Goal: Task Accomplishment & Management: Manage account settings

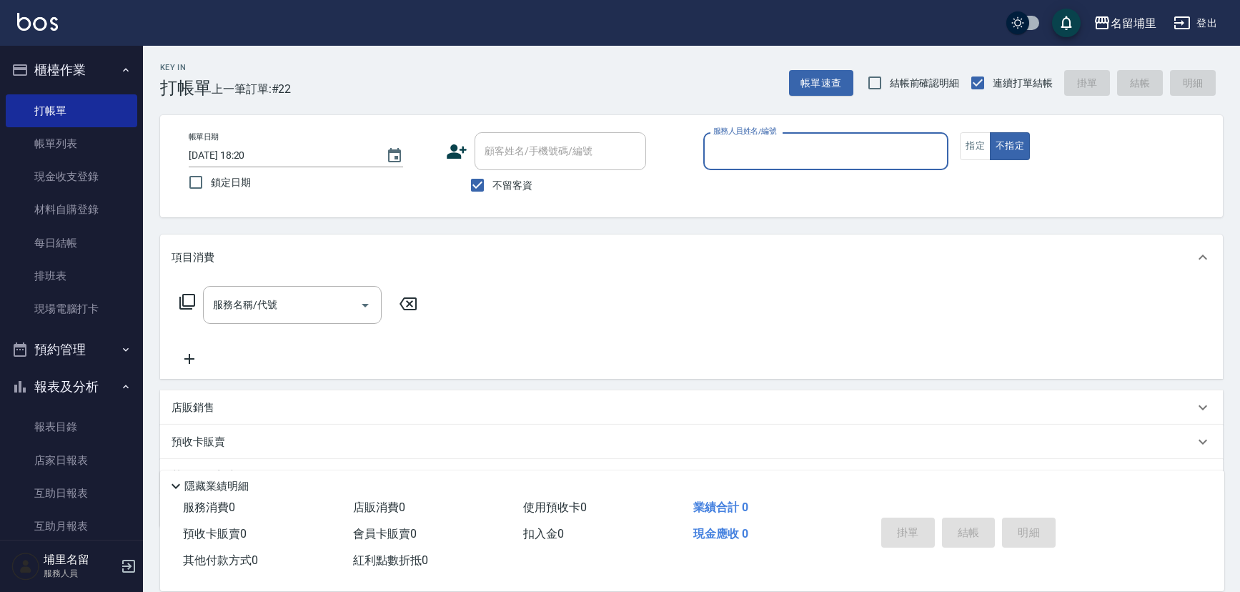
scroll to position [26, 0]
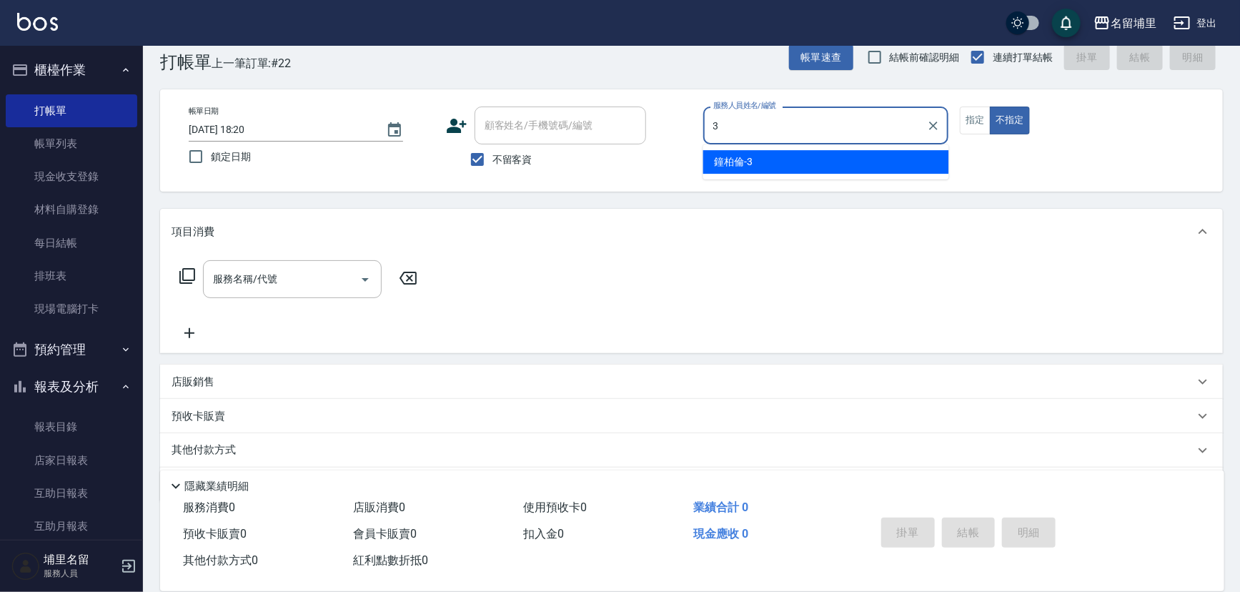
type input "[PERSON_NAME]-3"
type button "false"
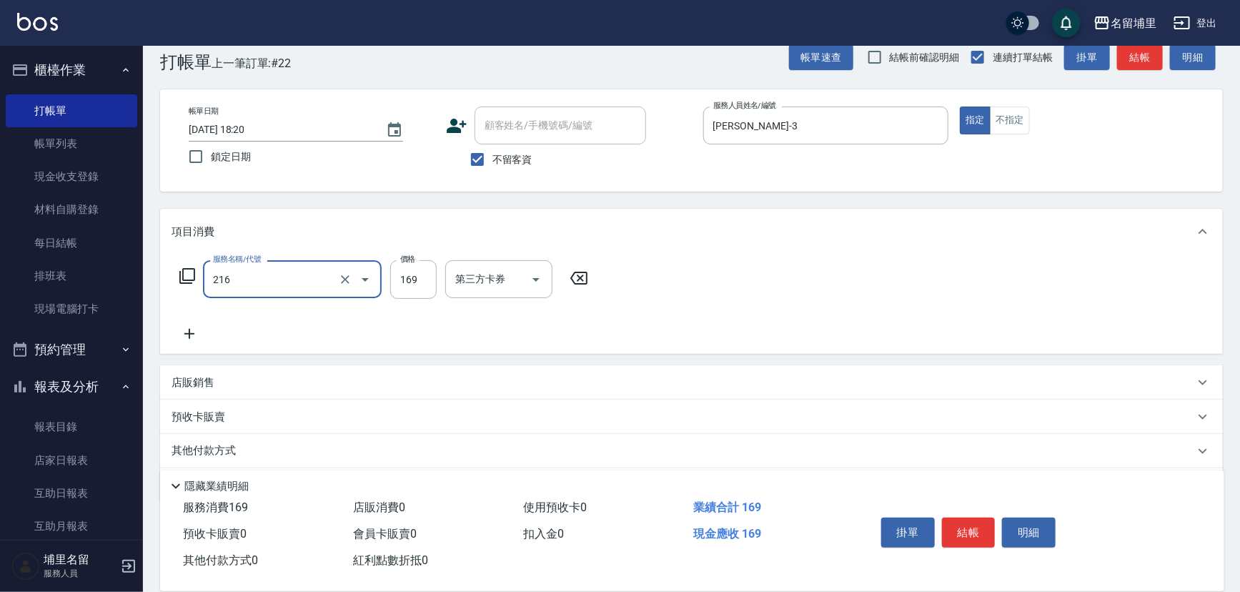
type input "剪髮169(216)"
type input "200"
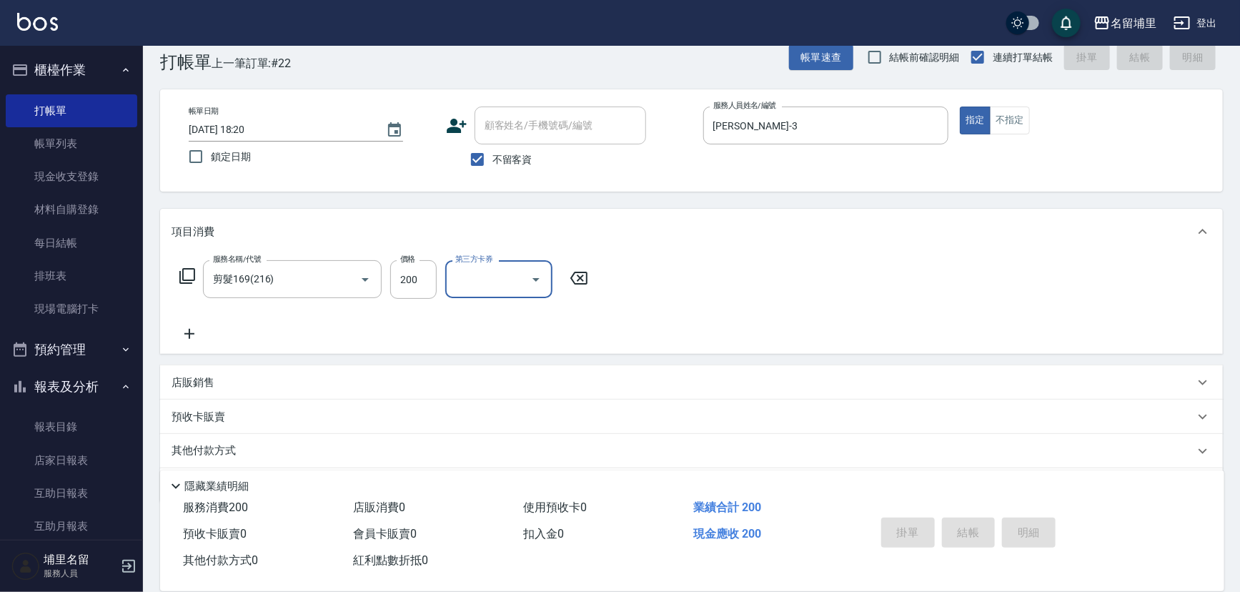
type input "[DATE] 19:11"
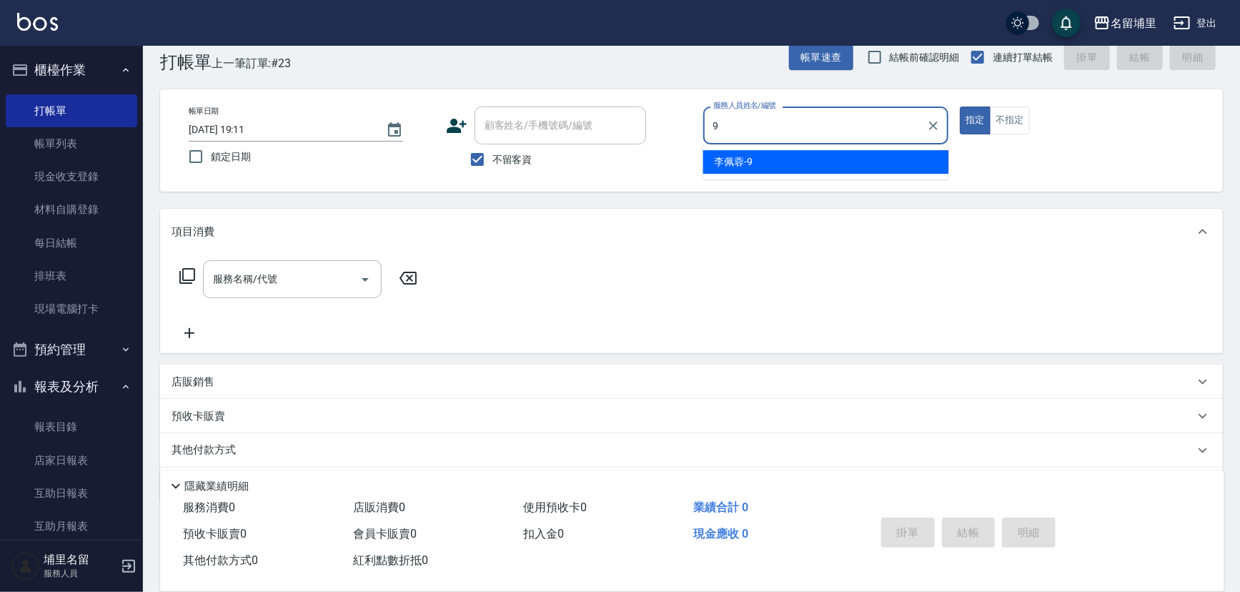
type input "[PERSON_NAME]-9"
type button "true"
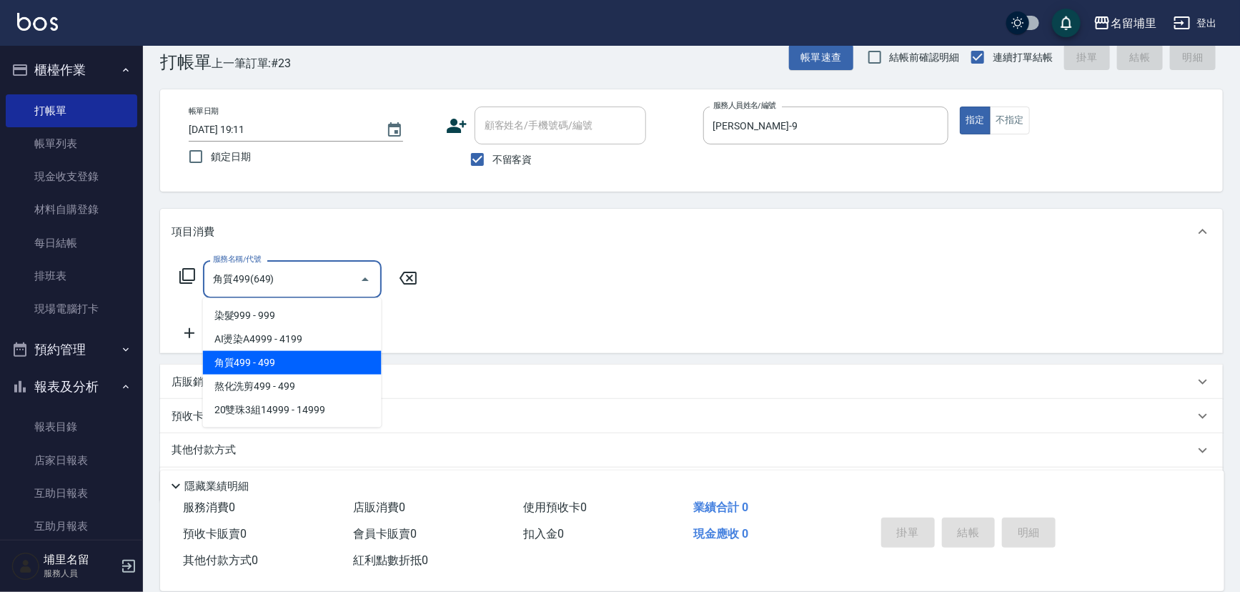
type input "角質499(649)"
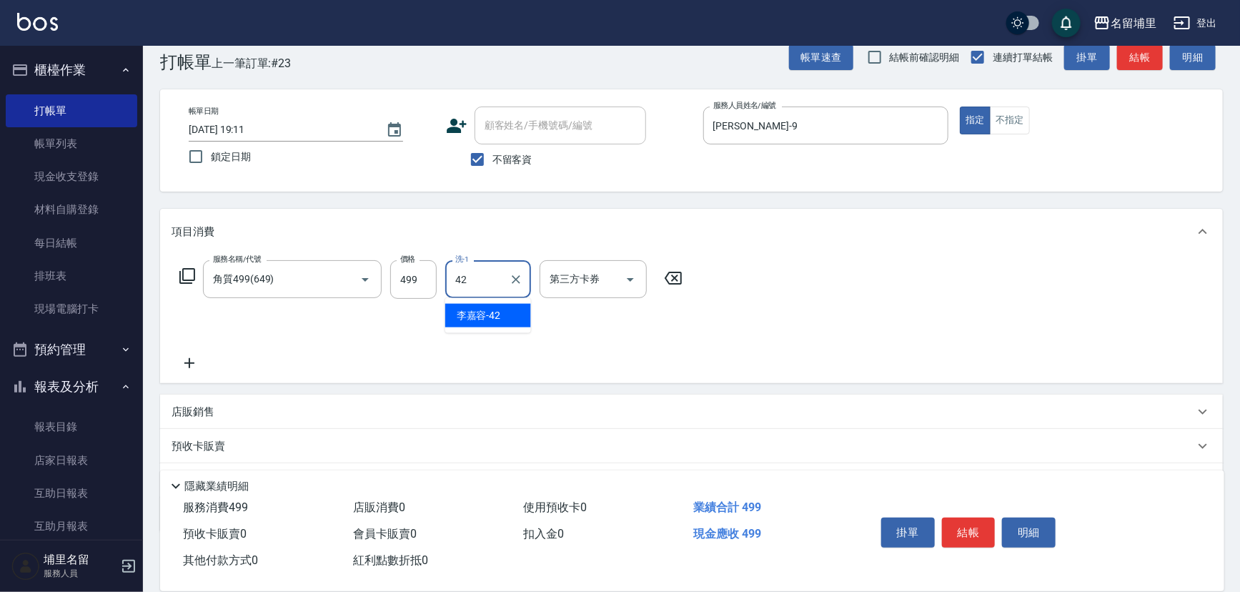
type input "[PERSON_NAME]-42"
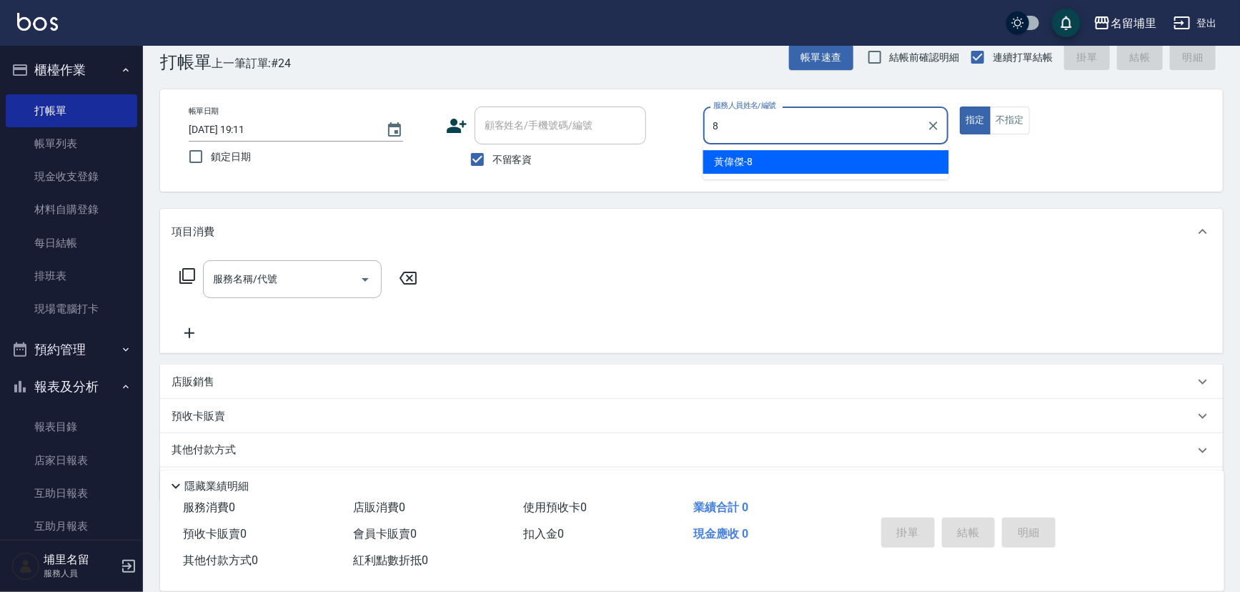
type input "[PERSON_NAME]-8"
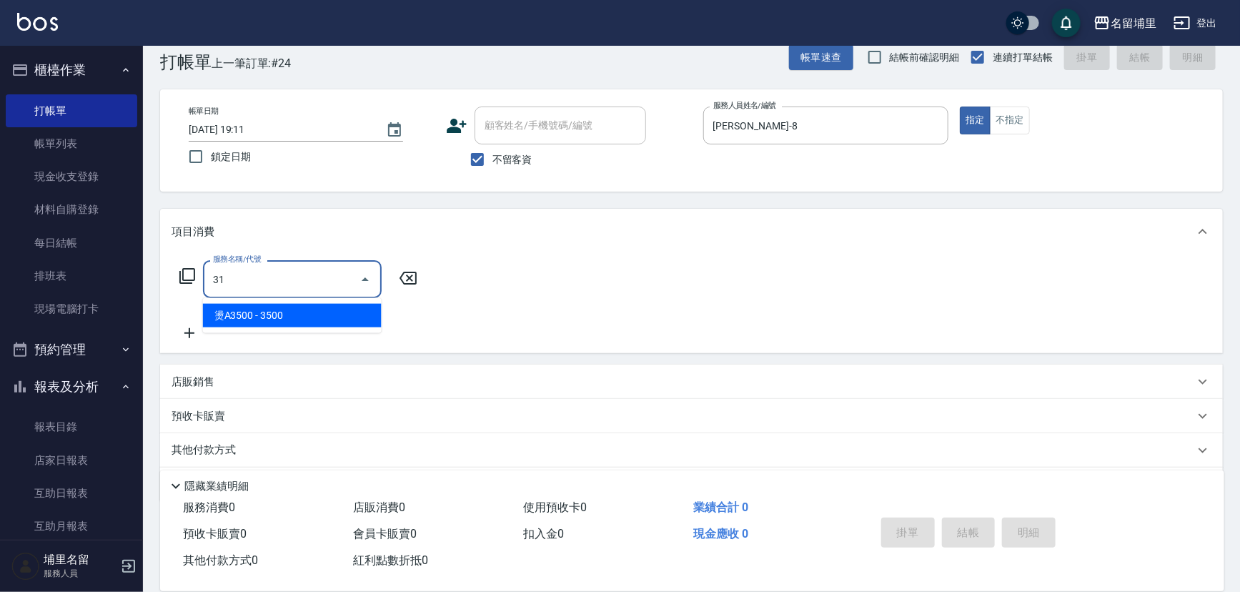
type input "燙A3500(31)"
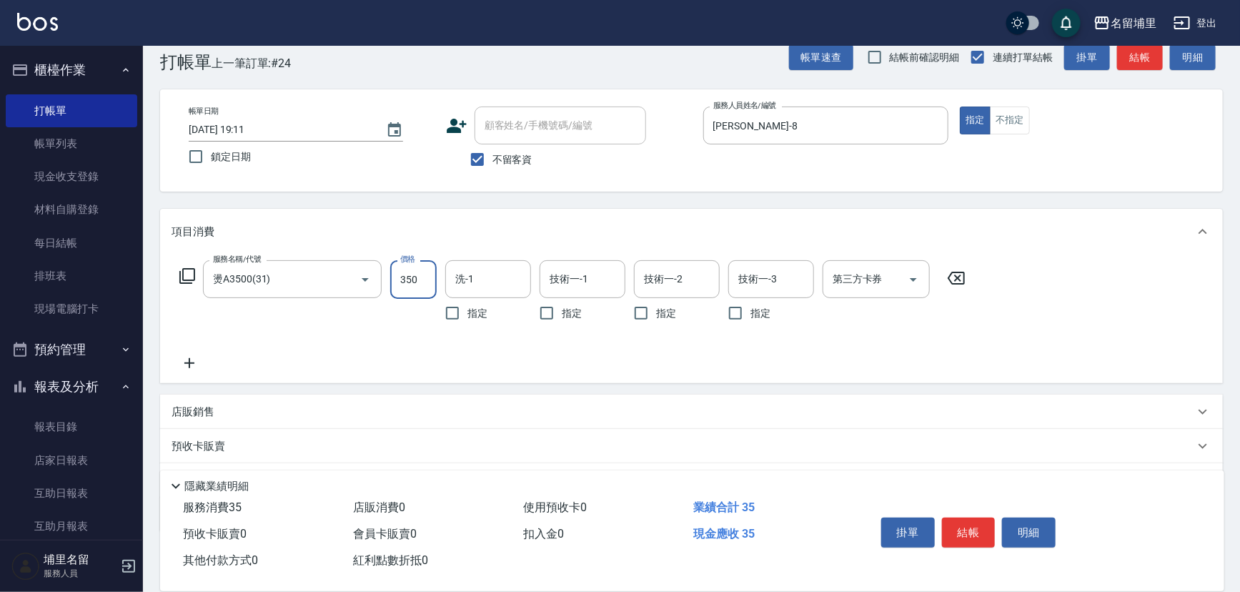
type input "3500"
type input "[PERSON_NAME]-45"
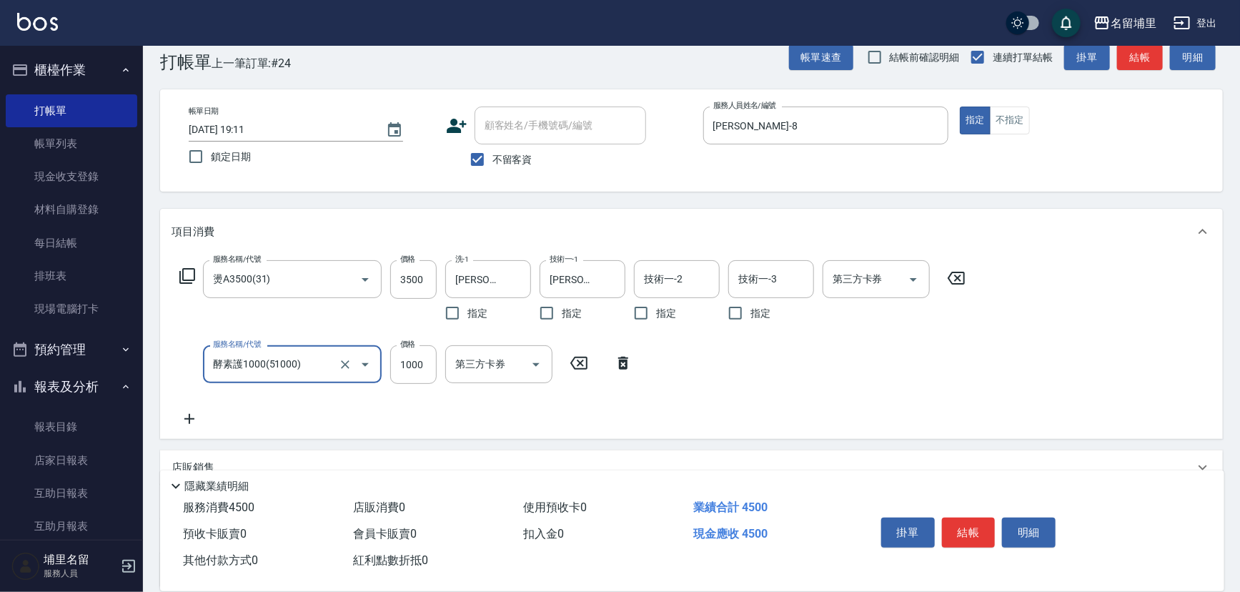
type input "酵素護1000(51000)"
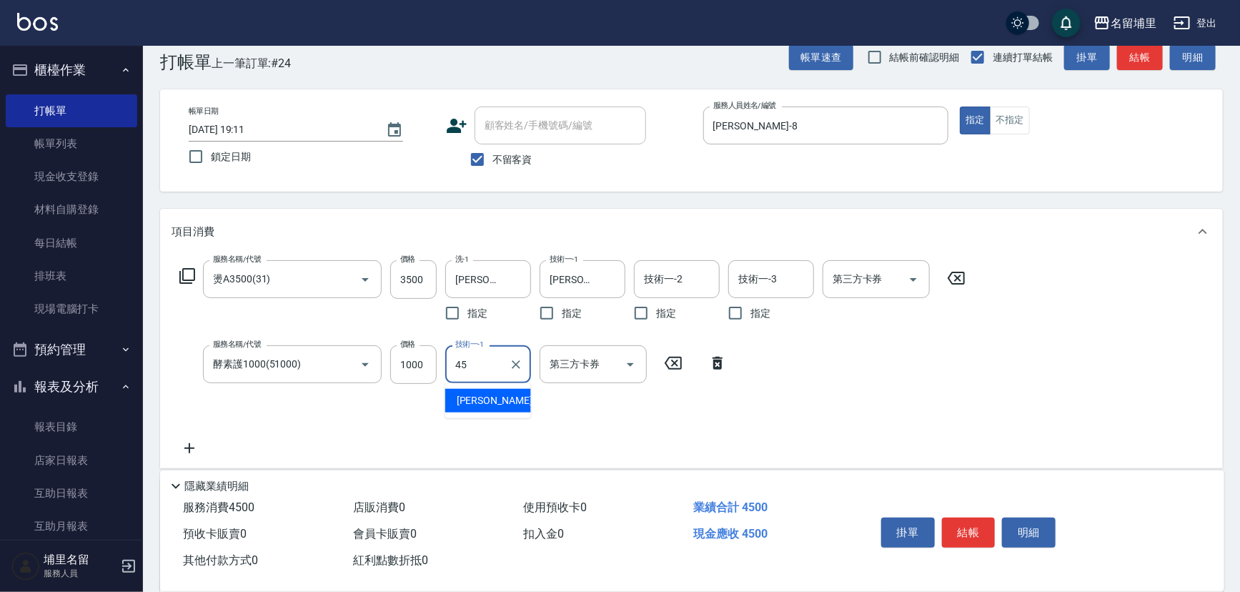
type input "[PERSON_NAME]-45"
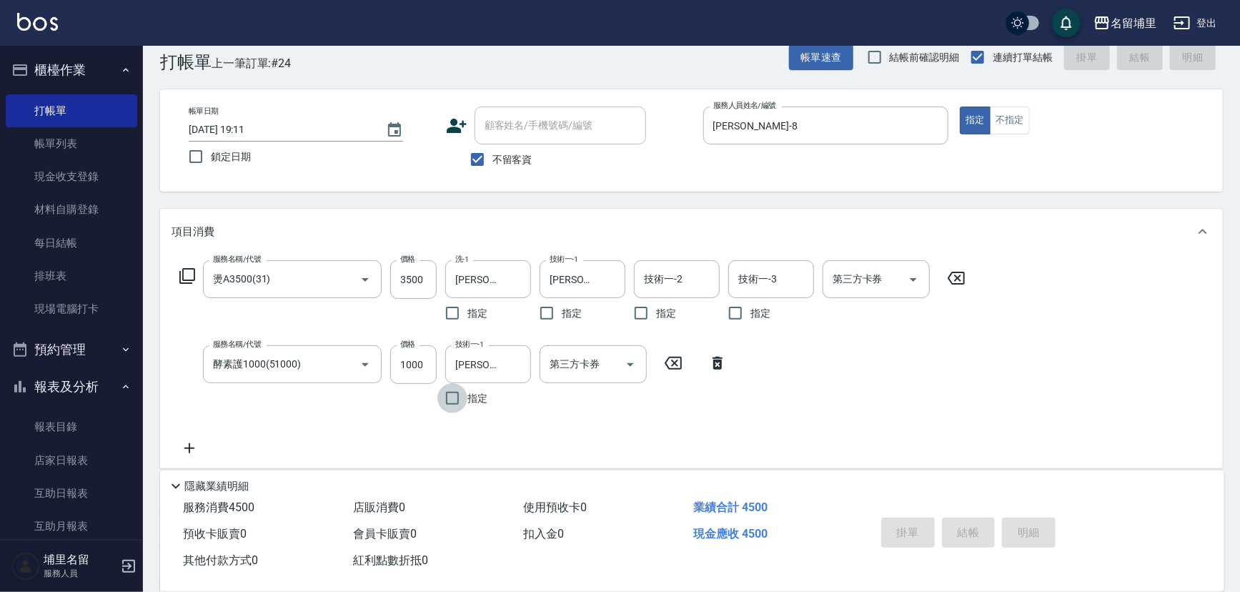
type input "[DATE] 19:12"
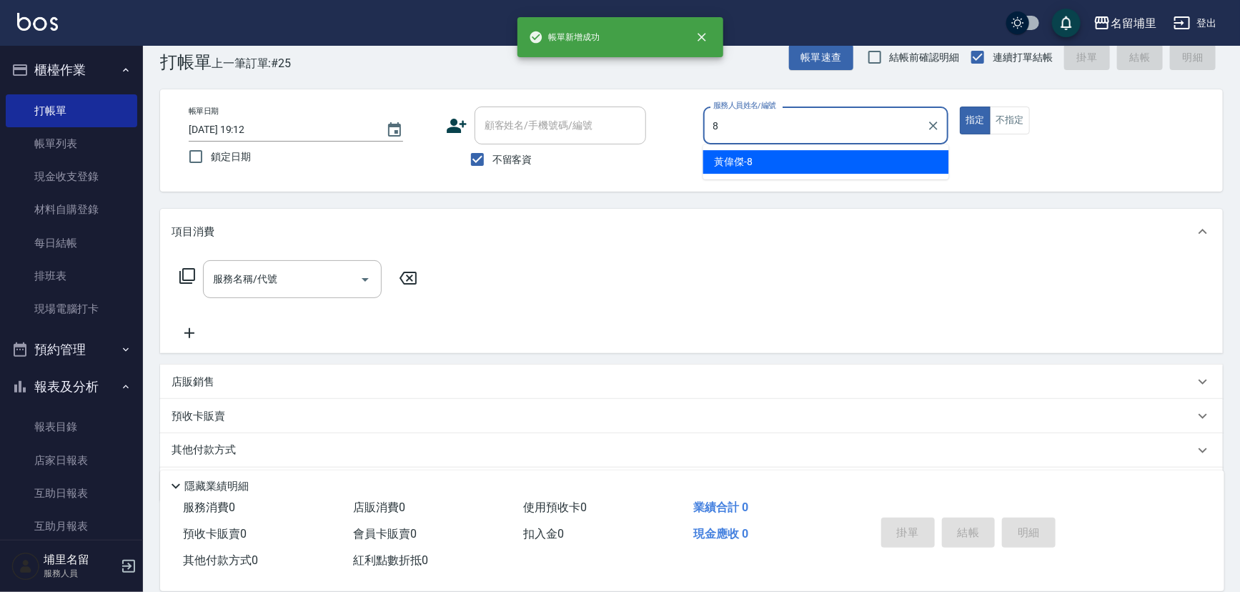
type input "[PERSON_NAME]-8"
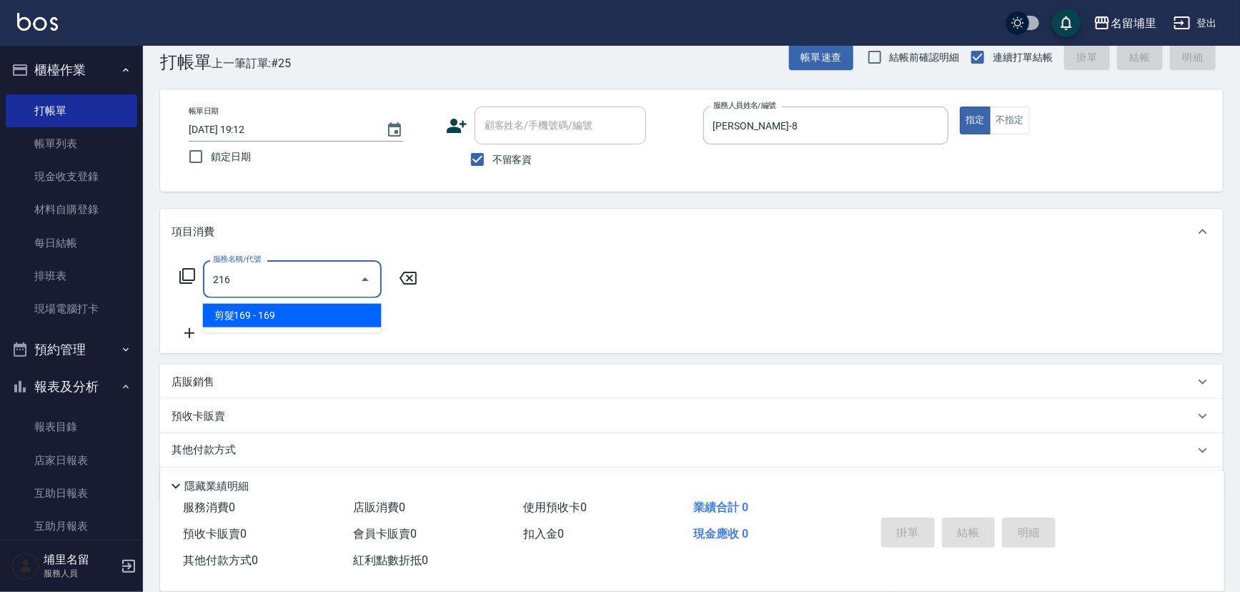
type input "剪髮169(216)"
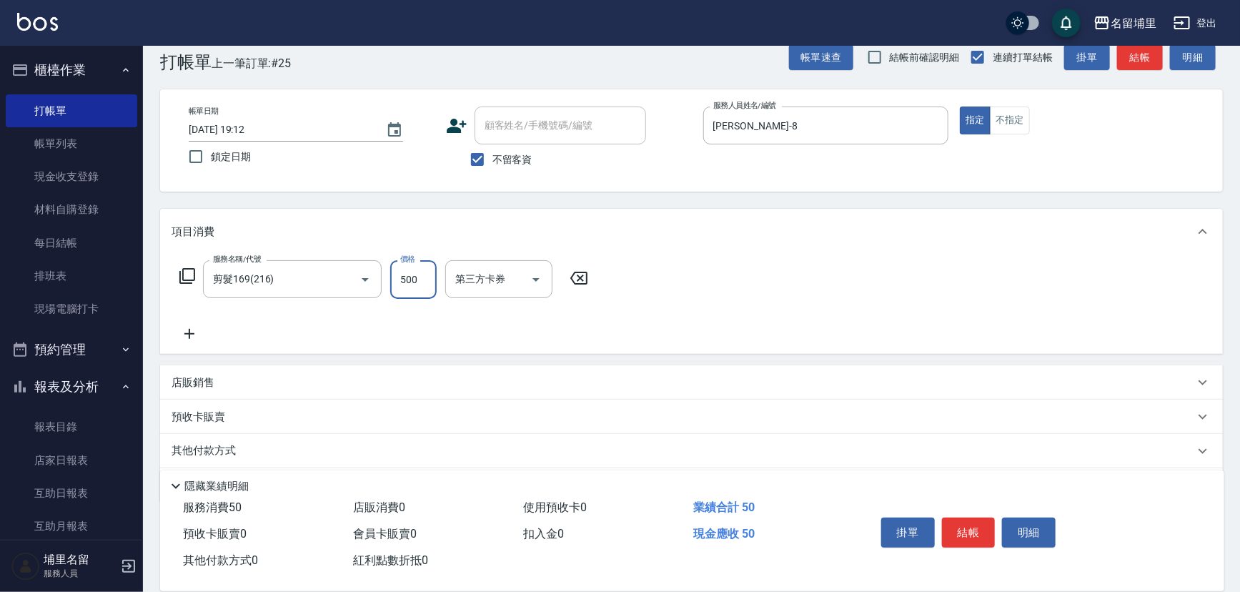
type input "500"
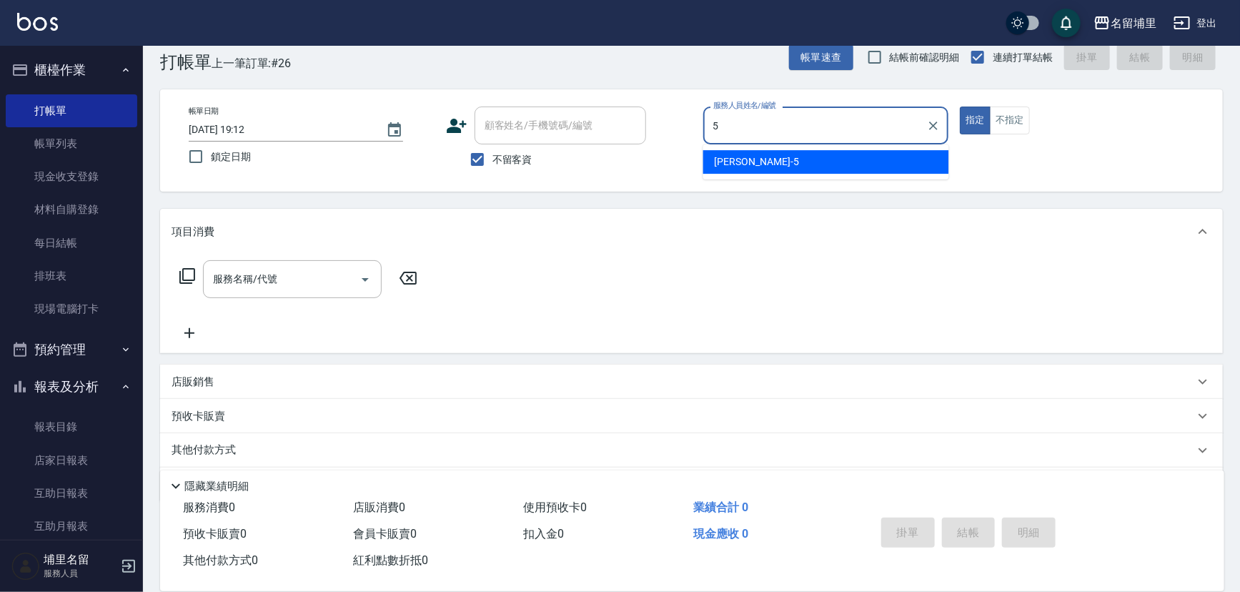
type input "[PERSON_NAME]-5"
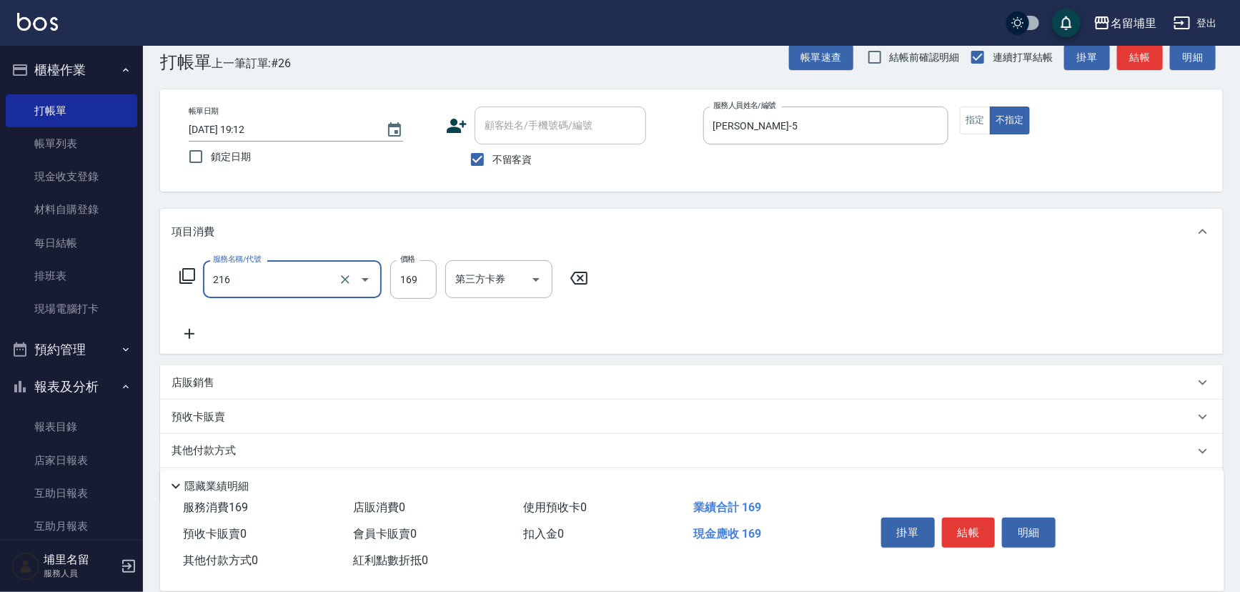
type input "剪髮169(216)"
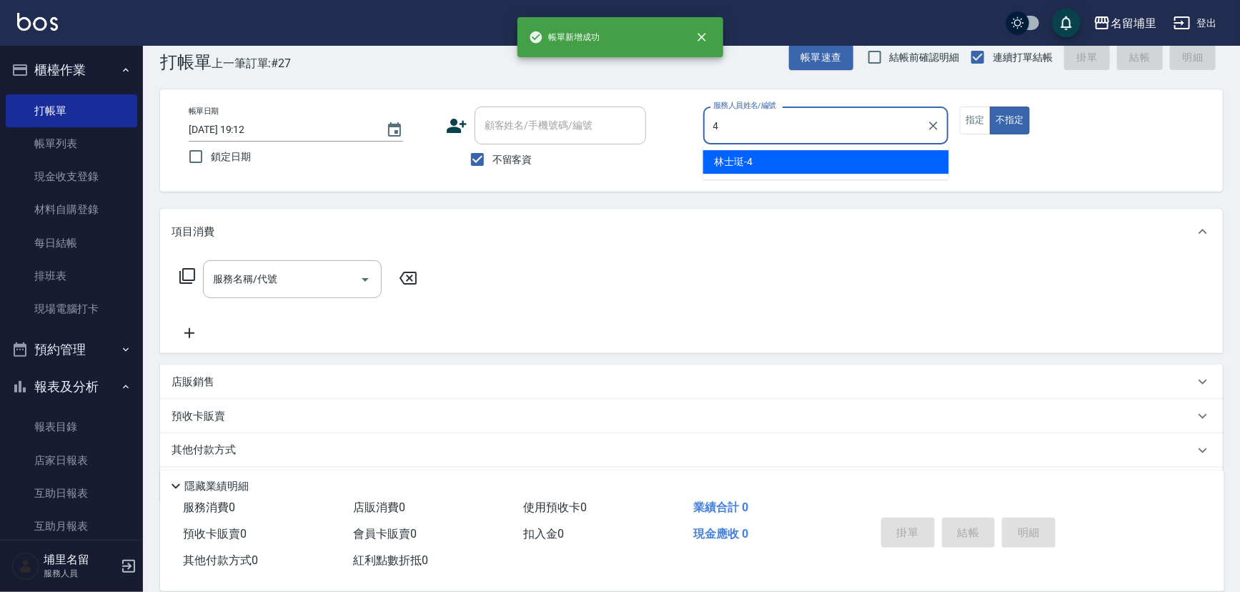
type input "林士珽-4"
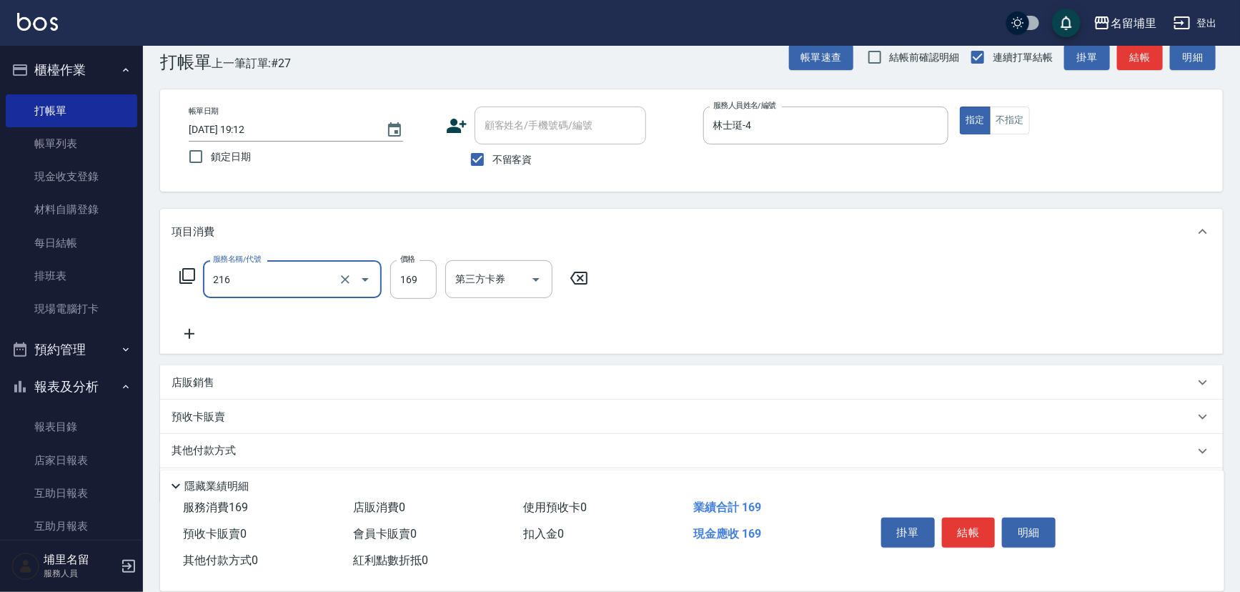
type input "剪髮169(216)"
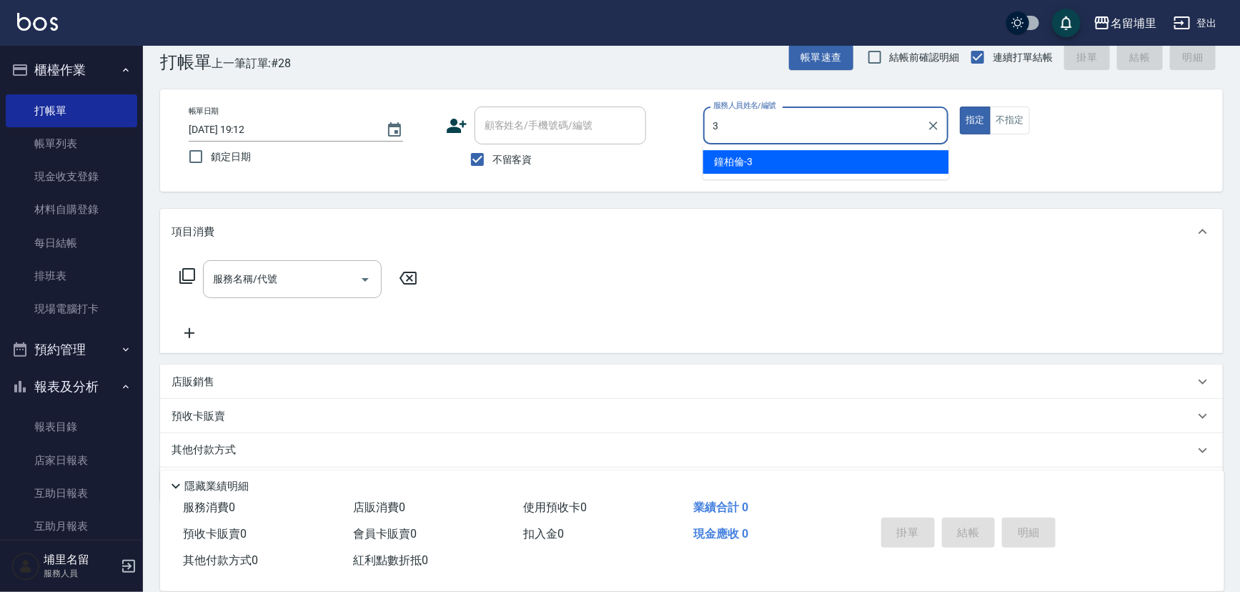
type input "[PERSON_NAME]-3"
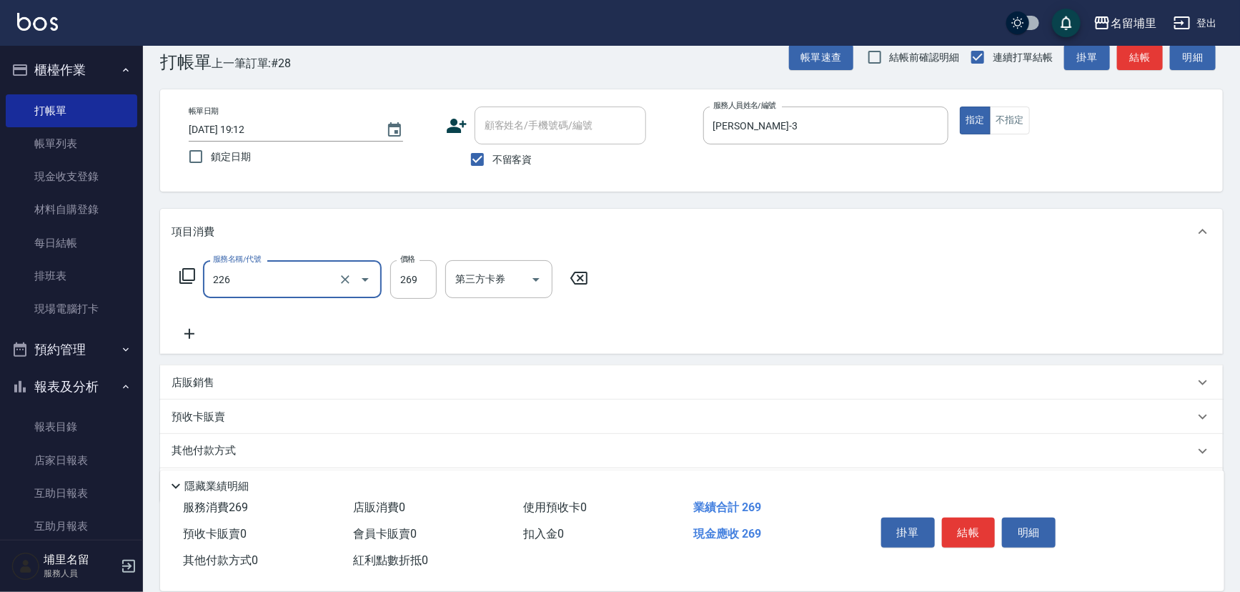
type input "洗剪269(226)"
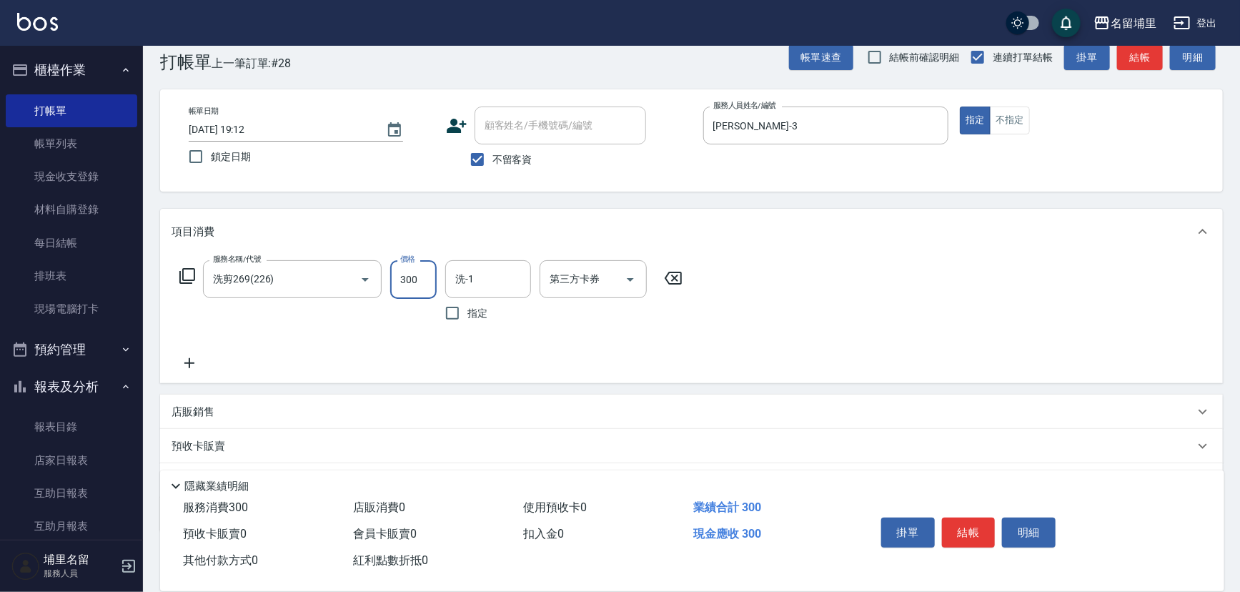
type input "300"
type input "[PERSON_NAME]-42"
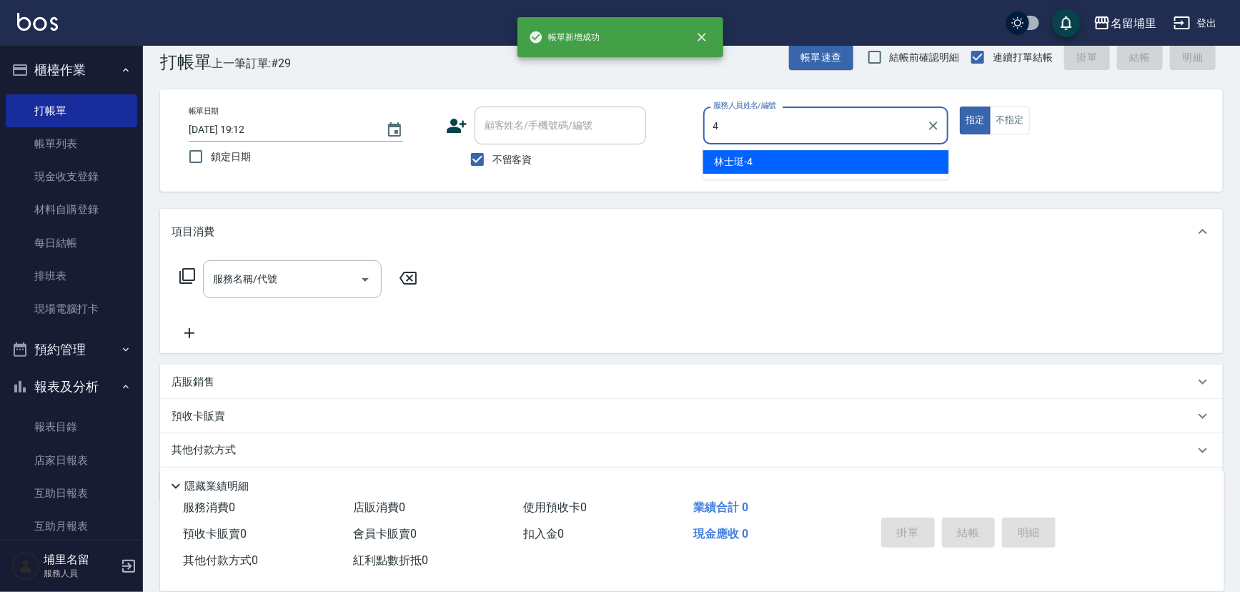
type input "林士珽-4"
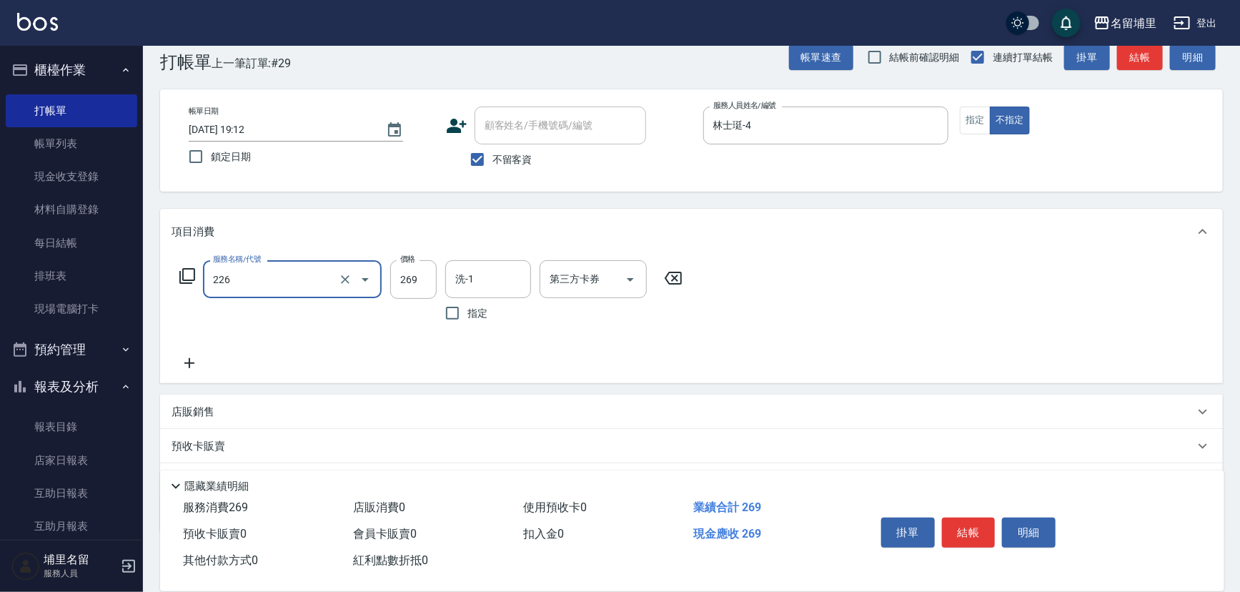
type input "洗剪269(226)"
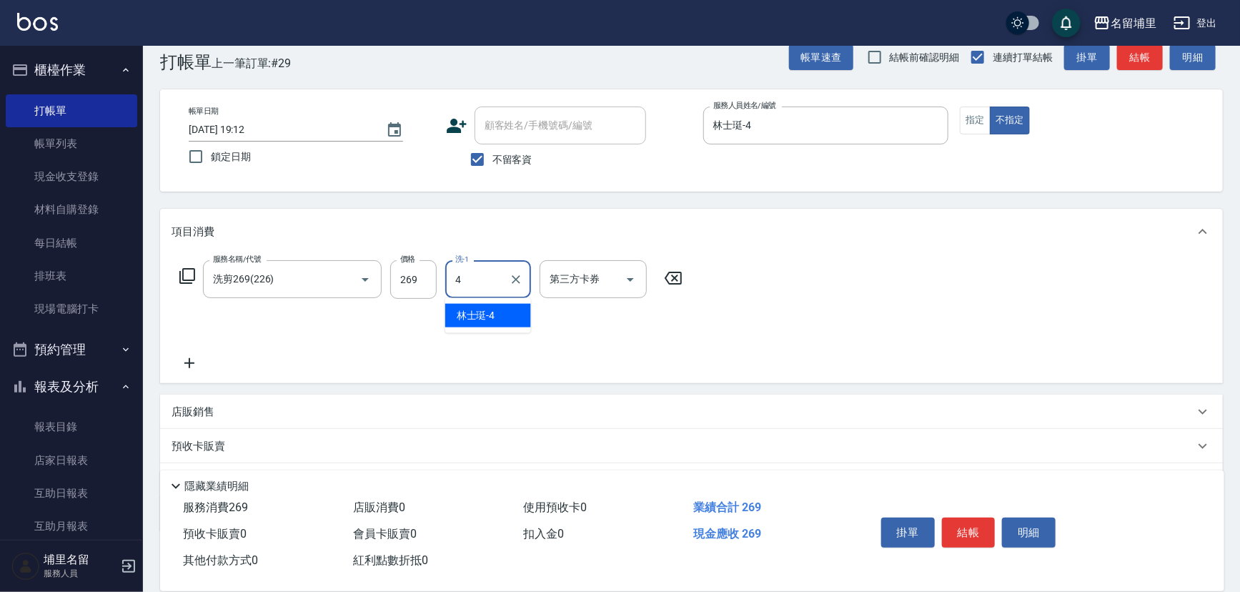
type input "林士珽-4"
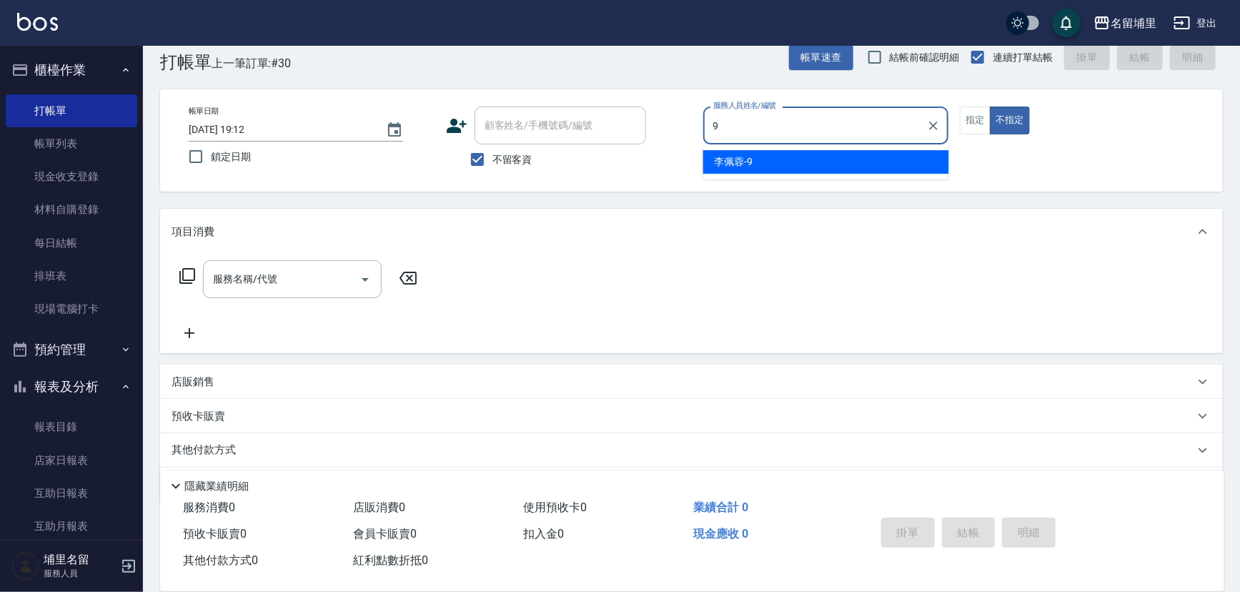
type input "[PERSON_NAME]-9"
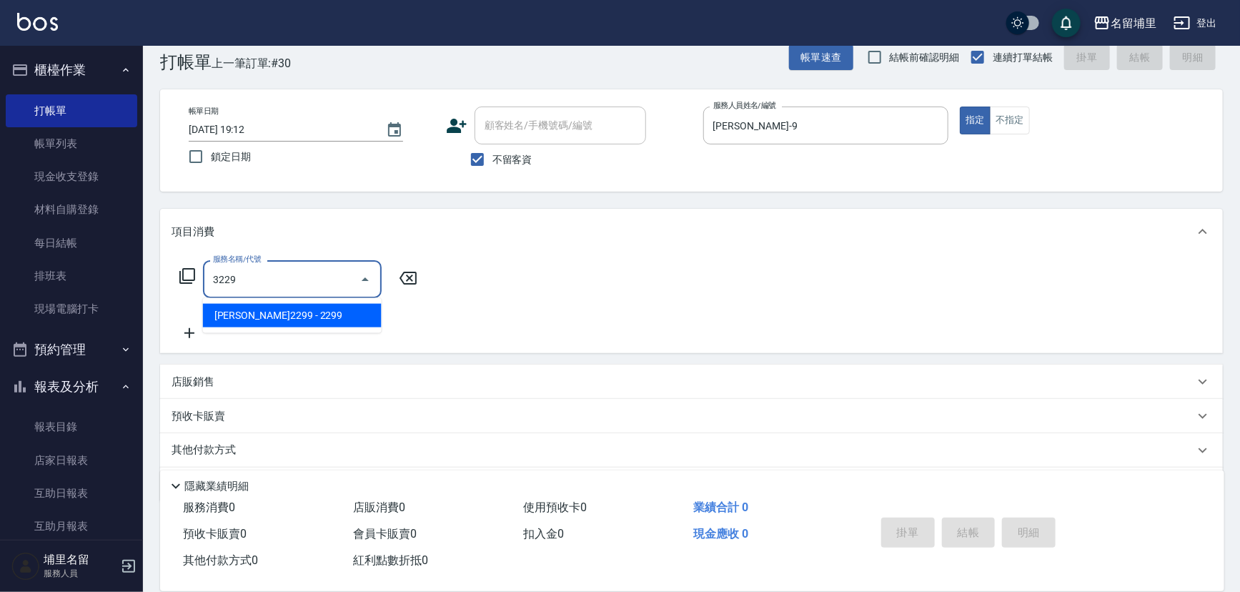
type input "[PERSON_NAME]2299(3229)"
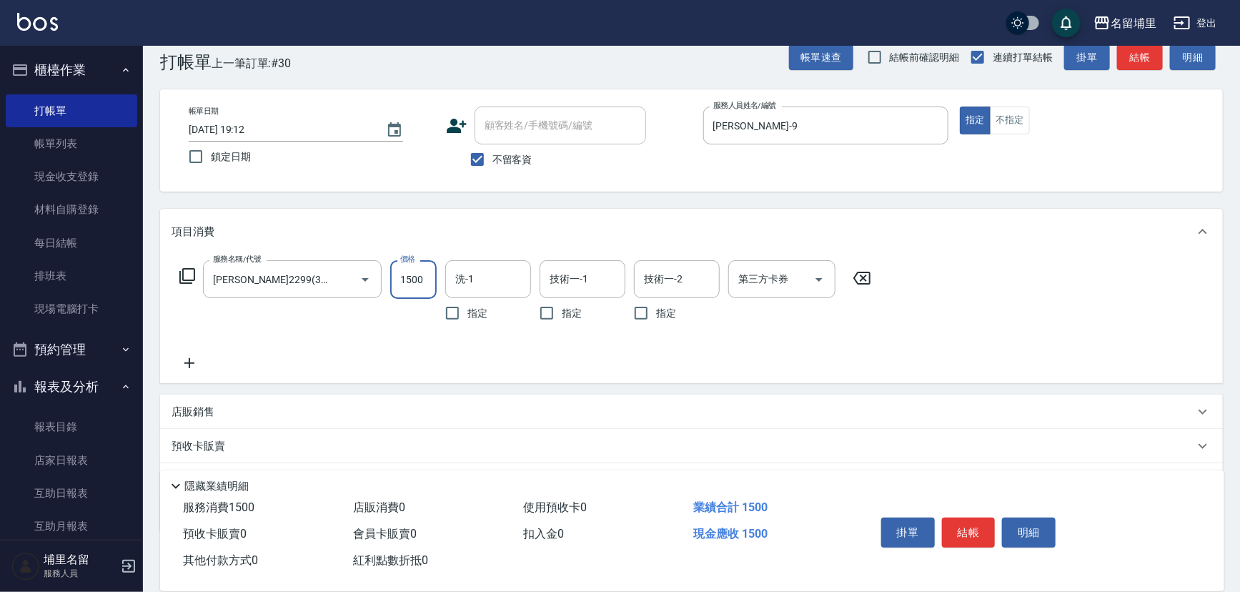
type input "1500"
type input "[PERSON_NAME]-42"
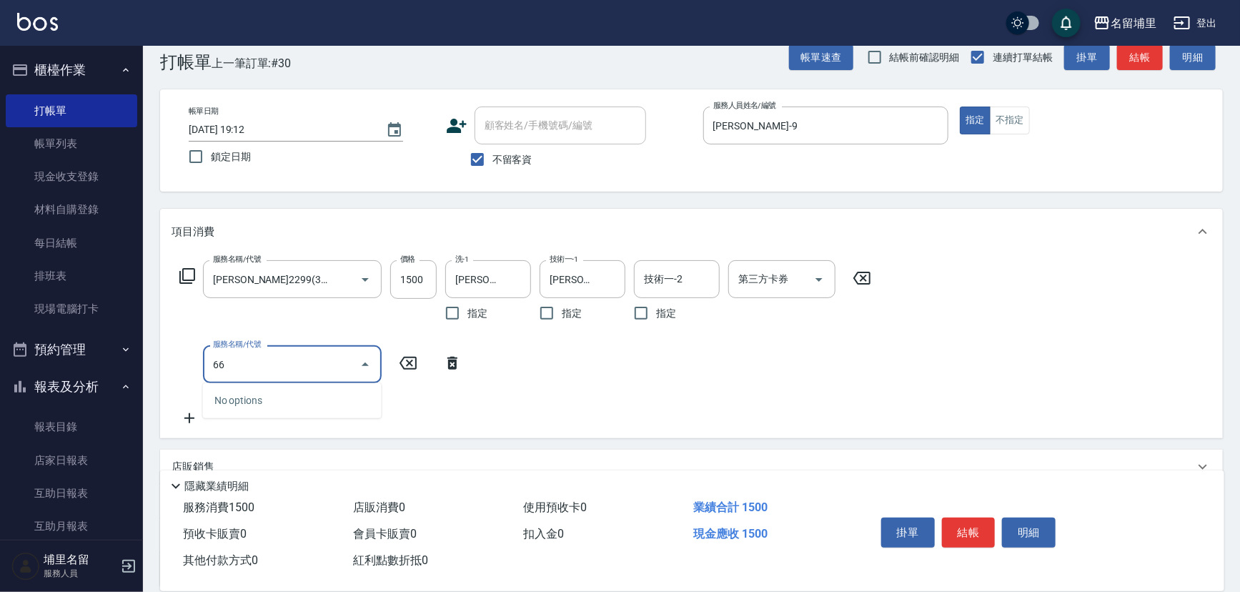
type input "669"
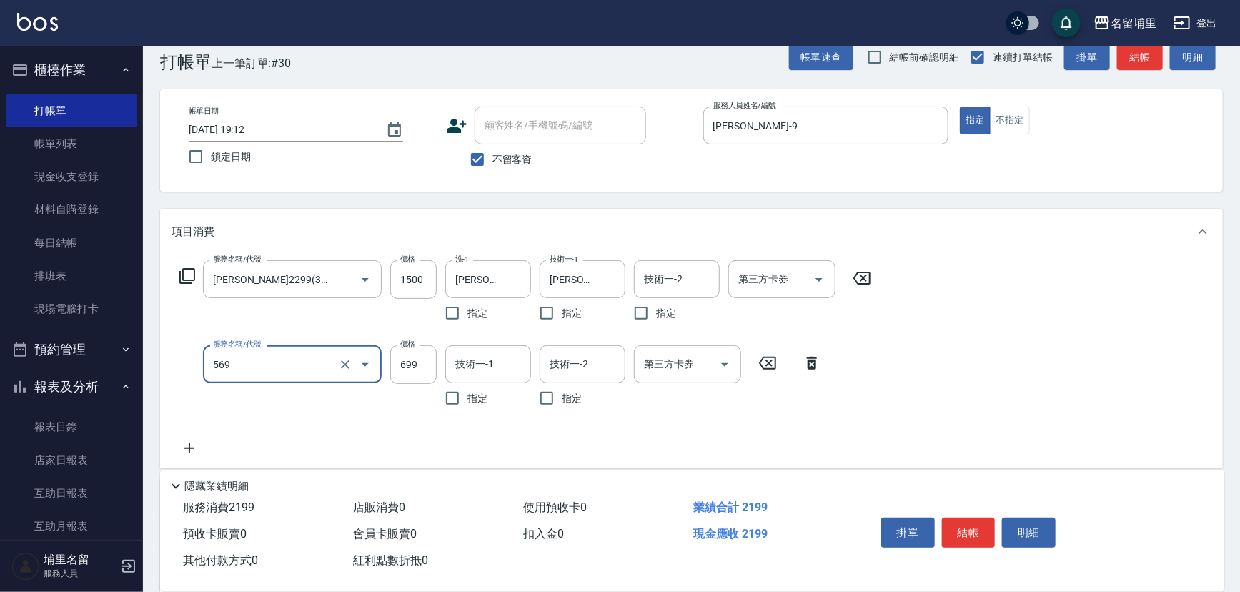
type input "699護髮(569)"
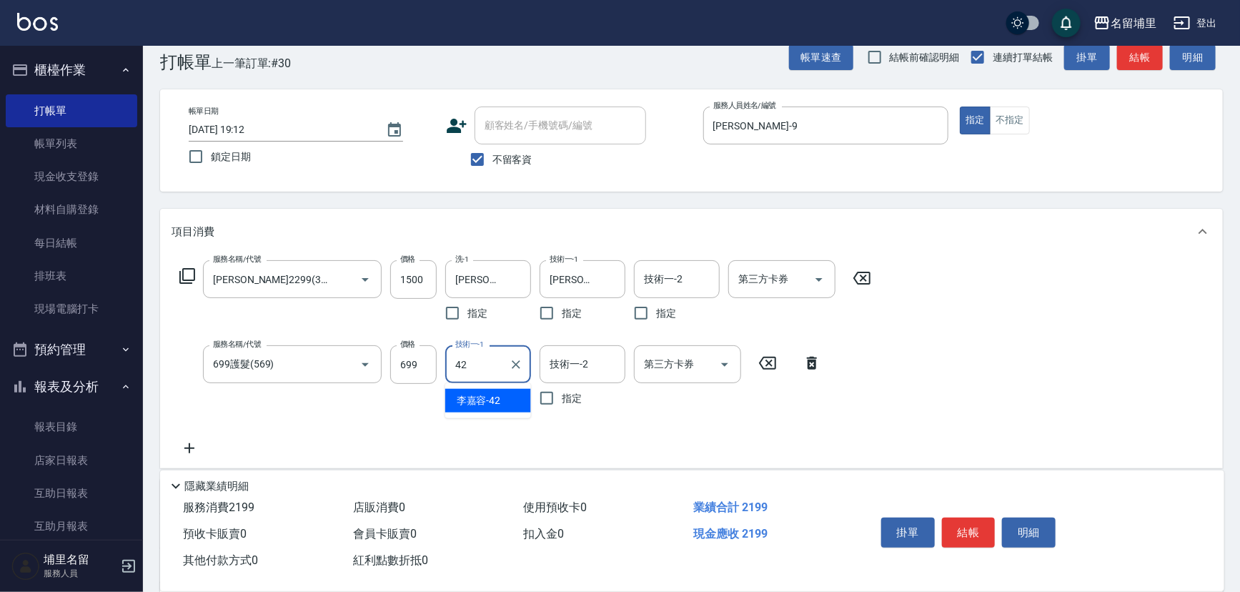
type input "[PERSON_NAME]-42"
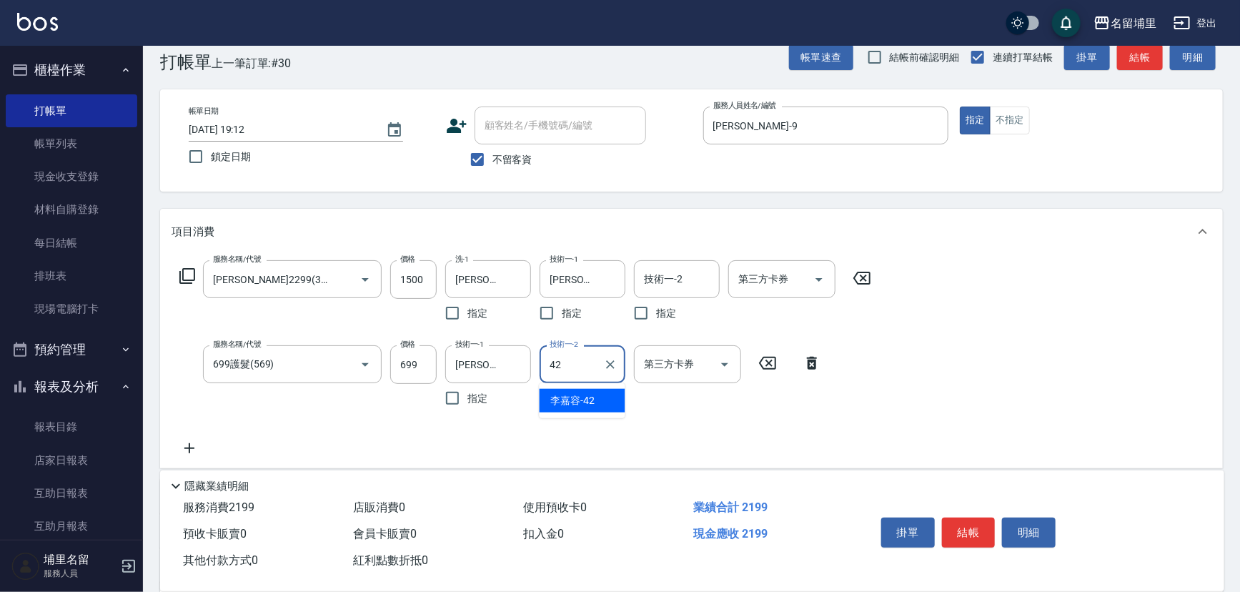
type input "[PERSON_NAME]-42"
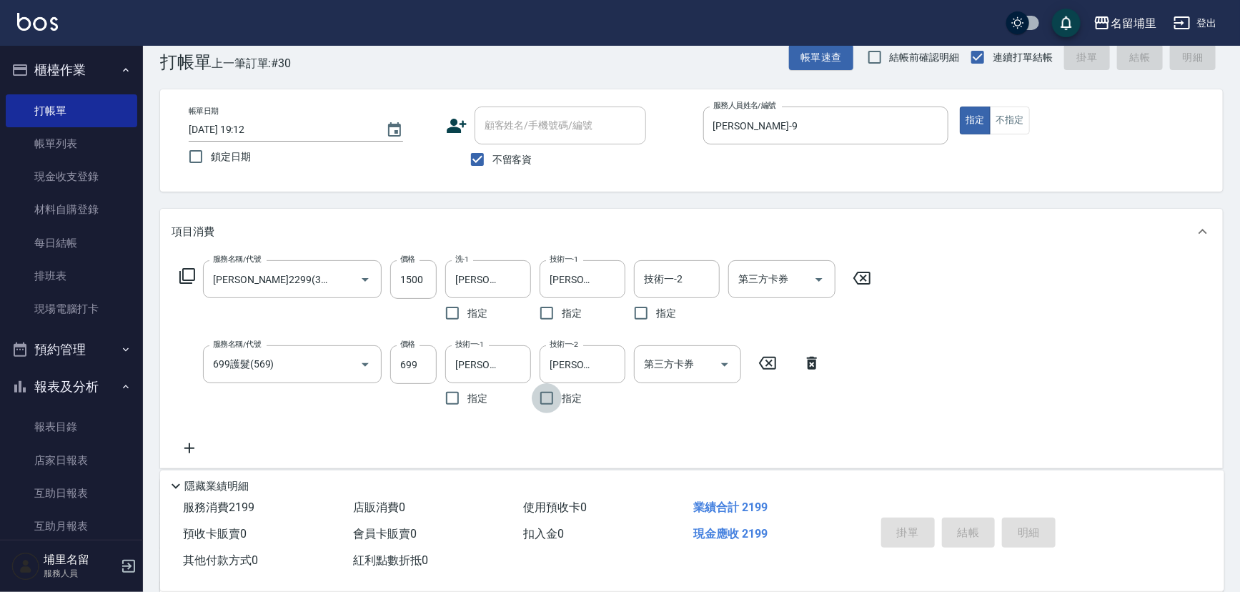
type input "[DATE] 19:13"
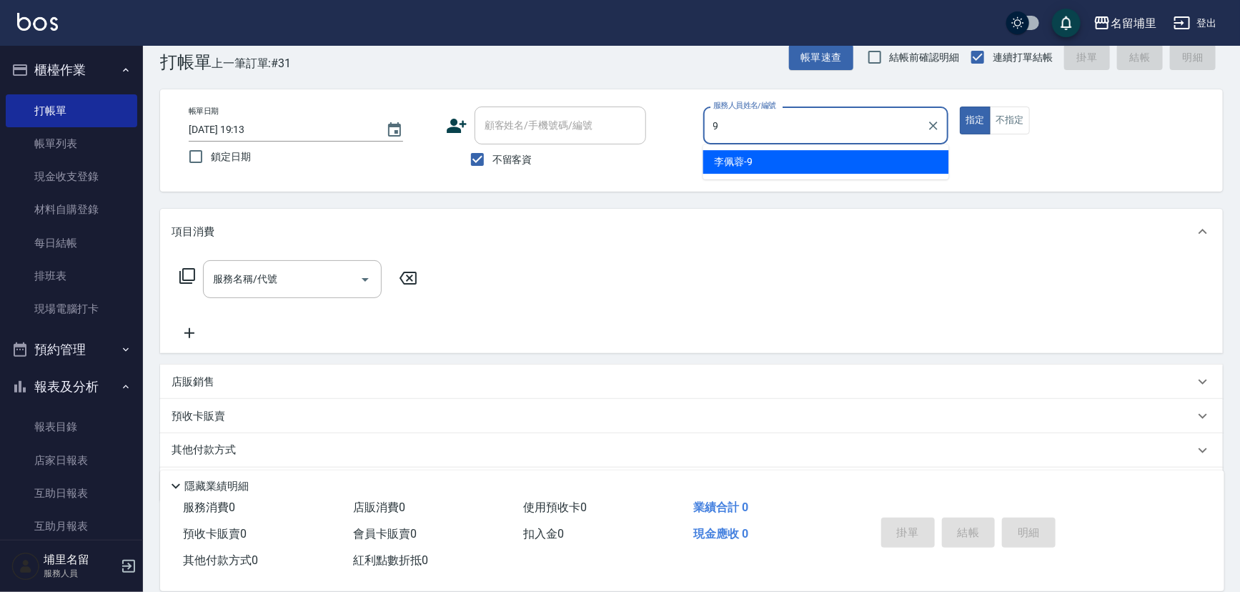
type input "[PERSON_NAME]-9"
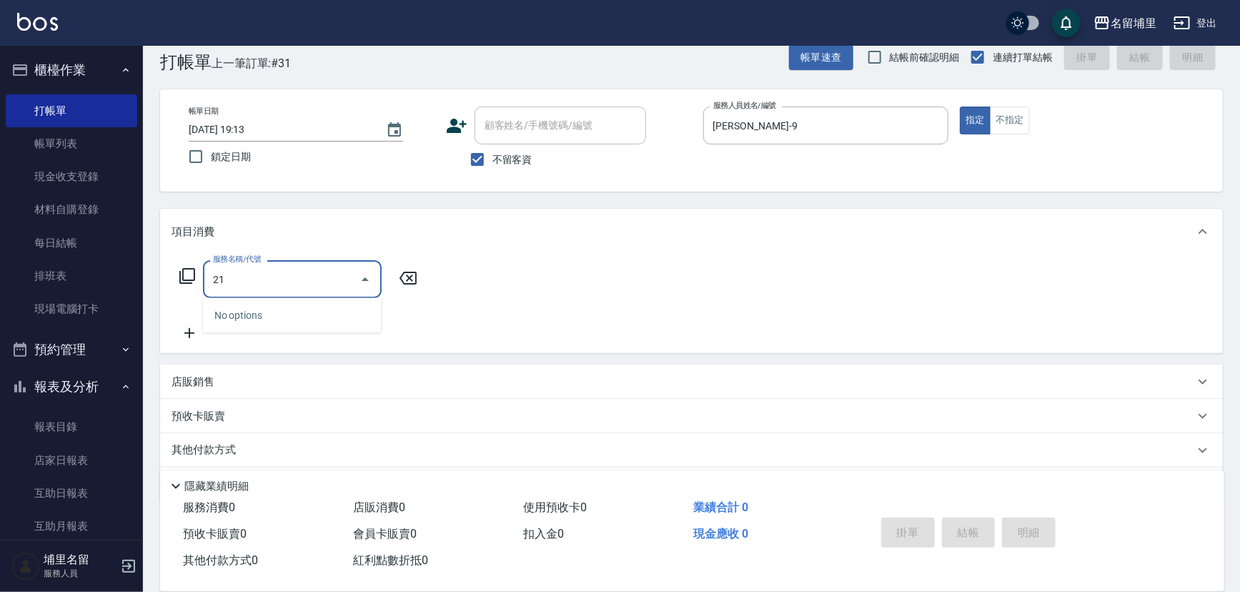
type input "2"
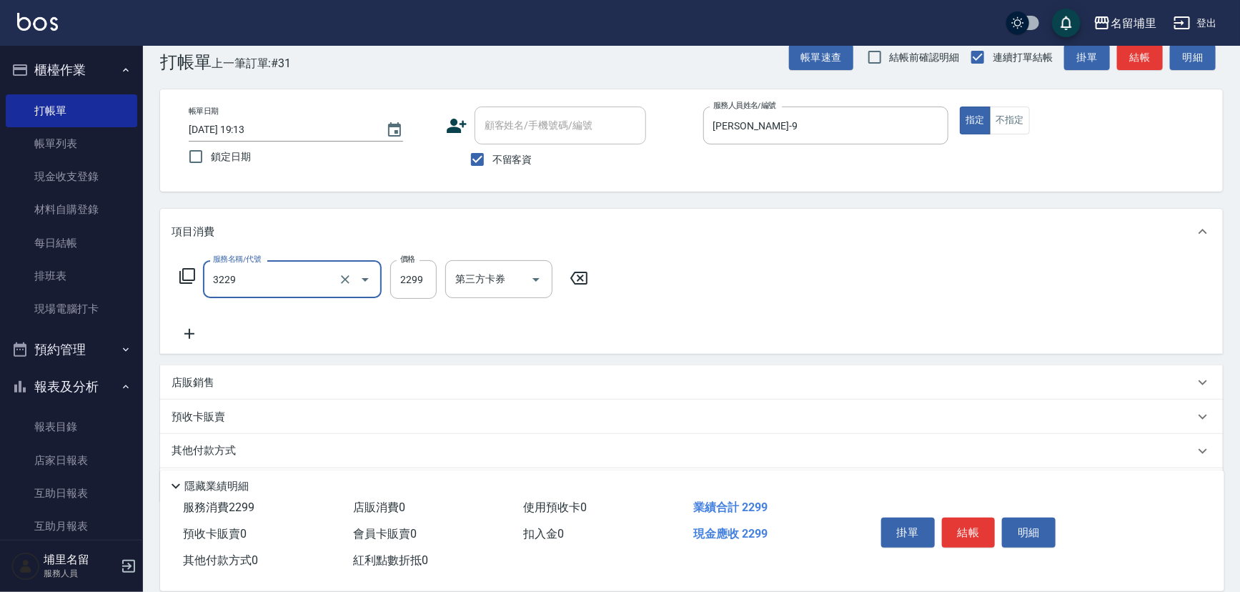
type input "[PERSON_NAME]2299(3229)"
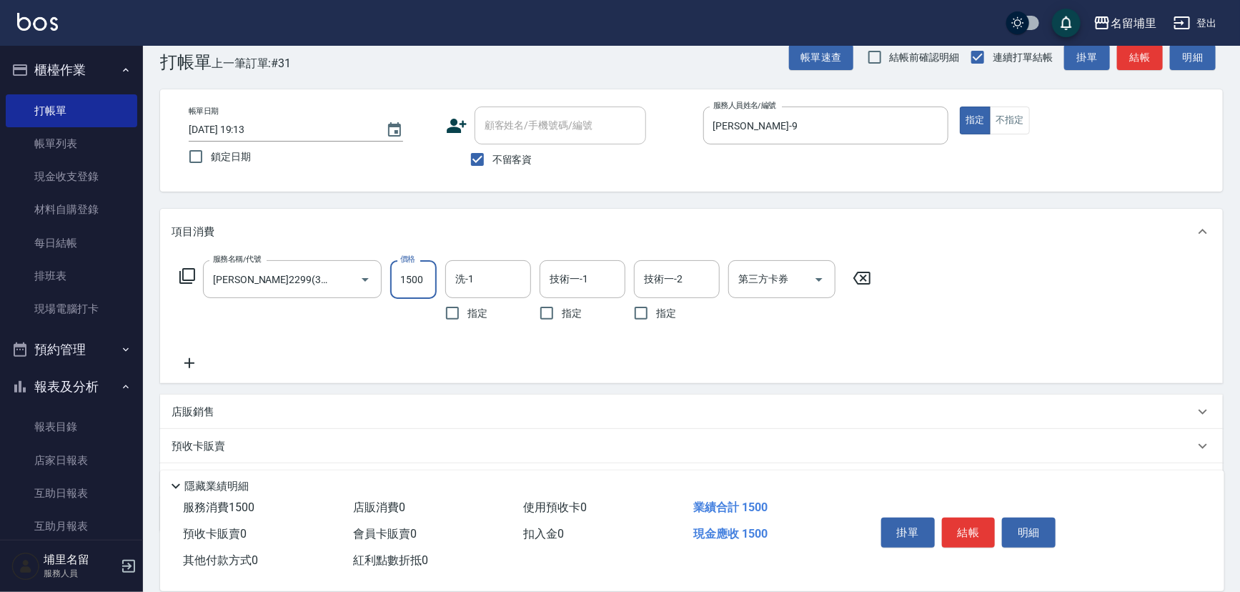
type input "1500"
type input "[PERSON_NAME]-42"
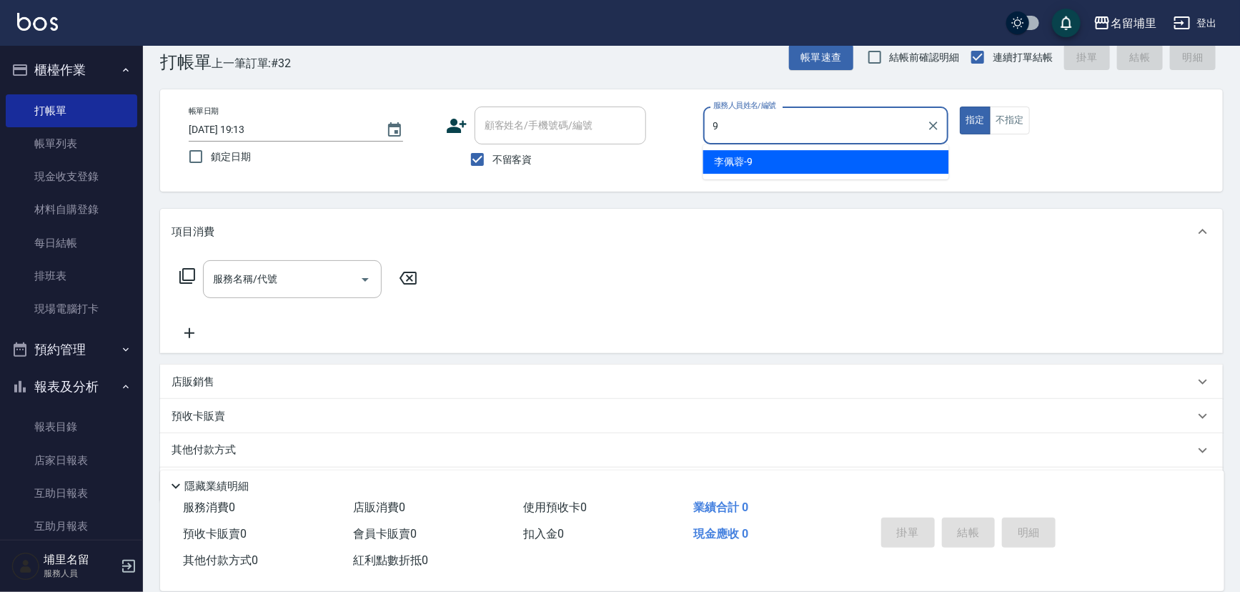
type input "[PERSON_NAME]-9"
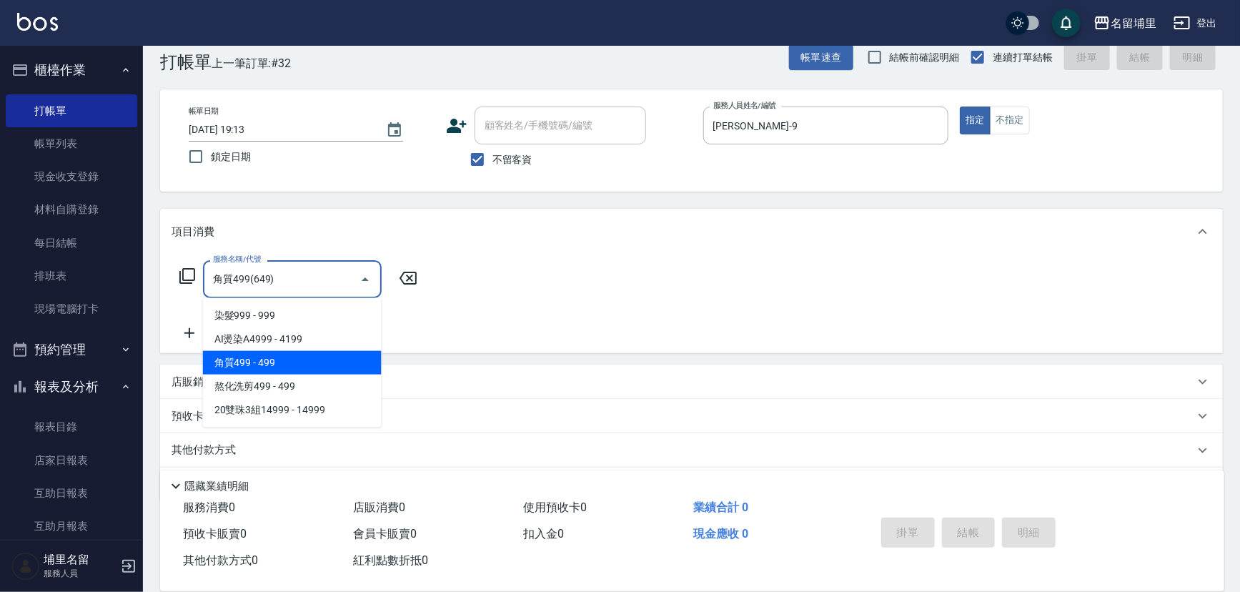
type input "角質499(649)"
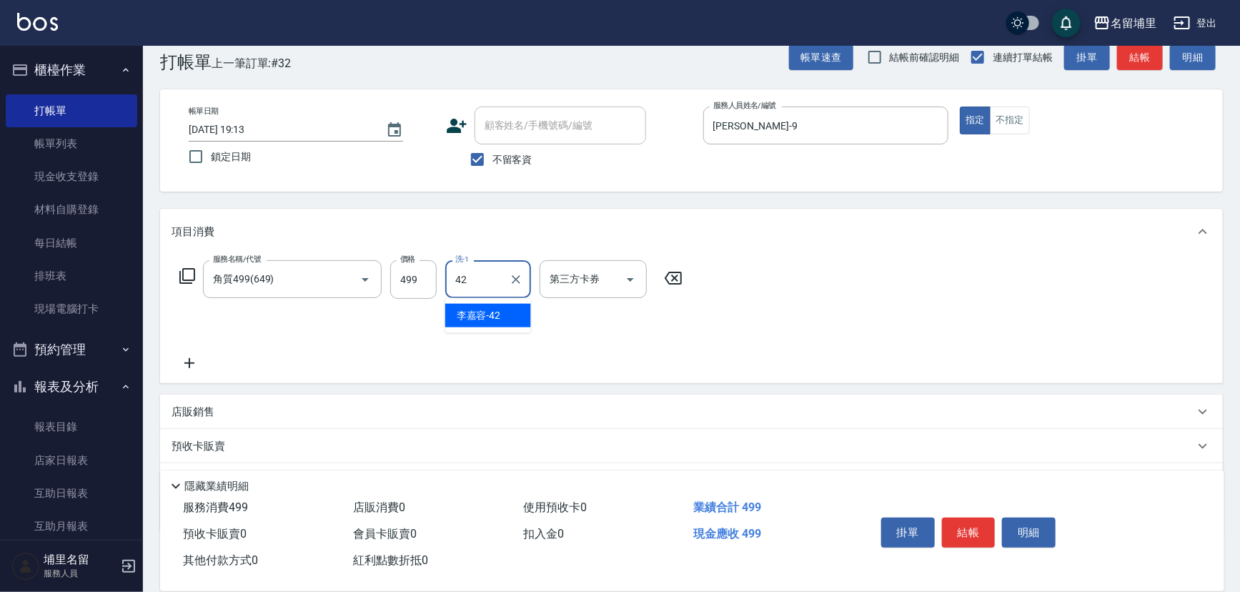
type input "[PERSON_NAME]-42"
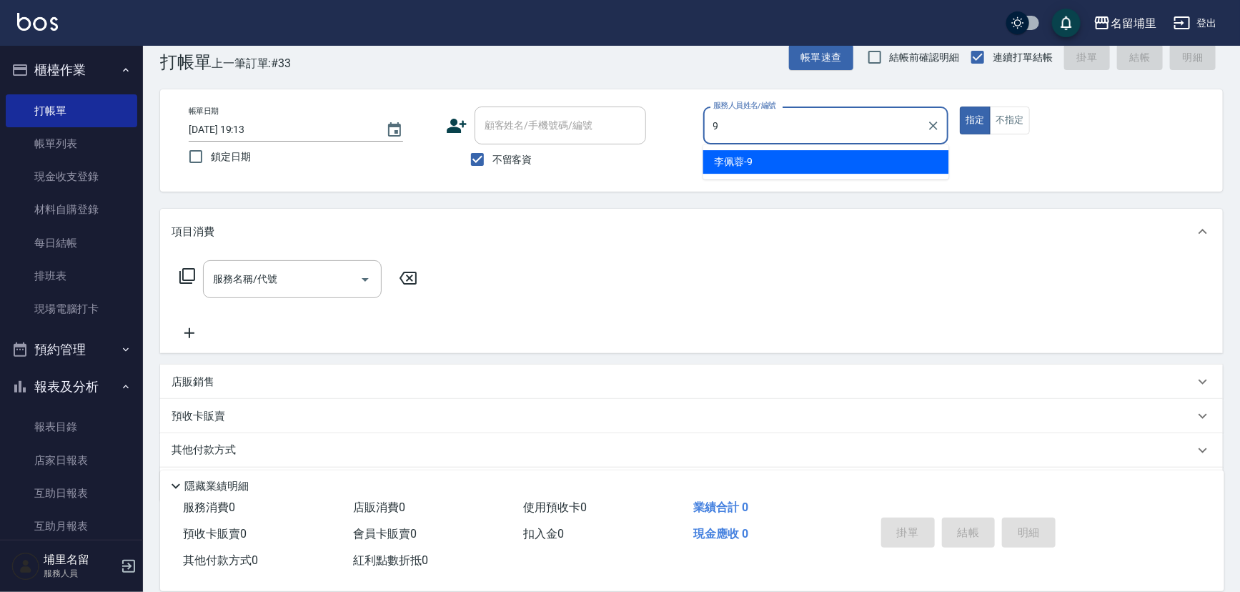
type input "[PERSON_NAME]-9"
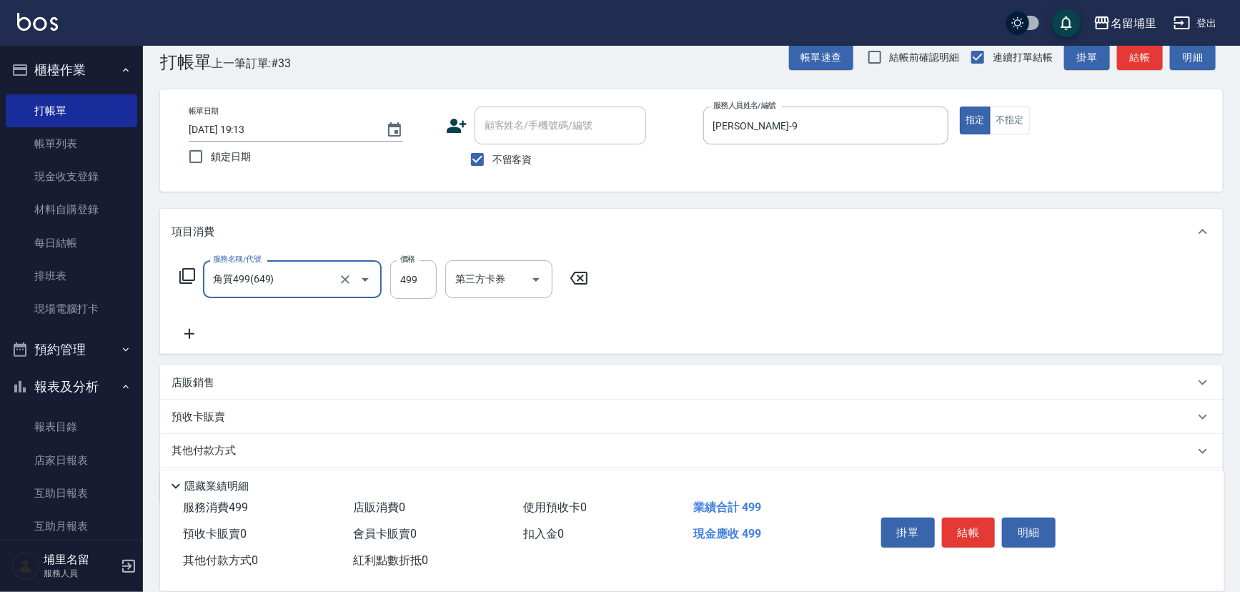
type input "角質499(649)"
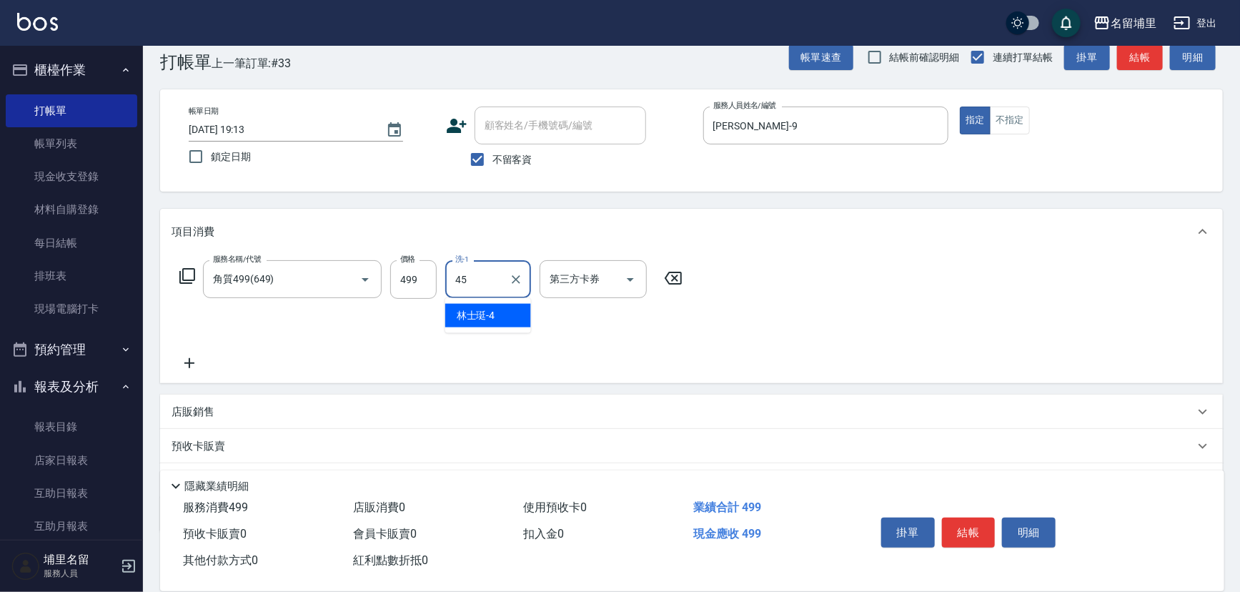
type input "[PERSON_NAME]-45"
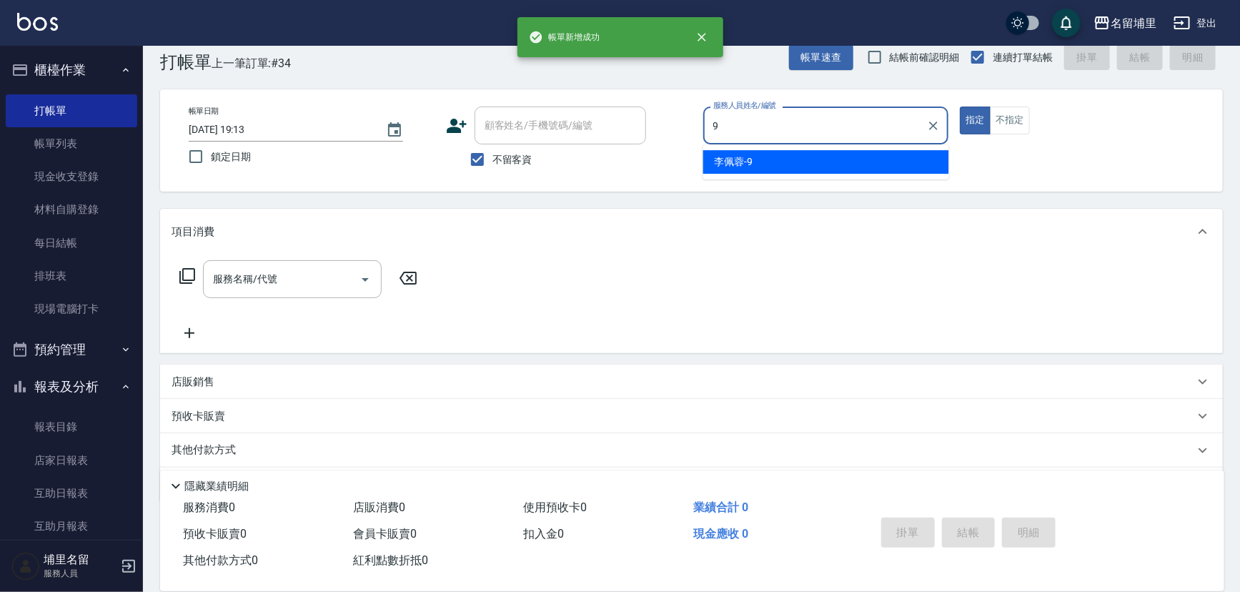
type input "[PERSON_NAME]-9"
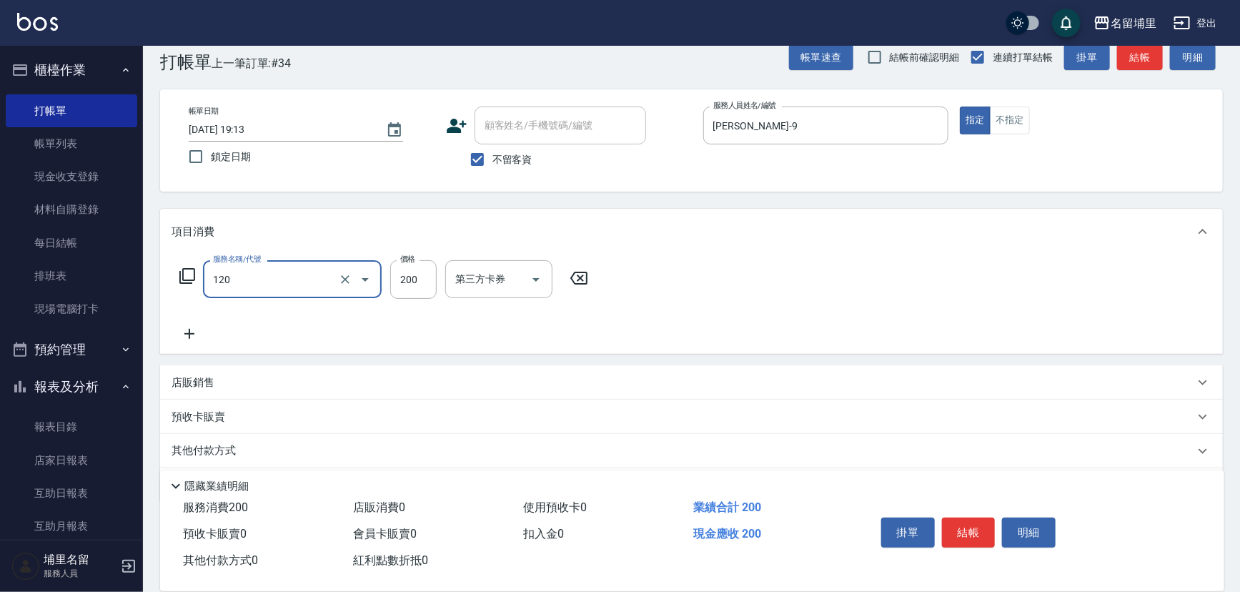
type input "New洗200(120)"
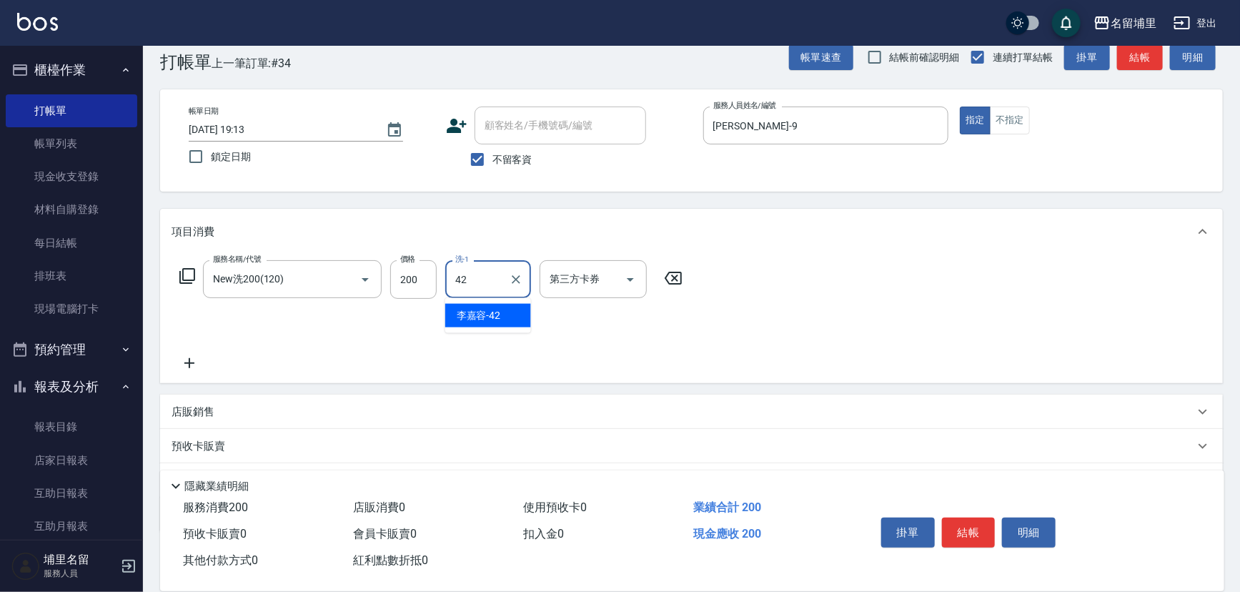
type input "[PERSON_NAME]-42"
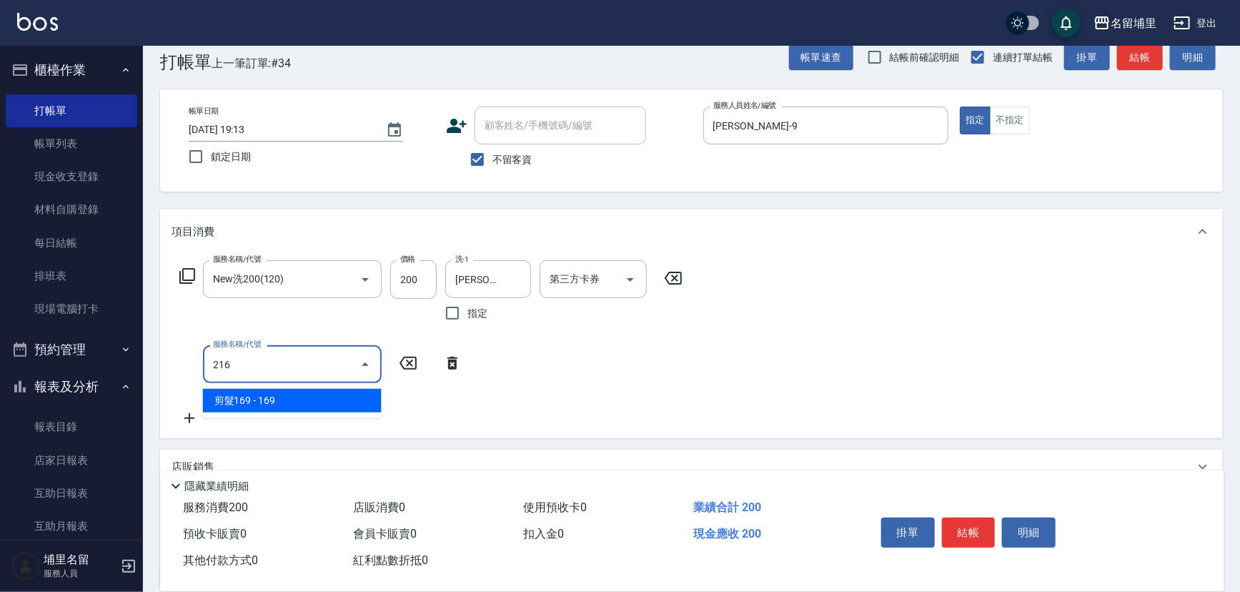
type input "剪髮169(216)"
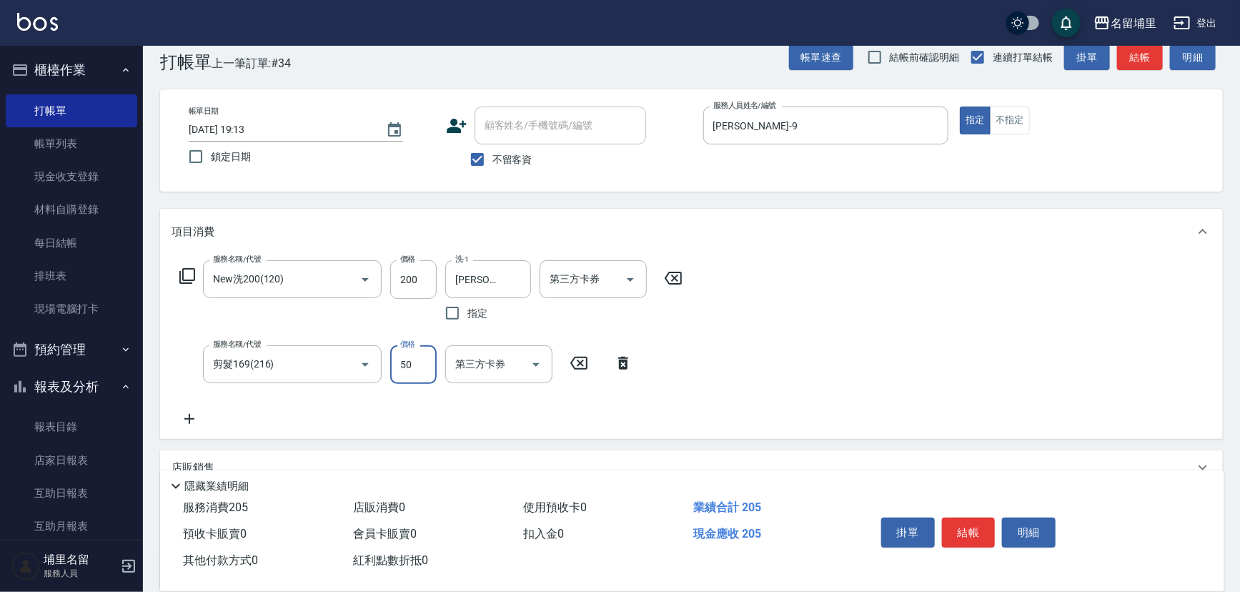
type input "50"
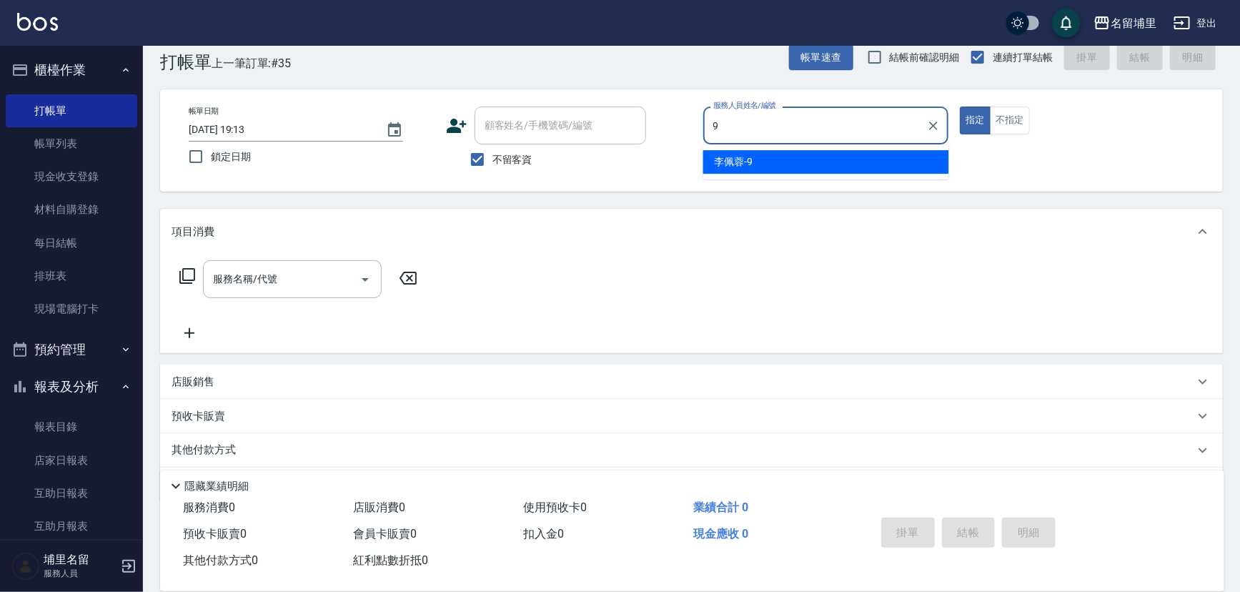
type input "[PERSON_NAME]-9"
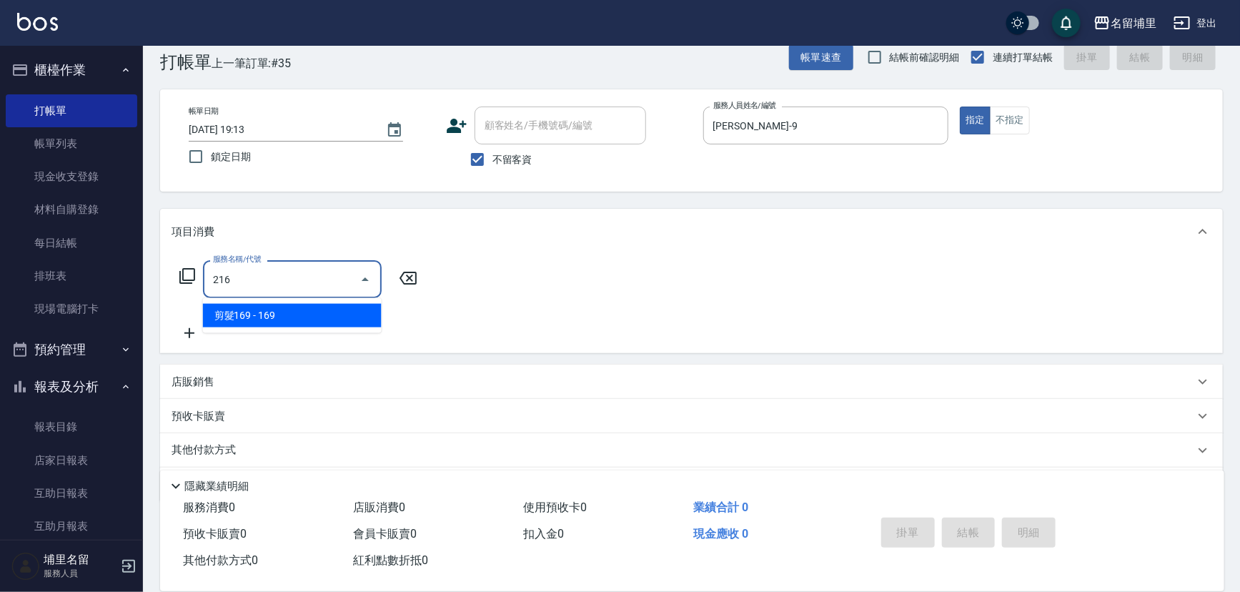
type input "剪髮169(216)"
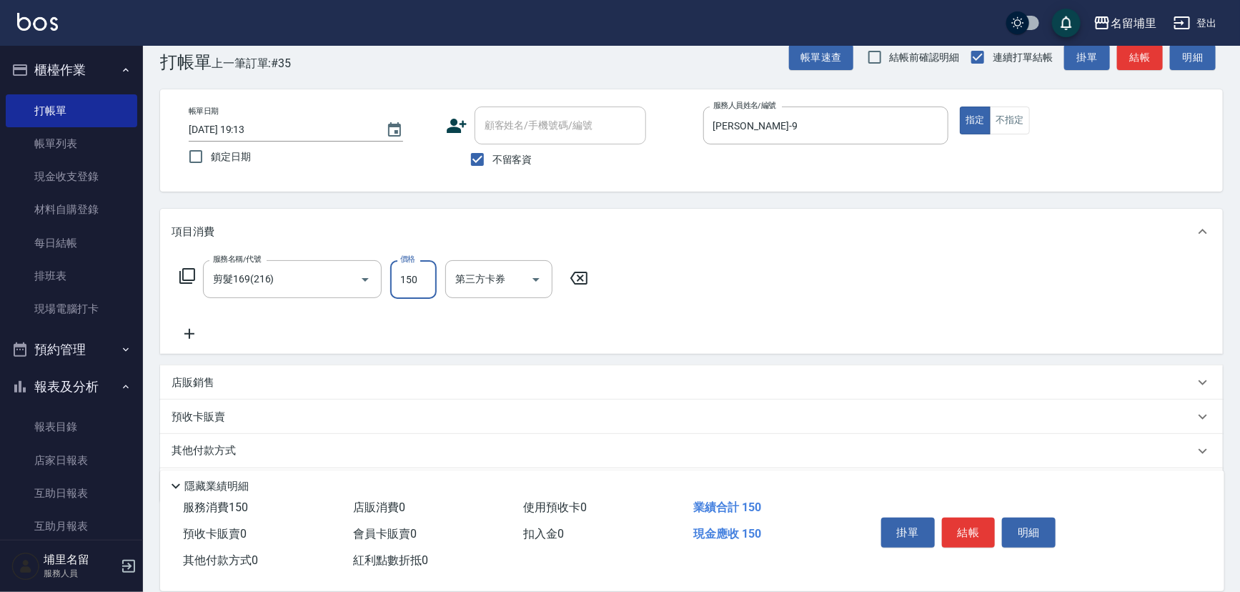
type input "150"
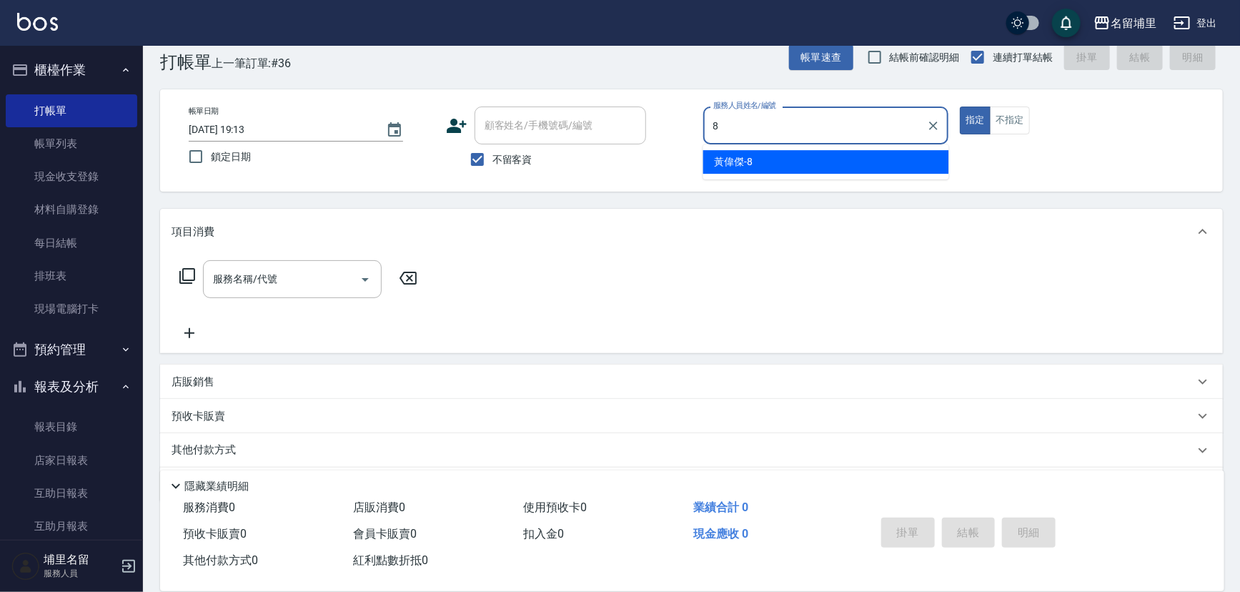
type input "[PERSON_NAME]-8"
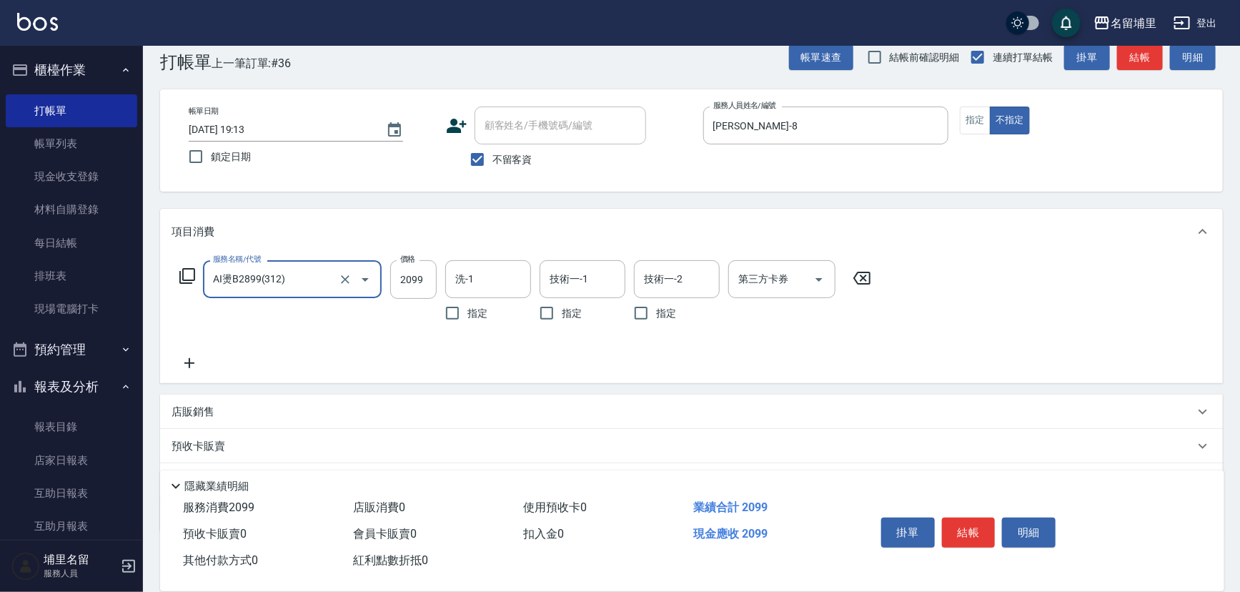
type input "AI燙B2899(312)"
click at [416, 270] on input "45" at bounding box center [413, 279] width 46 height 39
type input "2899"
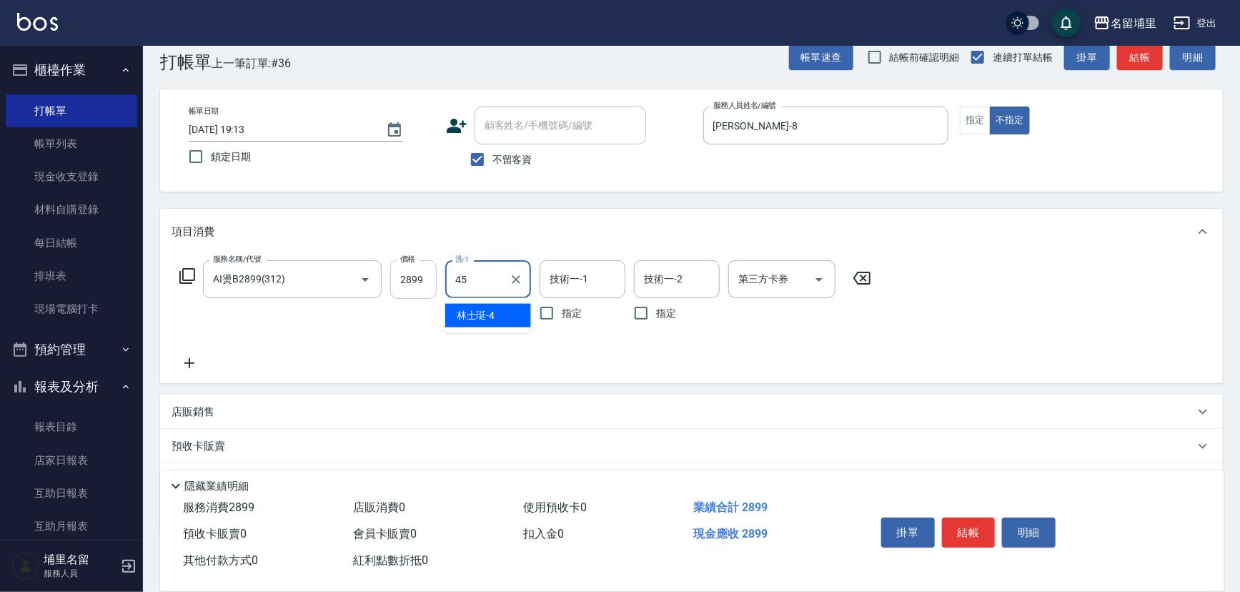
type input "[PERSON_NAME]-45"
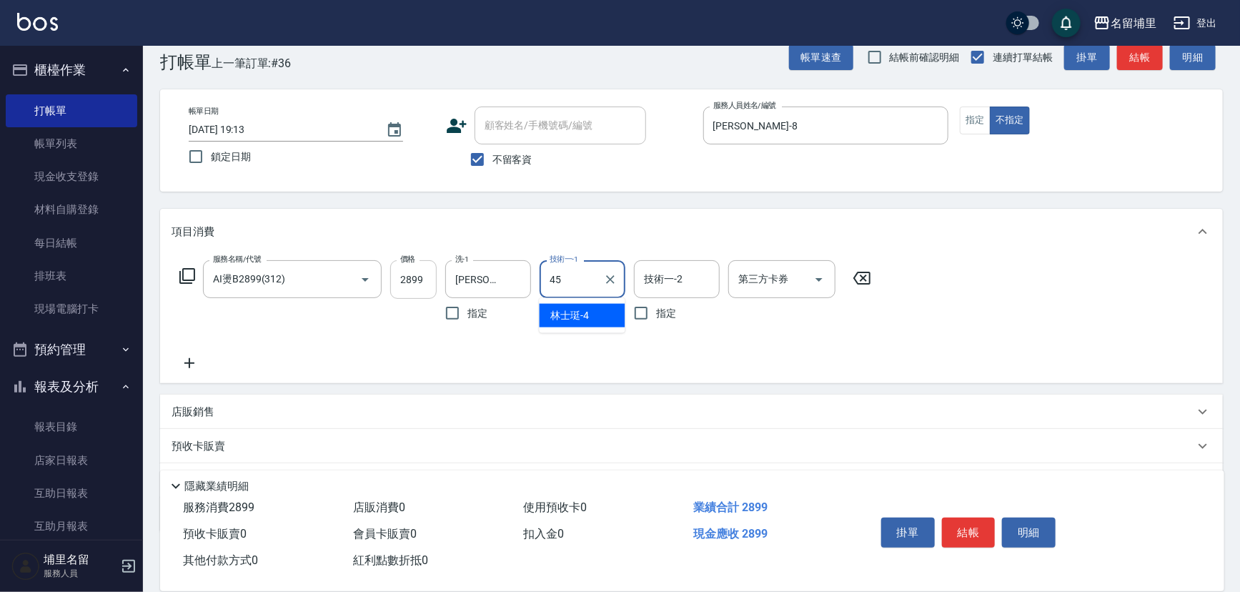
type input "[PERSON_NAME]-45"
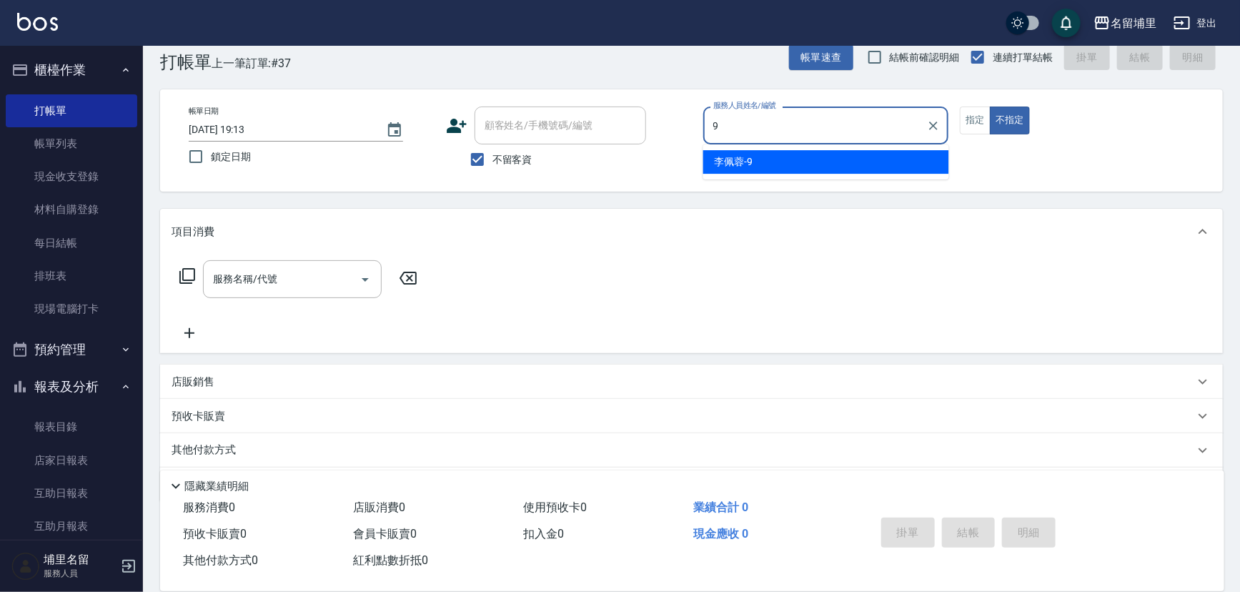
type input "[PERSON_NAME]-9"
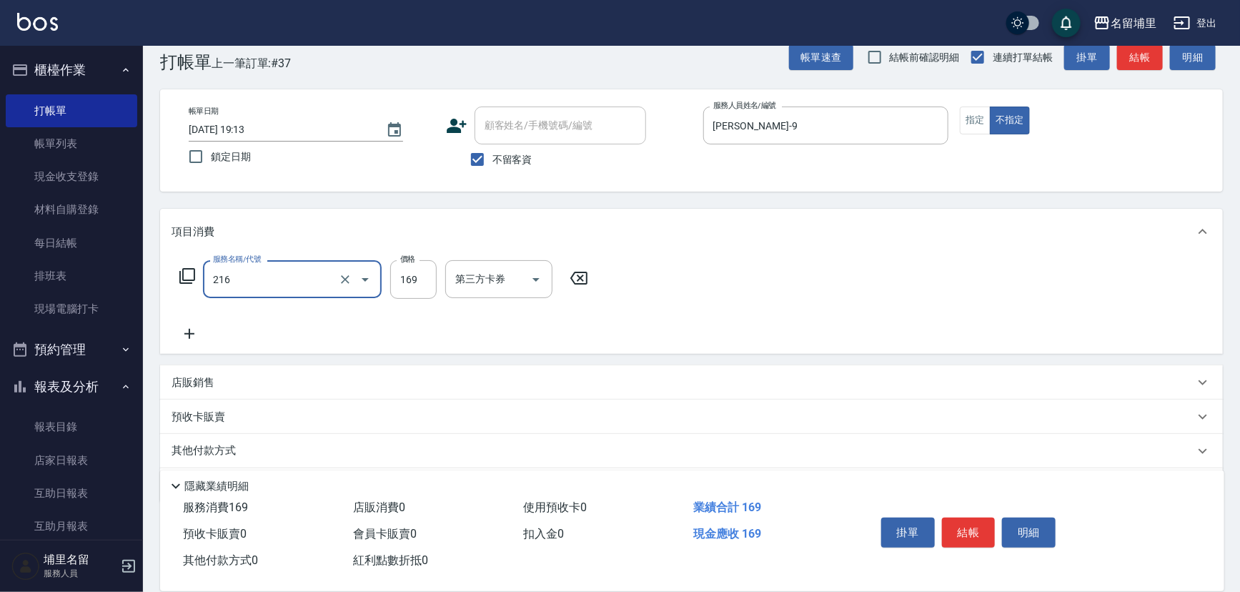
type input "剪髮169(216)"
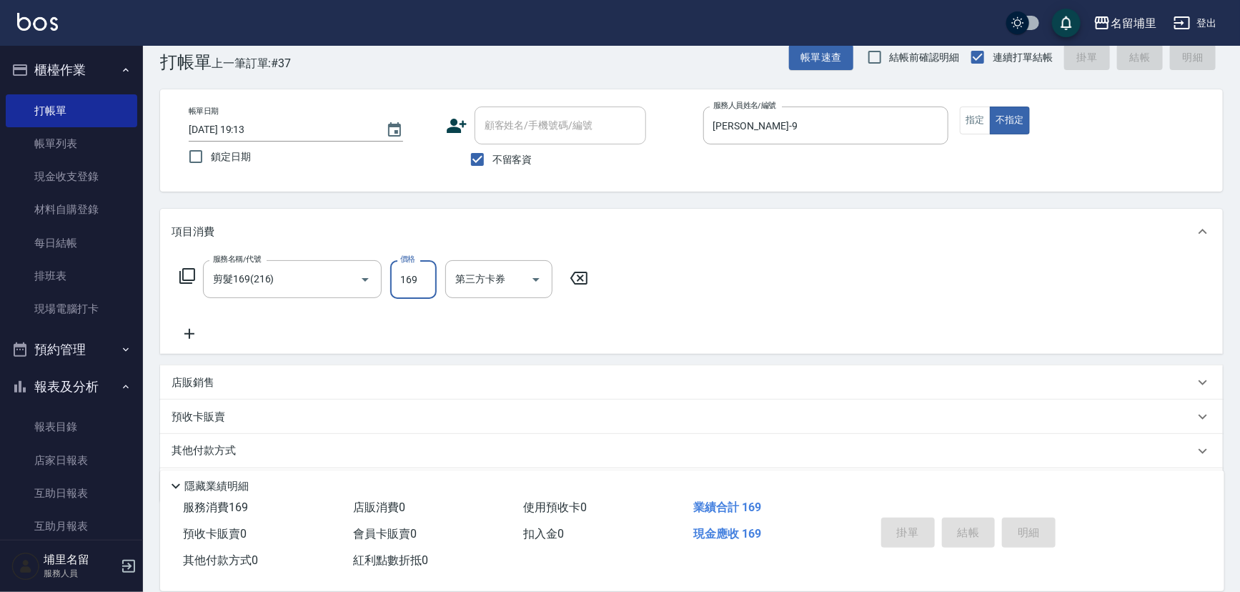
type input "[DATE] 19:14"
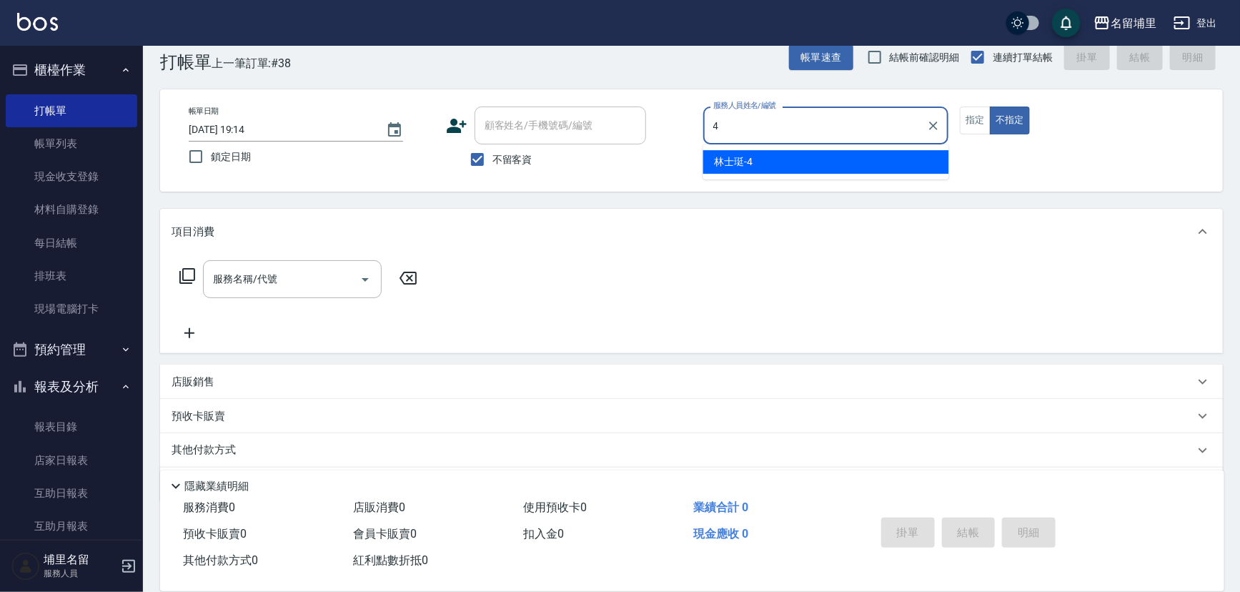
type input "林士珽-4"
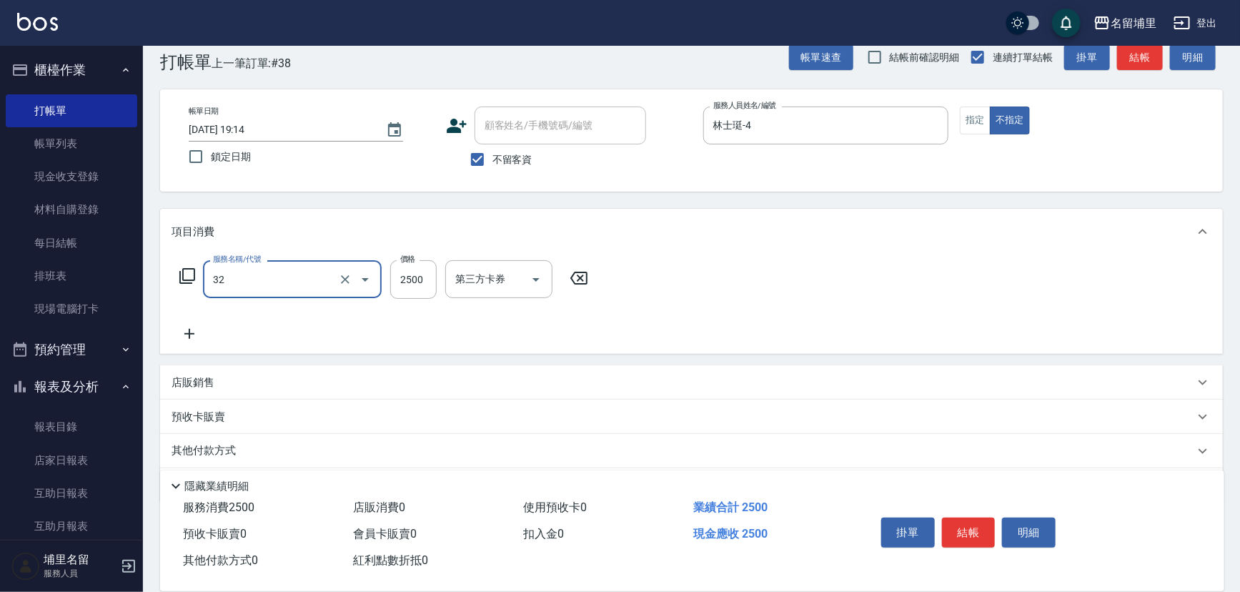
type input "燙B2500(32)"
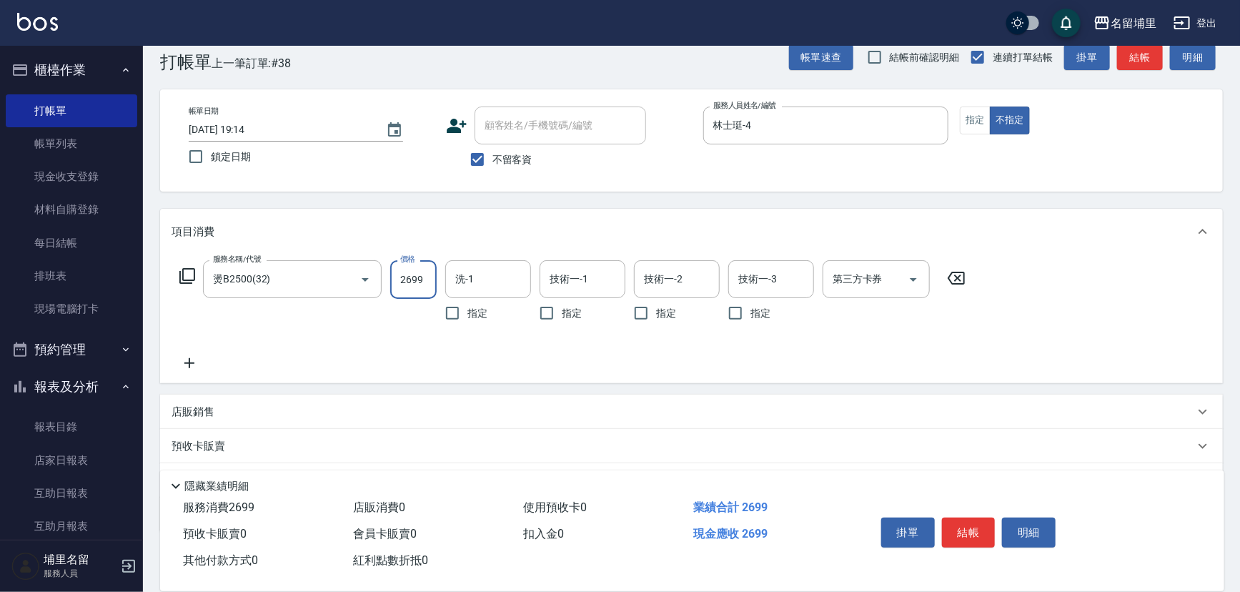
type input "2699"
type input "林士珽-4"
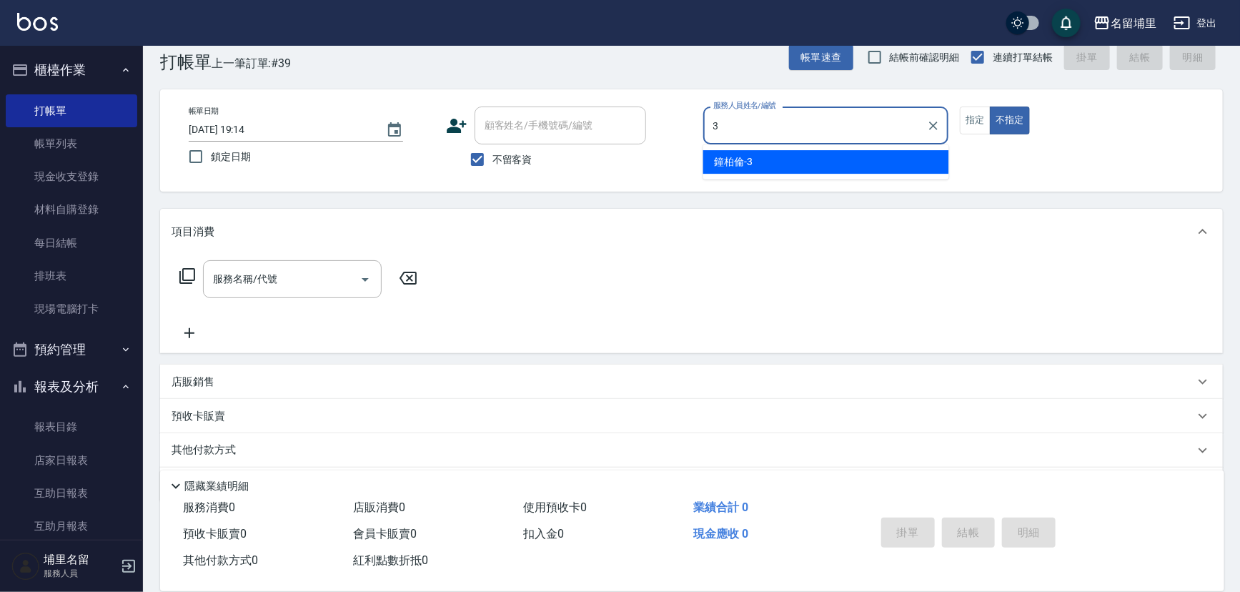
type input "[PERSON_NAME]-3"
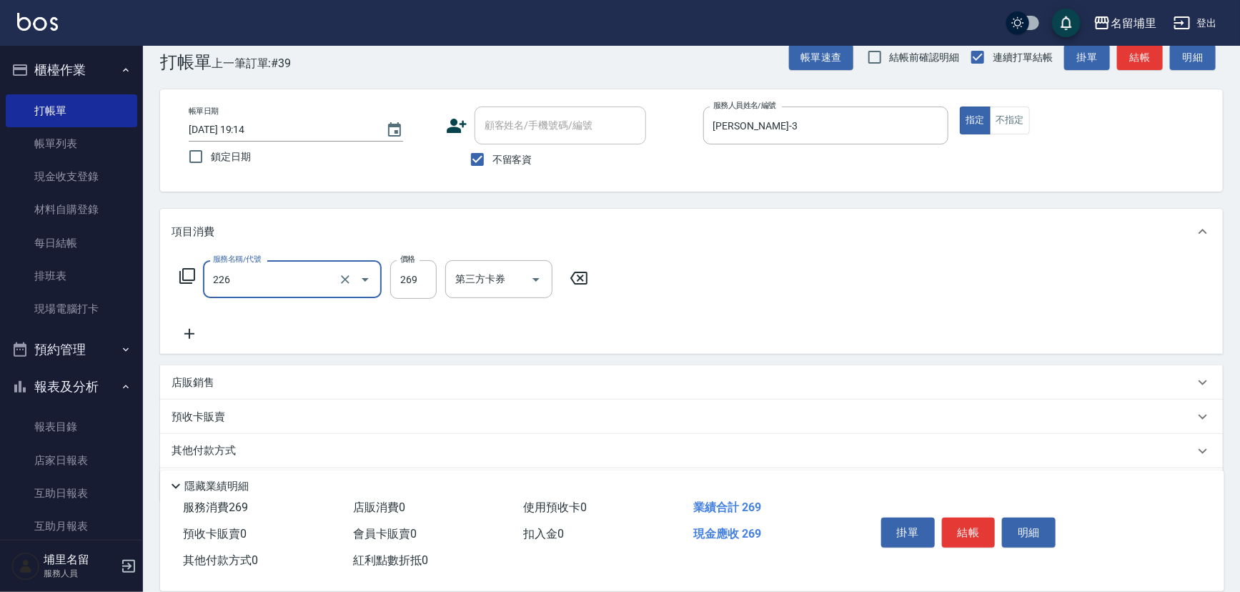
type input "洗剪269(226)"
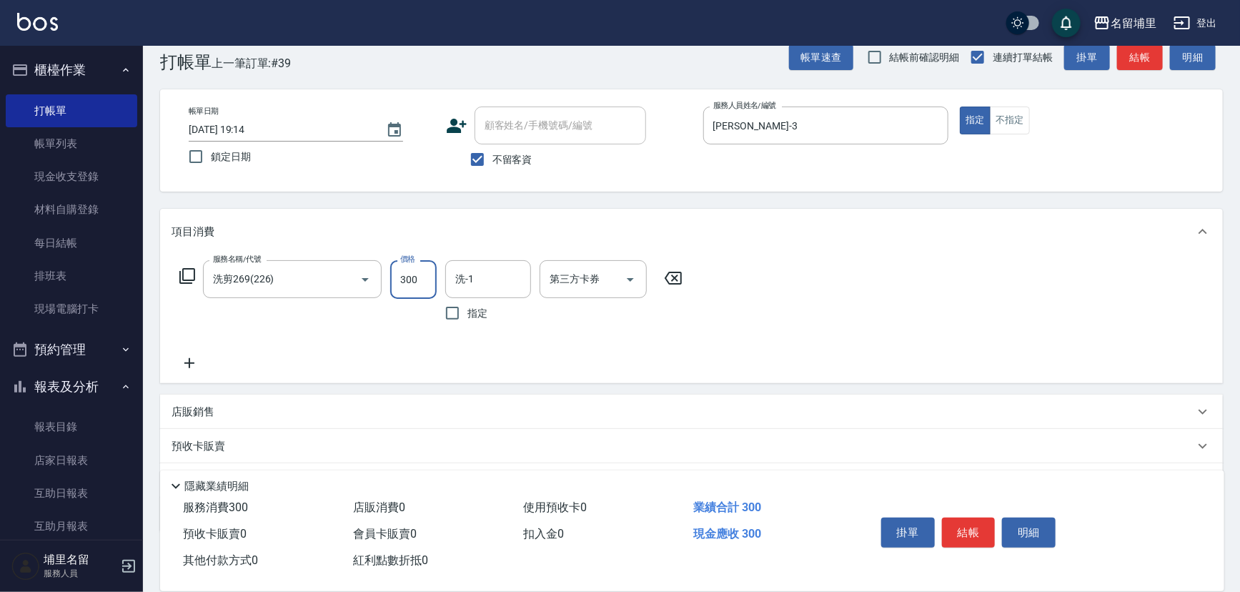
type input "300"
type input "[PERSON_NAME]-42"
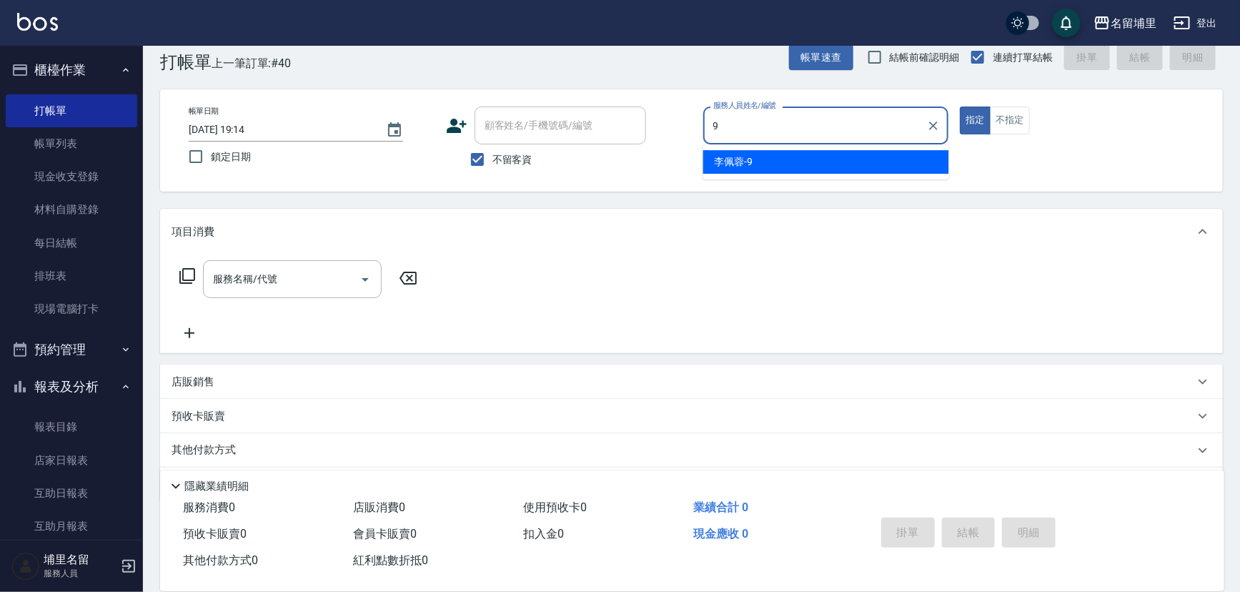
type input "[PERSON_NAME]-9"
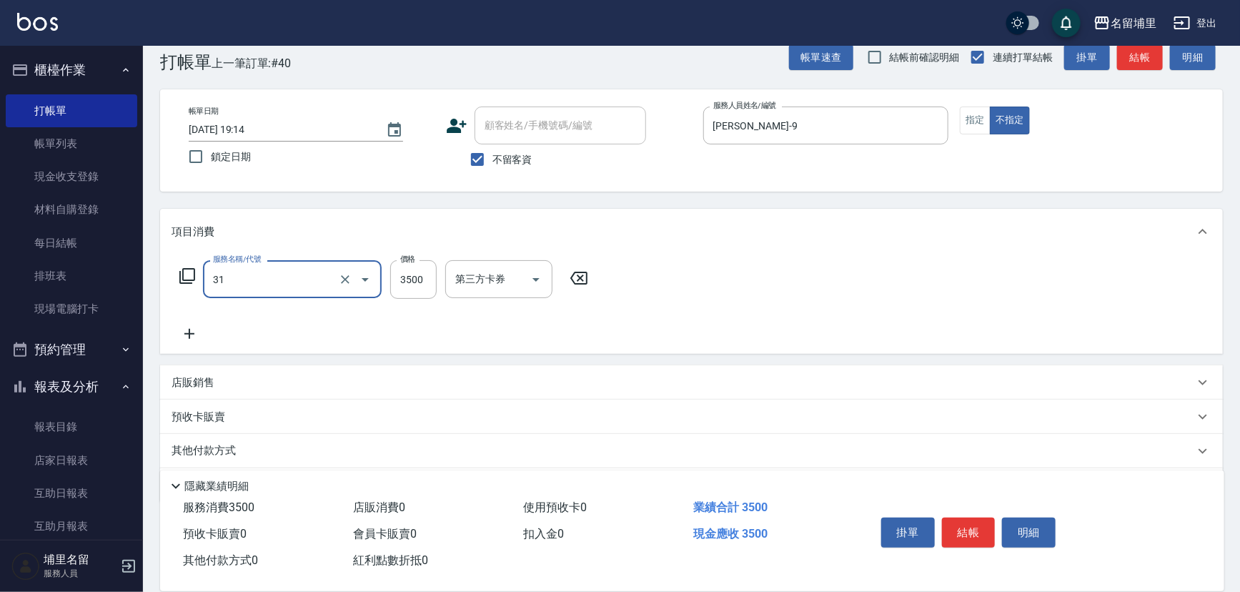
type input "燙A3500(31)"
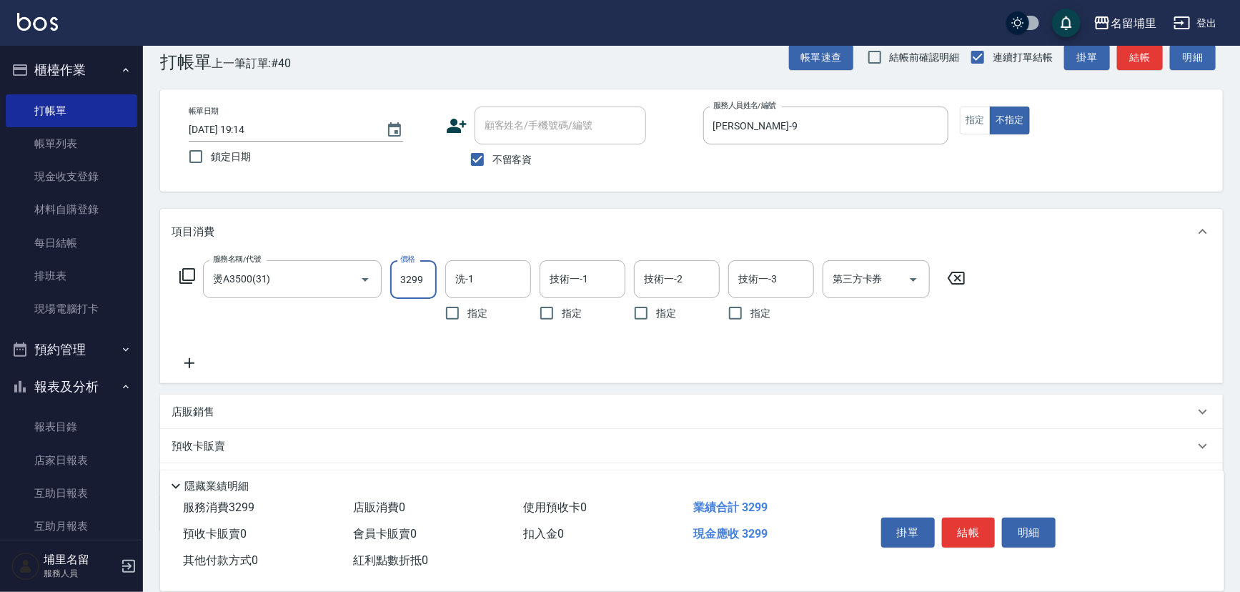
type input "3299"
type input "[PERSON_NAME]-42"
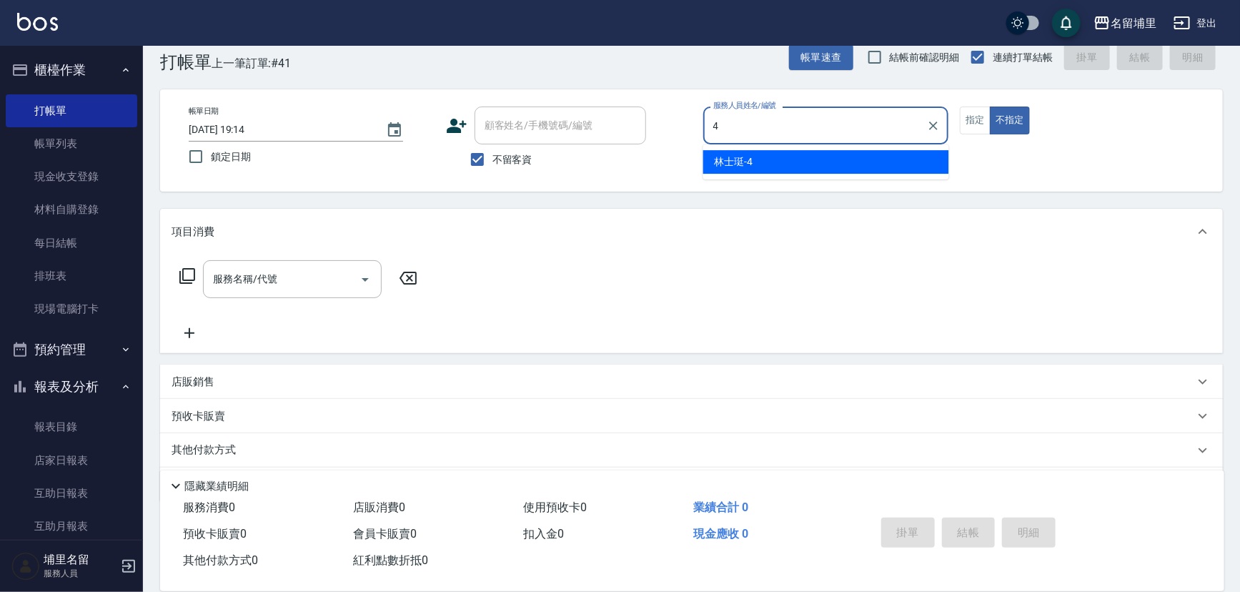
type input "林士珽-4"
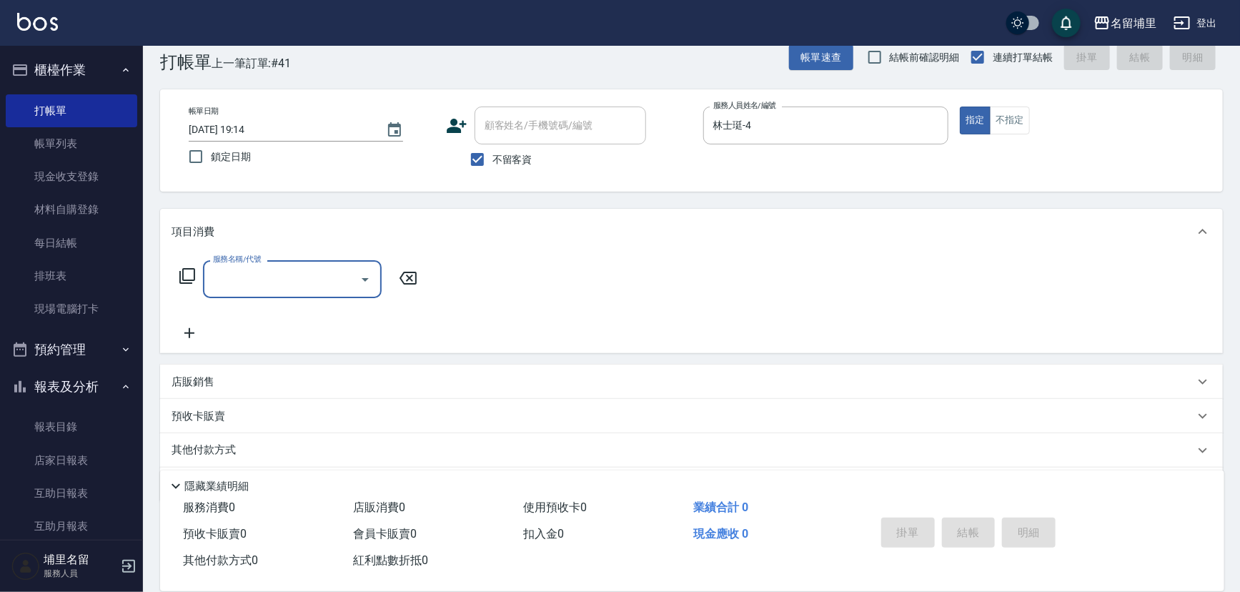
type input "3"
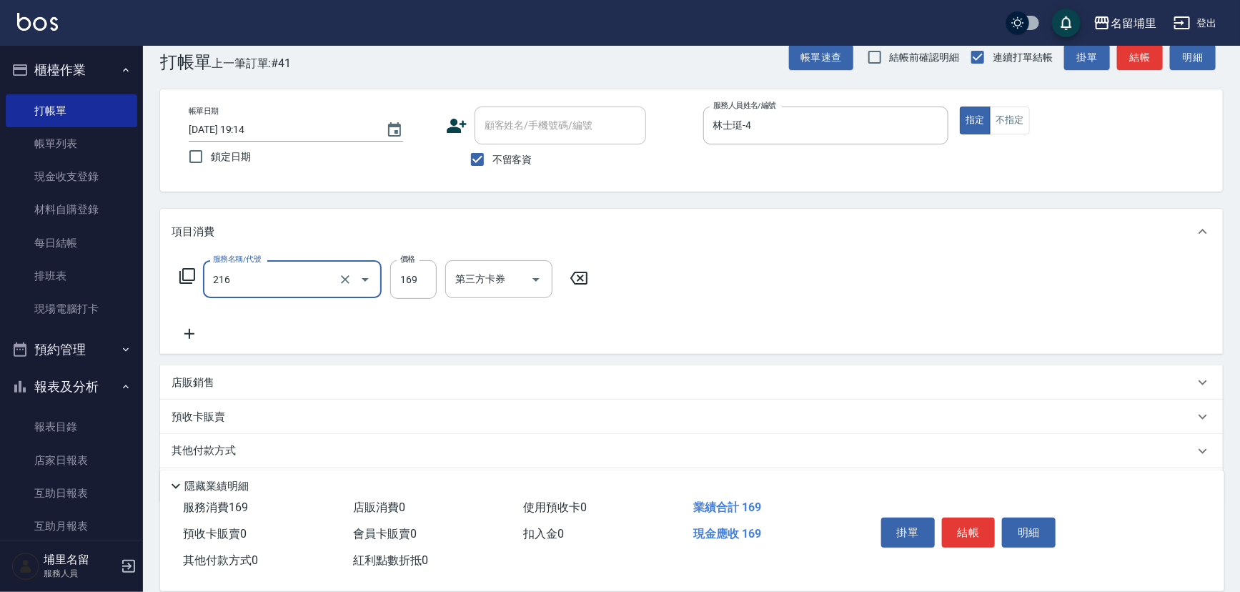
type input "剪髮169(216)"
click at [971, 522] on button "結帳" at bounding box center [969, 532] width 54 height 30
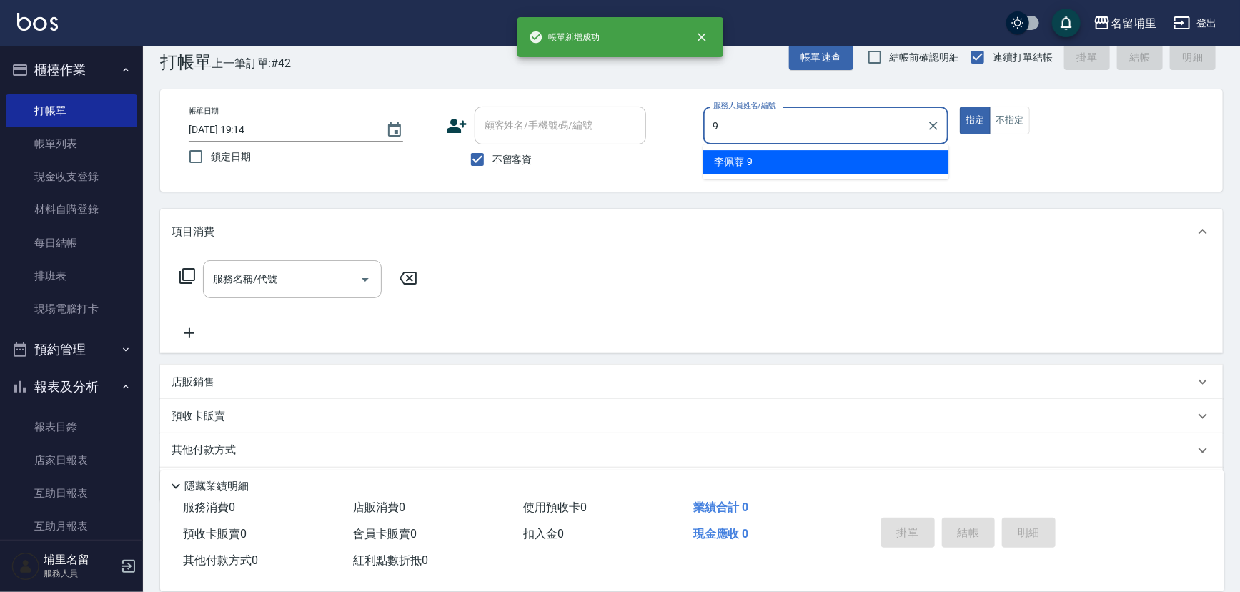
type input "[PERSON_NAME]-9"
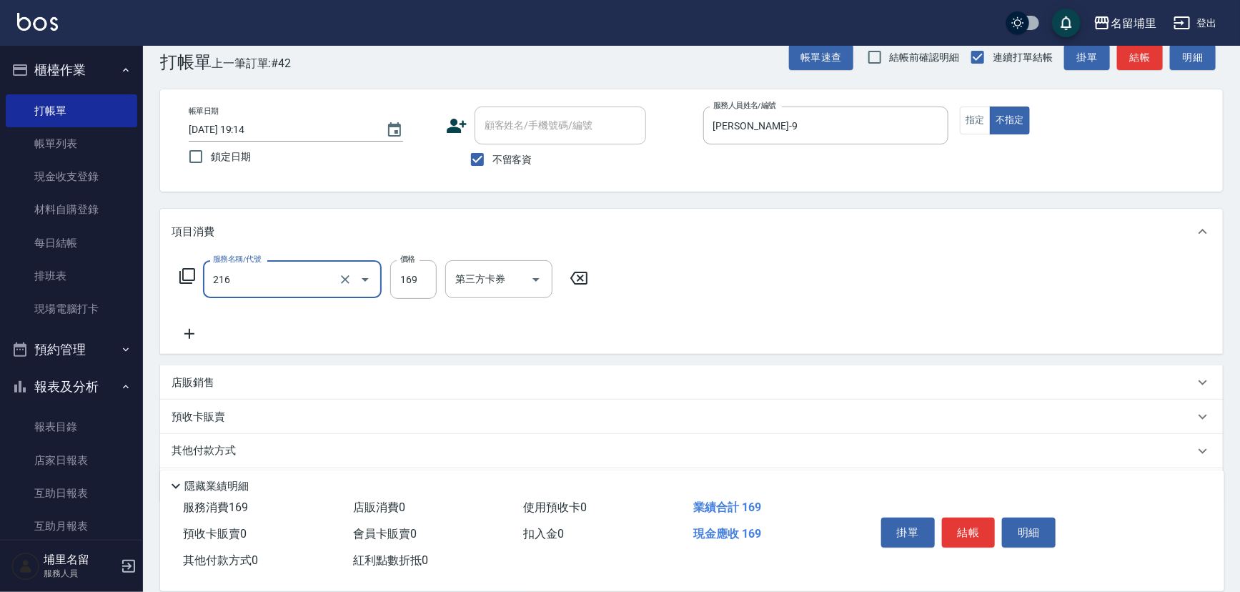
type input "剪髮169(216)"
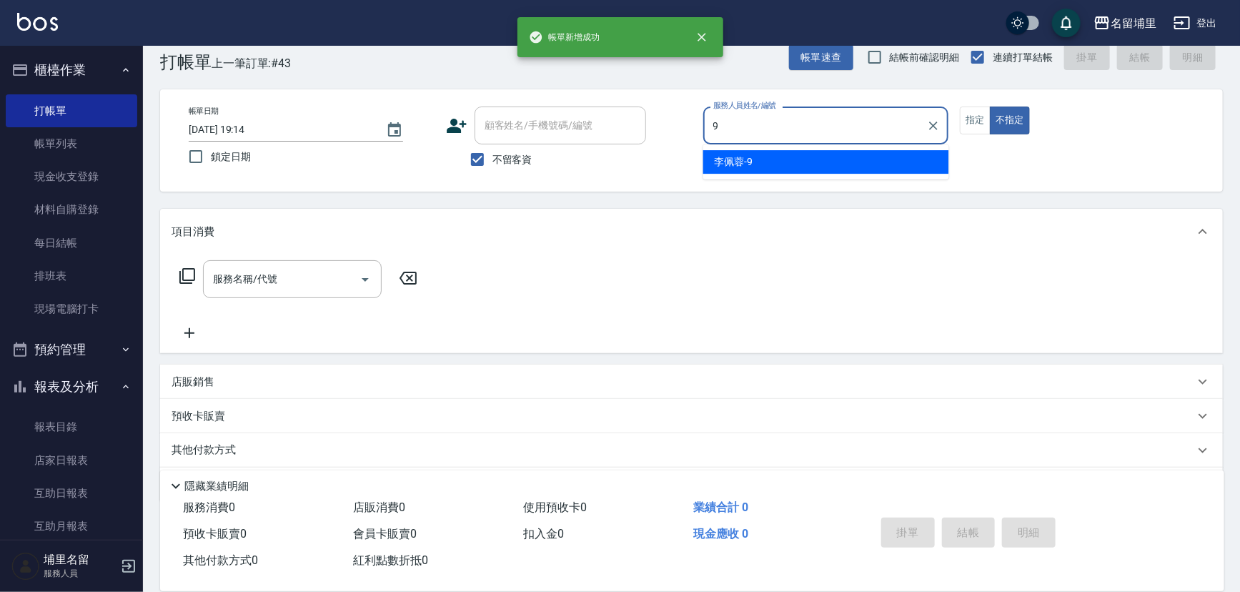
type input "[PERSON_NAME]-9"
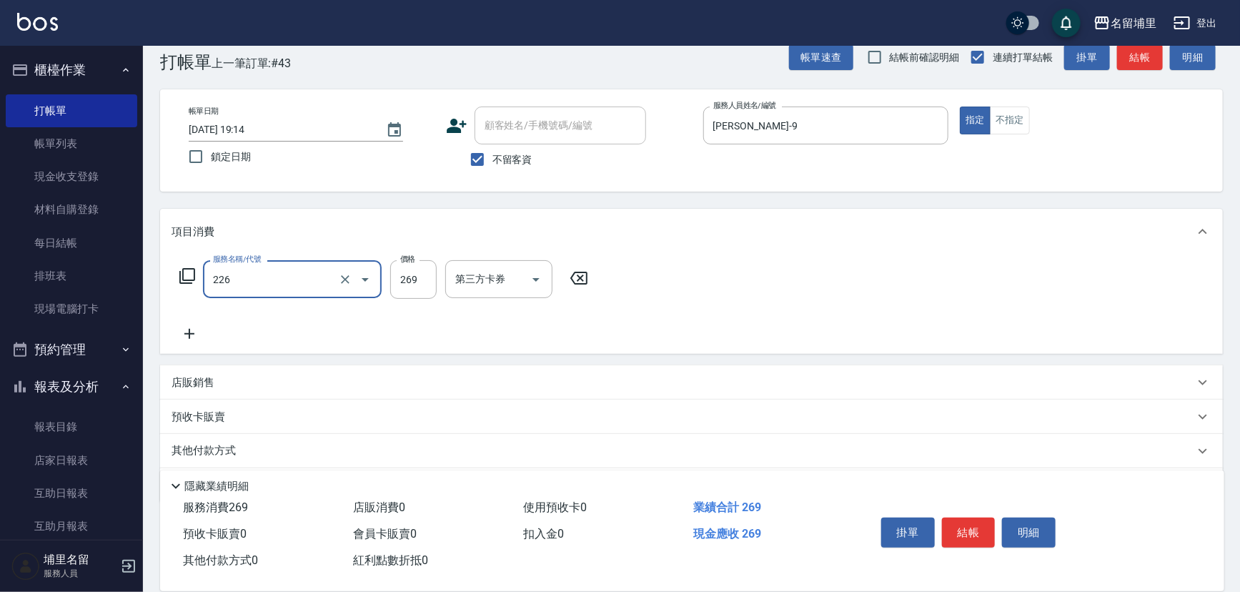
type input "洗剪269(226)"
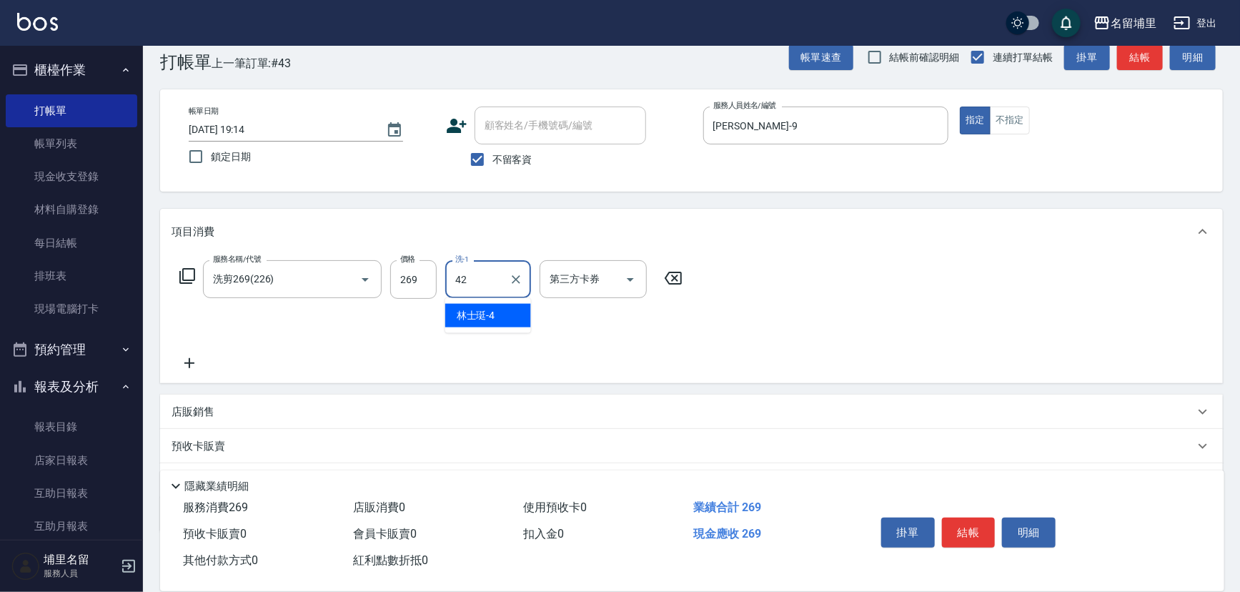
type input "[PERSON_NAME]-42"
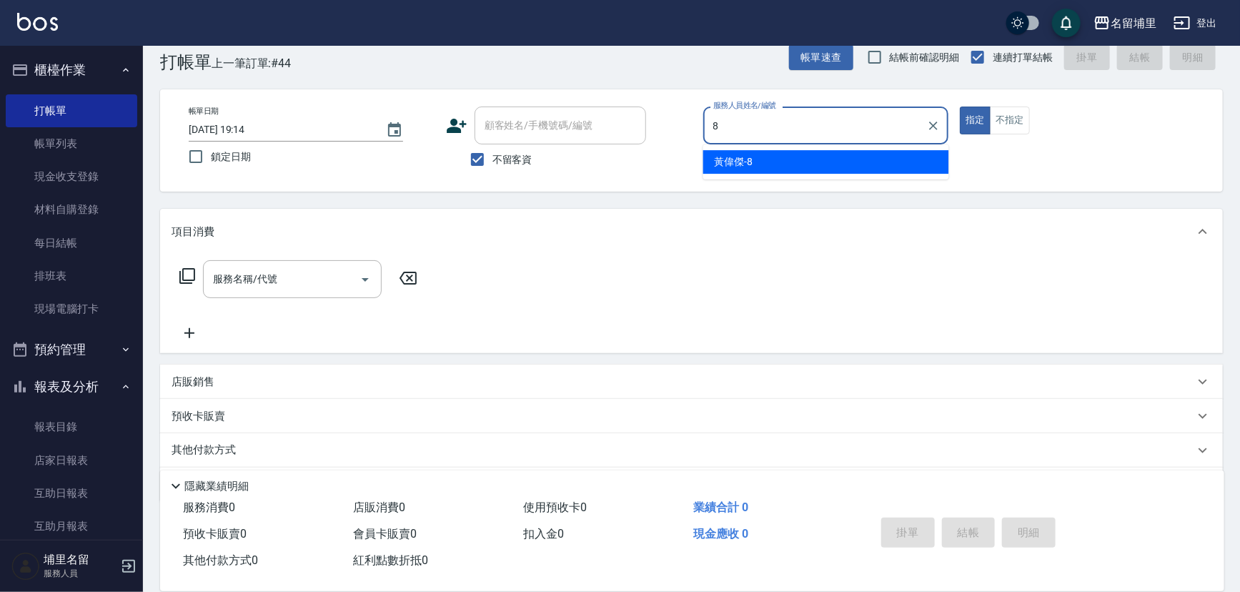
type input "[PERSON_NAME]-8"
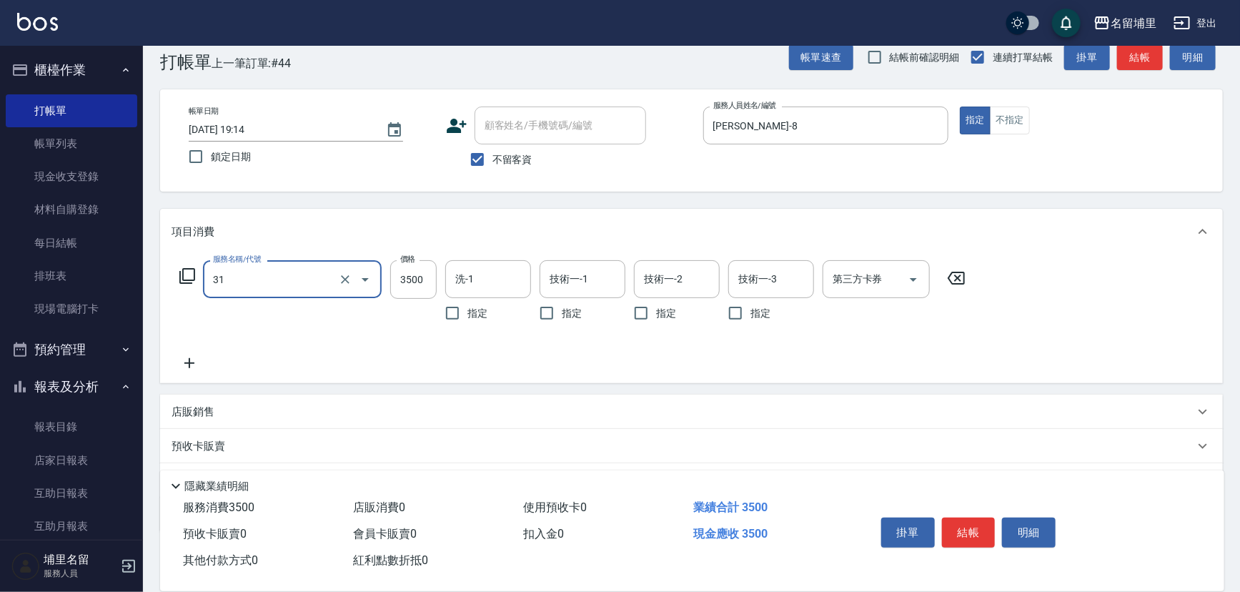
type input "燙A3500(31)"
type input "2899"
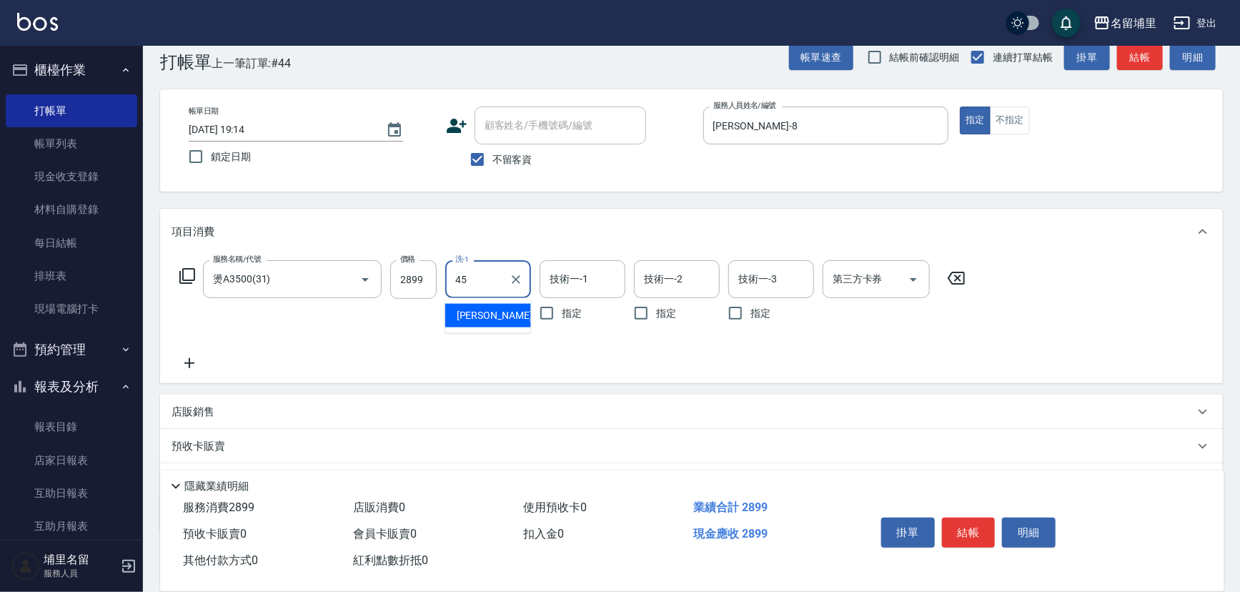
type input "[PERSON_NAME]-45"
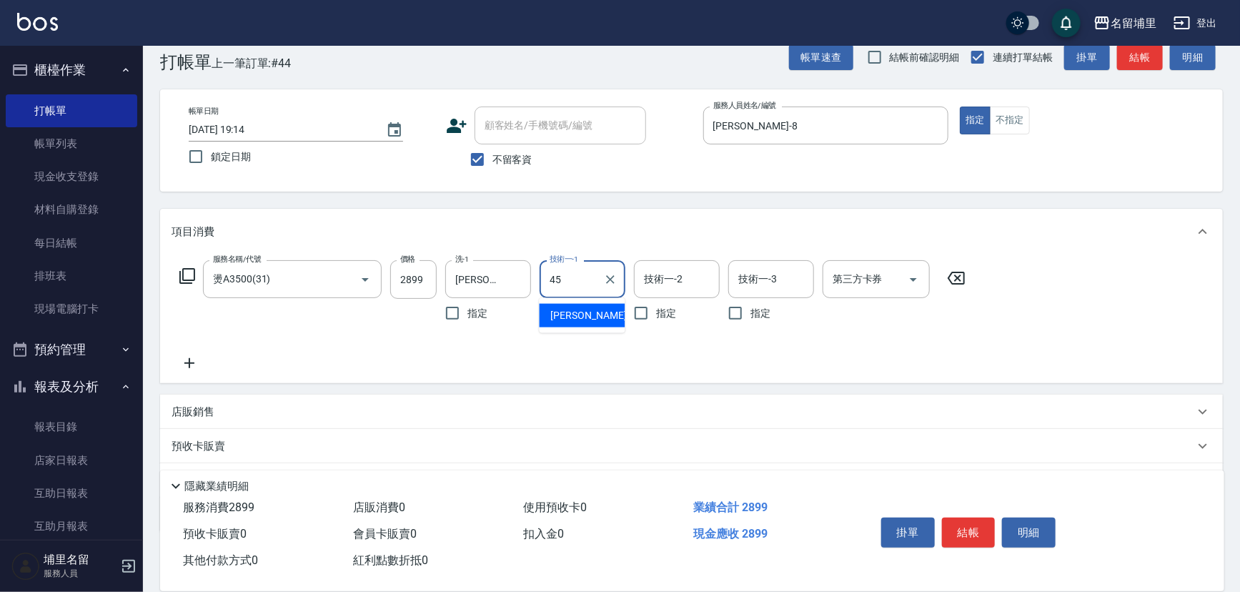
type input "[PERSON_NAME]-45"
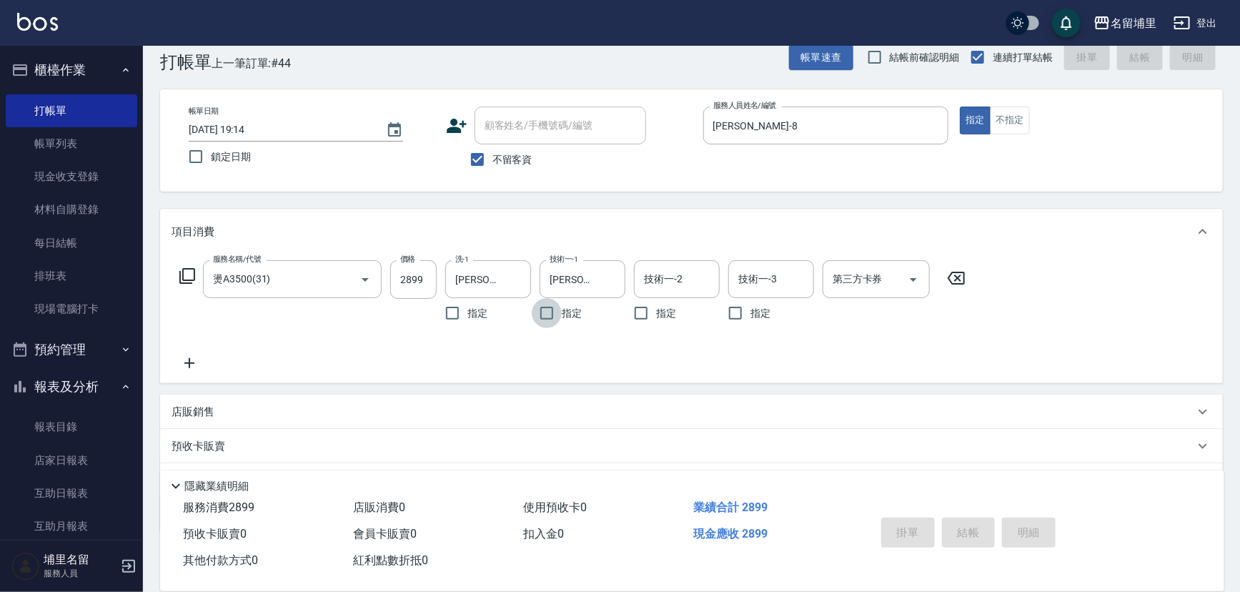
type input "[DATE] 19:15"
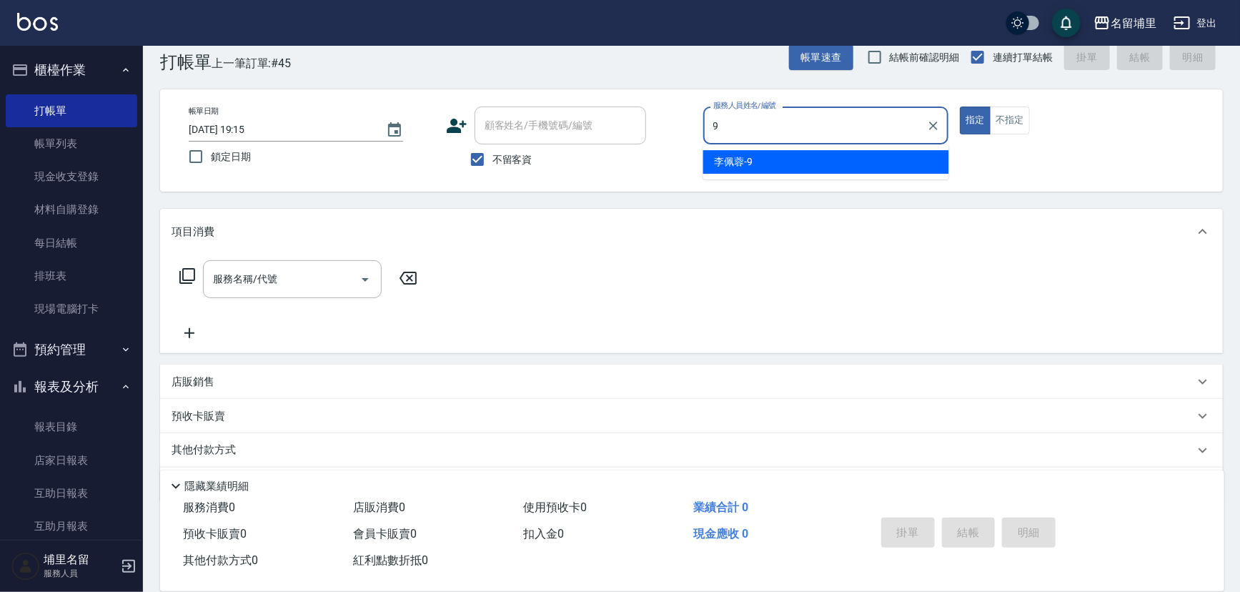
type input "[PERSON_NAME]-9"
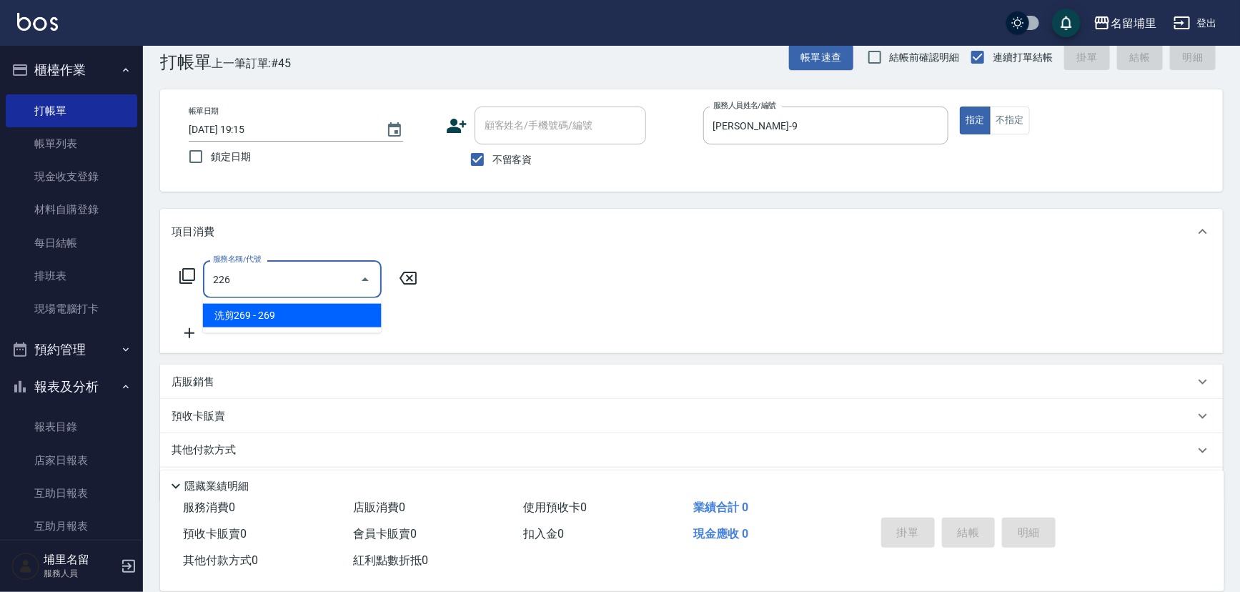
type input "洗剪269(226)"
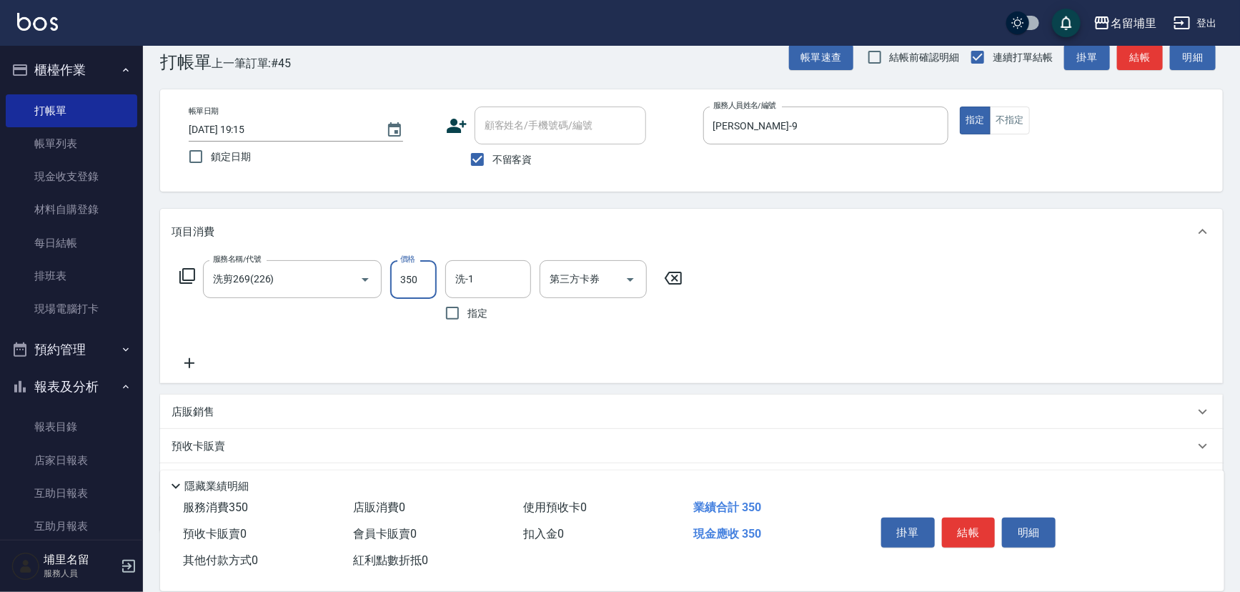
type input "350"
type input "[PERSON_NAME]-42"
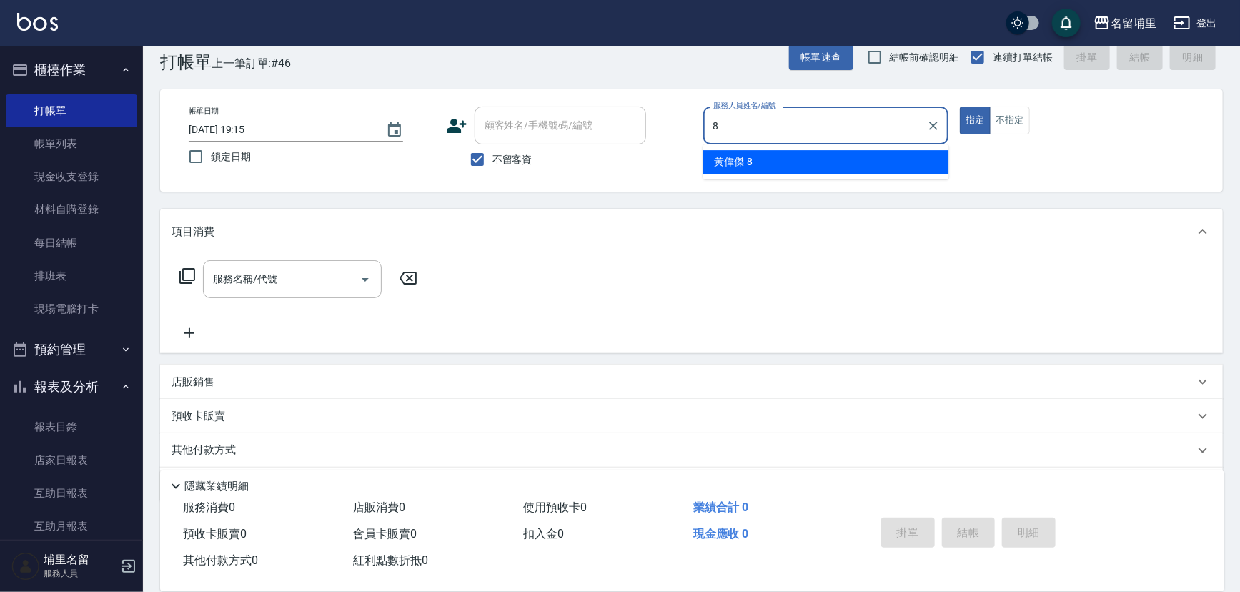
type input "[PERSON_NAME]-8"
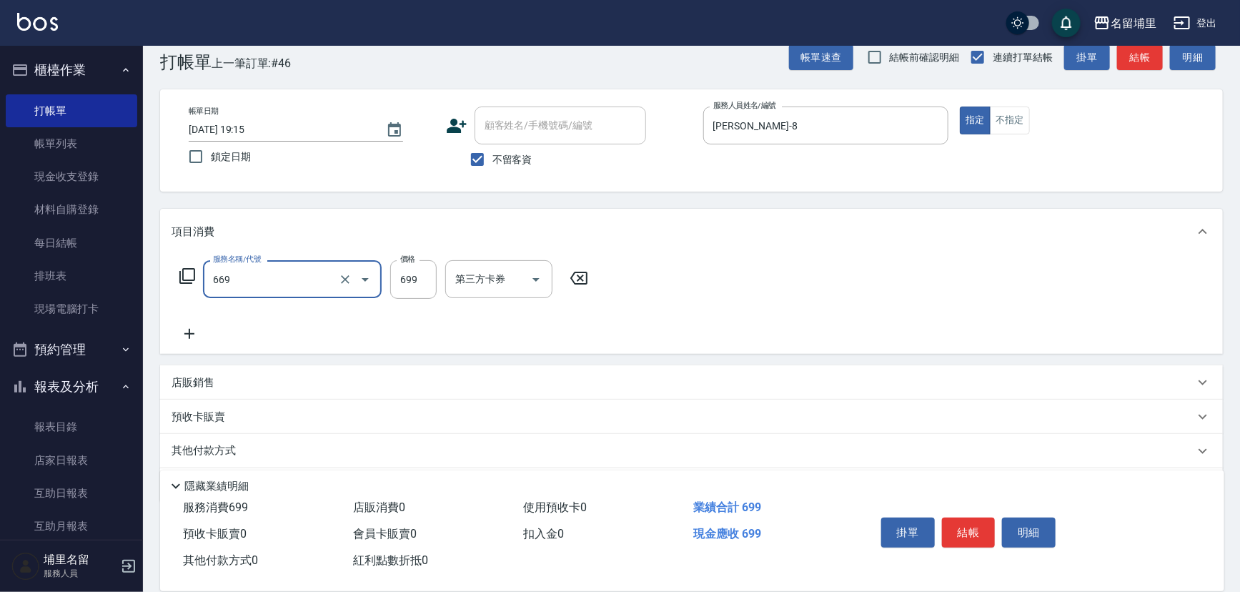
type input "精油699(669)"
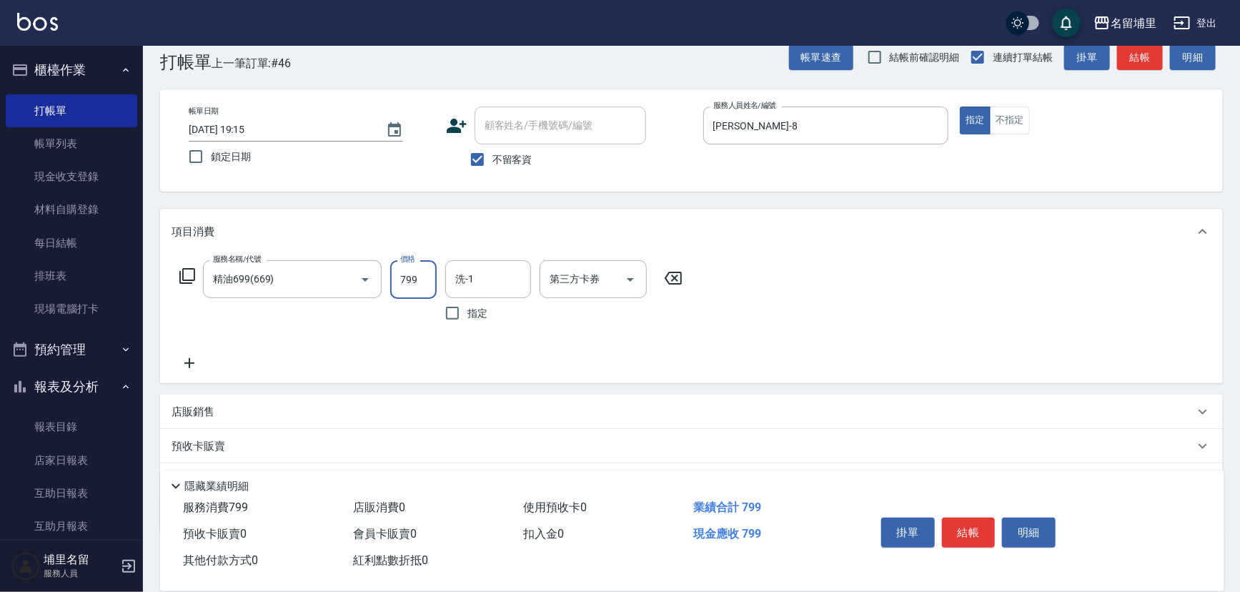
type input "799"
type input "林士珽-4"
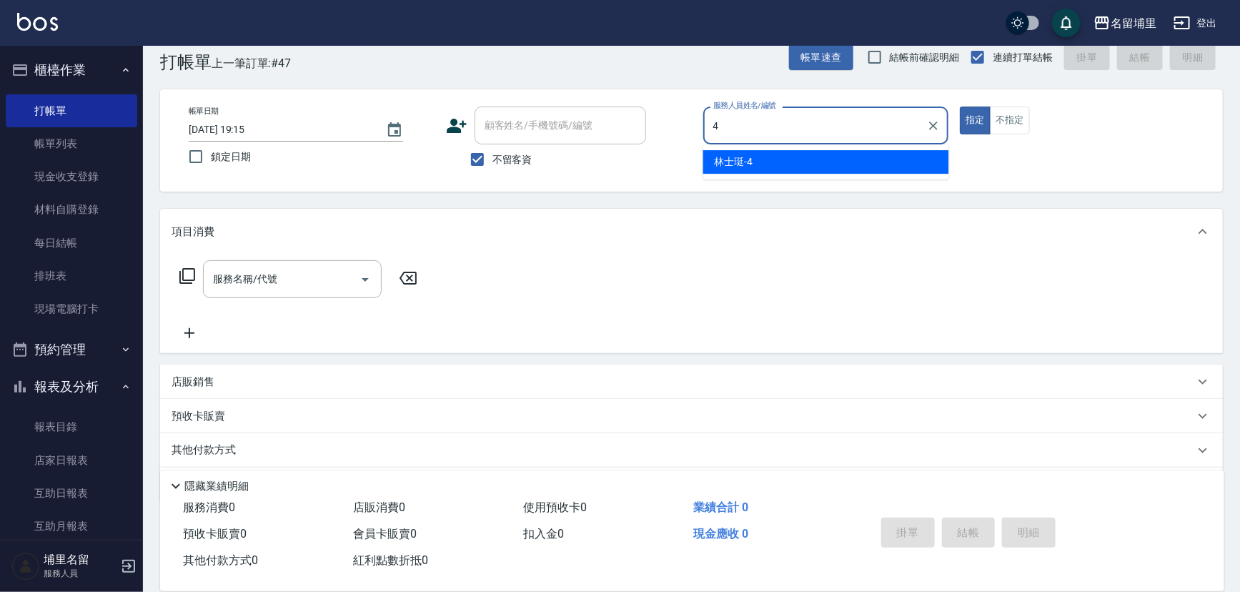
type input "林士珽-4"
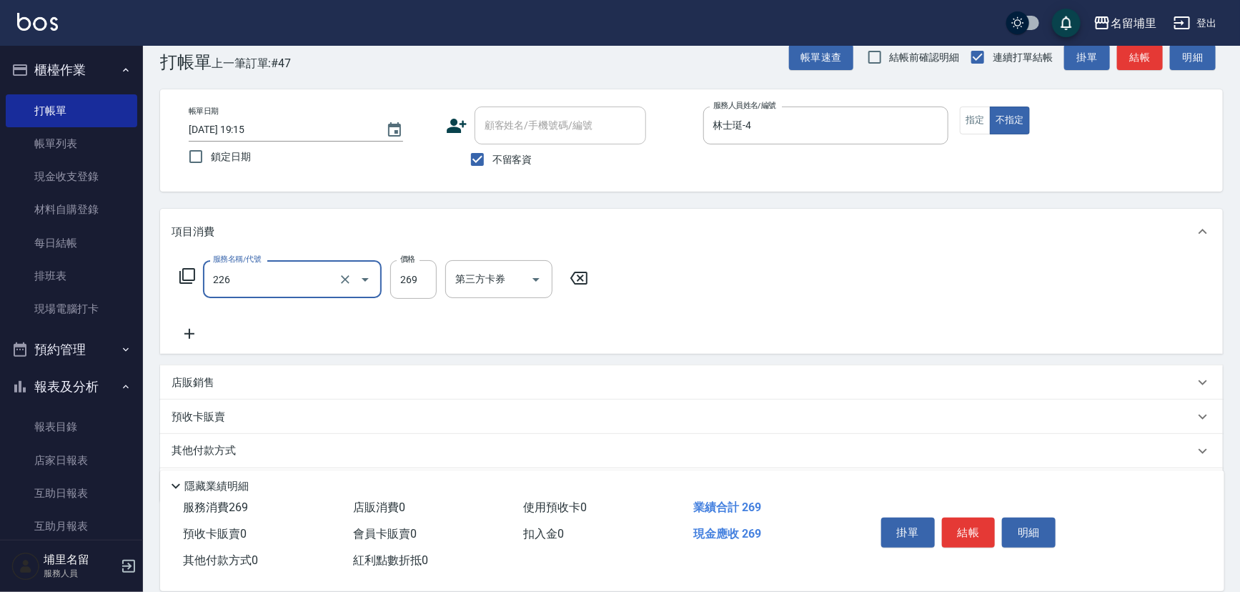
type input "洗剪269(226)"
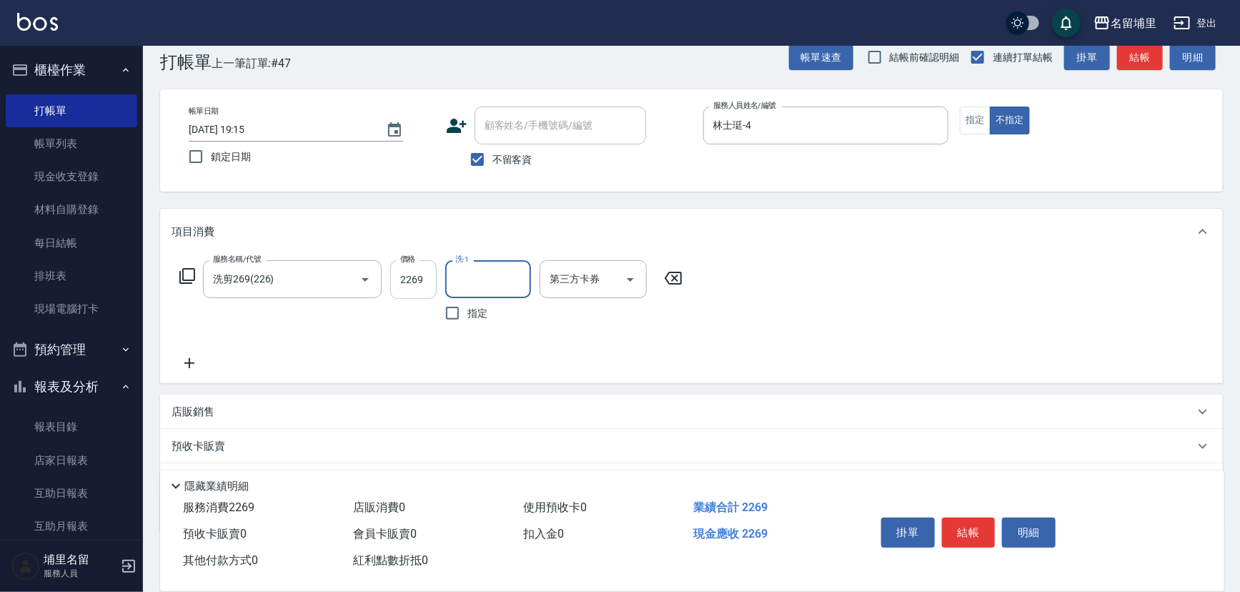
click at [416, 274] on input "2269" at bounding box center [413, 279] width 46 height 39
type input "269"
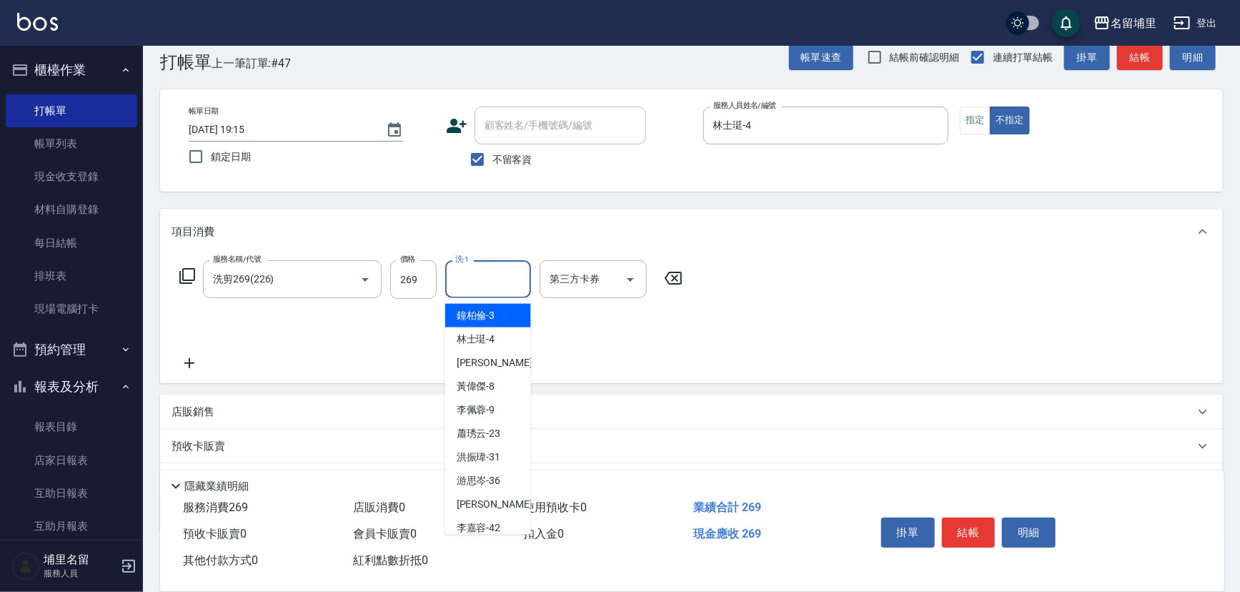
click at [475, 275] on input "洗-1" at bounding box center [488, 279] width 73 height 25
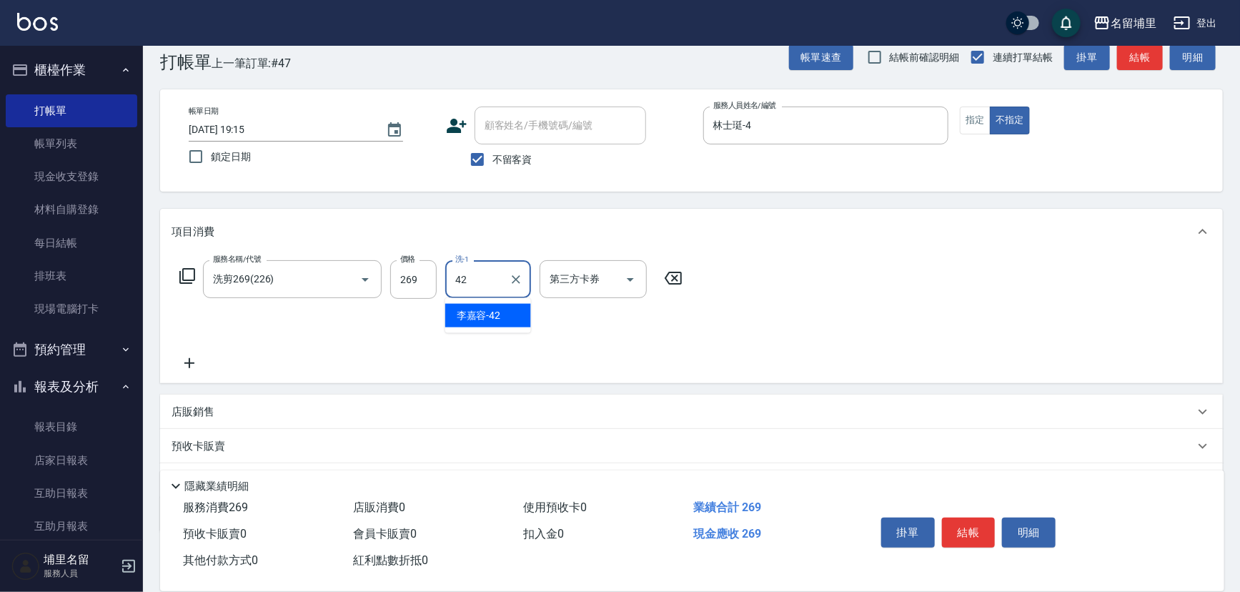
type input "[PERSON_NAME]-42"
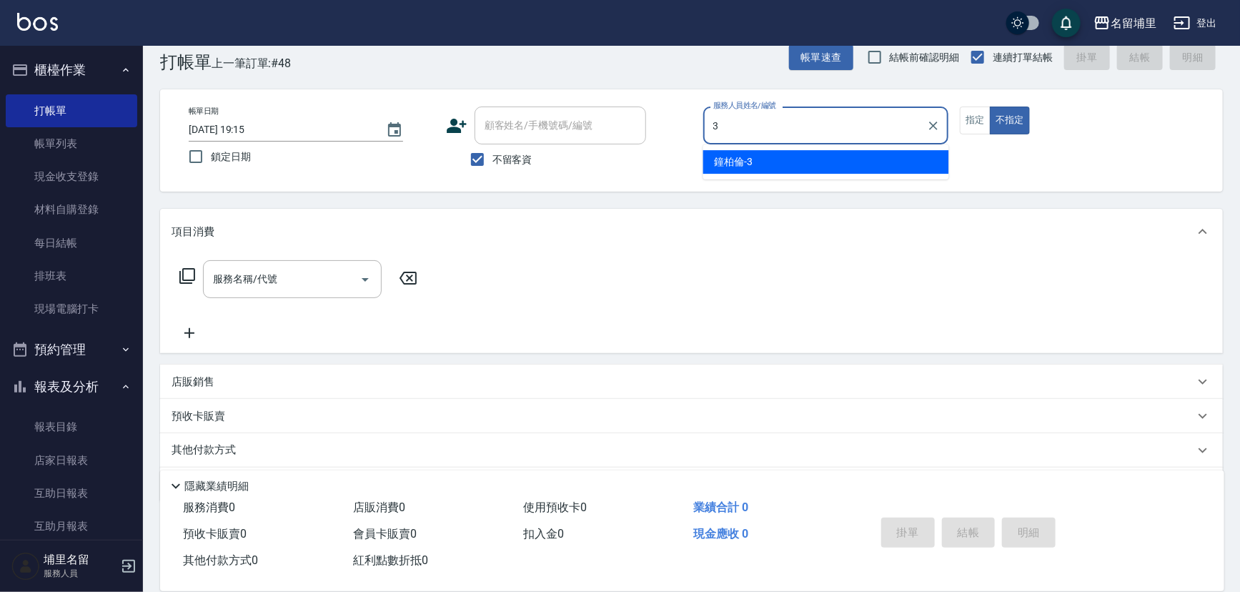
type input "[PERSON_NAME]-3"
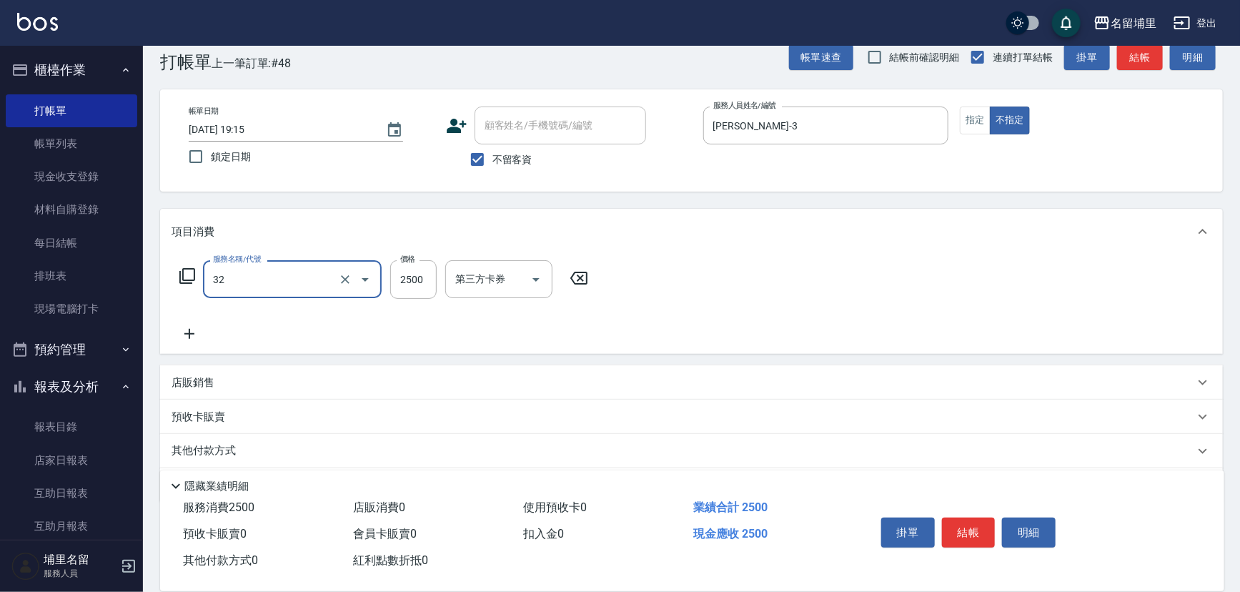
type input "燙B2500(32)"
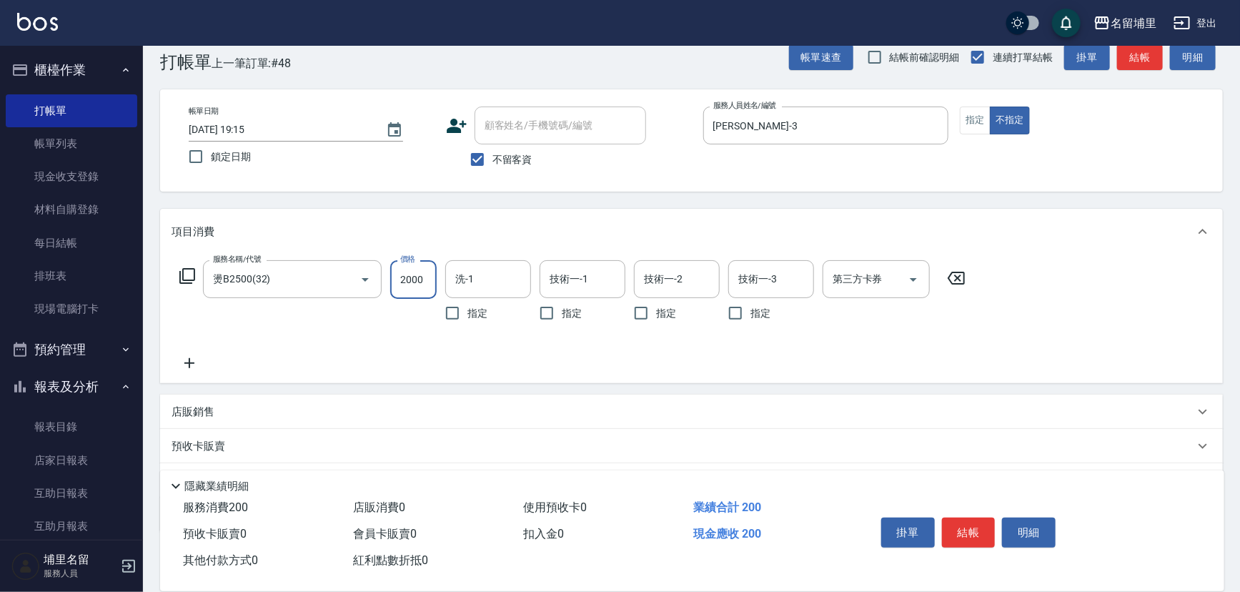
type input "2000"
type input "[PERSON_NAME]-42"
type input "422"
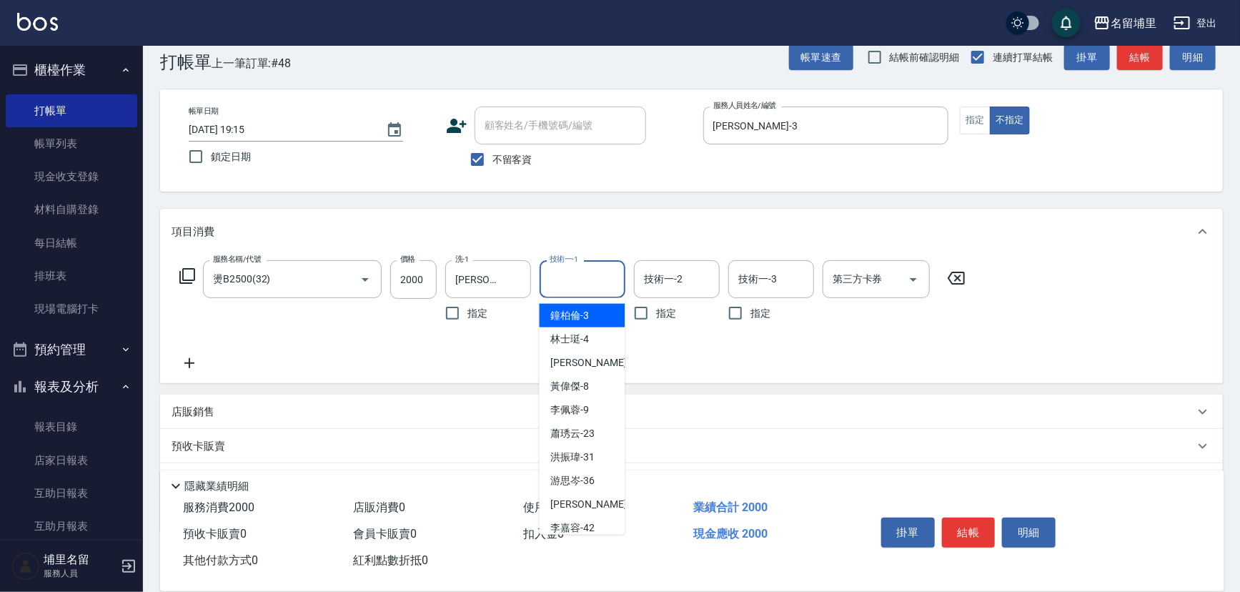
click at [605, 271] on input "技術一-1" at bounding box center [582, 279] width 73 height 25
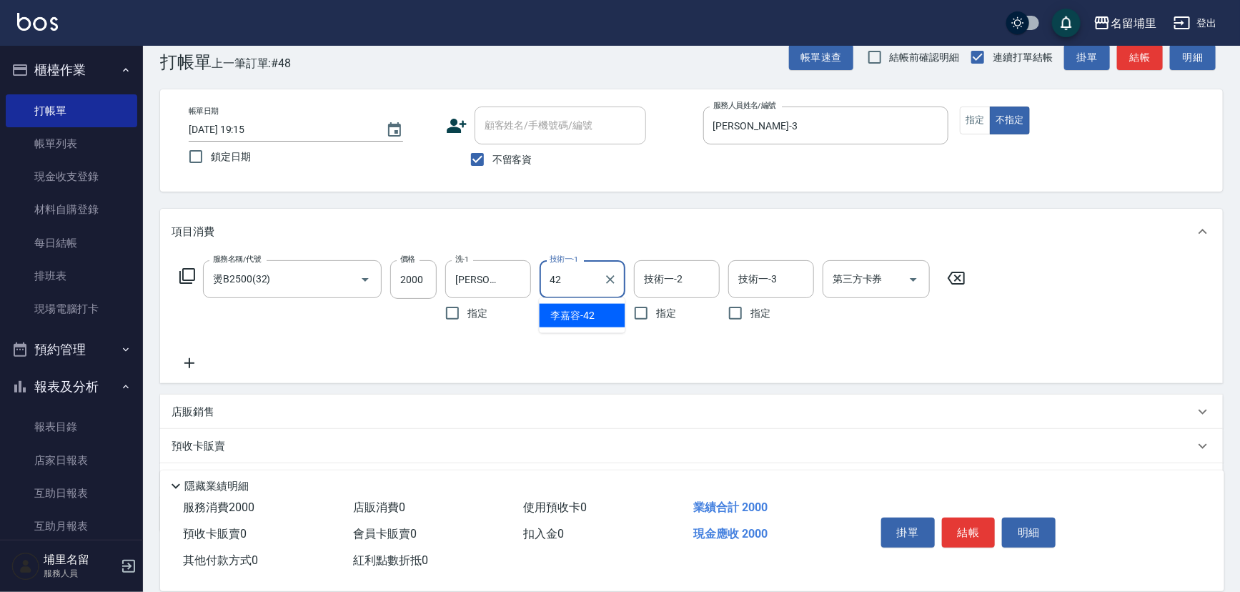
type input "[PERSON_NAME]-42"
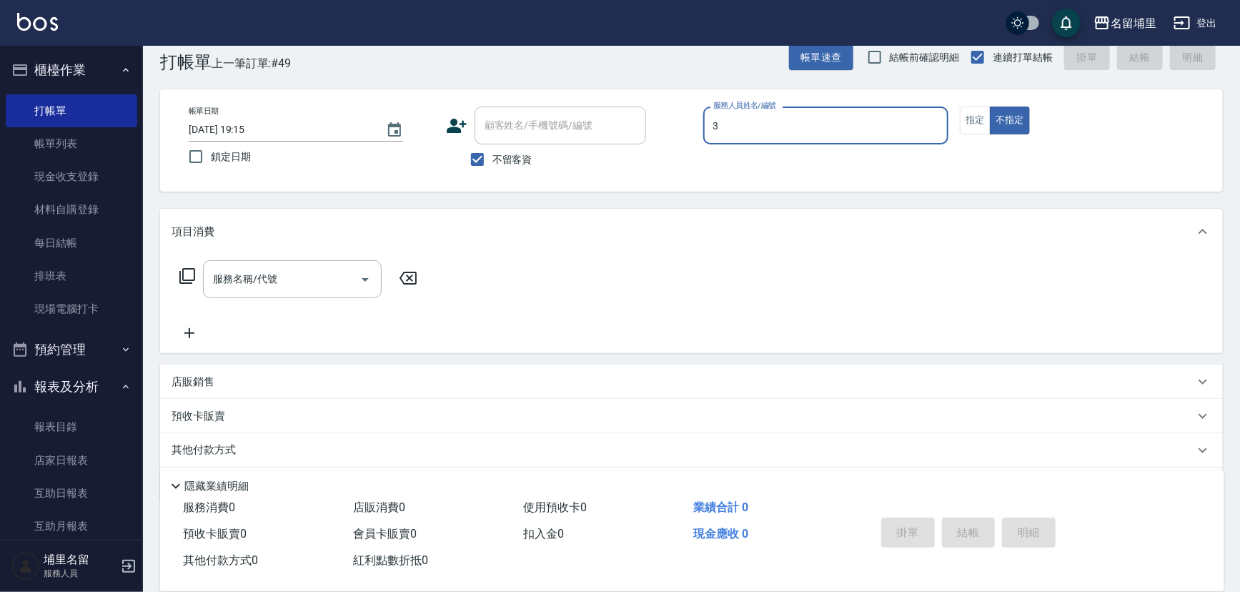
type input "[PERSON_NAME]-3"
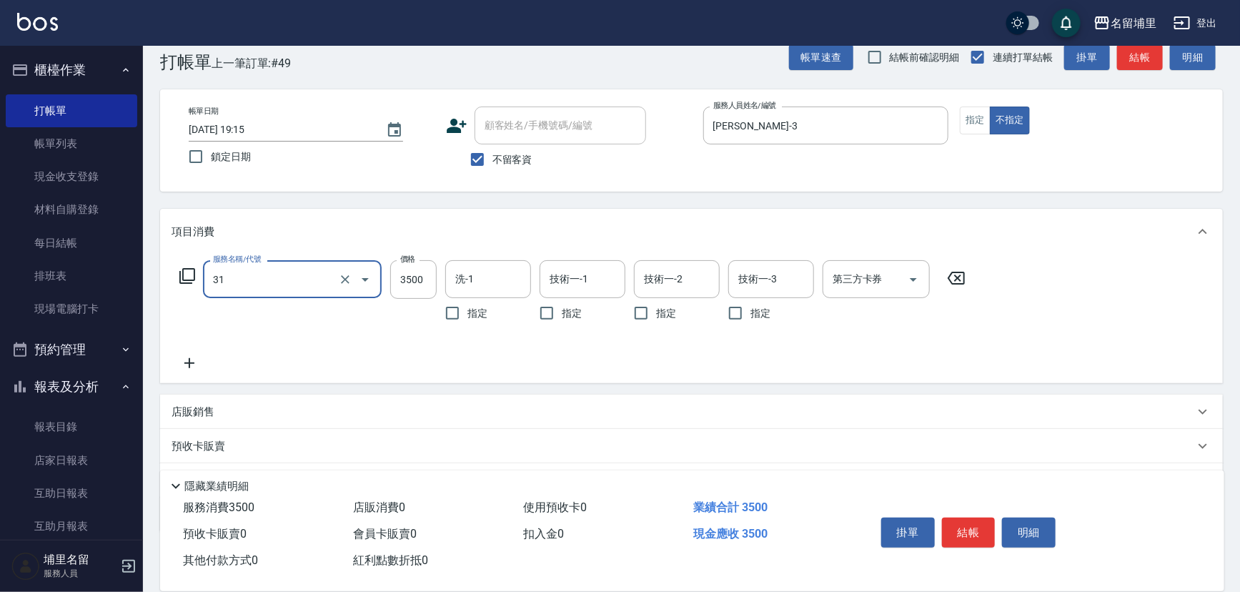
type input "燙A3500(31)"
click at [344, 275] on icon "Clear" at bounding box center [345, 279] width 14 height 14
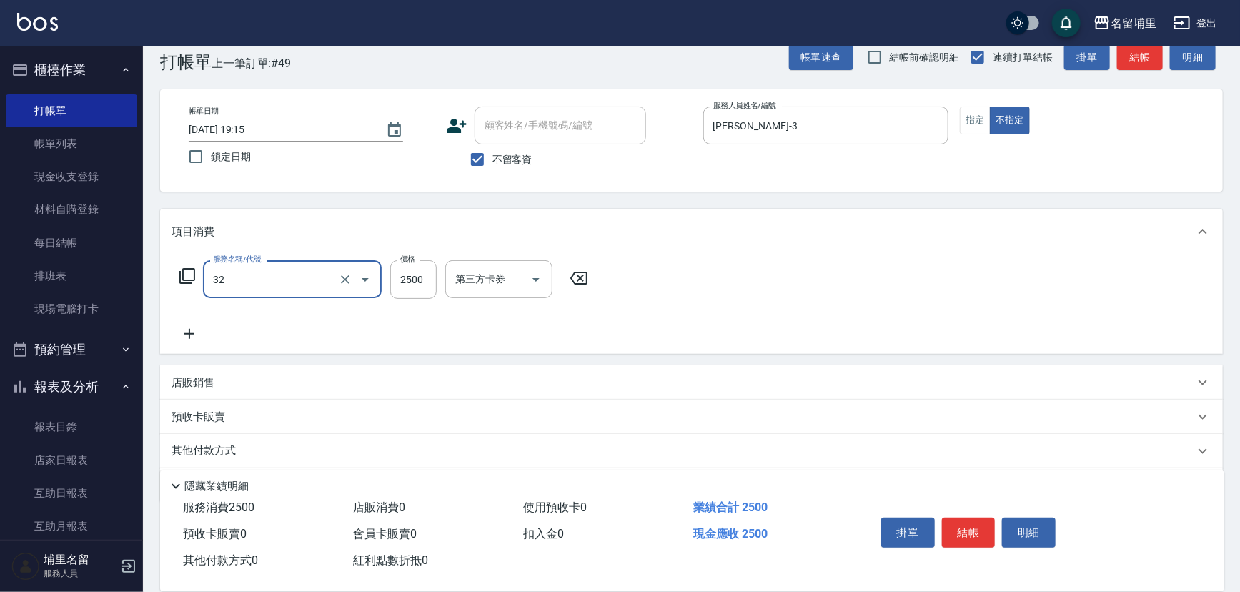
type input "燙B2500(32)"
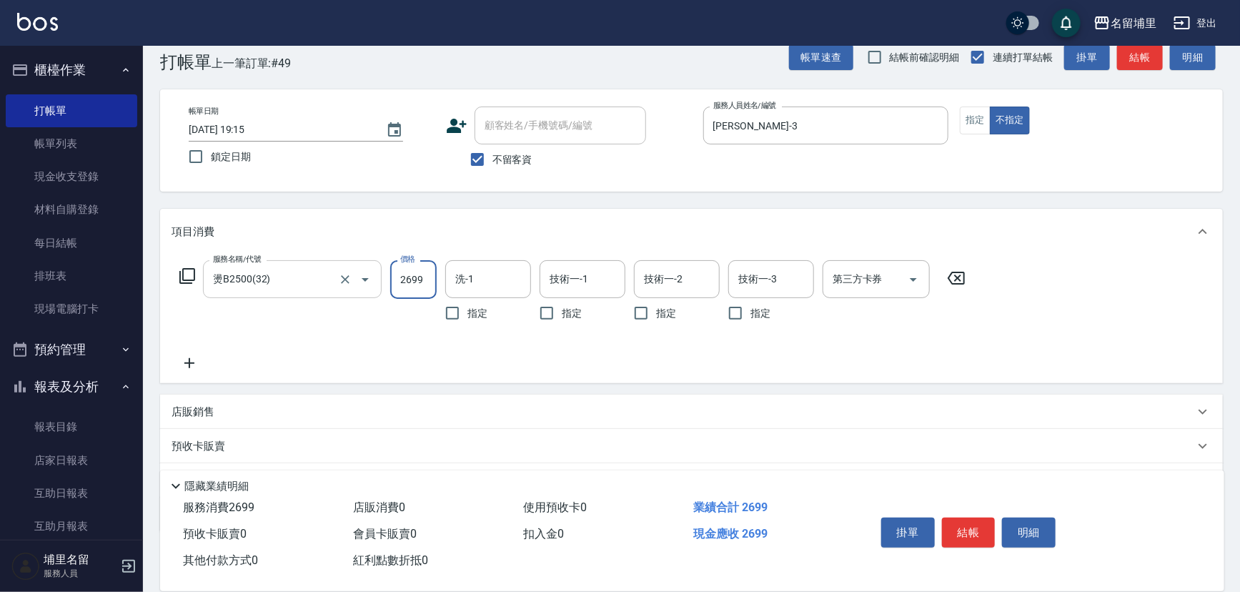
type input "2699"
type input "[PERSON_NAME]-42"
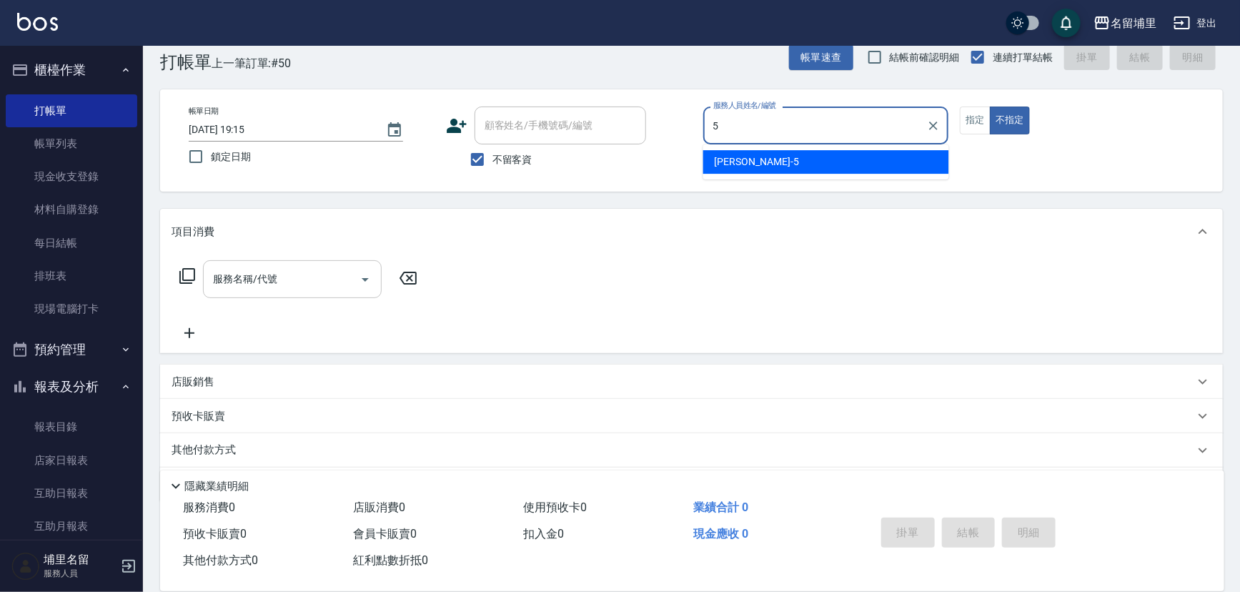
type input "[PERSON_NAME]-5"
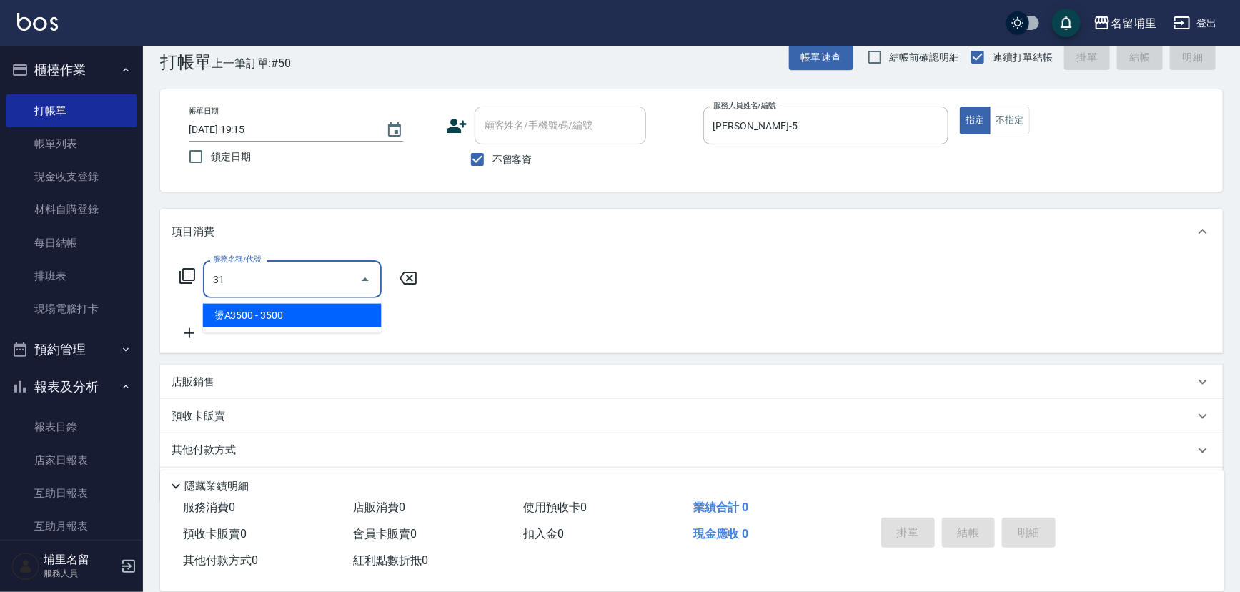
type input "燙A3500(31)"
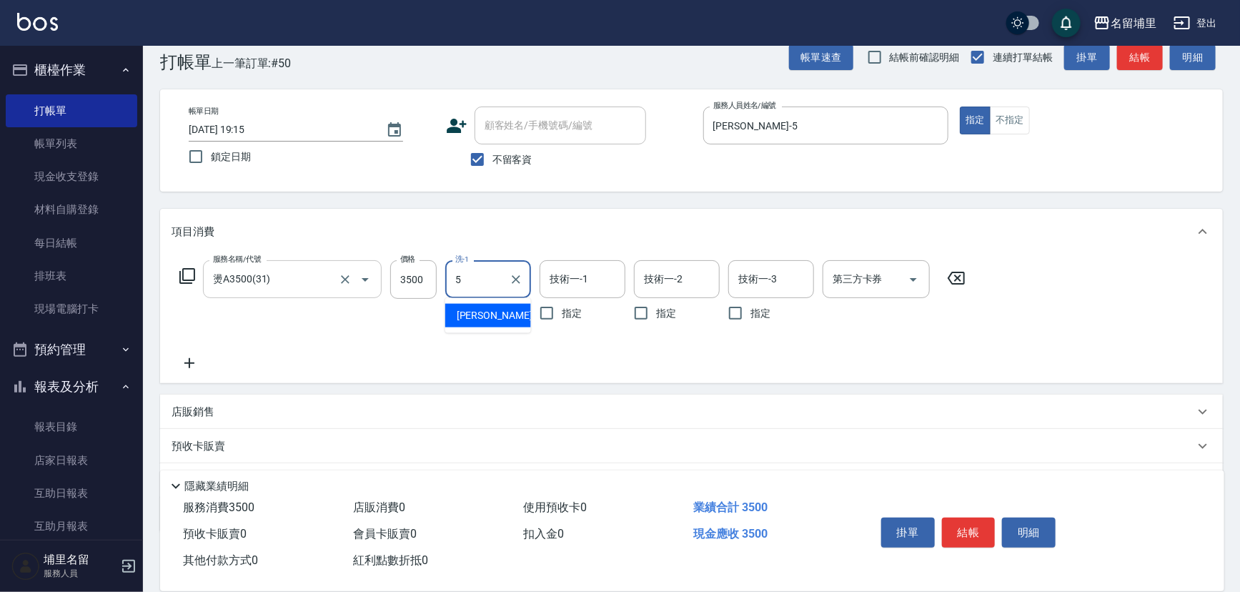
type input "[PERSON_NAME]-5"
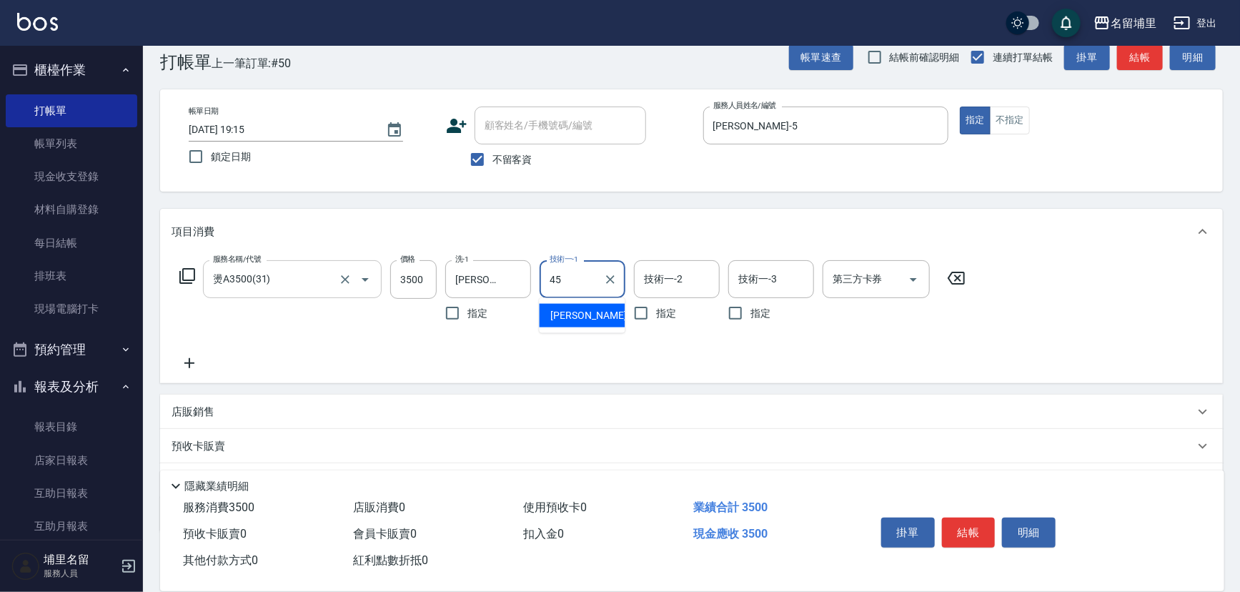
type input "[PERSON_NAME]-45"
click at [424, 283] on input "3500" at bounding box center [413, 279] width 46 height 39
type input "3299"
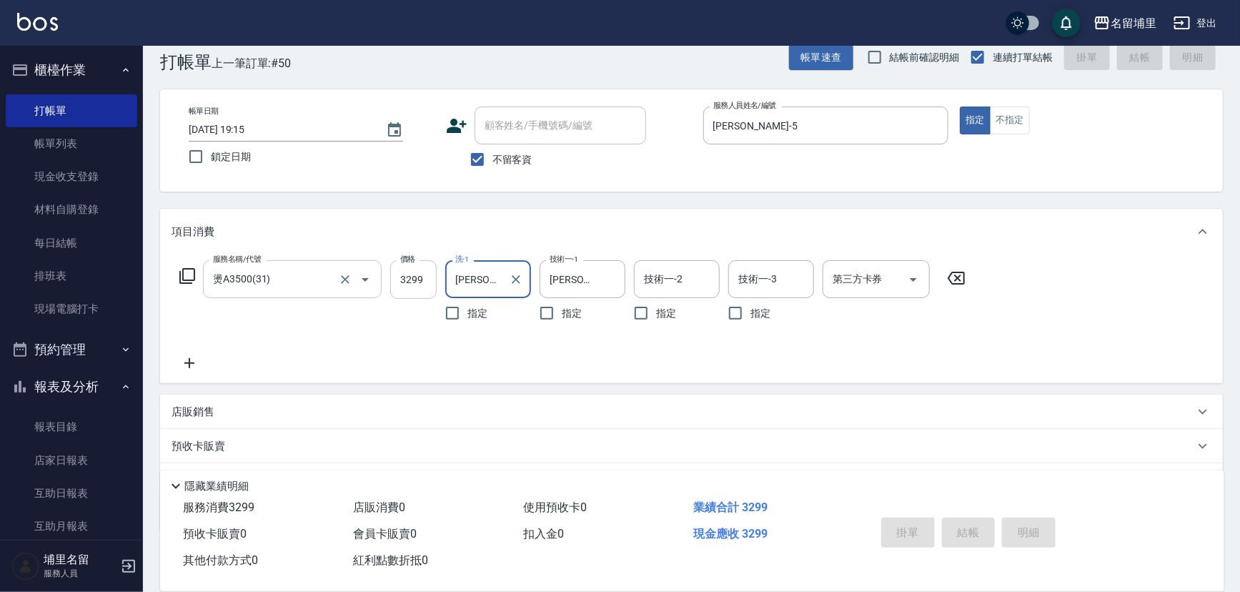
type input "[DATE] 19:16"
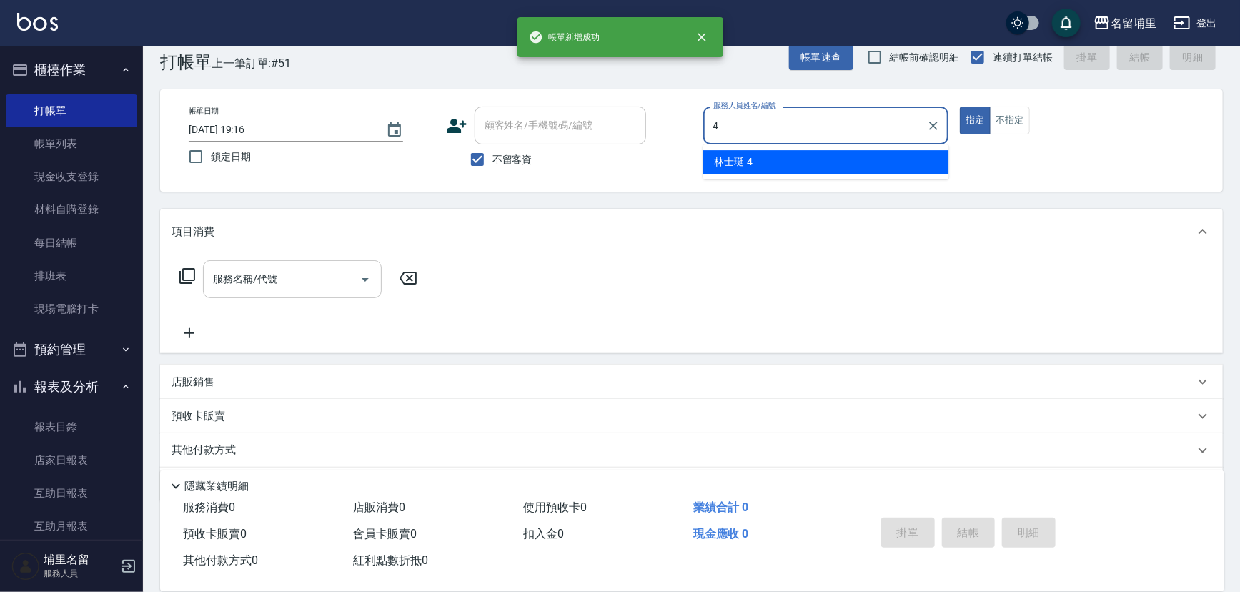
type input "林士珽-4"
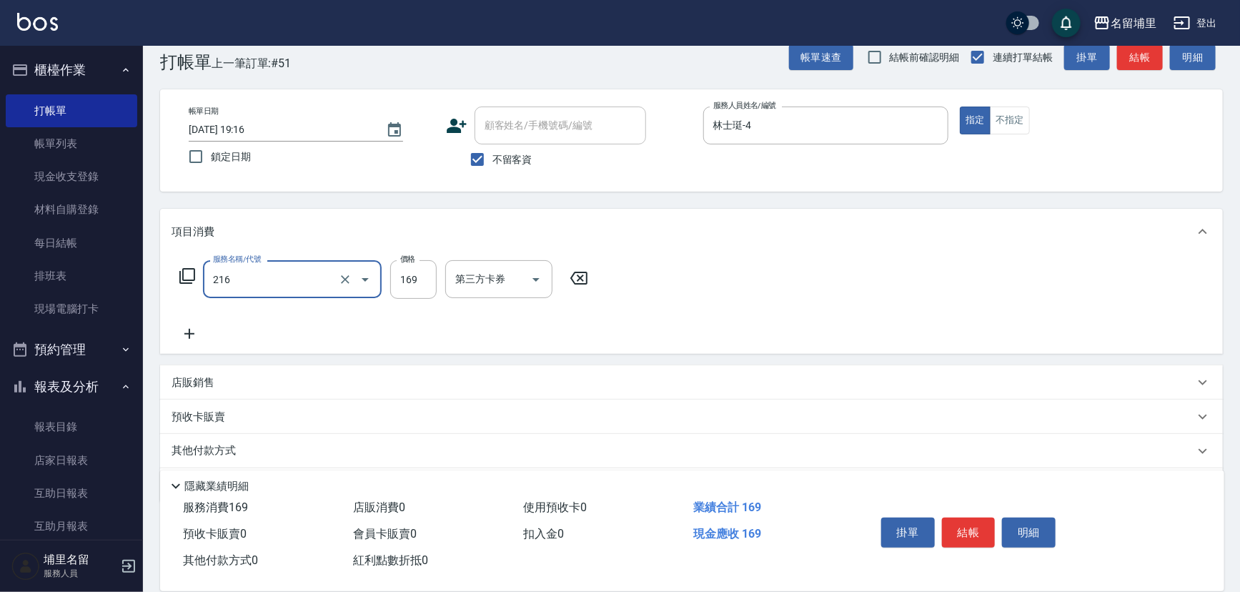
type input "剪髮169(216)"
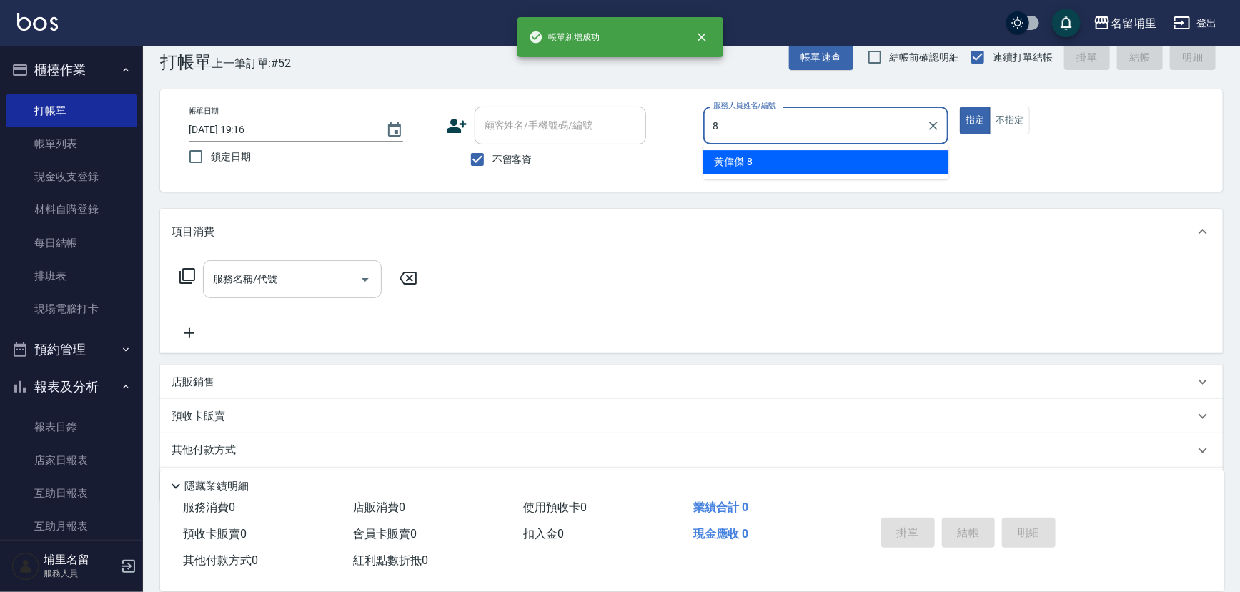
type input "[PERSON_NAME]-8"
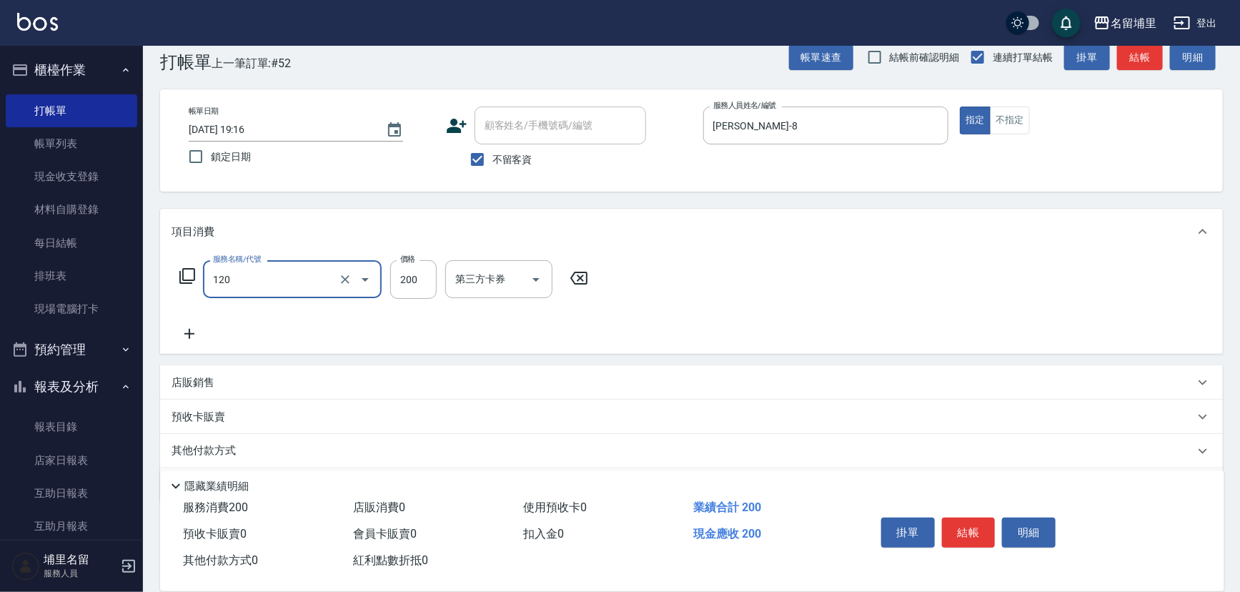
type input "New洗200(120)"
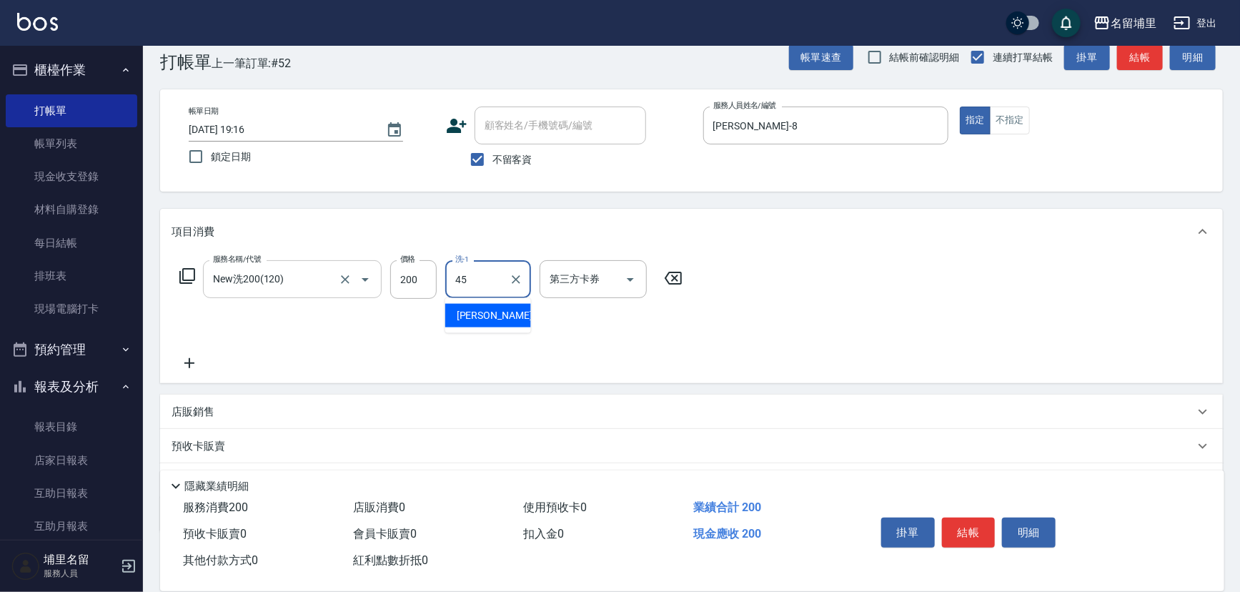
type input "[PERSON_NAME]-45"
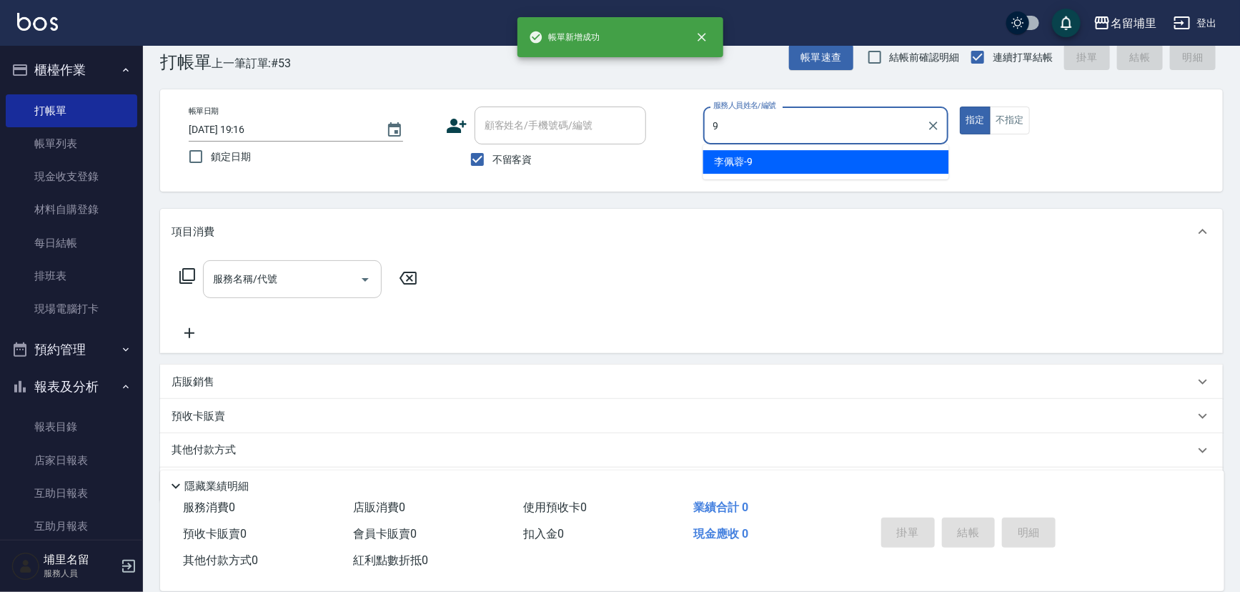
type input "[PERSON_NAME]-9"
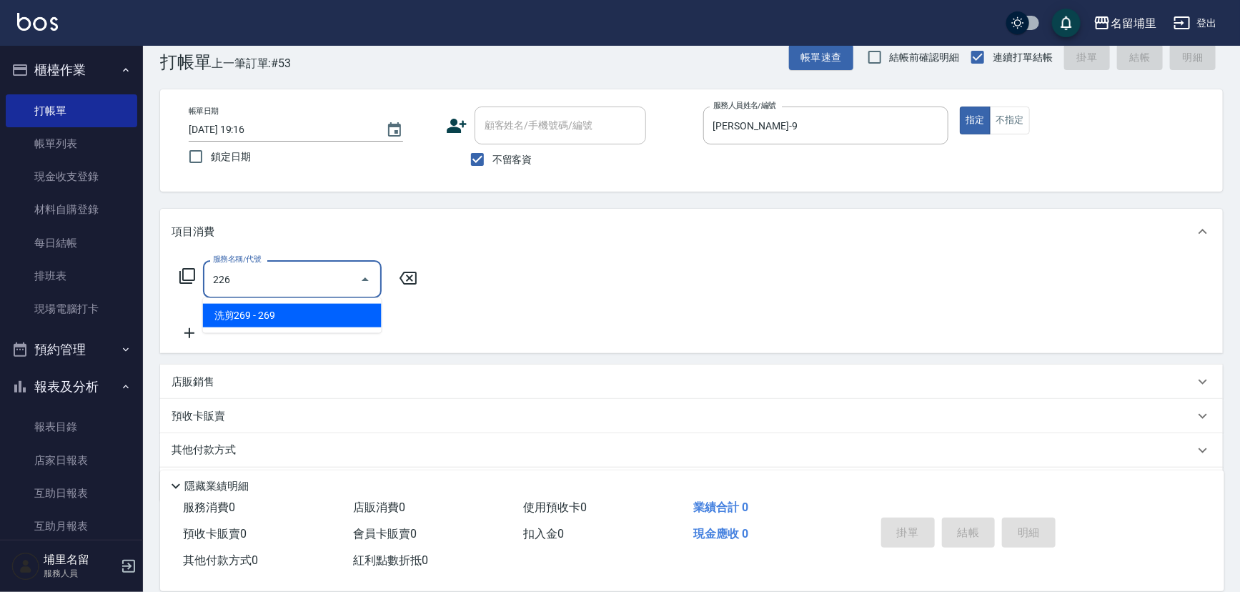
type input "洗剪269(226)"
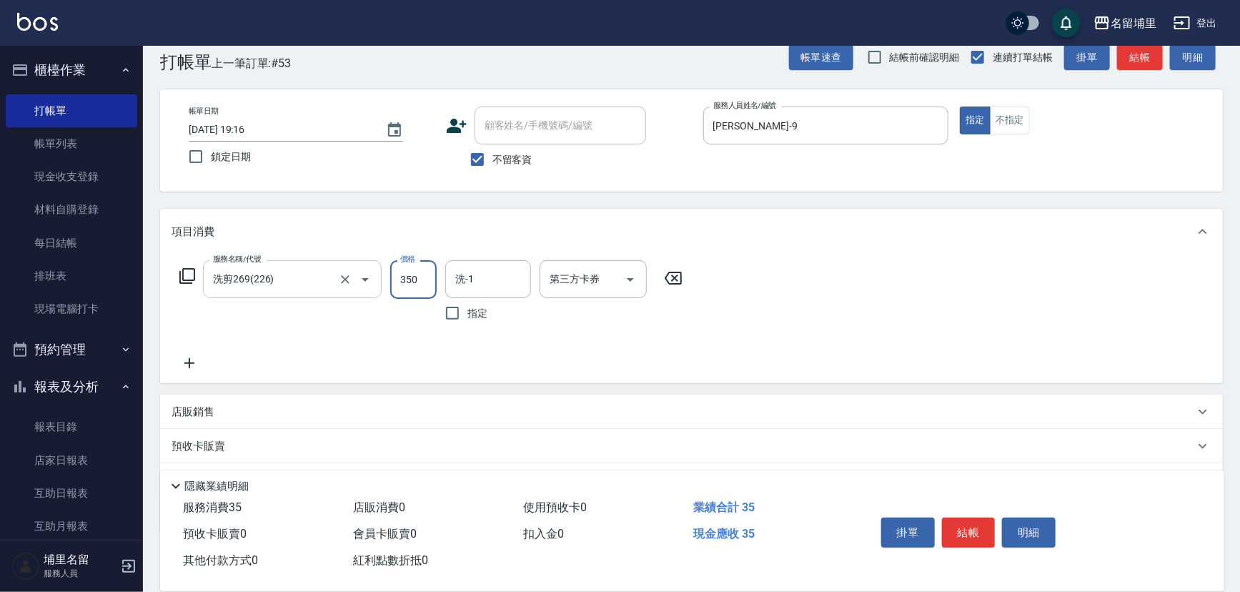
type input "350"
type input "[PERSON_NAME]-42"
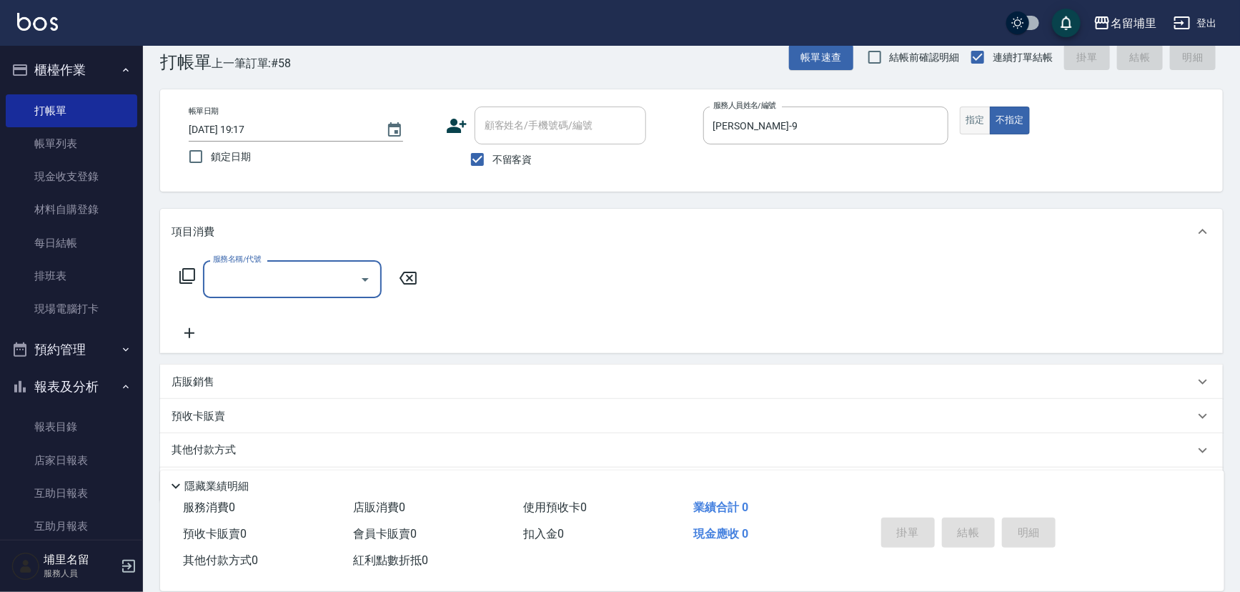
click at [966, 119] on button "指定" at bounding box center [975, 121] width 31 height 28
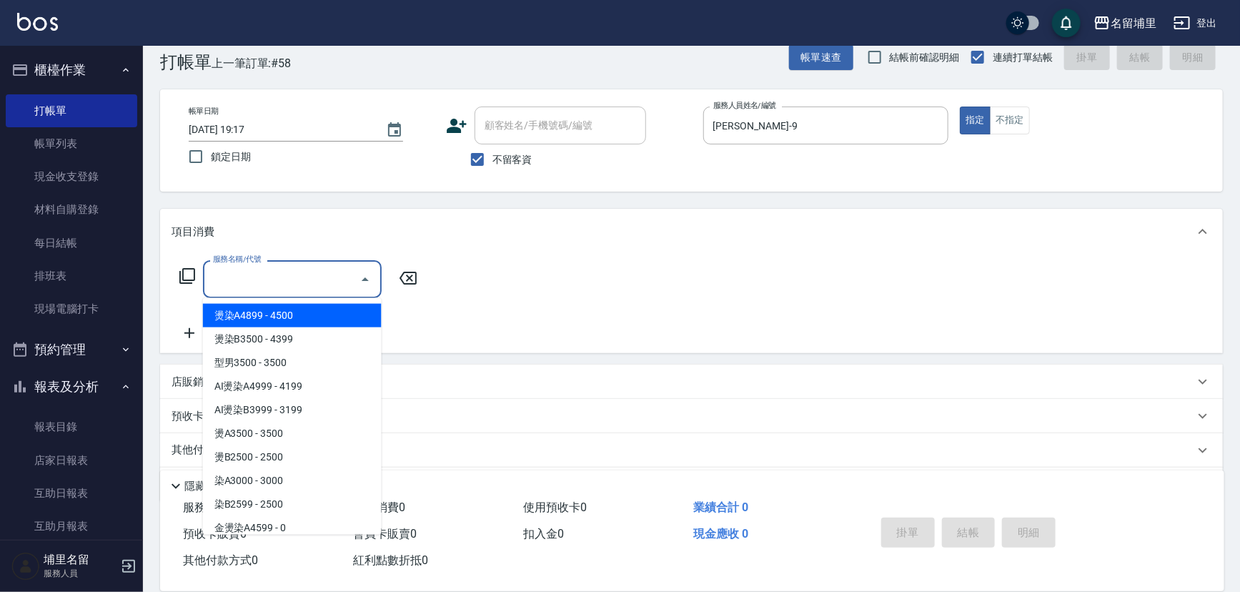
click at [285, 282] on input "服務名稱/代號" at bounding box center [281, 279] width 144 height 25
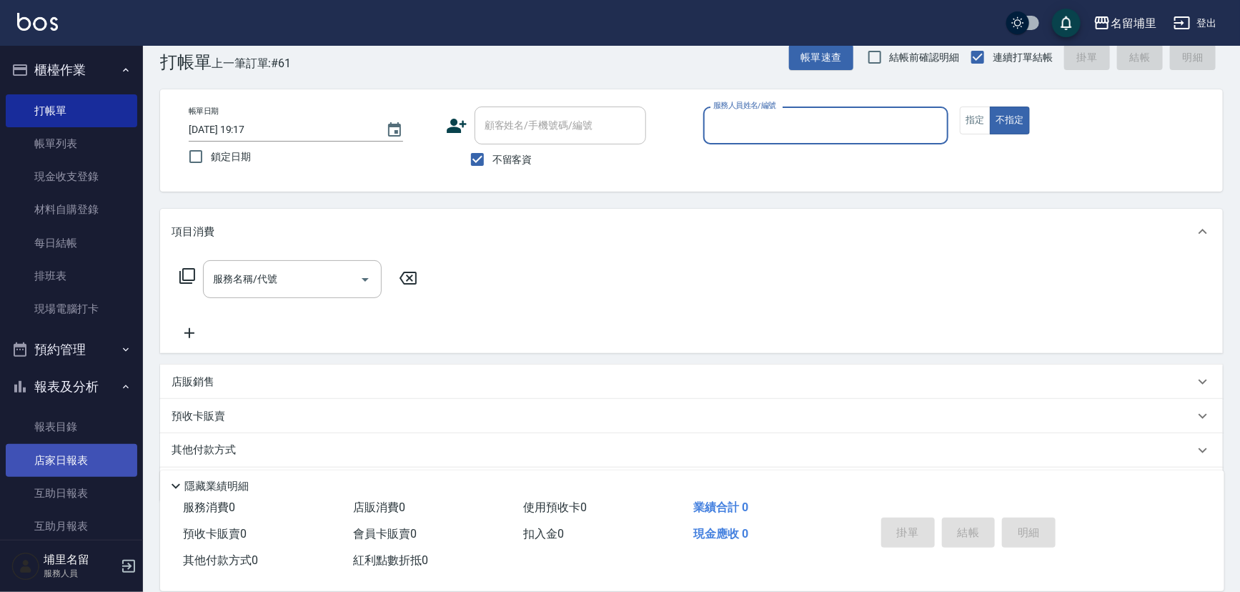
click at [84, 469] on link "店家日報表" at bounding box center [72, 460] width 132 height 33
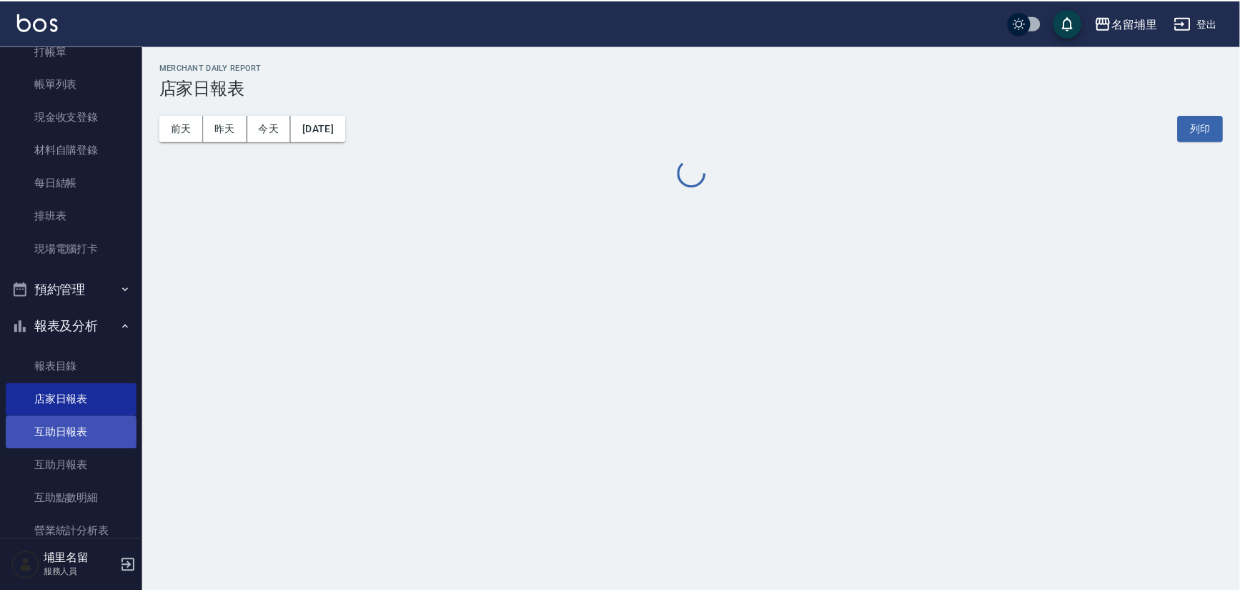
scroll to position [129, 0]
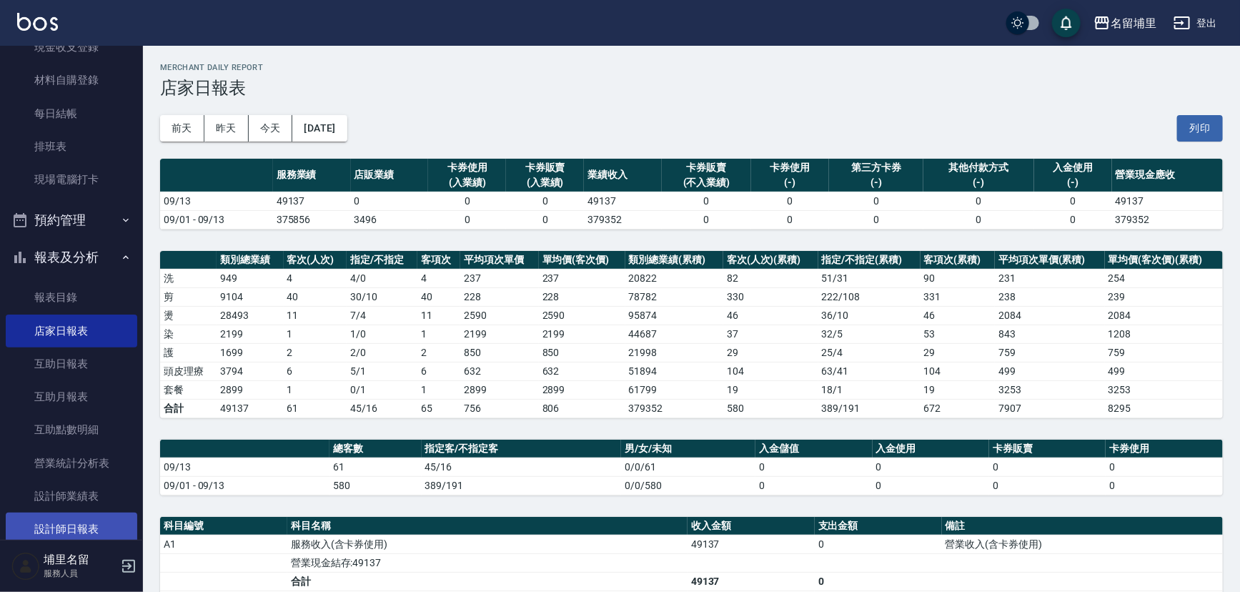
click at [79, 528] on link "設計師日報表" at bounding box center [72, 528] width 132 height 33
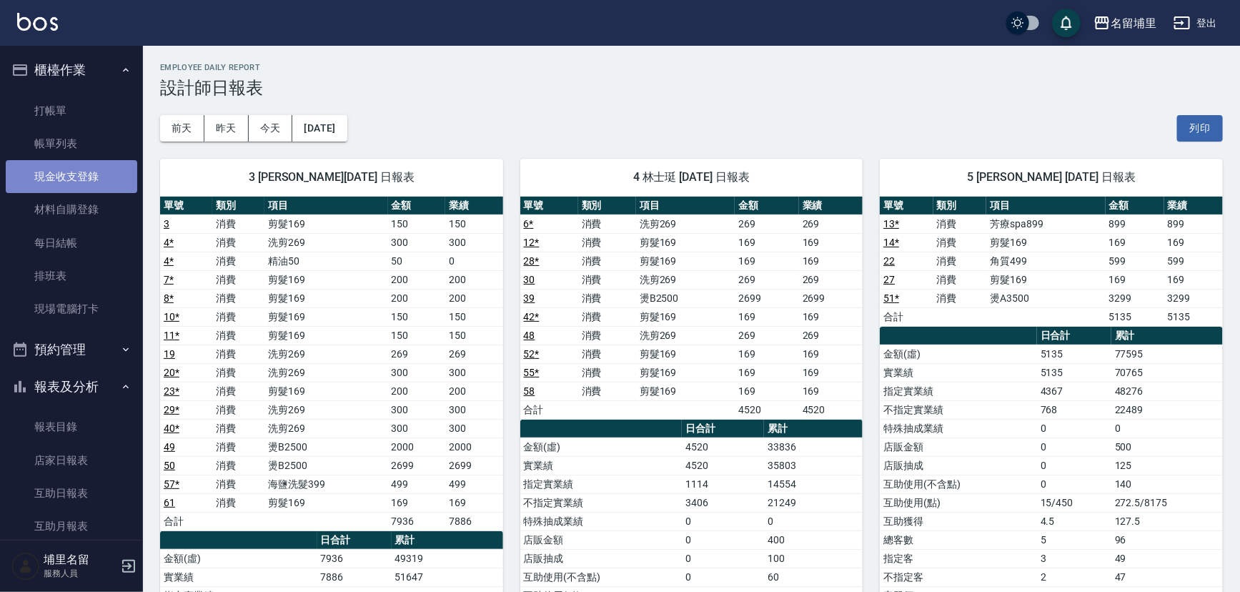
click at [99, 162] on link "現金收支登錄" at bounding box center [72, 176] width 132 height 33
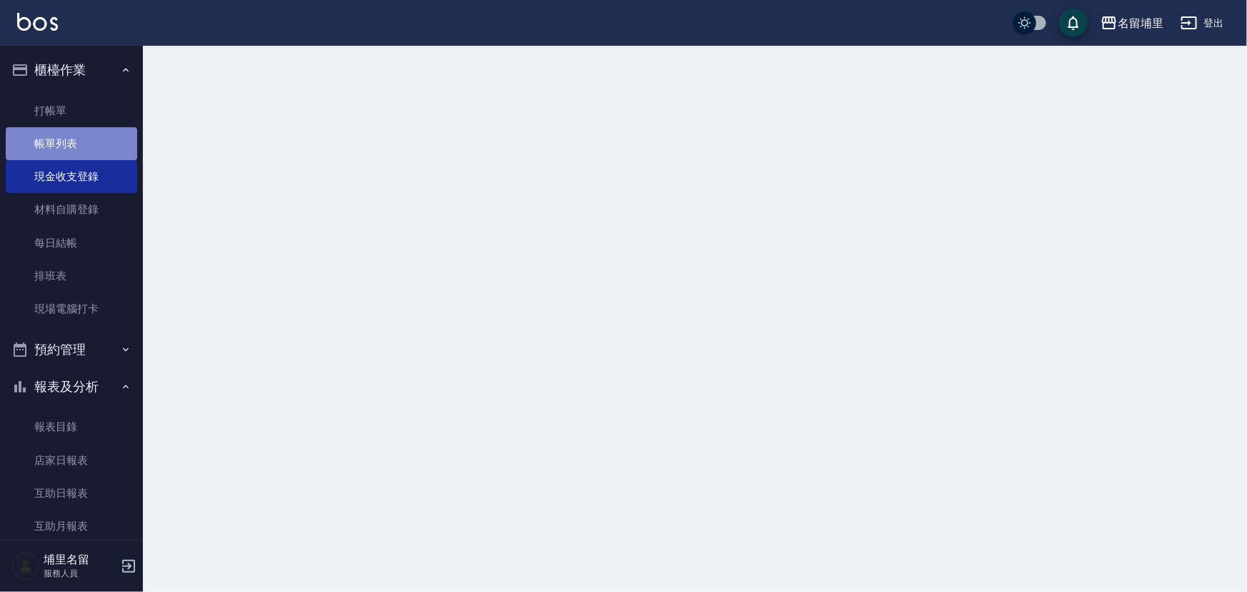
click at [107, 147] on link "帳單列表" at bounding box center [72, 143] width 132 height 33
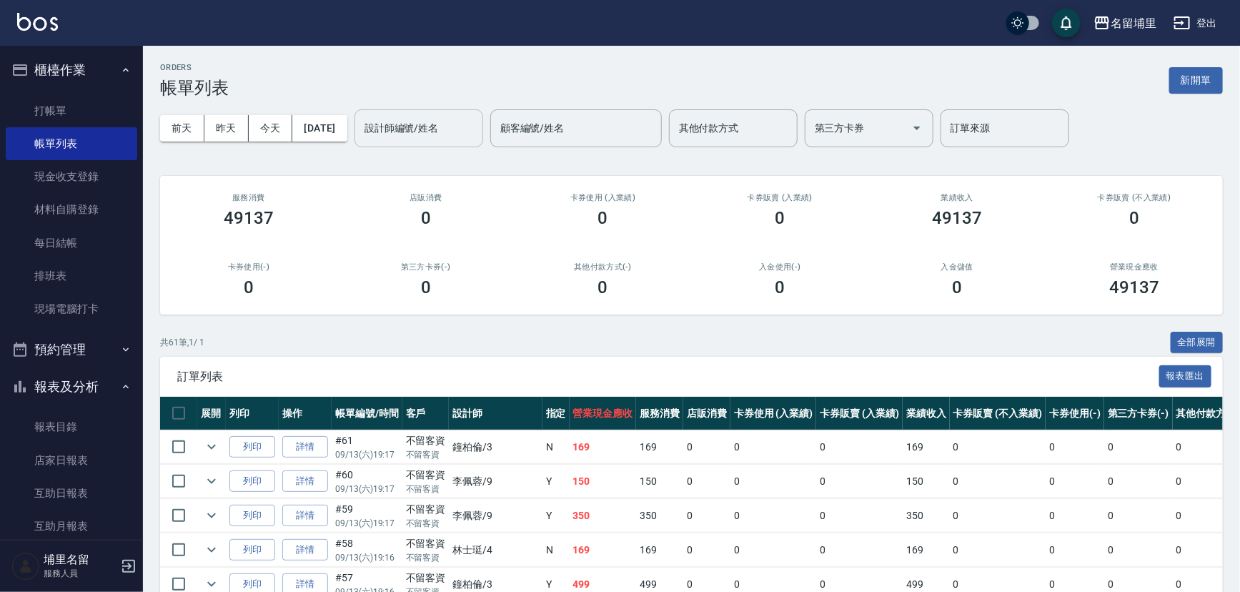
click at [470, 131] on input "設計師編號/姓名" at bounding box center [419, 128] width 116 height 25
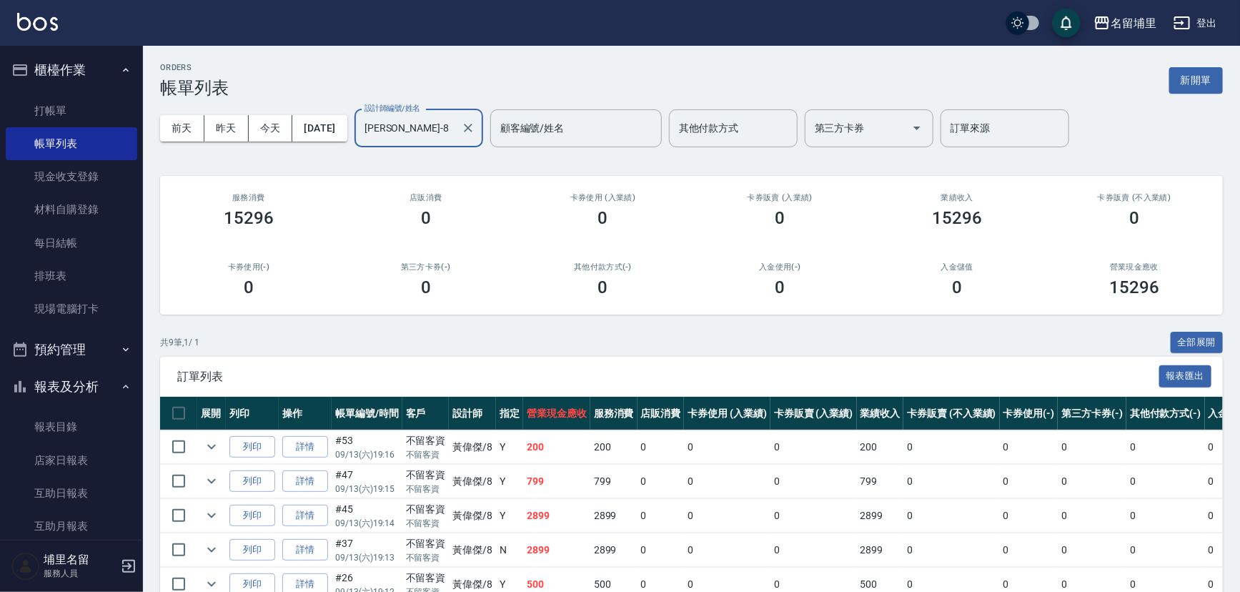
scroll to position [194, 0]
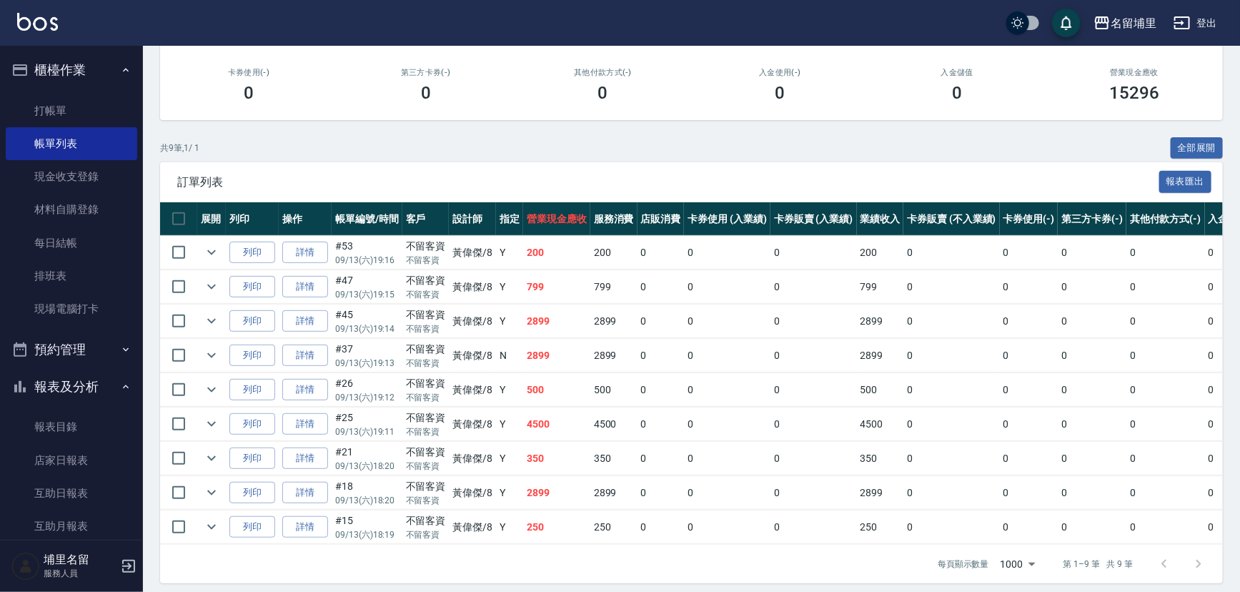
click at [547, 328] on td "2899" at bounding box center [556, 321] width 67 height 34
click at [549, 396] on td "500" at bounding box center [556, 390] width 67 height 34
click at [549, 325] on td "2899" at bounding box center [556, 321] width 67 height 34
click at [555, 354] on td "2899" at bounding box center [556, 356] width 67 height 34
click at [562, 492] on td "2899" at bounding box center [556, 493] width 67 height 34
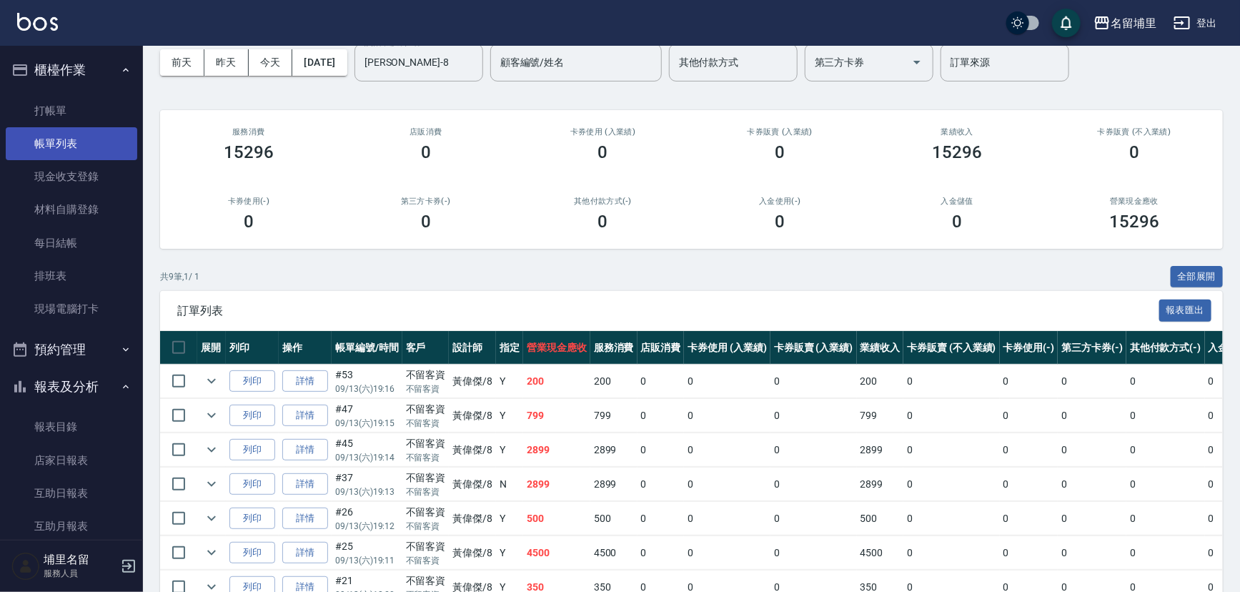
scroll to position [64, 0]
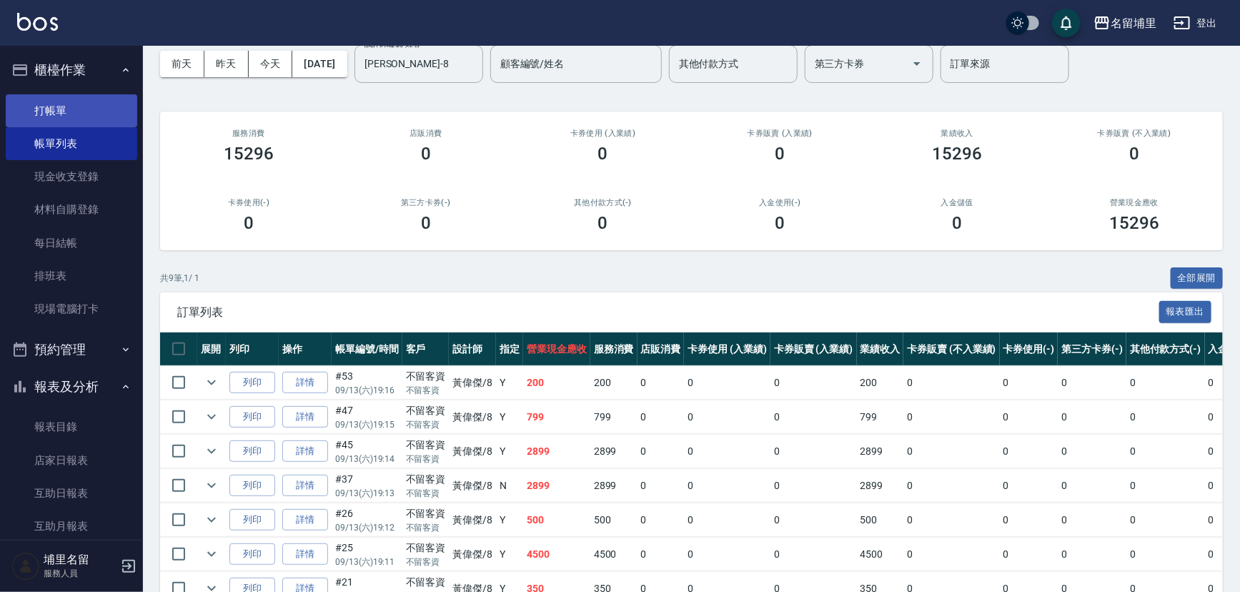
click at [85, 113] on link "打帳單" at bounding box center [72, 110] width 132 height 33
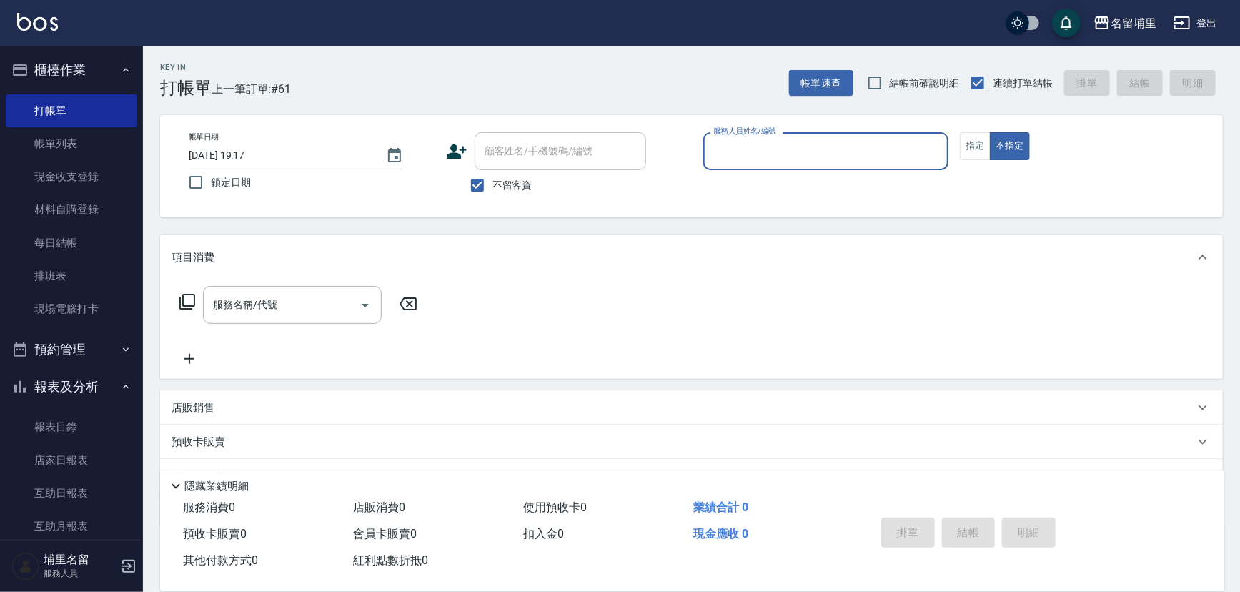
click at [767, 137] on div "服務人員姓名/編號" at bounding box center [826, 151] width 246 height 38
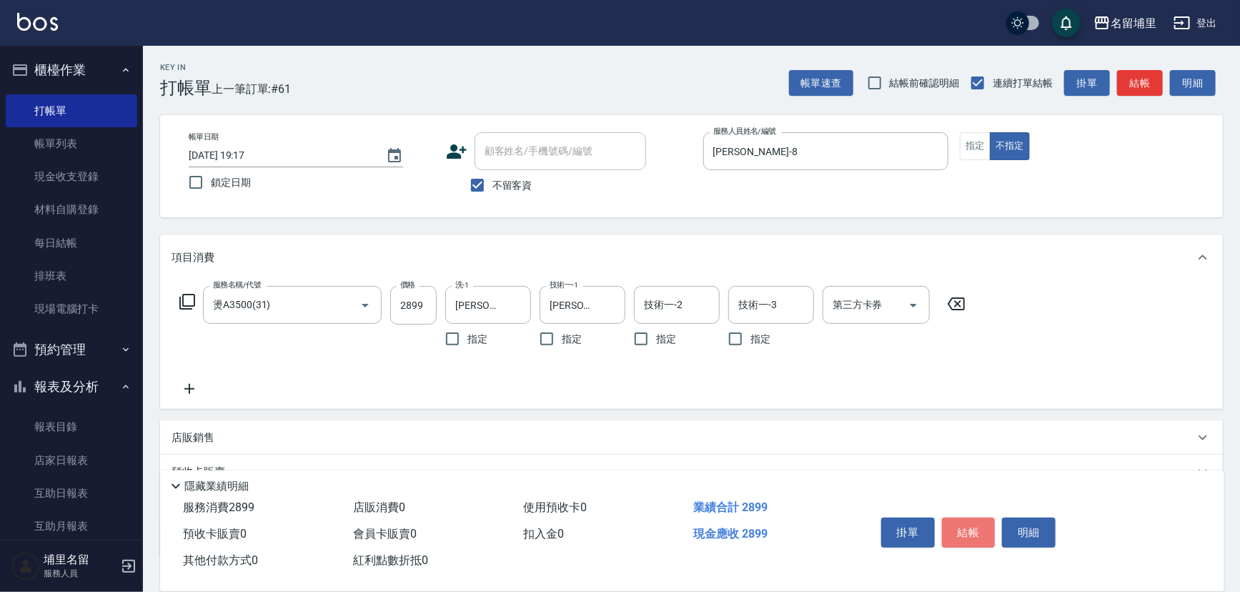
click at [960, 528] on button "結帳" at bounding box center [969, 532] width 54 height 30
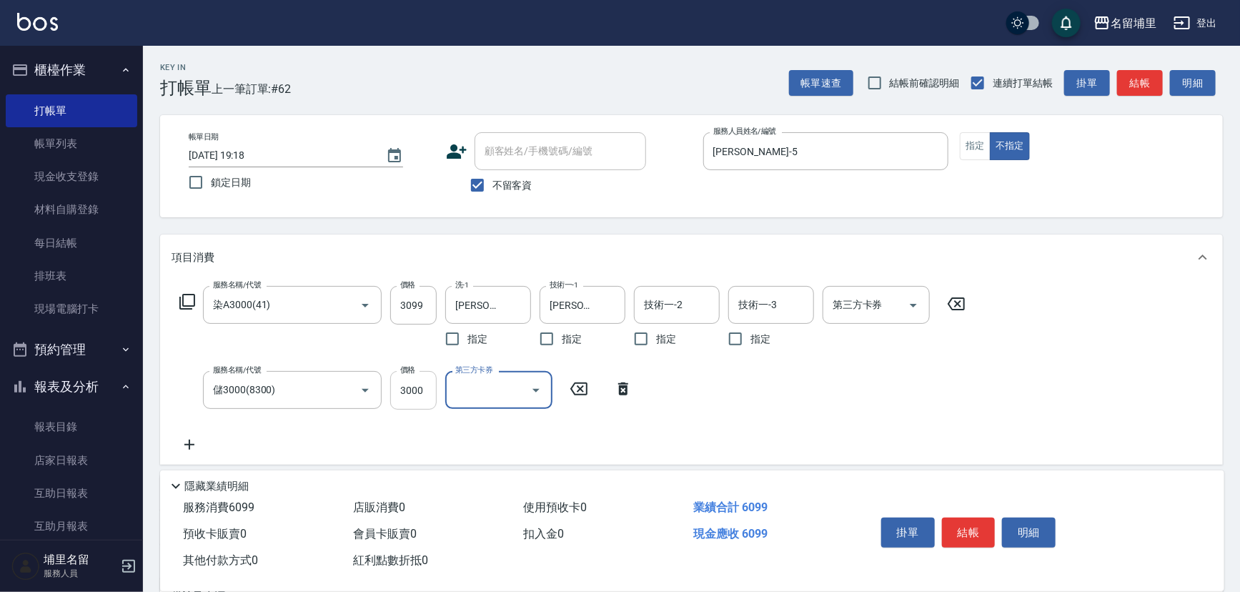
click at [425, 387] on input "3000" at bounding box center [413, 390] width 46 height 39
click at [917, 302] on icon "Open" at bounding box center [913, 305] width 17 height 17
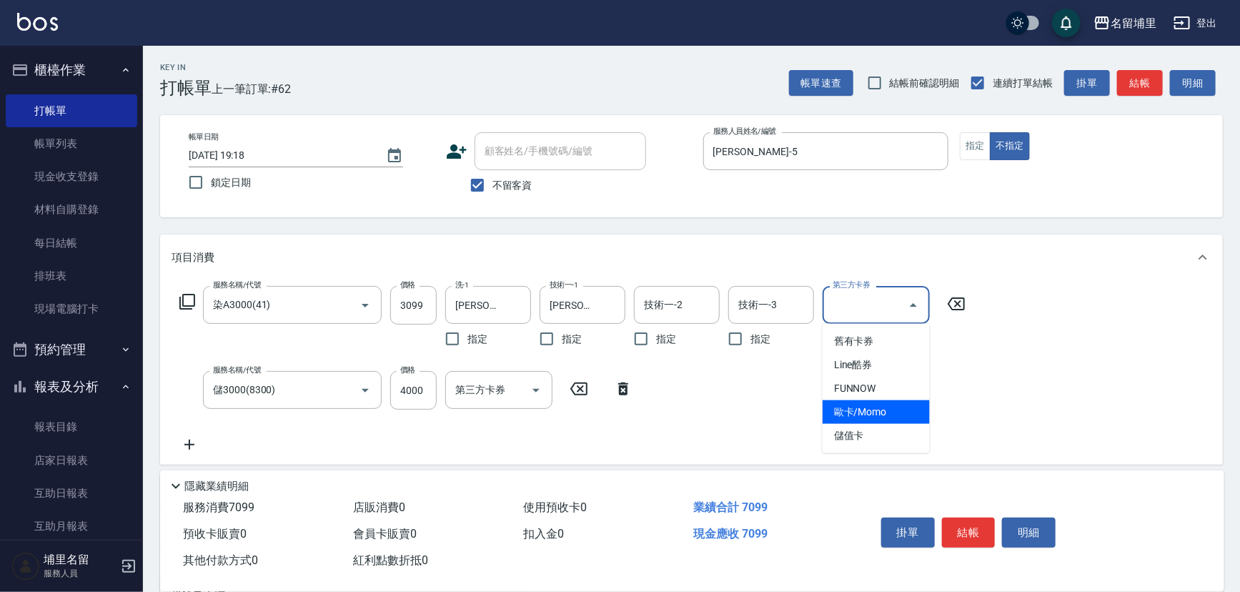
click at [881, 428] on span "儲值卡" at bounding box center [876, 436] width 107 height 24
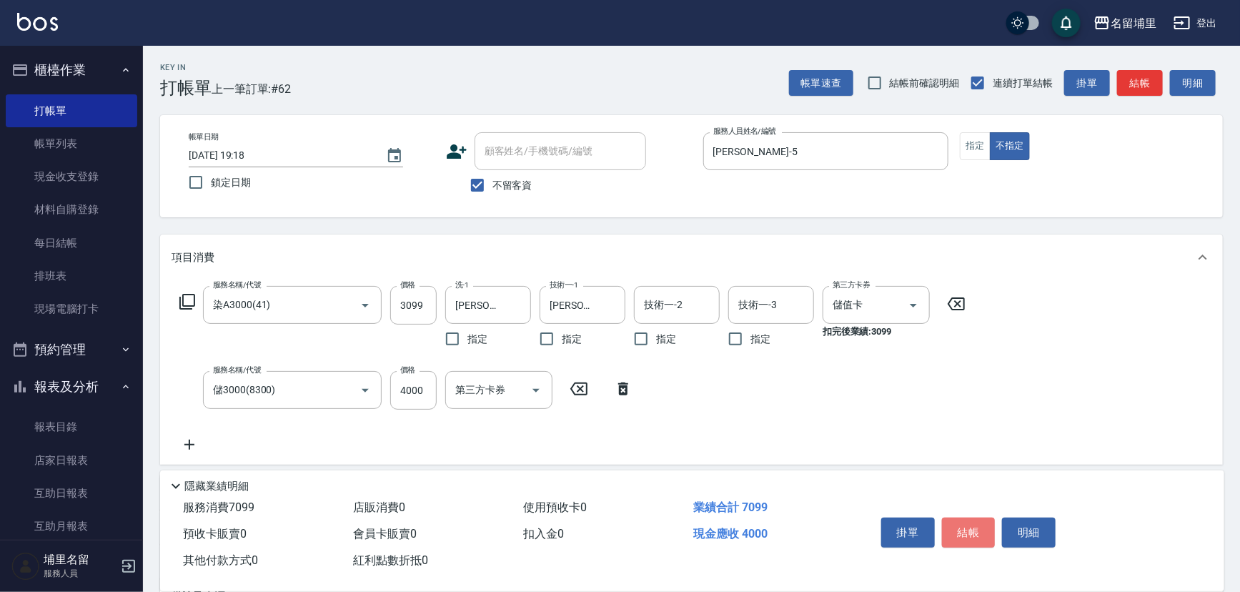
click at [961, 525] on button "結帳" at bounding box center [969, 532] width 54 height 30
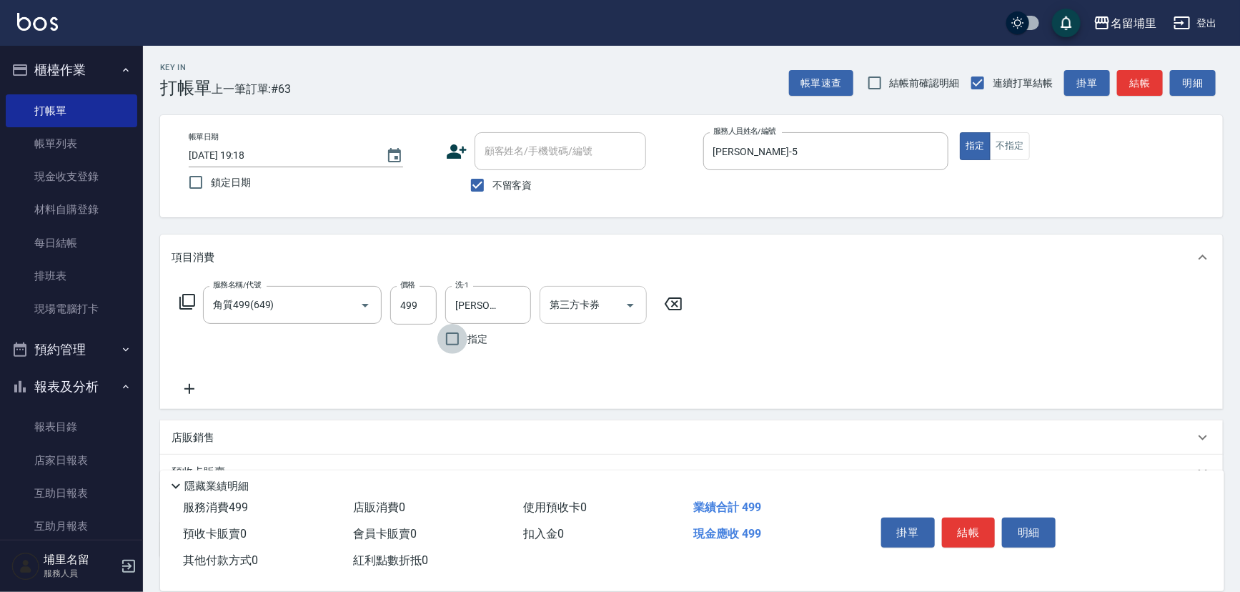
click at [634, 306] on icon "Open" at bounding box center [630, 305] width 17 height 17
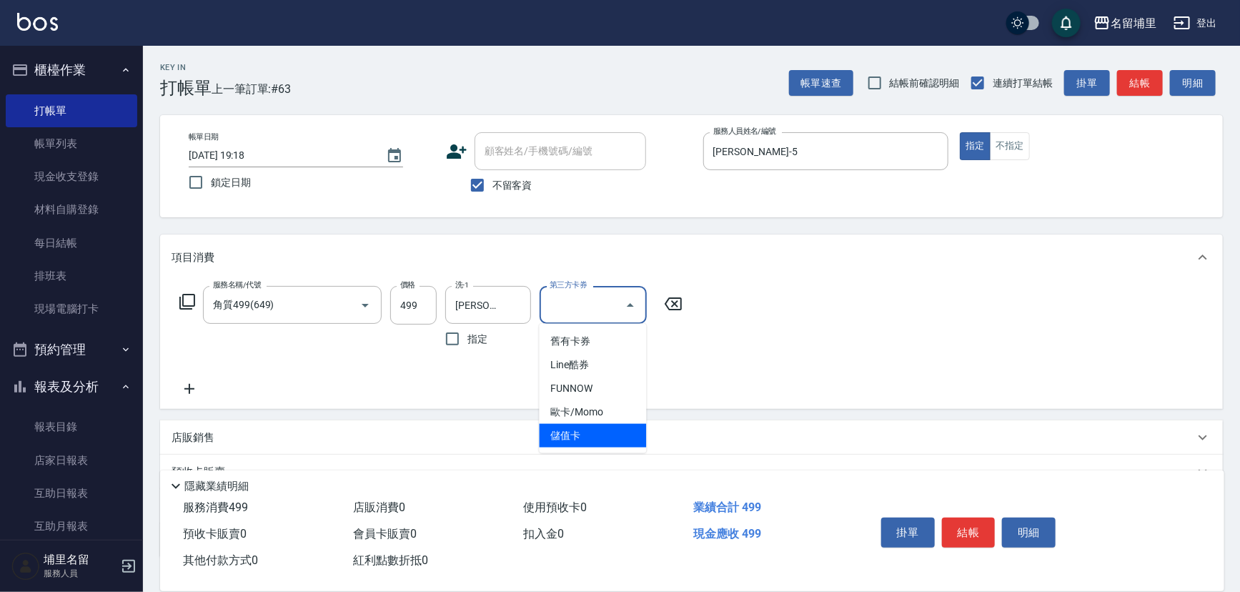
drag, startPoint x: 605, startPoint y: 438, endPoint x: 773, endPoint y: 472, distance: 171.4
click at [606, 440] on span "儲值卡" at bounding box center [593, 436] width 107 height 24
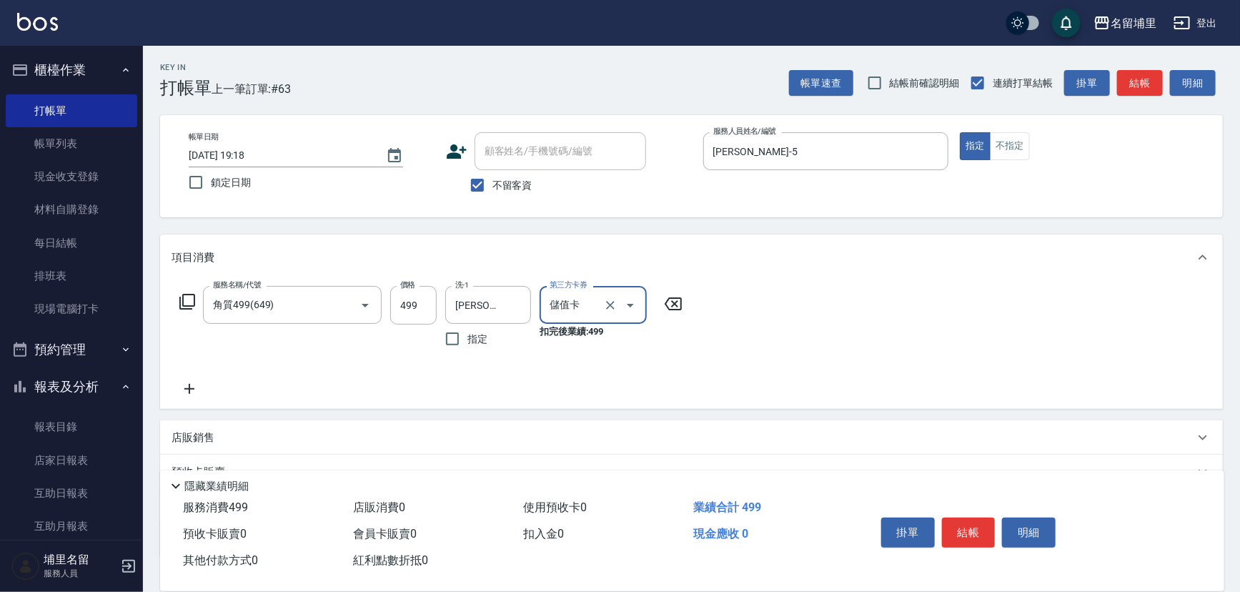
click at [972, 529] on button "結帳" at bounding box center [969, 532] width 54 height 30
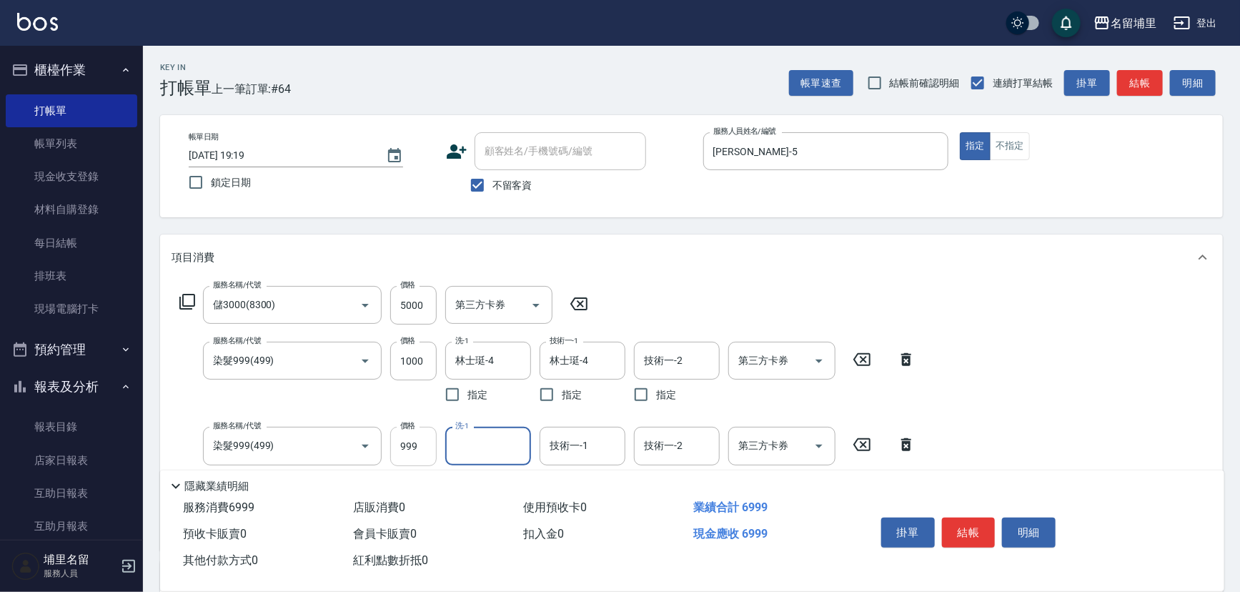
click at [427, 445] on input "999" at bounding box center [413, 446] width 46 height 39
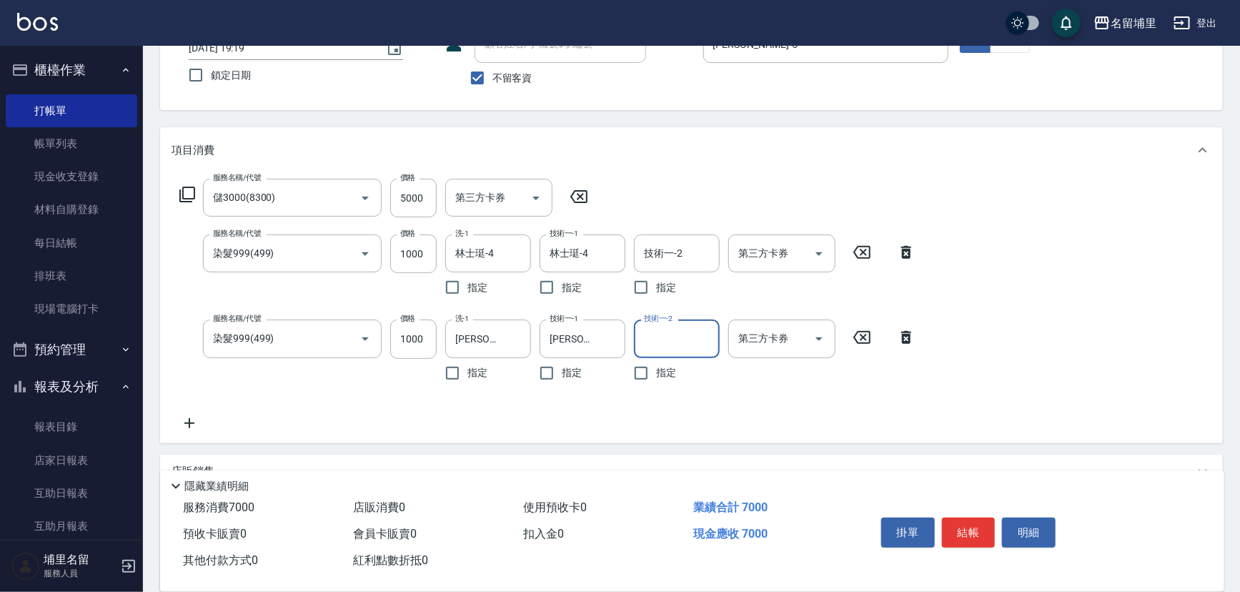
scroll to position [129, 0]
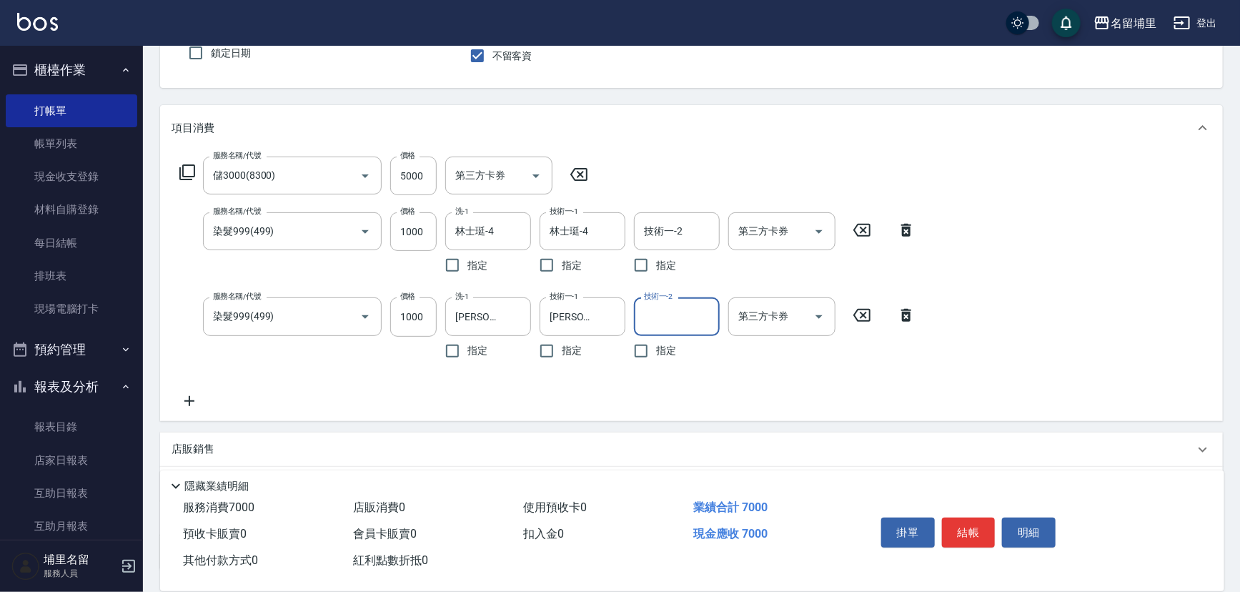
click at [181, 384] on div "服務名稱/代號 儲3000(8300) 服務名稱/代號 價格 5000 價格 第三方卡券 第三方卡券 服務名稱/代號 染髮999(499) 服務名稱/代號 價…" at bounding box center [548, 283] width 753 height 252
click at [187, 393] on icon at bounding box center [190, 400] width 36 height 17
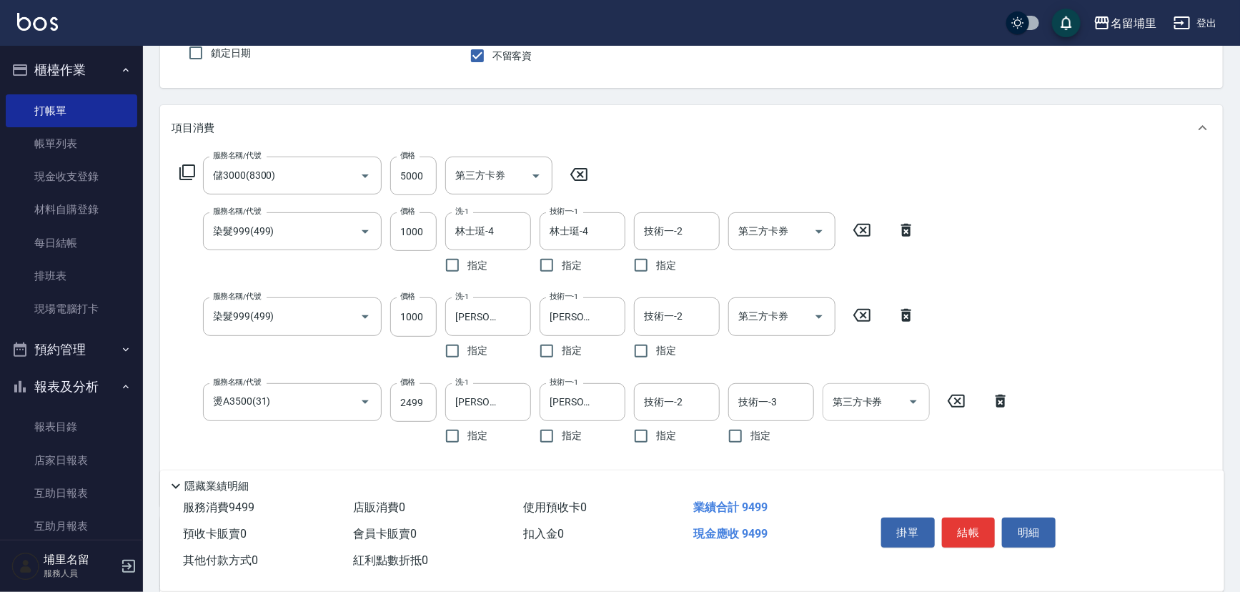
drag, startPoint x: 911, startPoint y: 400, endPoint x: 915, endPoint y: 412, distance: 12.7
click at [913, 400] on icon "Open" at bounding box center [913, 402] width 7 height 4
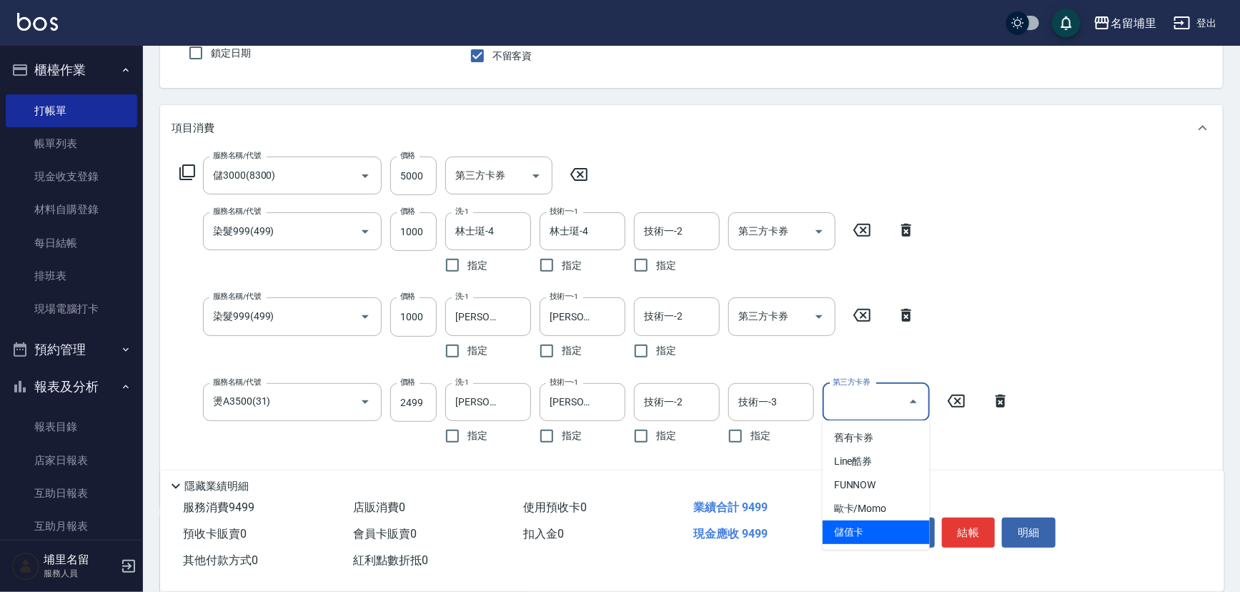
drag, startPoint x: 865, startPoint y: 530, endPoint x: 844, endPoint y: 465, distance: 68.3
click at [865, 530] on span "儲值卡" at bounding box center [876, 532] width 107 height 24
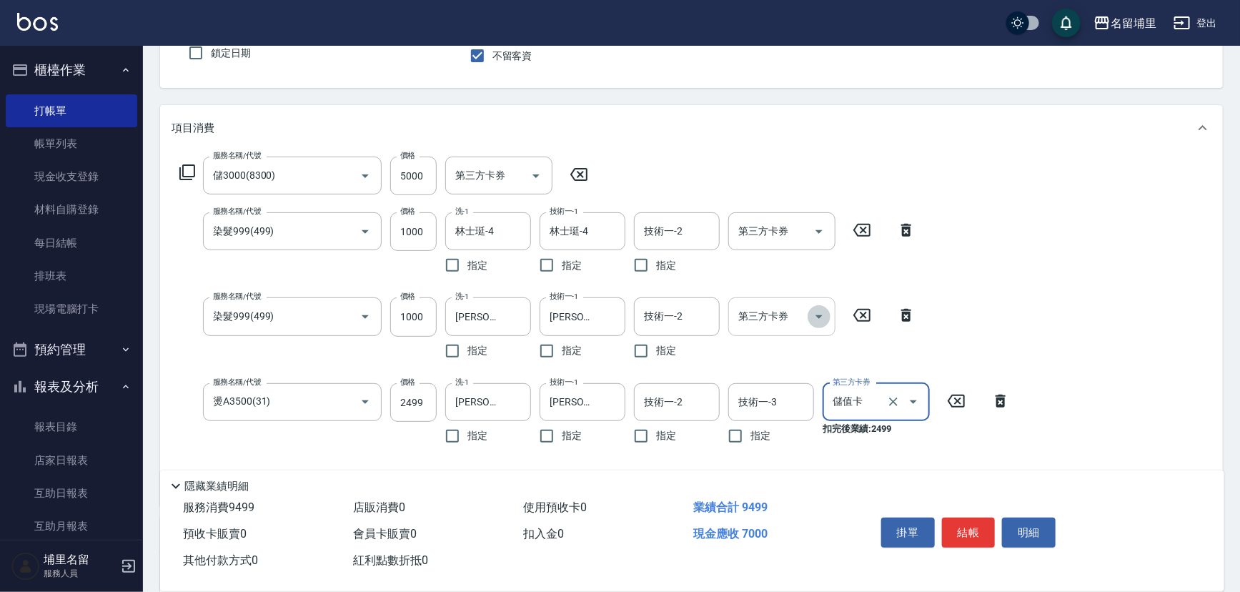
click at [821, 321] on icon "Open" at bounding box center [819, 316] width 17 height 17
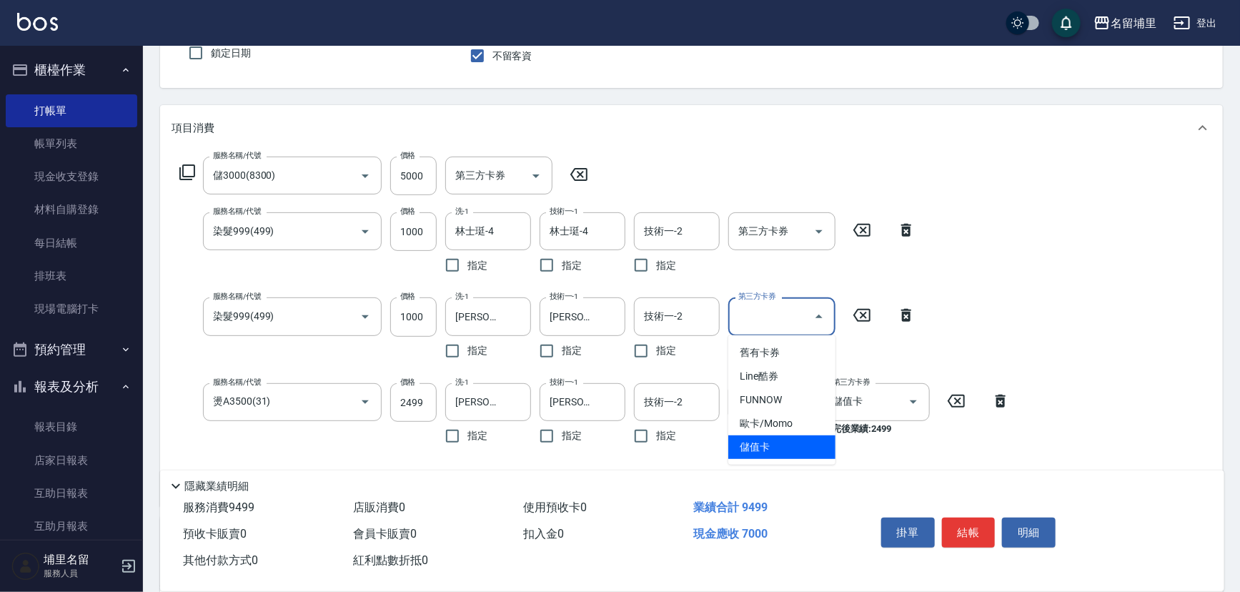
drag, startPoint x: 798, startPoint y: 453, endPoint x: 786, endPoint y: 304, distance: 149.2
click at [798, 451] on span "儲值卡" at bounding box center [781, 447] width 107 height 24
click at [819, 231] on icon "Open" at bounding box center [819, 232] width 7 height 4
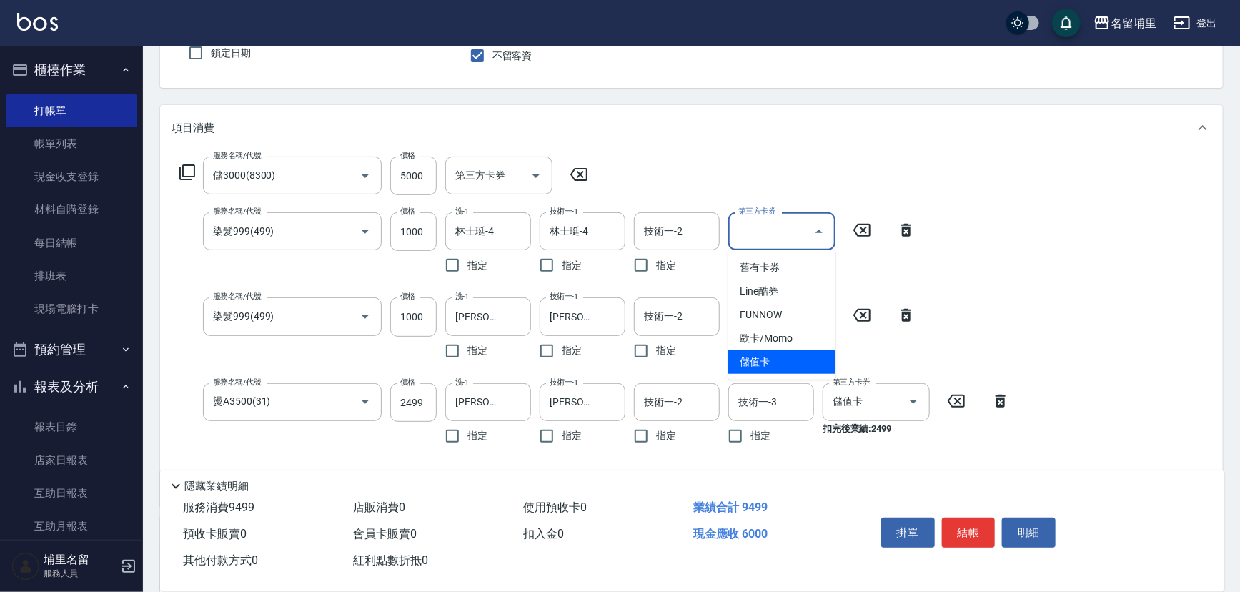
drag, startPoint x: 787, startPoint y: 358, endPoint x: 877, endPoint y: 415, distance: 106.3
click at [788, 358] on span "儲值卡" at bounding box center [781, 362] width 107 height 24
drag, startPoint x: 966, startPoint y: 533, endPoint x: 967, endPoint y: 525, distance: 8.0
click at [966, 533] on button "結帳" at bounding box center [969, 532] width 54 height 30
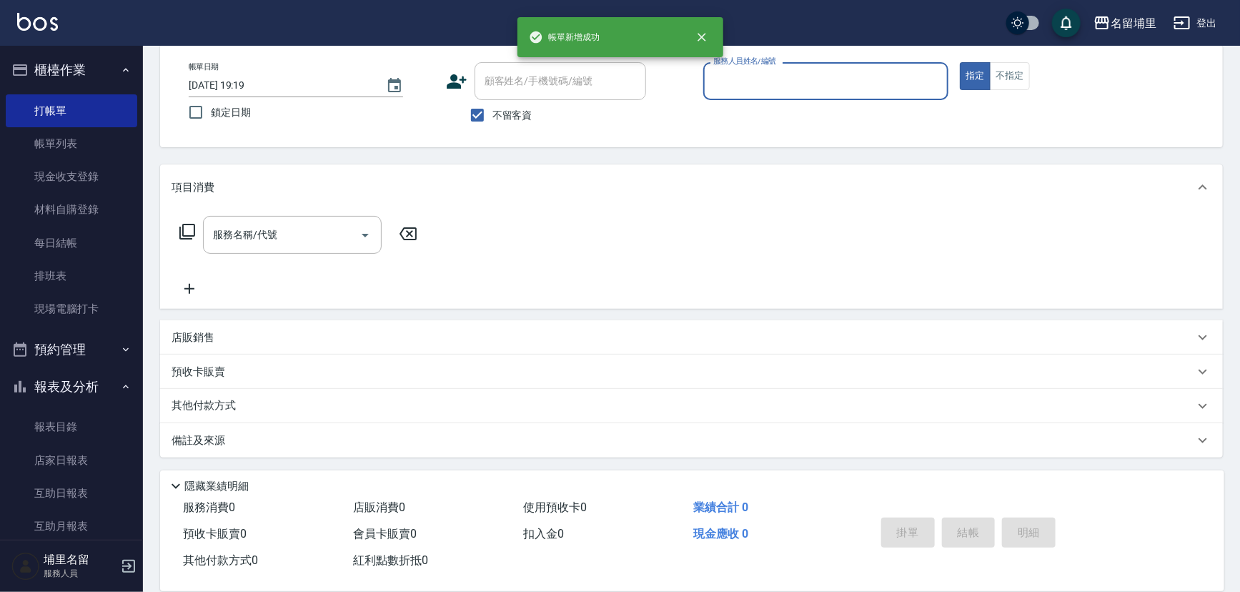
scroll to position [70, 0]
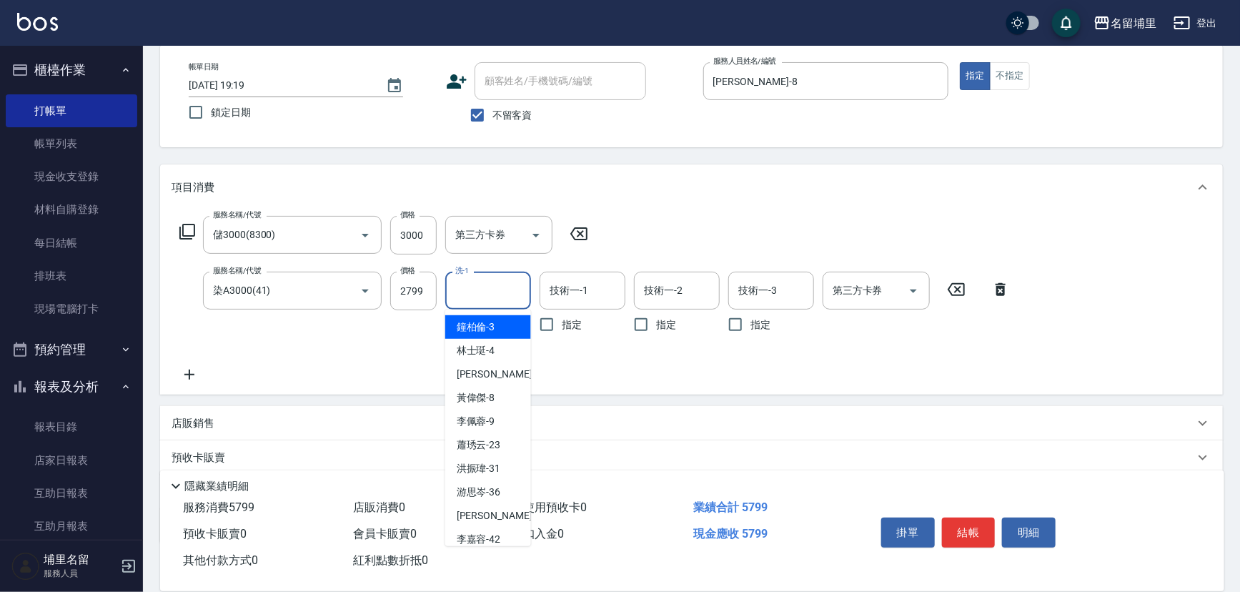
click at [494, 292] on input "洗-1" at bounding box center [488, 290] width 73 height 25
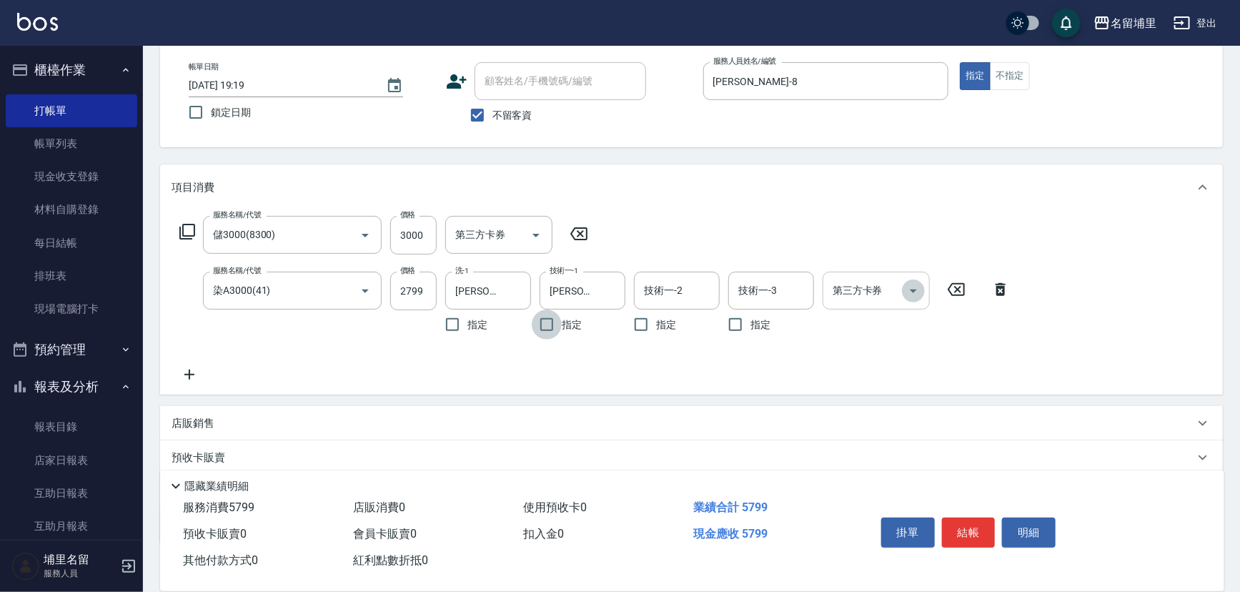
click at [916, 293] on icon "Open" at bounding box center [913, 290] width 17 height 17
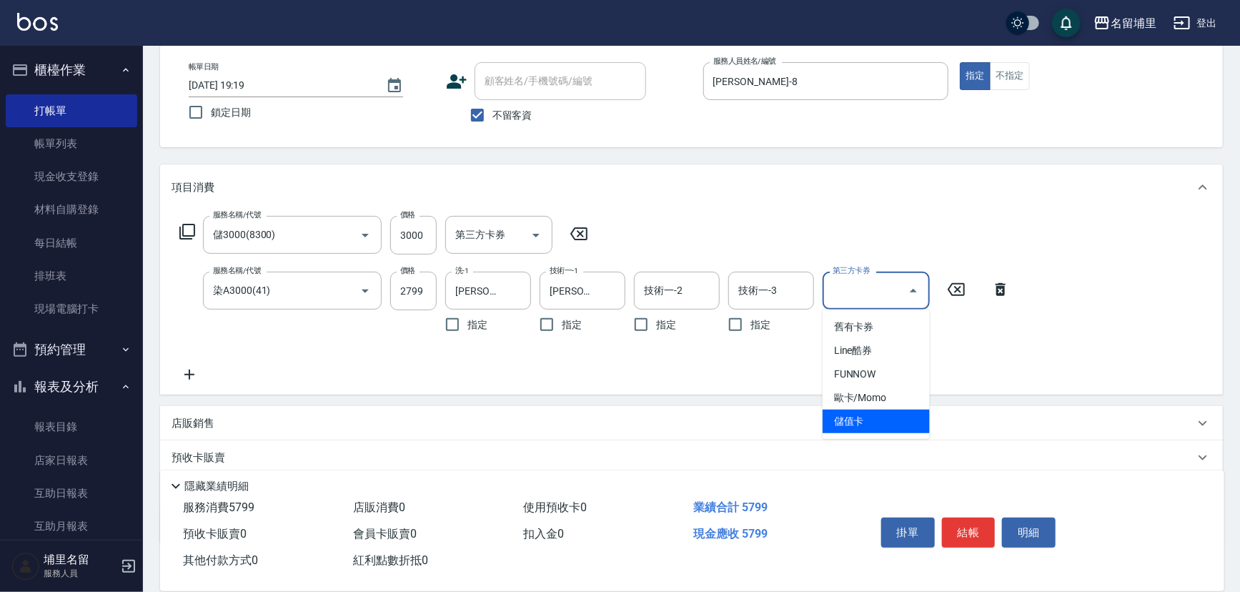
click at [891, 413] on span "儲值卡" at bounding box center [876, 422] width 107 height 24
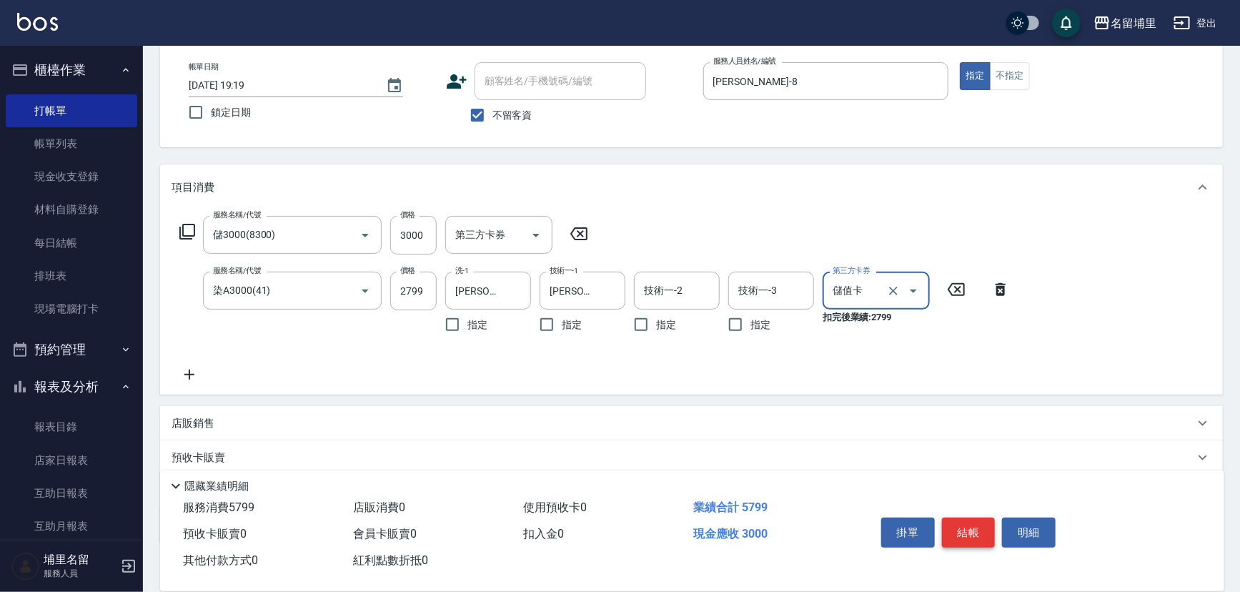
click at [956, 522] on button "結帳" at bounding box center [969, 532] width 54 height 30
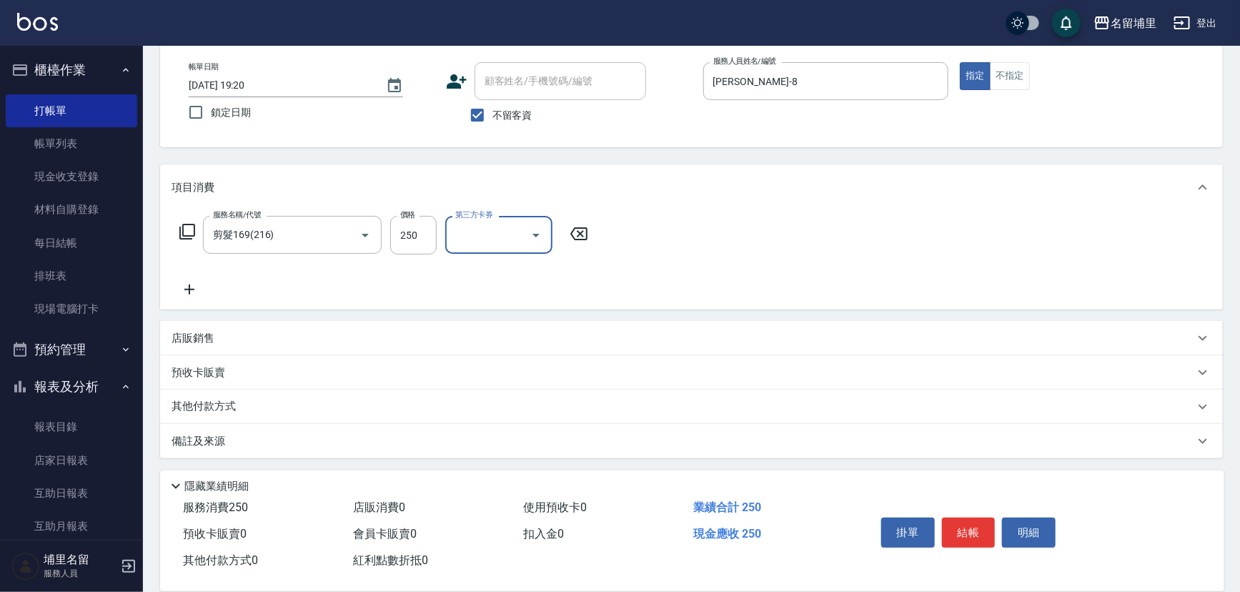
click at [531, 242] on icon "Open" at bounding box center [536, 235] width 17 height 17
click at [505, 364] on span "儲值卡" at bounding box center [498, 366] width 107 height 24
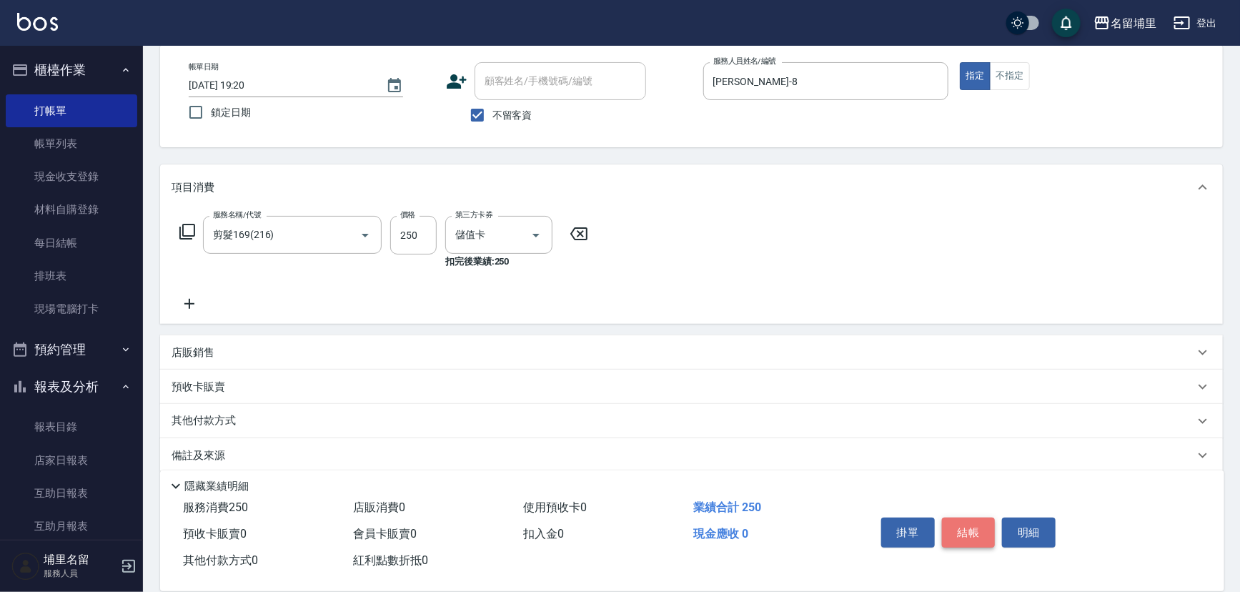
click at [969, 533] on button "結帳" at bounding box center [969, 532] width 54 height 30
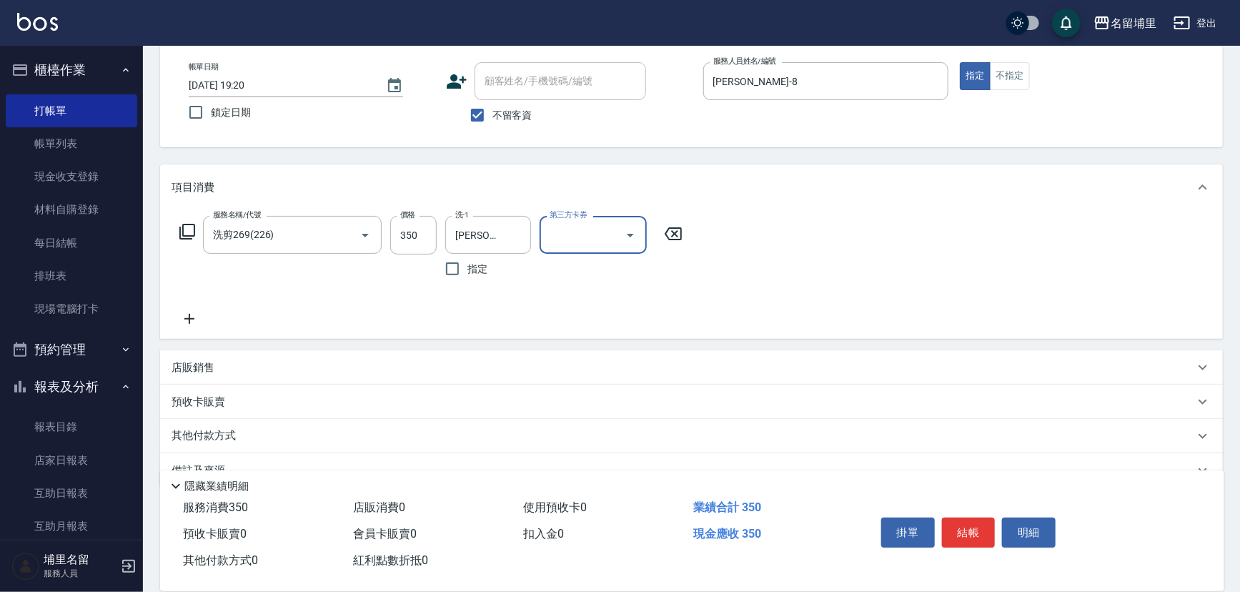
click at [628, 232] on icon "Open" at bounding box center [630, 235] width 17 height 17
click at [617, 377] on ul "舊有卡券 Line酷券 FUNNOW 歐卡/Momo 儲值卡" at bounding box center [593, 318] width 107 height 129
click at [618, 372] on span "儲值卡" at bounding box center [593, 366] width 107 height 24
click at [965, 524] on button "結帳" at bounding box center [969, 532] width 54 height 30
click at [633, 234] on icon "Open" at bounding box center [630, 235] width 17 height 17
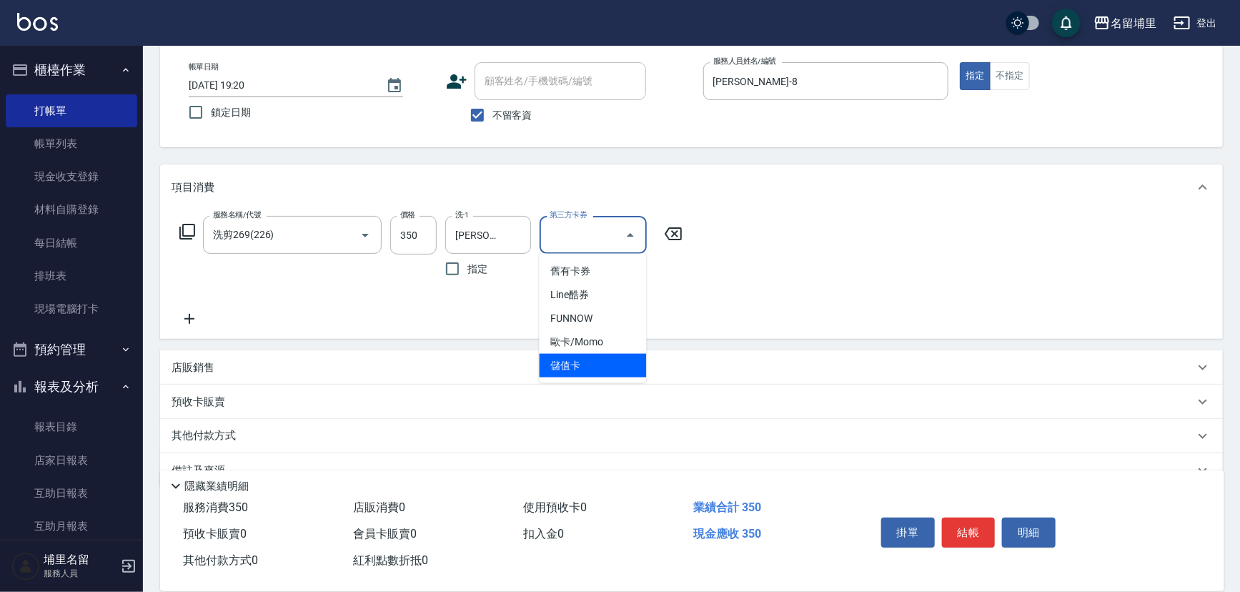
drag, startPoint x: 623, startPoint y: 367, endPoint x: 643, endPoint y: 371, distance: 20.3
click at [623, 367] on span "儲值卡" at bounding box center [593, 366] width 107 height 24
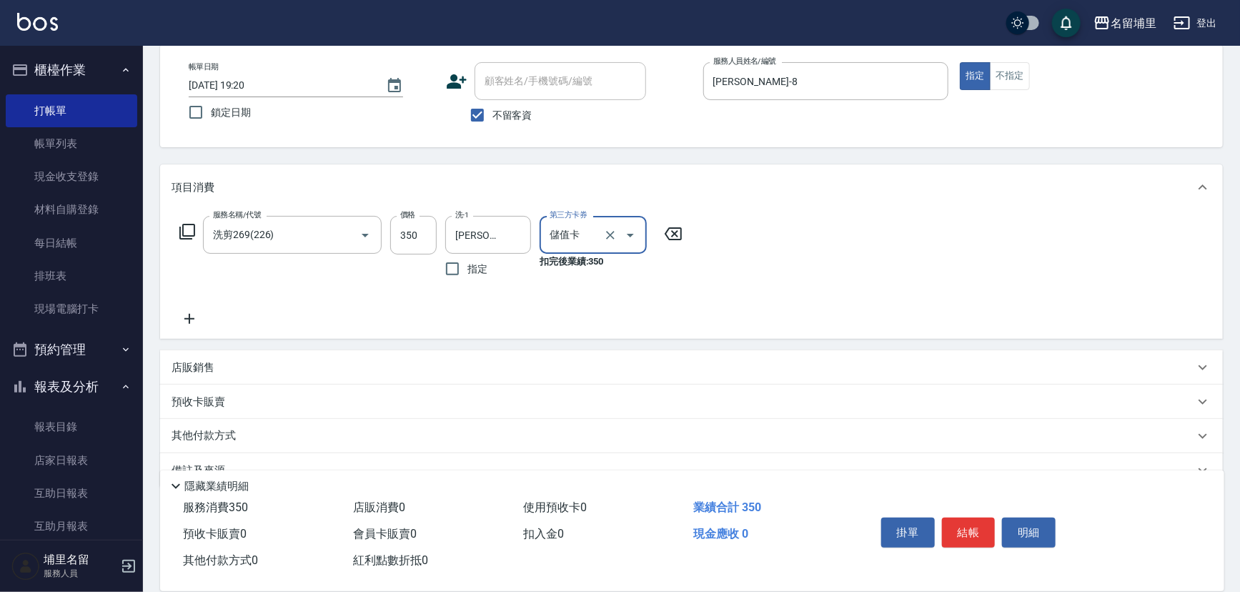
drag, startPoint x: 959, startPoint y: 533, endPoint x: 966, endPoint y: 530, distance: 7.7
click at [966, 530] on button "結帳" at bounding box center [969, 532] width 54 height 30
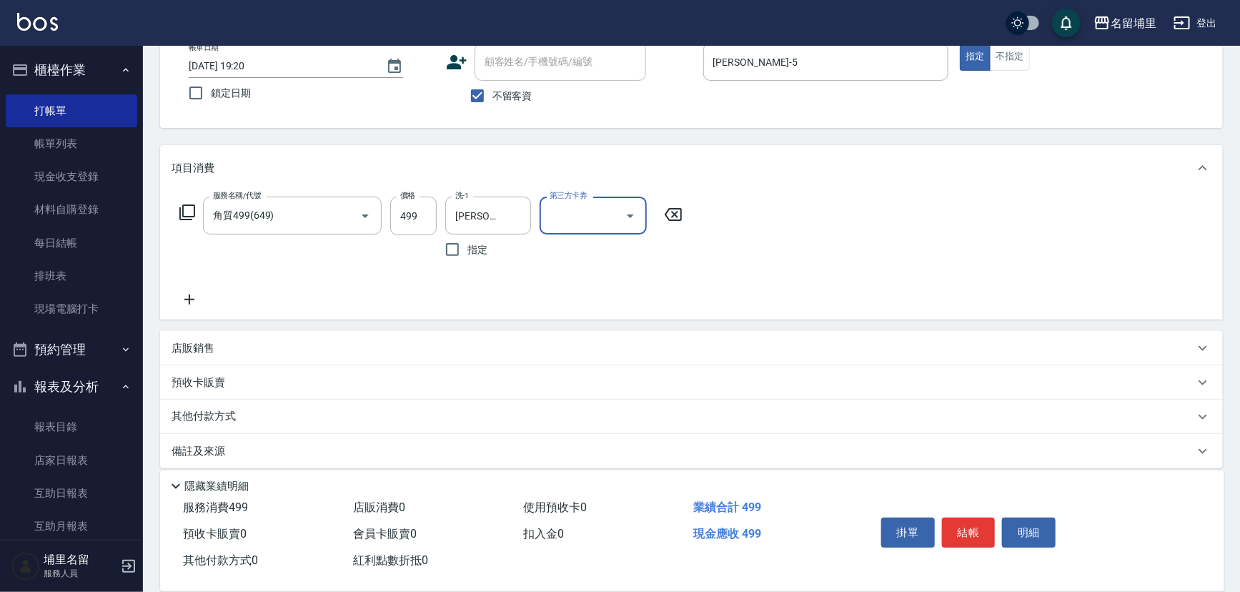
scroll to position [100, 0]
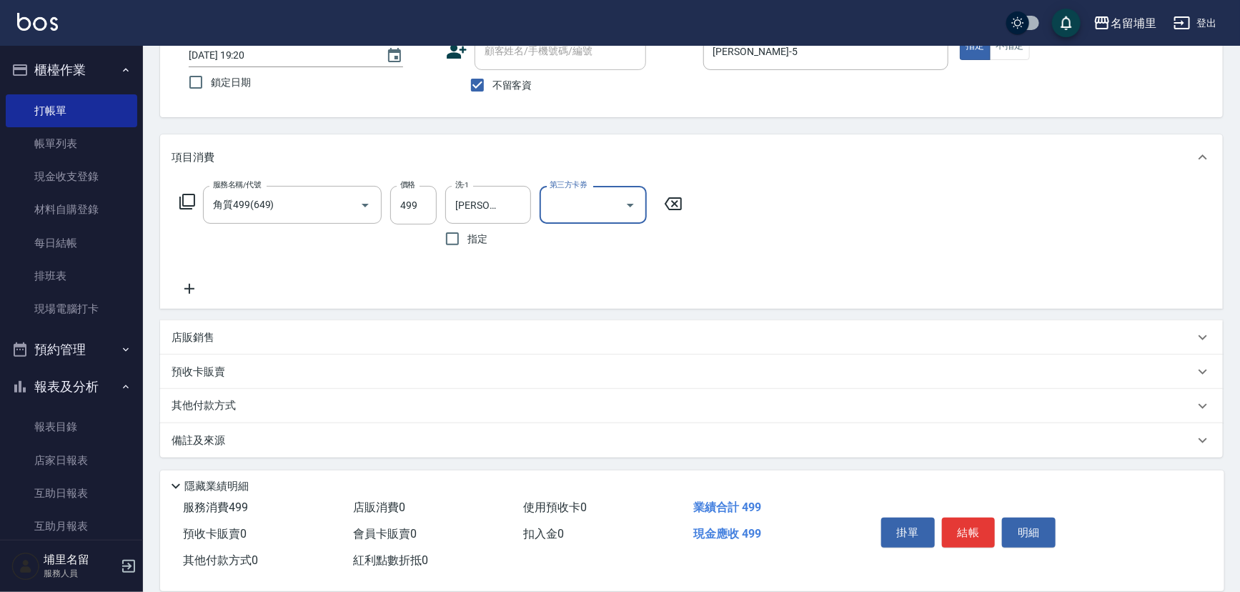
click at [343, 404] on div "其他付款方式" at bounding box center [683, 406] width 1023 height 16
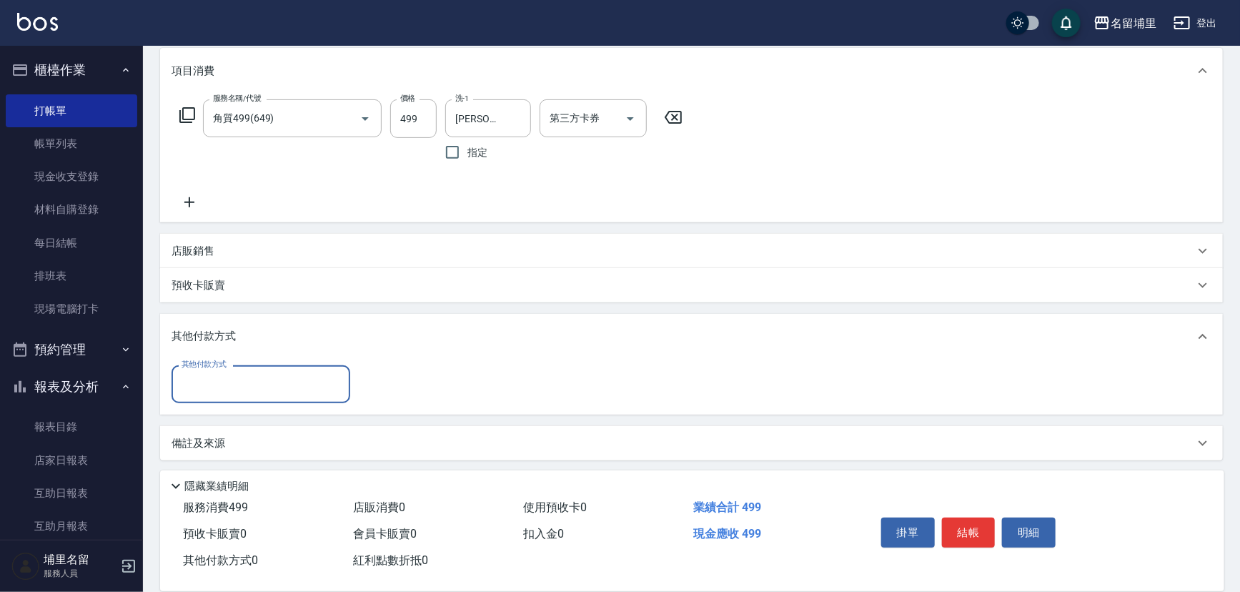
scroll to position [189, 0]
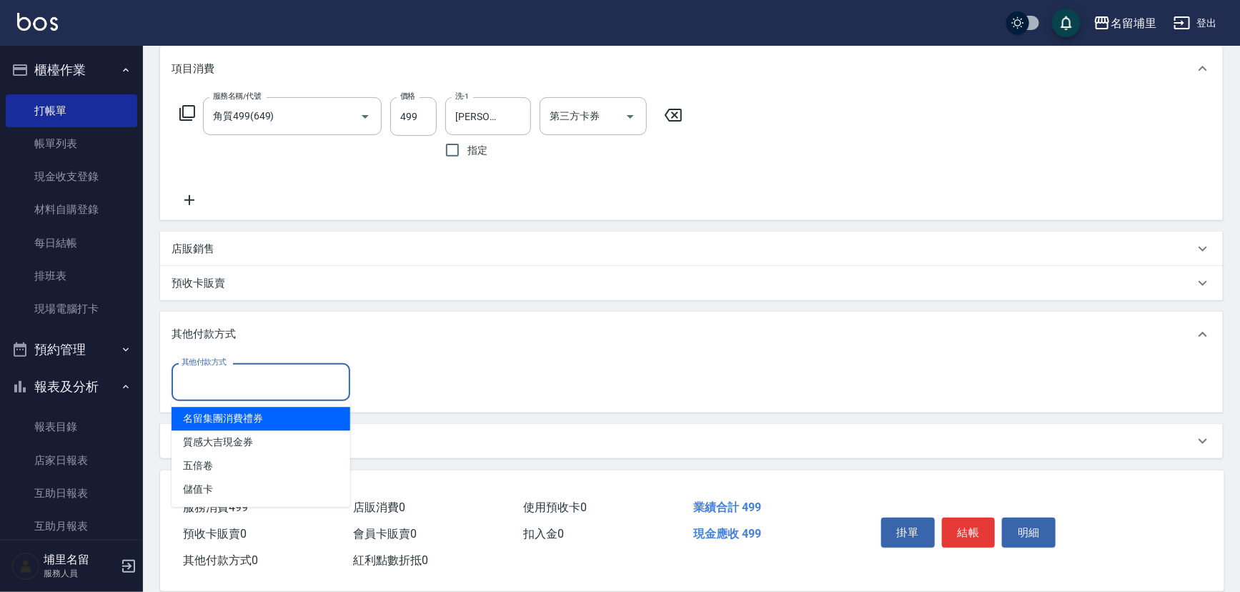
click at [243, 382] on input "其他付款方式" at bounding box center [261, 382] width 166 height 25
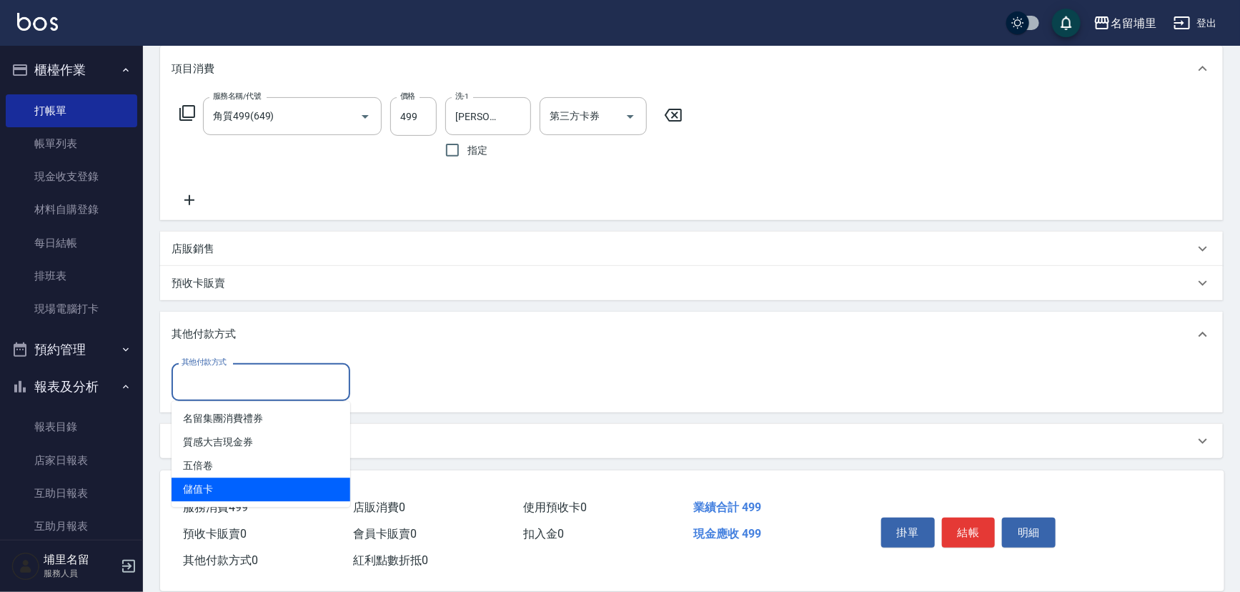
click at [243, 483] on span "儲值卡" at bounding box center [261, 489] width 179 height 24
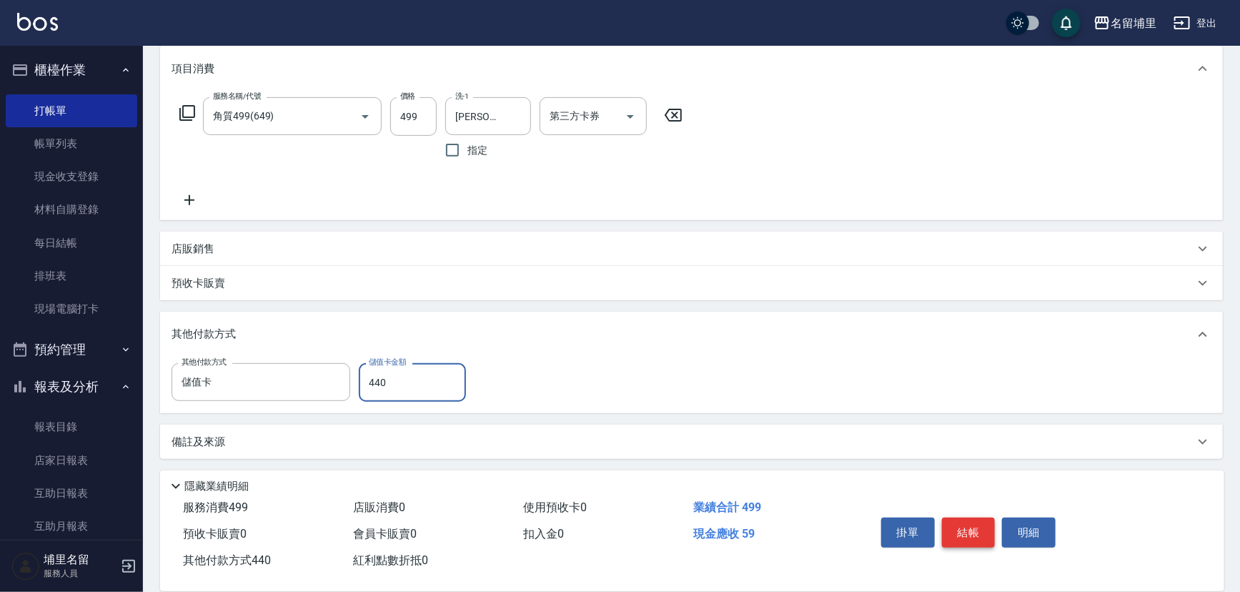
click at [969, 535] on button "結帳" at bounding box center [969, 532] width 54 height 30
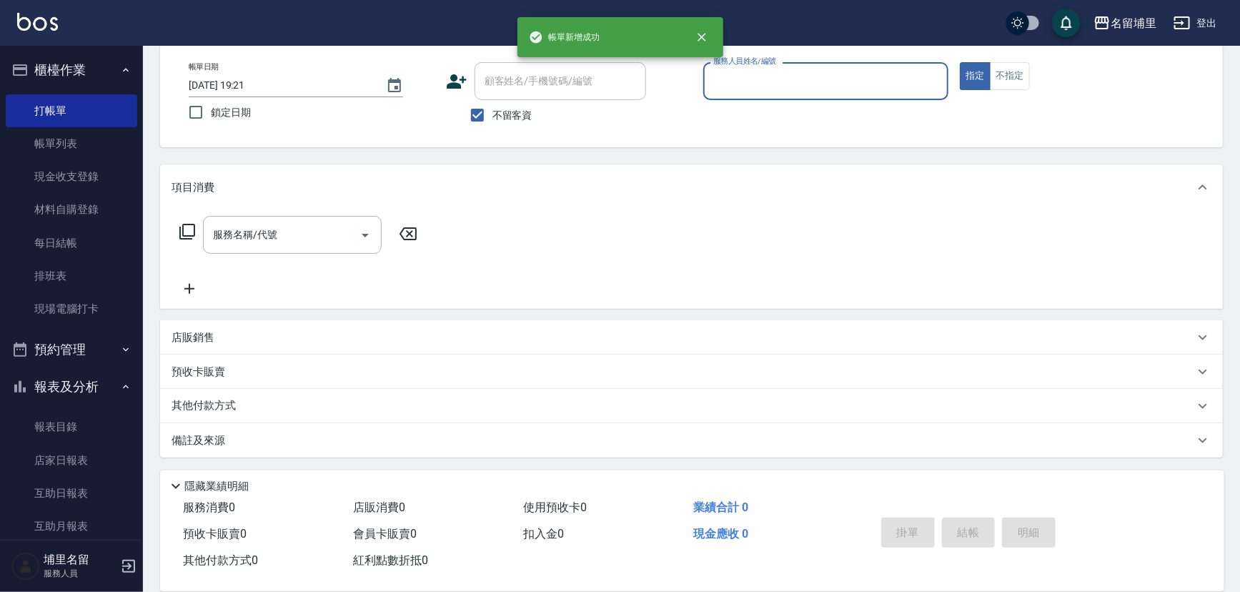
scroll to position [70, 0]
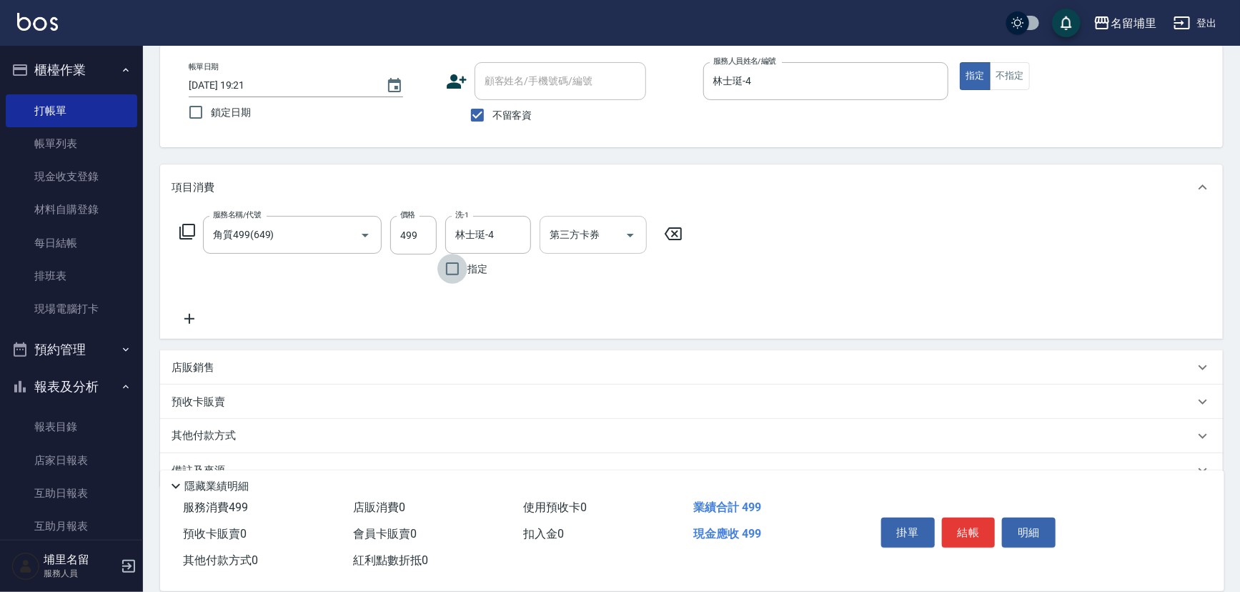
drag, startPoint x: 630, startPoint y: 232, endPoint x: 630, endPoint y: 243, distance: 10.7
click at [631, 233] on icon "Open" at bounding box center [630, 235] width 17 height 17
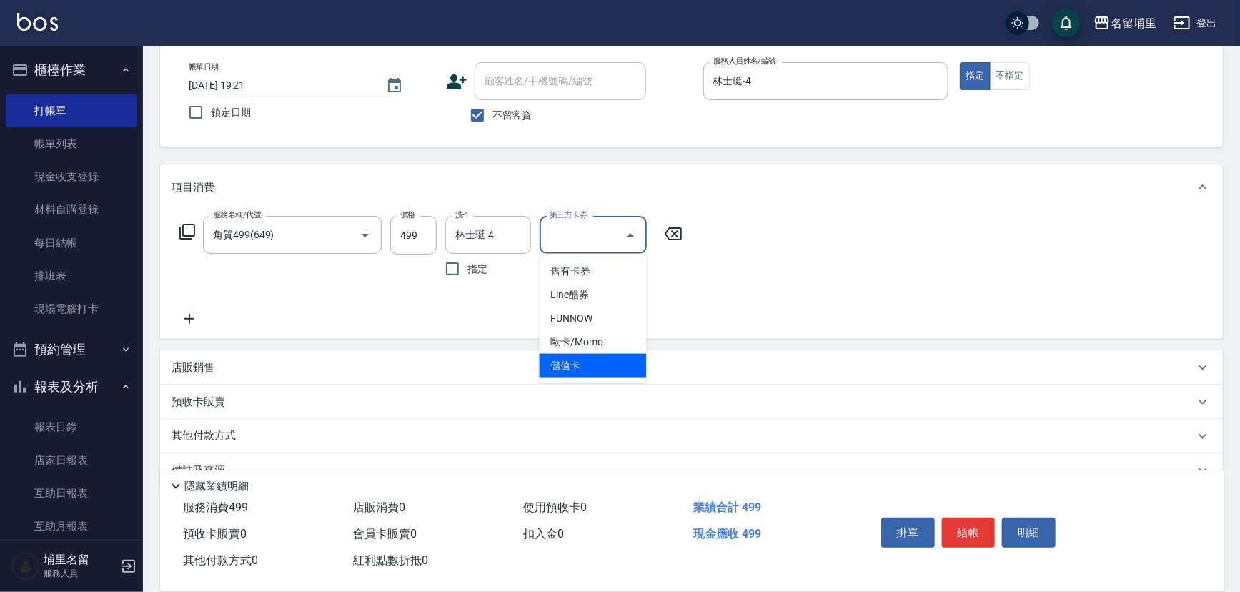
click at [600, 361] on span "儲值卡" at bounding box center [593, 366] width 107 height 24
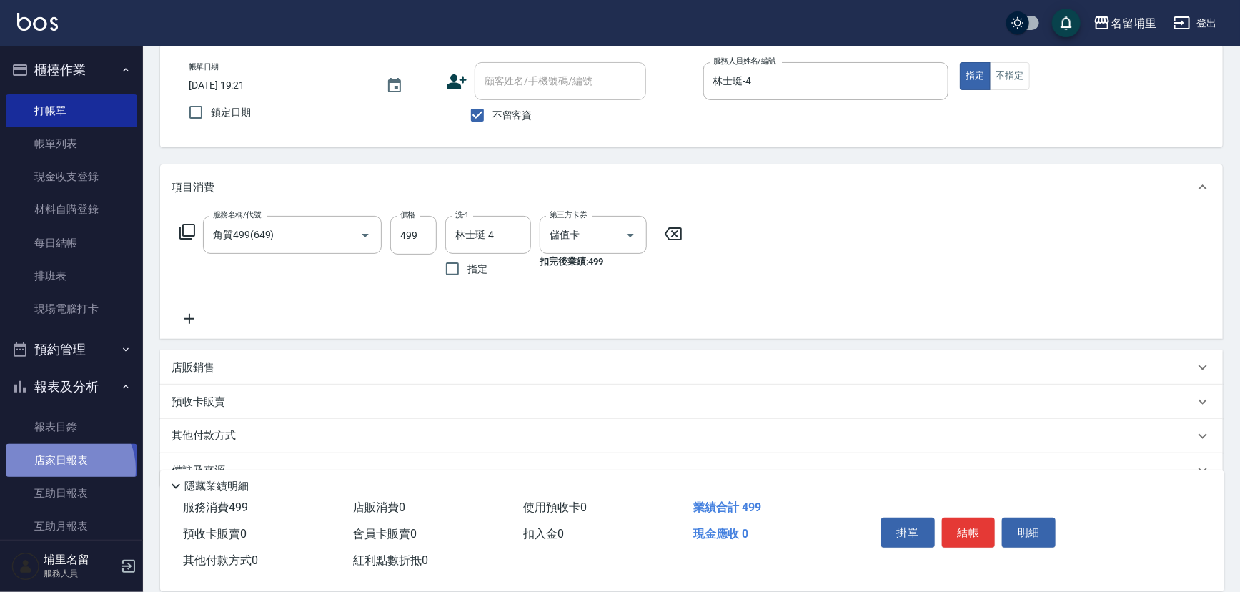
click at [69, 468] on link "店家日報表" at bounding box center [72, 460] width 132 height 33
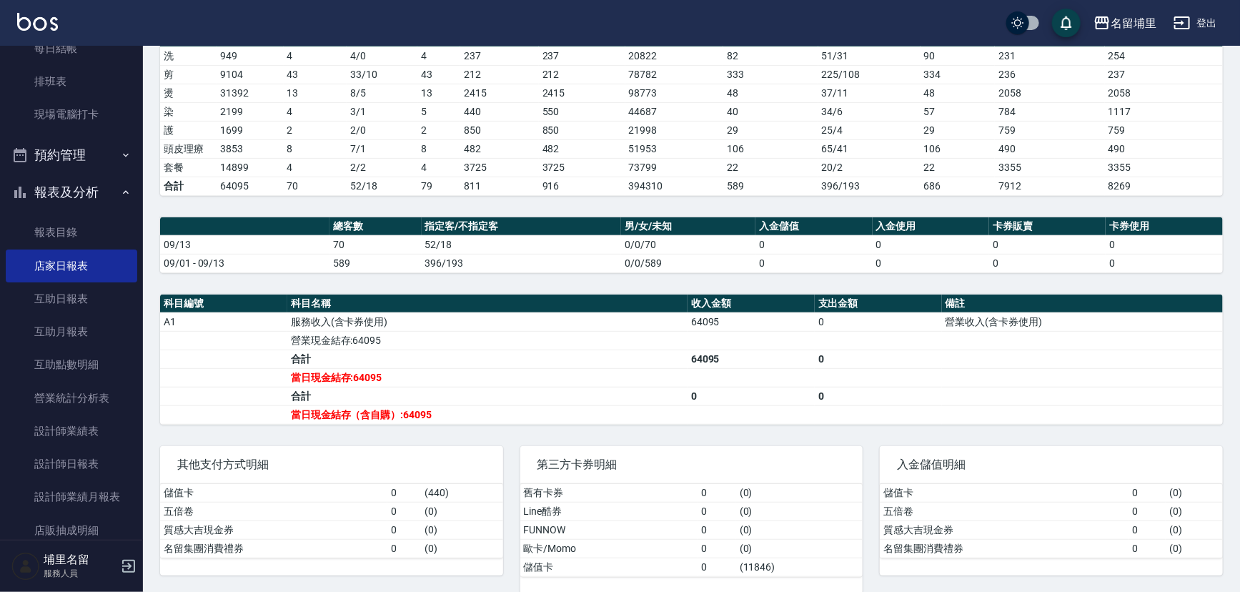
scroll to position [238, 0]
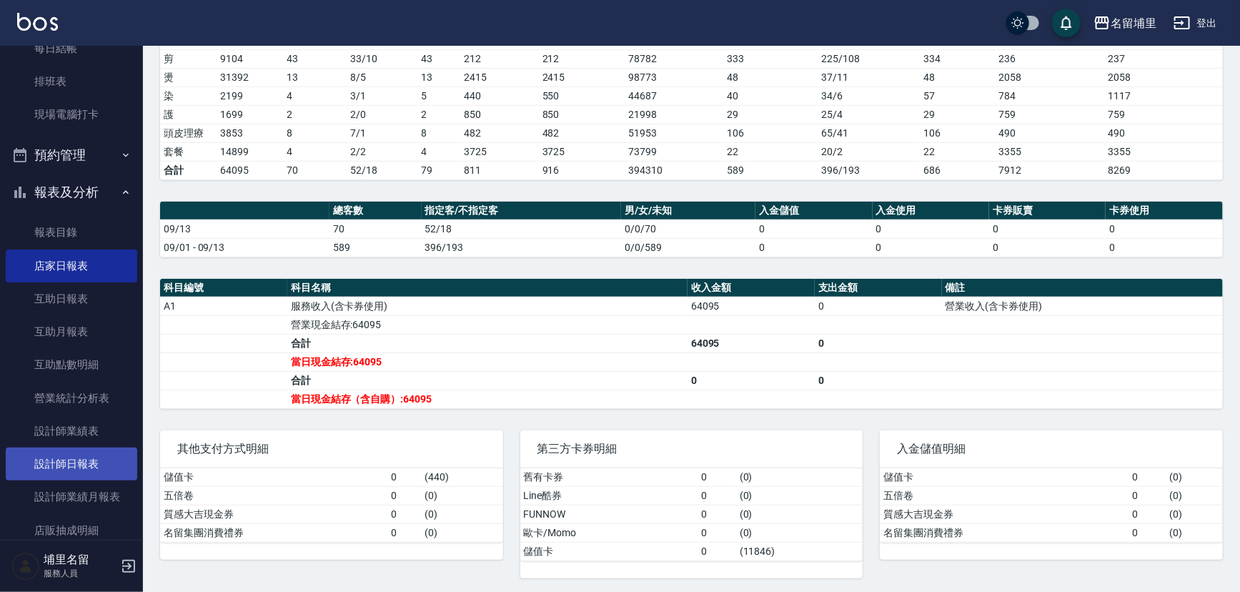
click at [73, 467] on link "設計師日報表" at bounding box center [72, 463] width 132 height 33
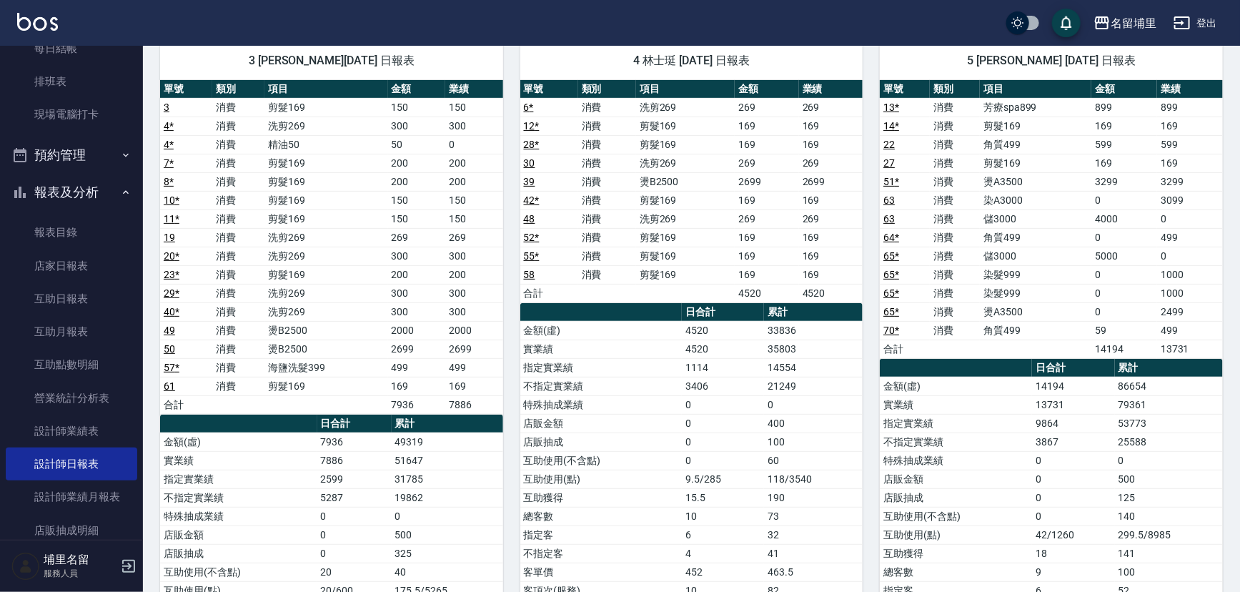
scroll to position [129, 0]
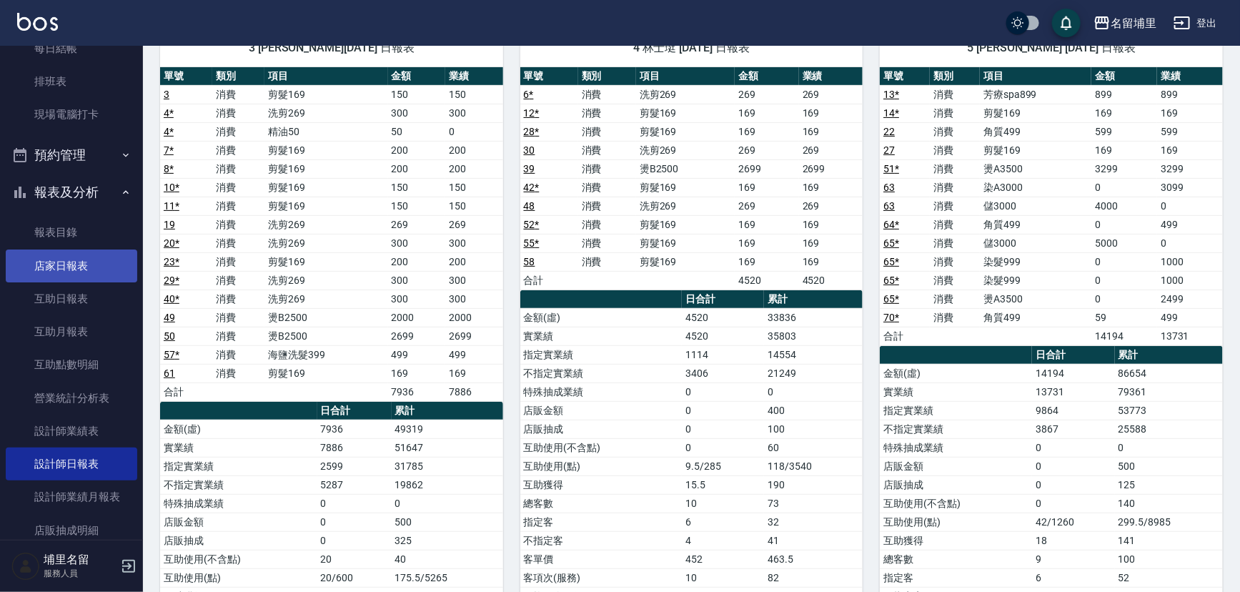
click at [28, 272] on link "店家日報表" at bounding box center [72, 265] width 132 height 33
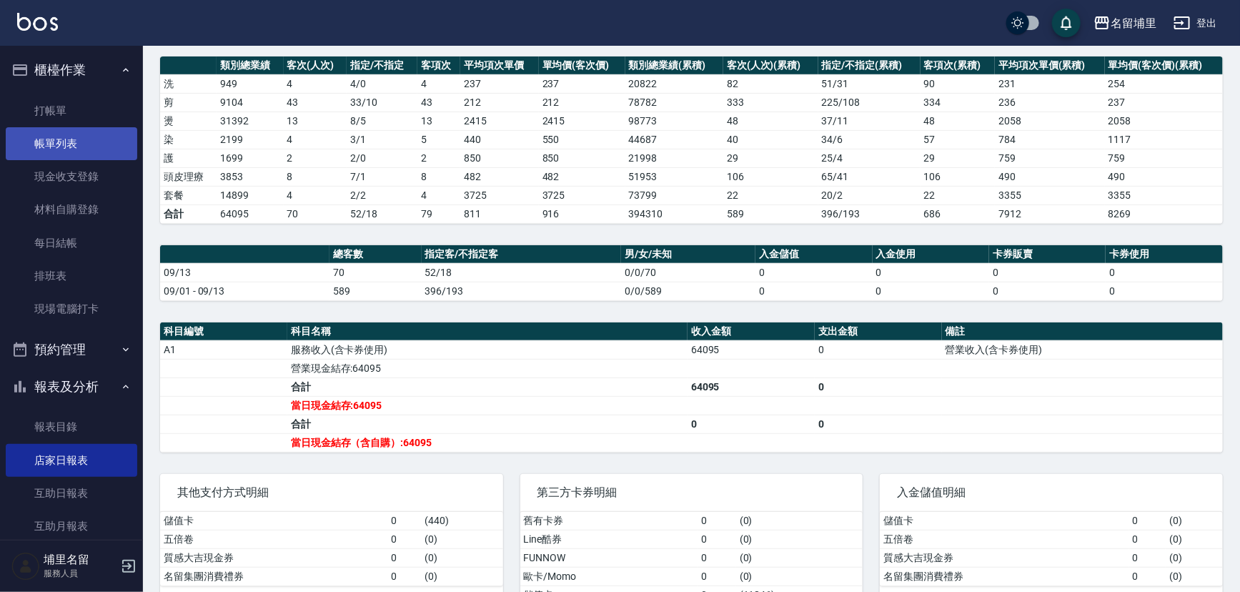
click at [56, 136] on link "帳單列表" at bounding box center [72, 143] width 132 height 33
click at [99, 143] on link "帳單列表" at bounding box center [72, 143] width 132 height 33
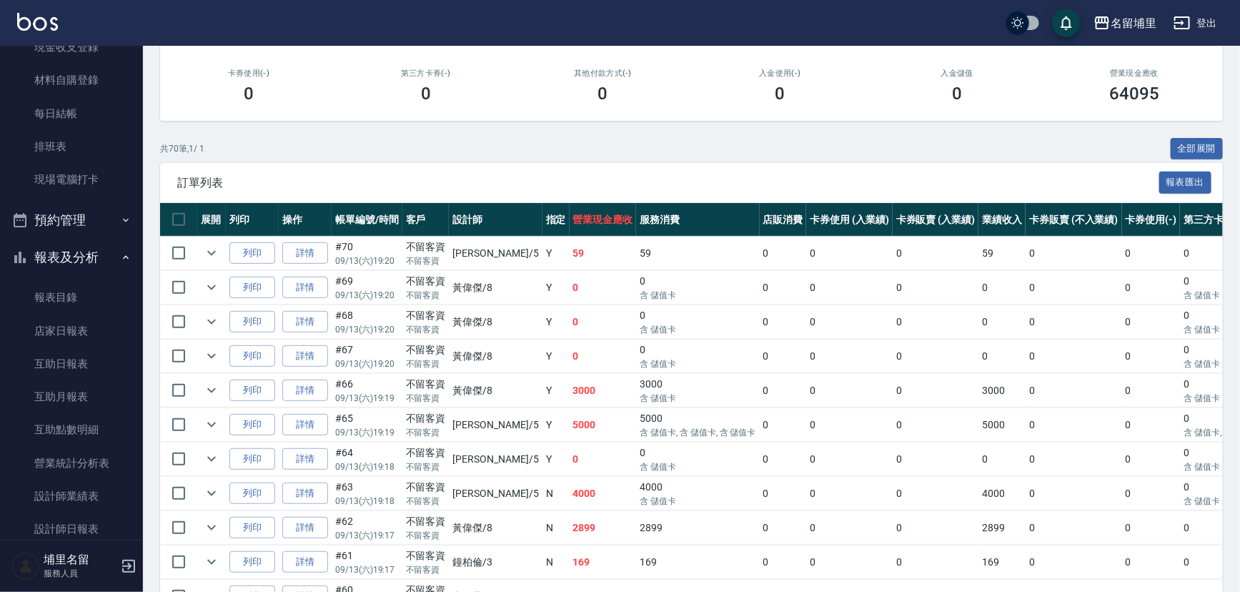
scroll to position [194, 0]
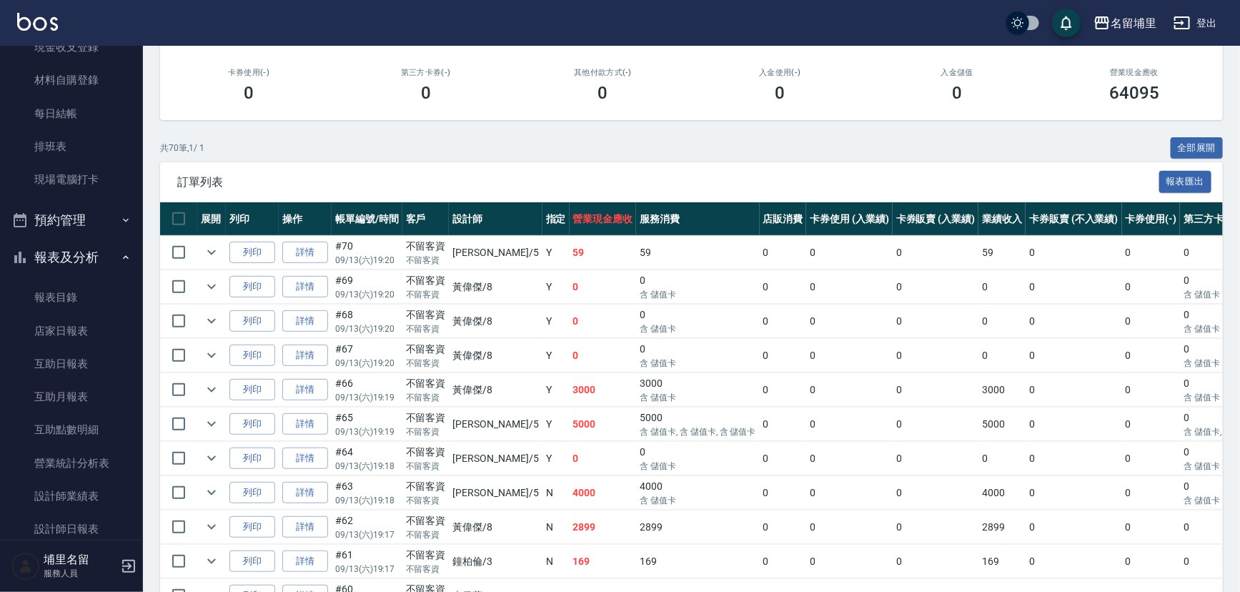
click at [570, 492] on td "4000" at bounding box center [603, 493] width 67 height 34
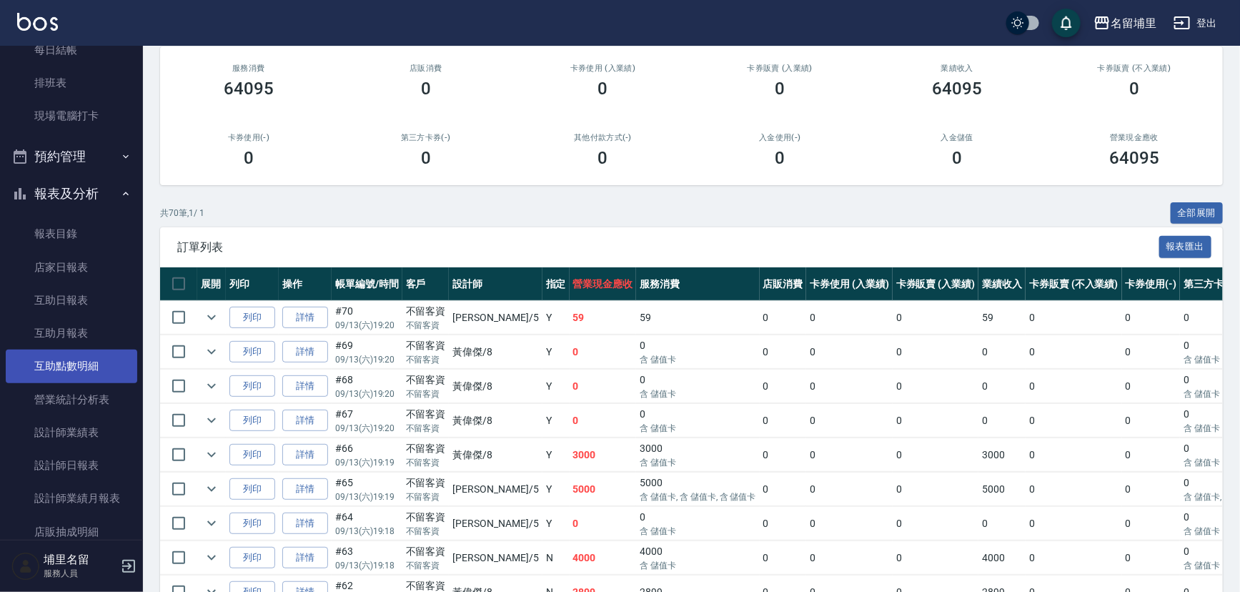
scroll to position [293, 0]
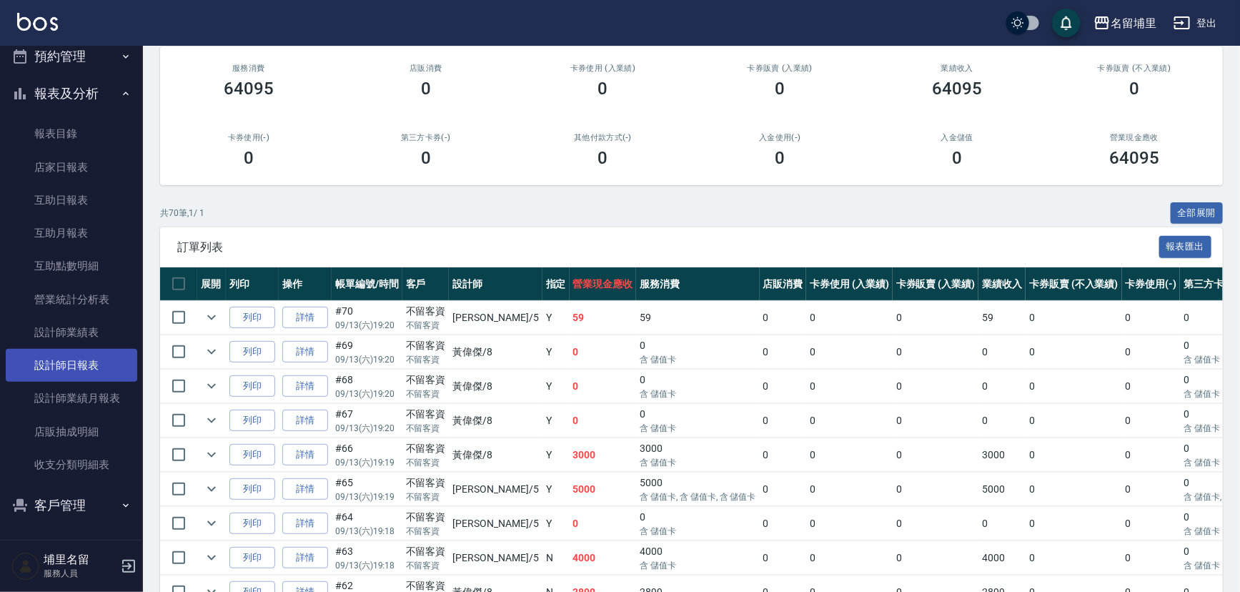
click at [81, 365] on link "設計師日報表" at bounding box center [72, 365] width 132 height 33
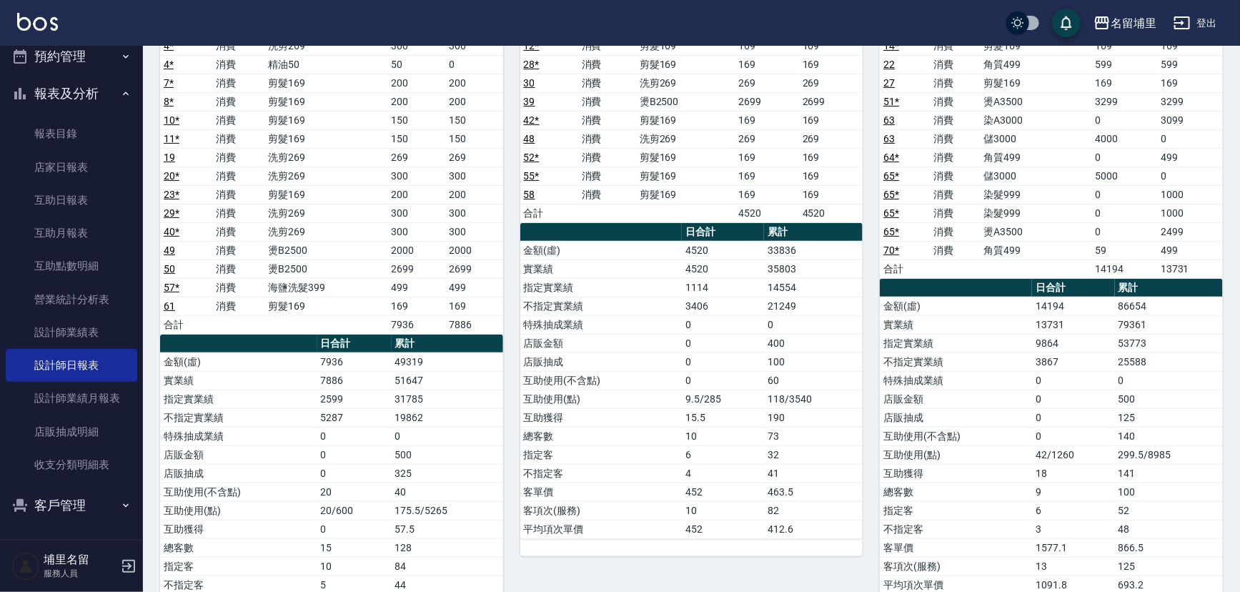
scroll to position [325, 0]
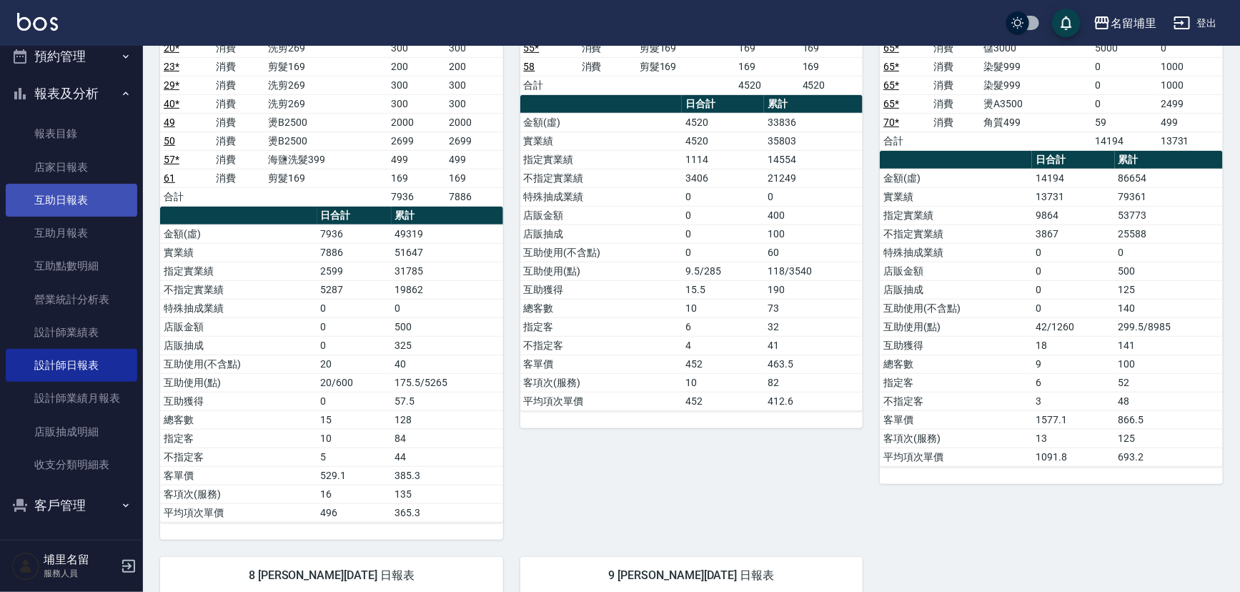
click at [74, 194] on link "互助日報表" at bounding box center [72, 200] width 132 height 33
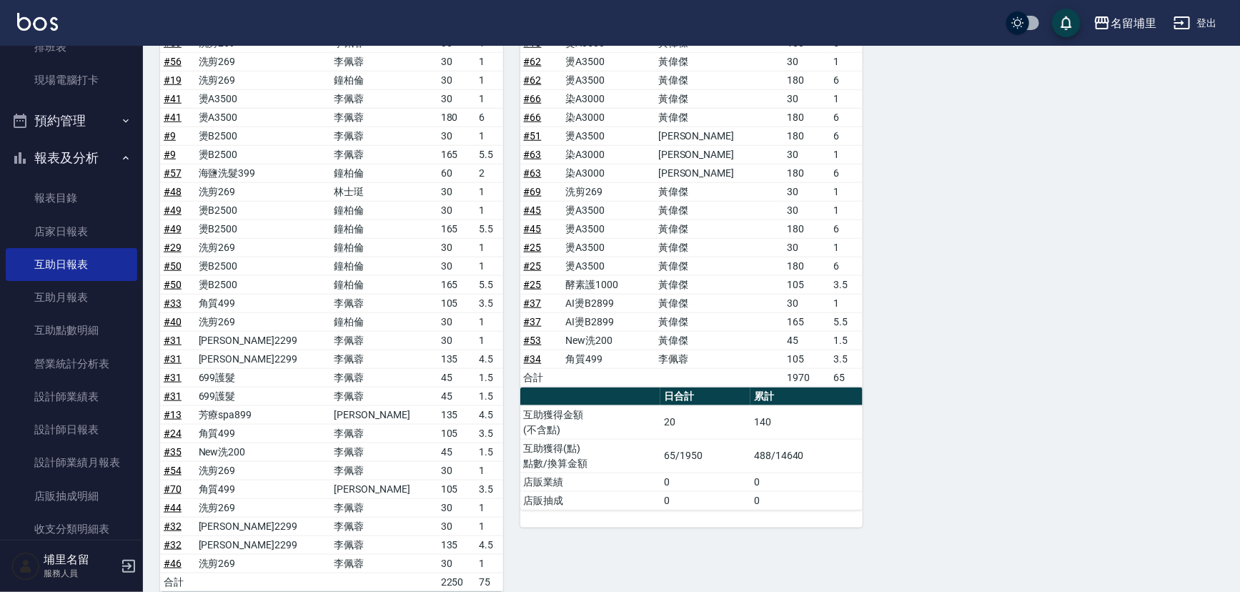
scroll to position [673, 0]
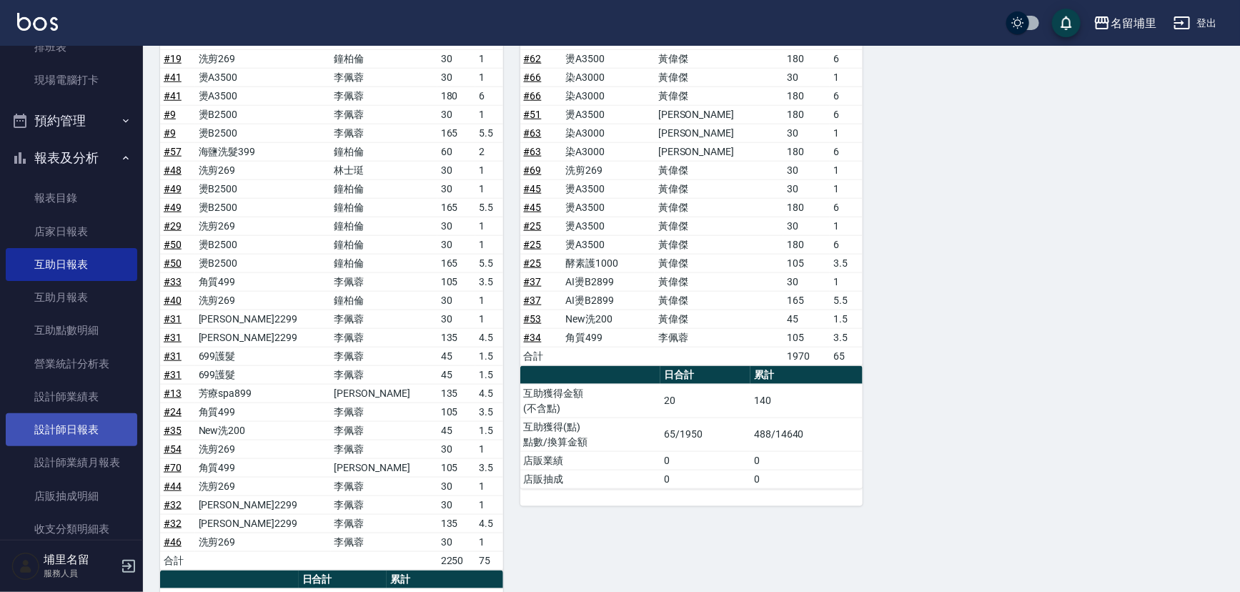
click at [85, 425] on link "設計師日報表" at bounding box center [72, 429] width 132 height 33
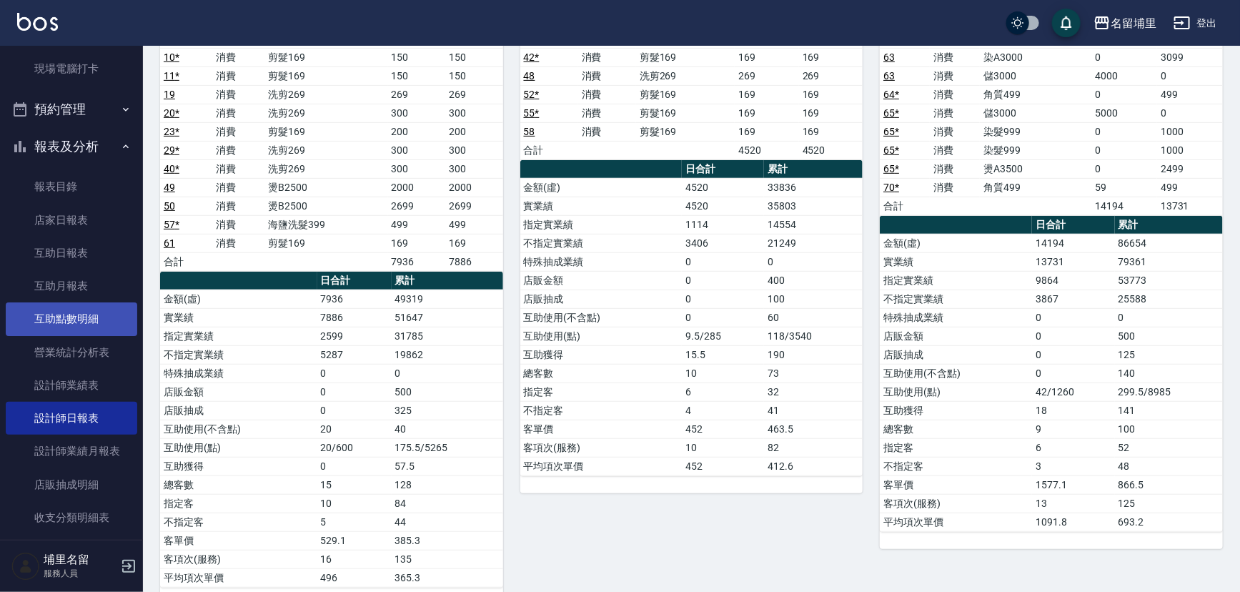
scroll to position [293, 0]
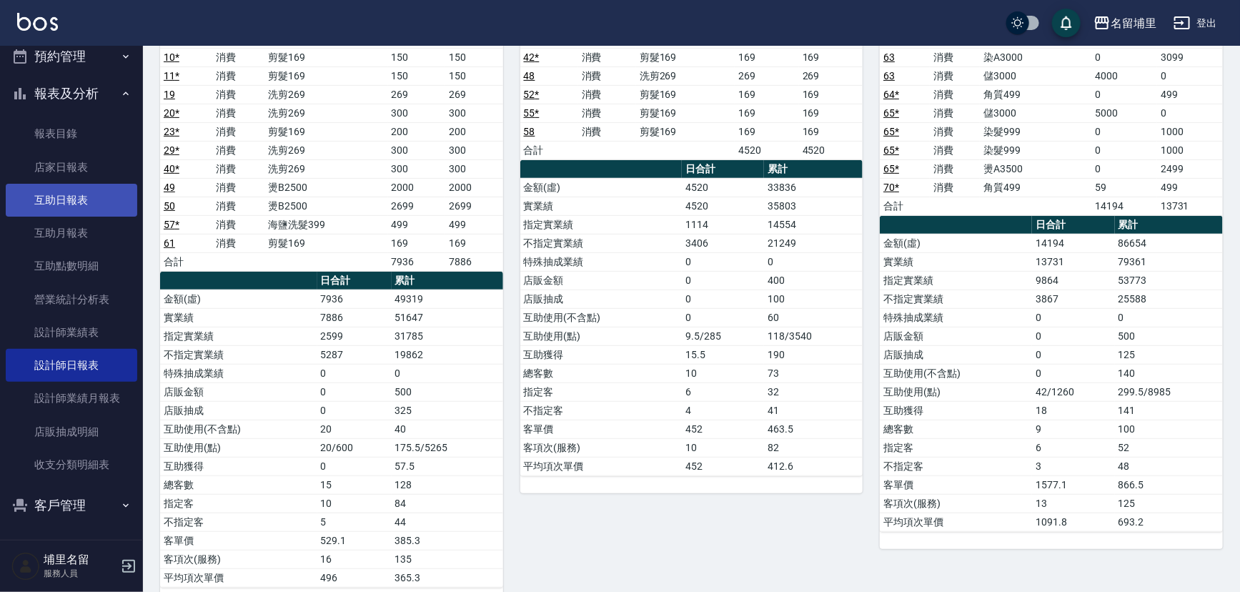
click at [89, 208] on link "互助日報表" at bounding box center [72, 200] width 132 height 33
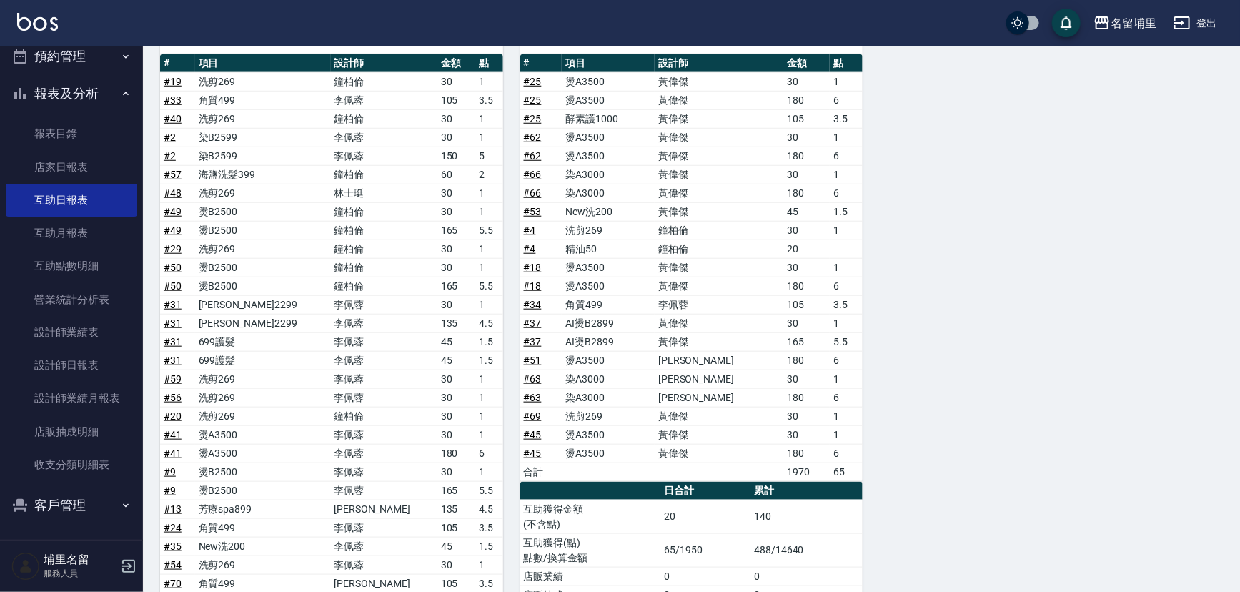
scroll to position [413, 0]
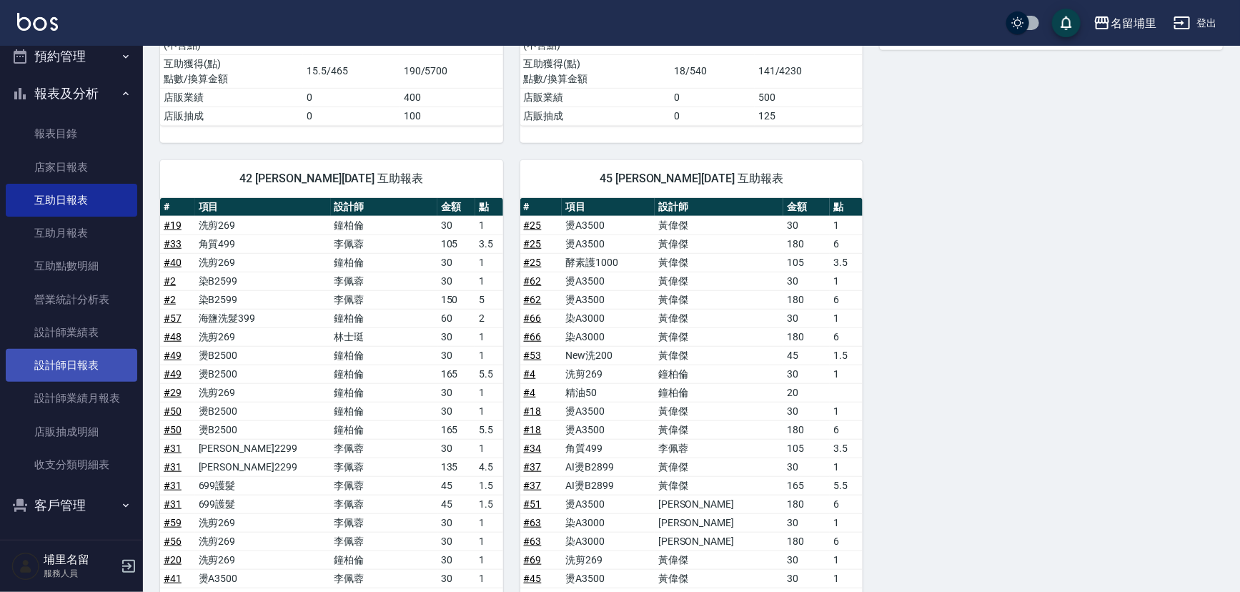
click at [78, 364] on link "設計師日報表" at bounding box center [72, 365] width 132 height 33
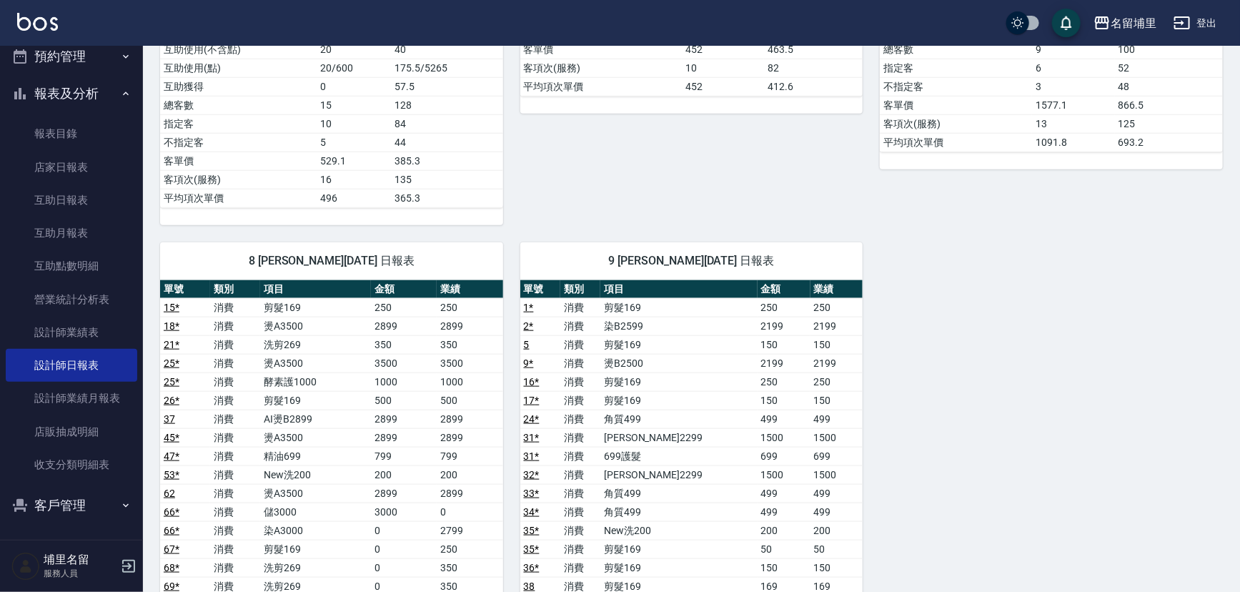
scroll to position [715, 0]
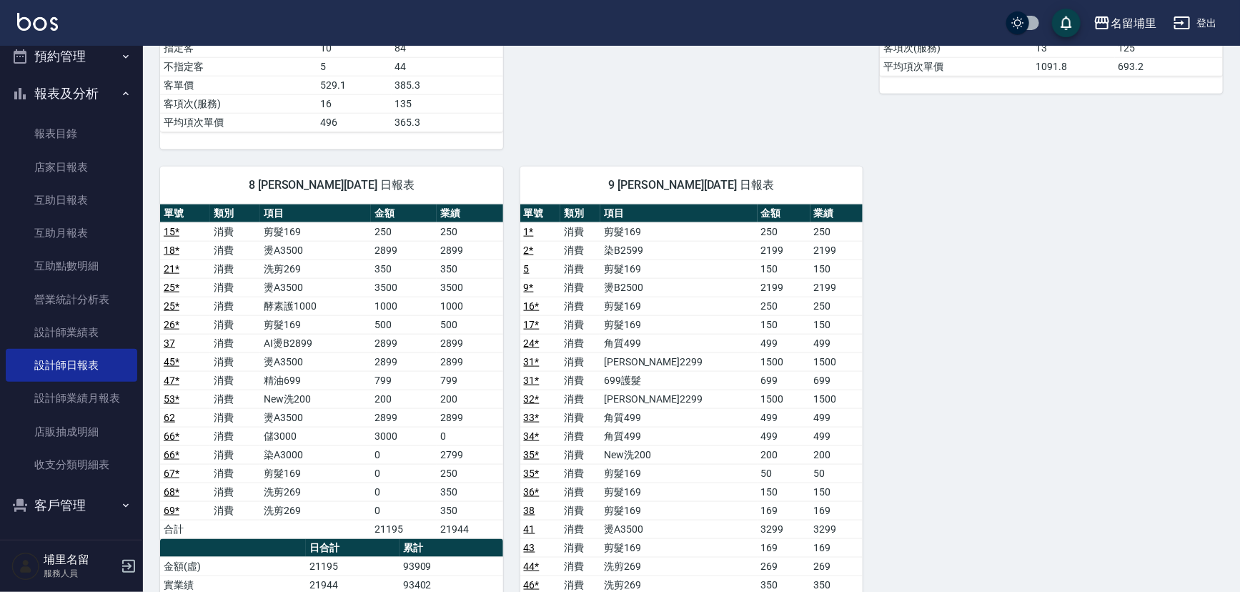
click at [465, 236] on td "250" at bounding box center [470, 231] width 66 height 19
click at [471, 341] on td "2899" at bounding box center [470, 343] width 66 height 19
click at [465, 354] on td "2899" at bounding box center [470, 361] width 66 height 19
click at [476, 412] on td "2899" at bounding box center [470, 417] width 66 height 19
click at [465, 464] on td "250" at bounding box center [470, 473] width 66 height 19
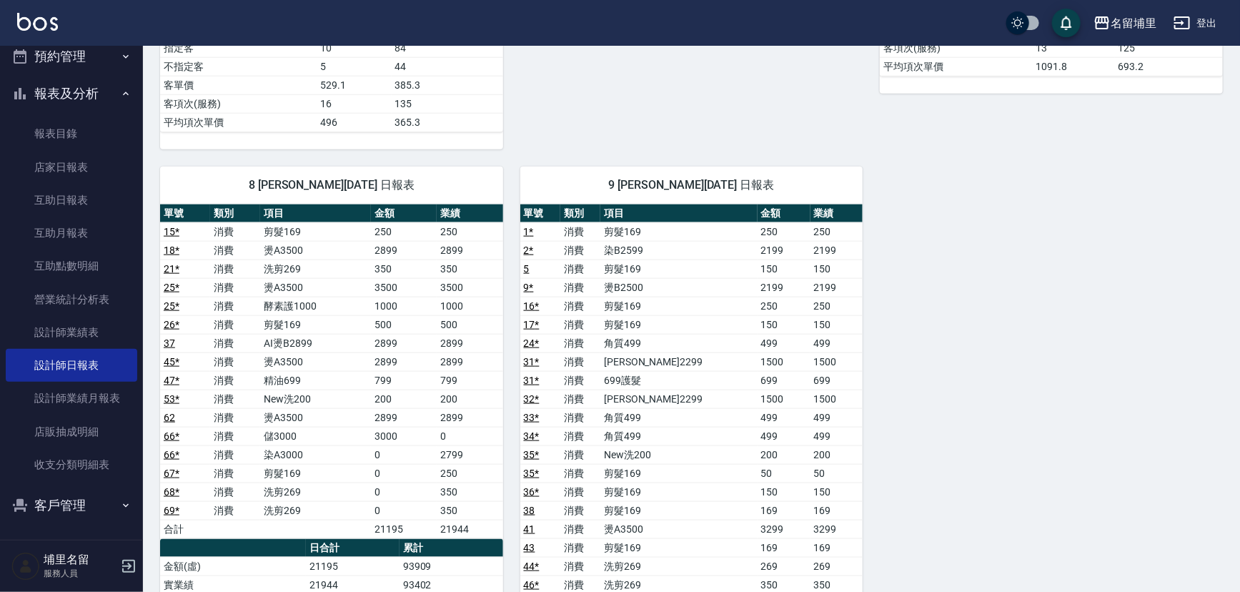
click at [475, 300] on td "1000" at bounding box center [470, 306] width 66 height 19
click at [472, 259] on td "350" at bounding box center [470, 268] width 66 height 19
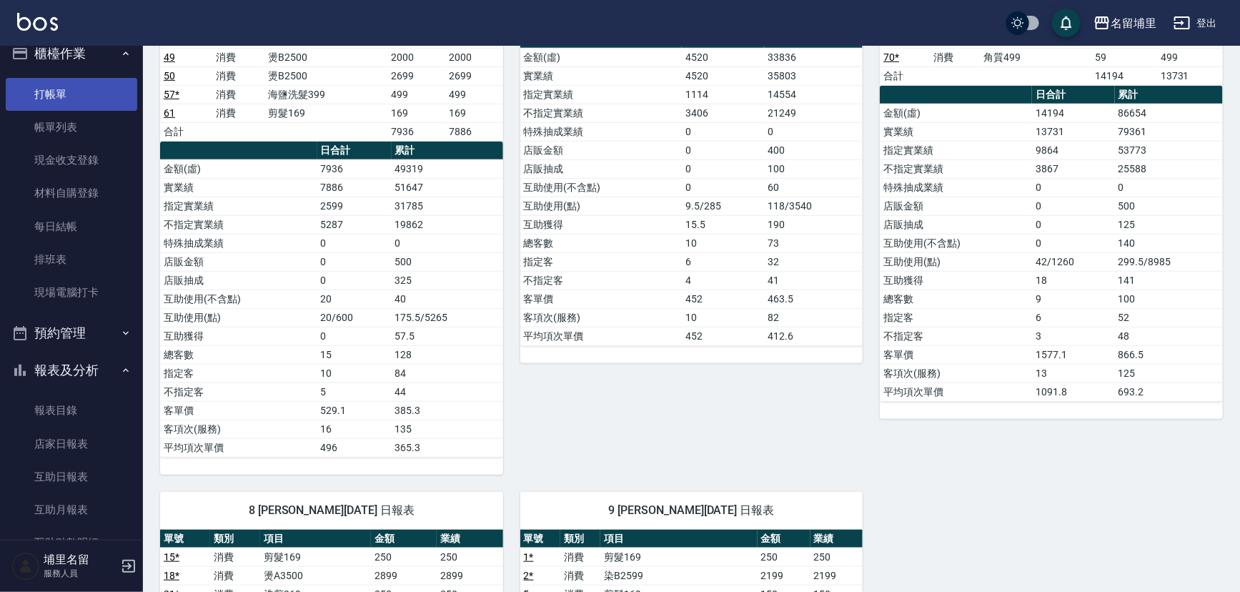
scroll to position [0, 0]
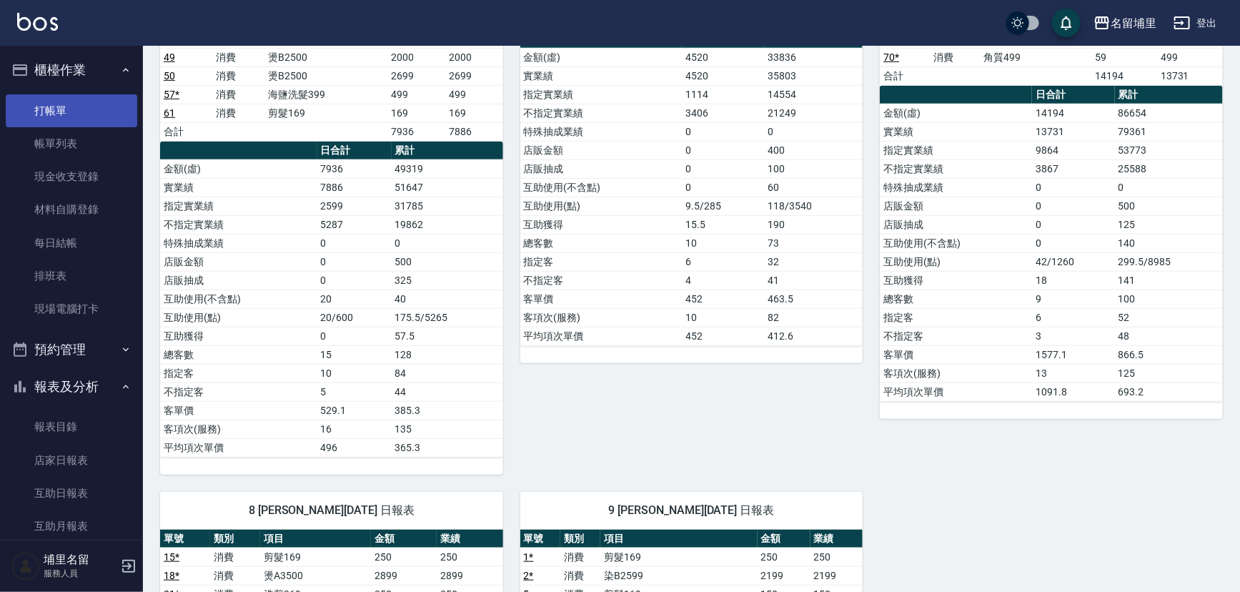
click at [70, 114] on link "打帳單" at bounding box center [72, 110] width 132 height 33
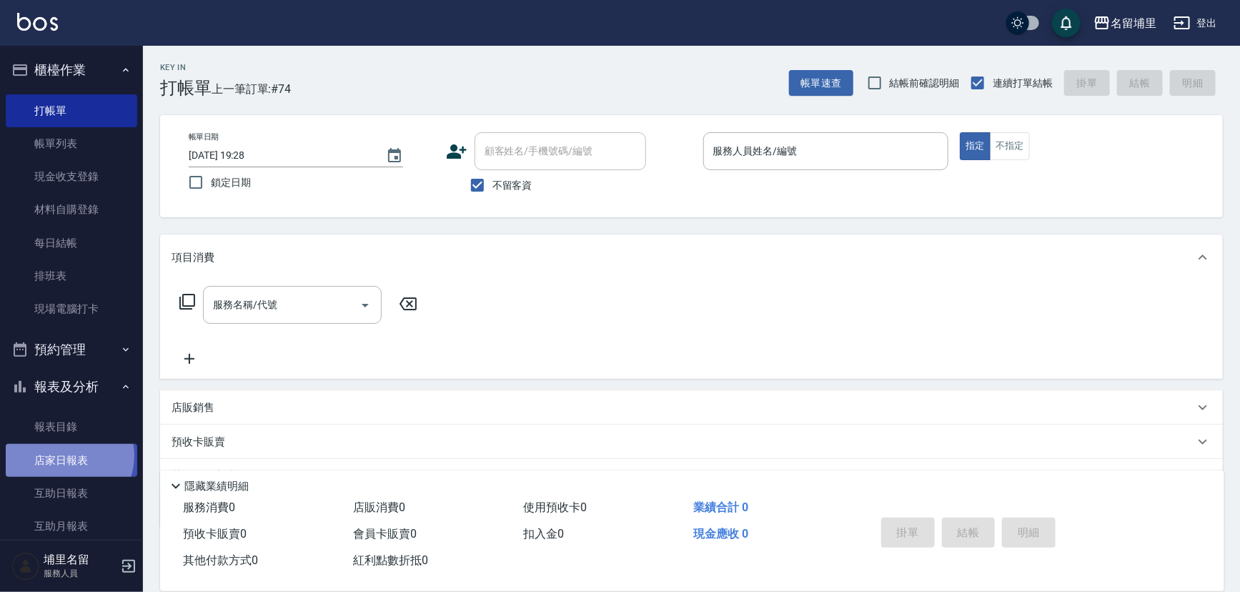
click at [66, 455] on link "店家日報表" at bounding box center [72, 460] width 132 height 33
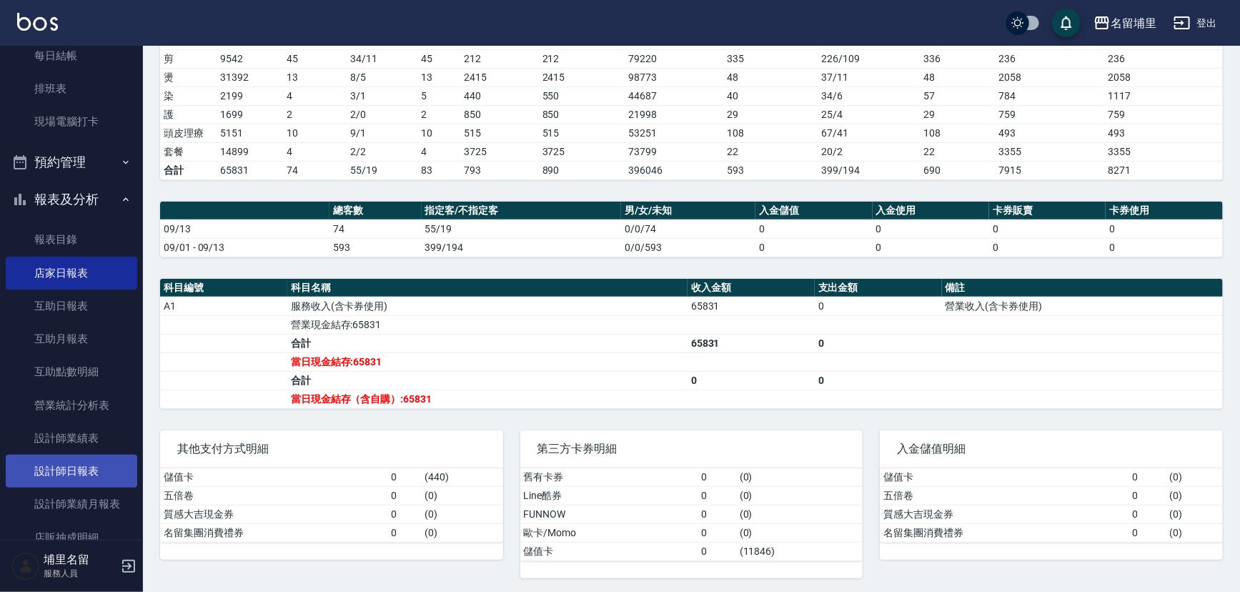
scroll to position [194, 0]
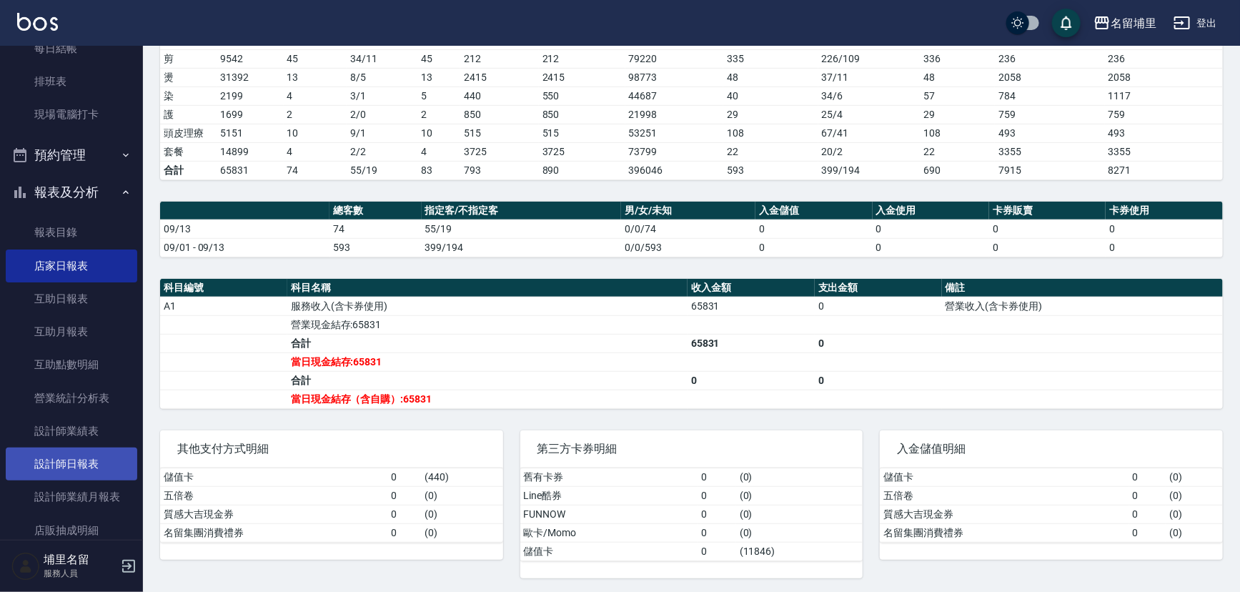
click at [62, 462] on link "設計師日報表" at bounding box center [72, 463] width 132 height 33
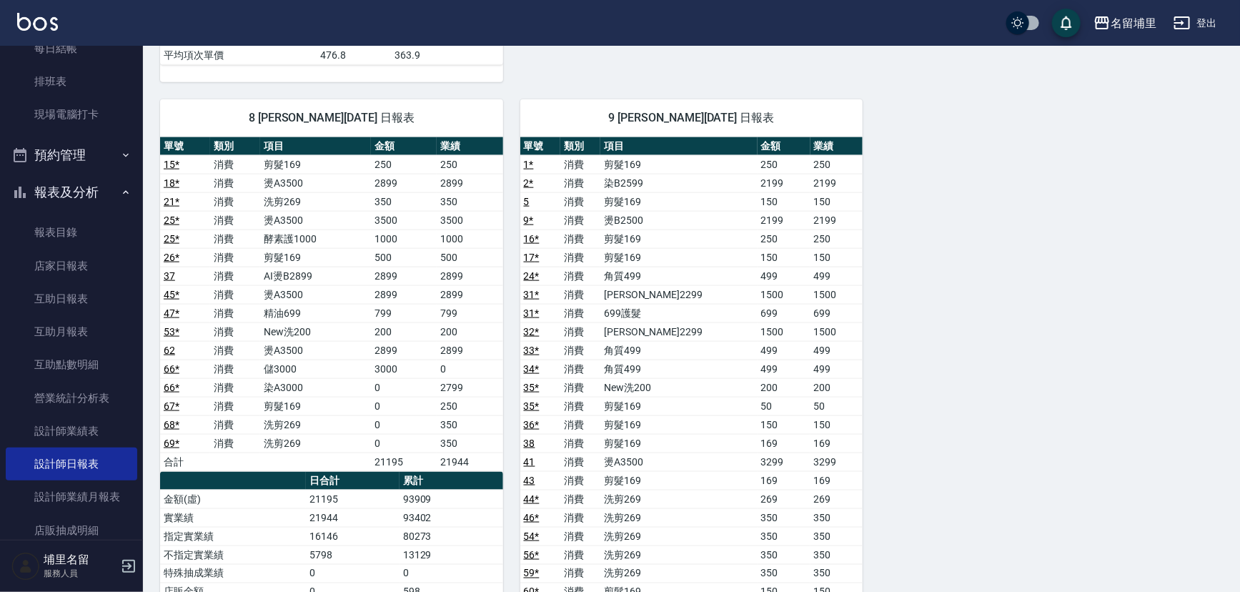
scroll to position [909, 0]
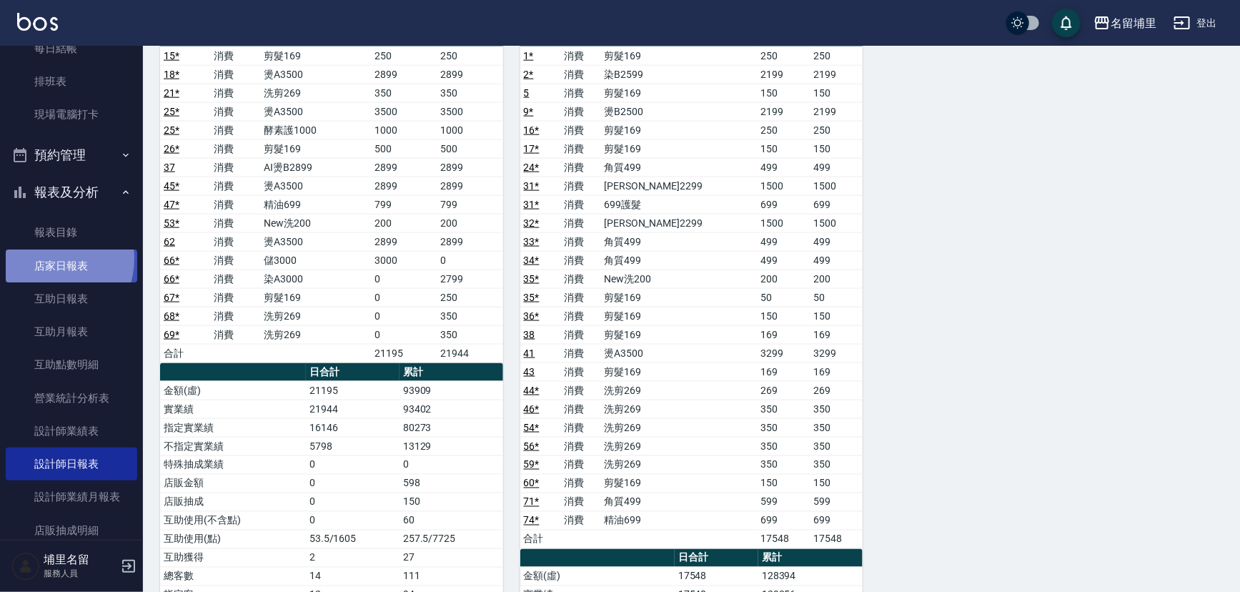
click at [50, 259] on link "店家日報表" at bounding box center [72, 265] width 132 height 33
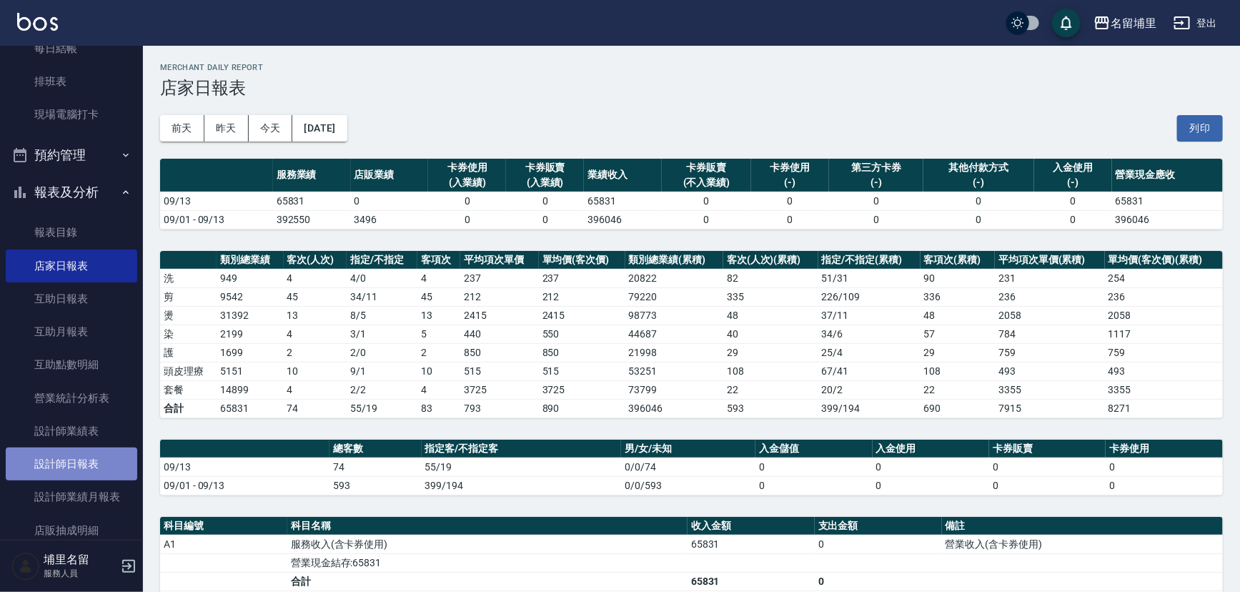
click at [93, 473] on link "設計師日報表" at bounding box center [72, 463] width 132 height 33
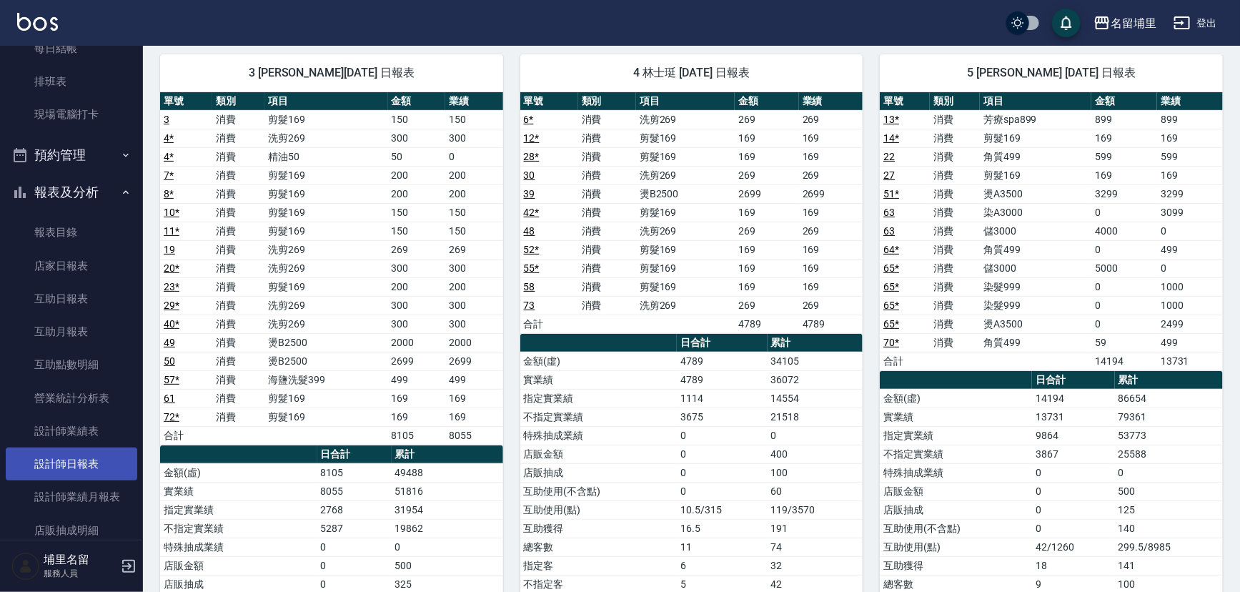
scroll to position [293, 0]
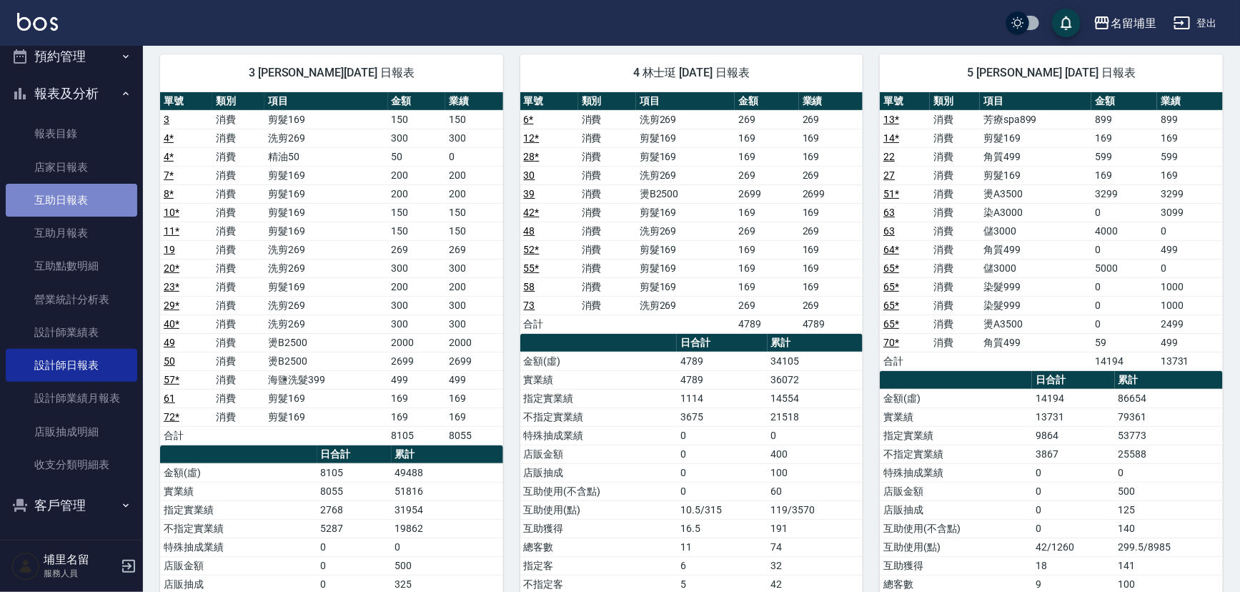
click at [81, 198] on link "互助日報表" at bounding box center [72, 200] width 132 height 33
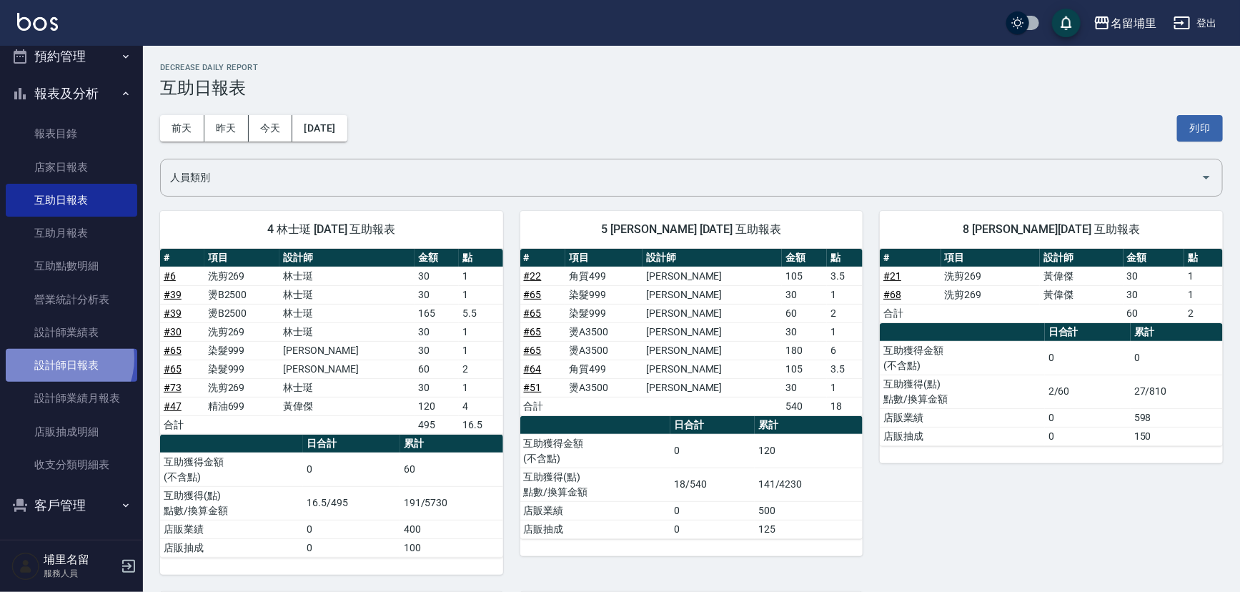
click at [59, 358] on link "設計師日報表" at bounding box center [72, 365] width 132 height 33
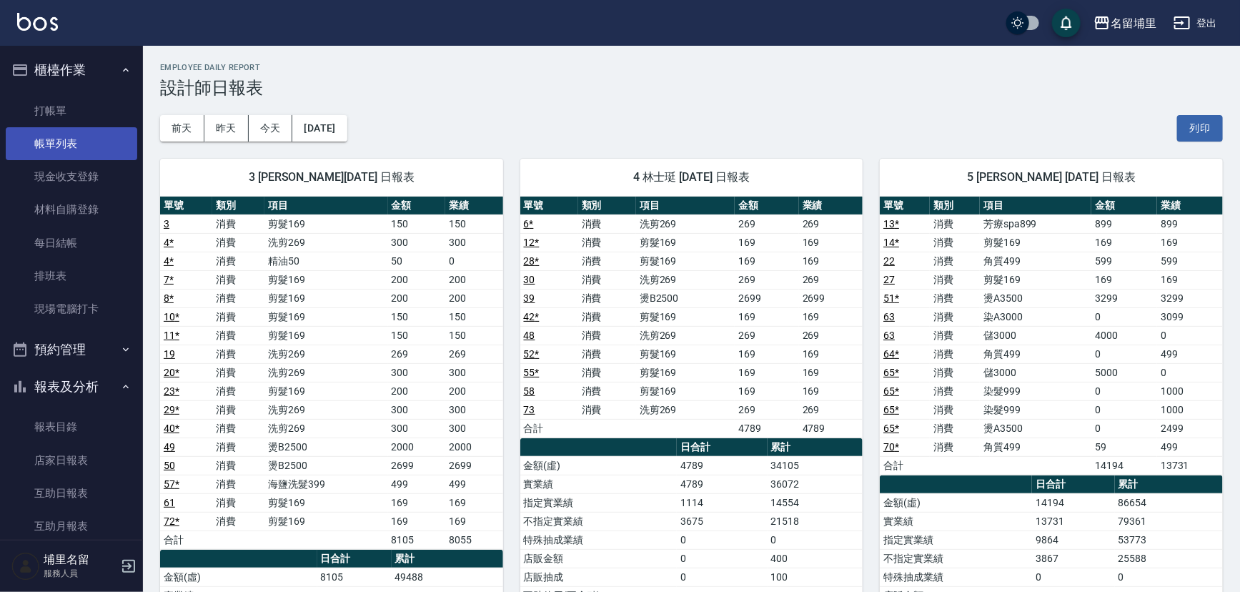
click at [79, 143] on link "帳單列表" at bounding box center [72, 143] width 132 height 33
click at [78, 136] on link "帳單列表" at bounding box center [72, 143] width 132 height 33
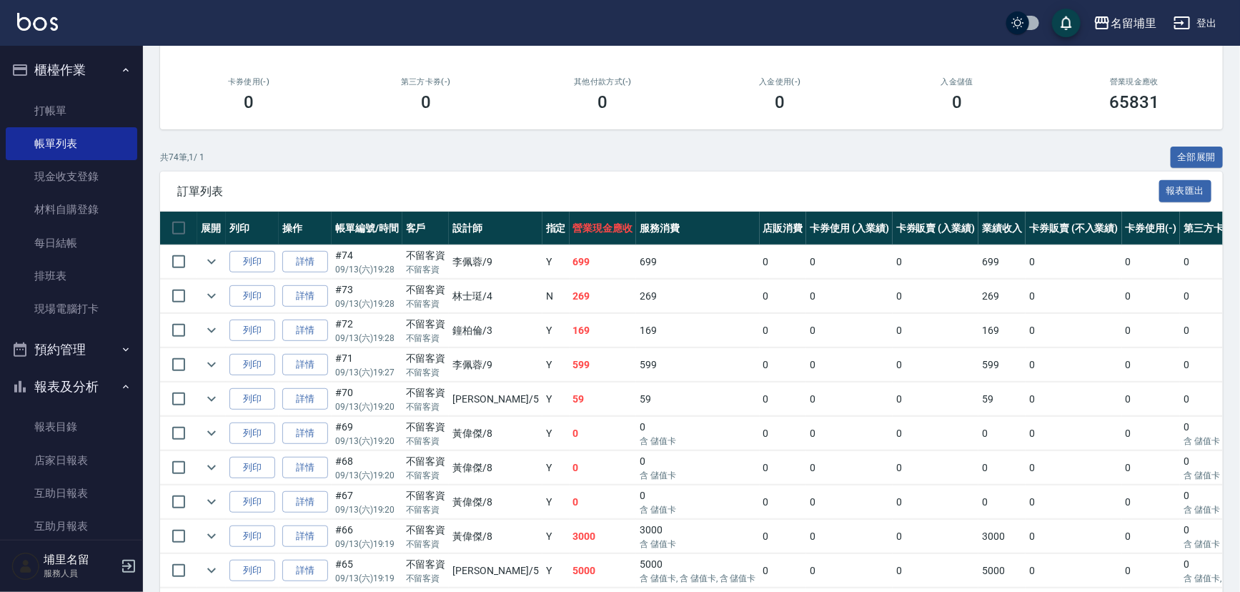
scroll to position [194, 0]
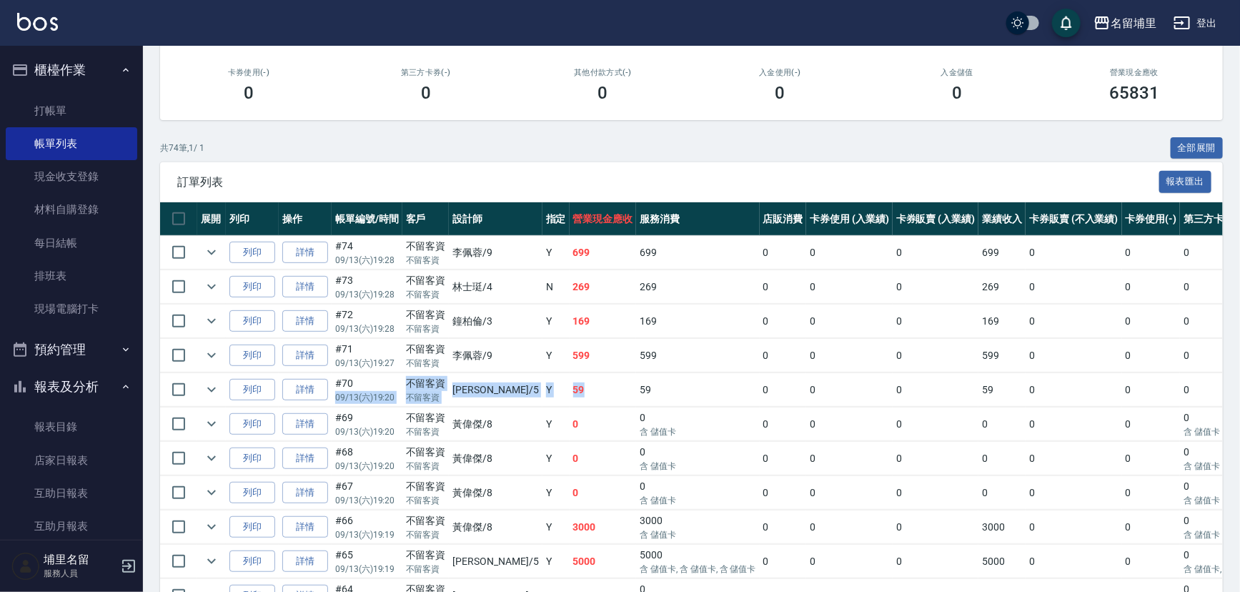
drag, startPoint x: 550, startPoint y: 388, endPoint x: 379, endPoint y: 387, distance: 170.8
click at [379, 387] on tr "列印 詳情 #70 09/13 (六) 19:20 不留客資 不留客資 [PERSON_NAME] /5 Y 59 59 0 0 0 59 0 0 0 0 儲…" at bounding box center [837, 390] width 1354 height 34
click at [379, 387] on td "#70 09/13 (六) 19:20" at bounding box center [367, 390] width 71 height 34
click at [315, 350] on link "詳情" at bounding box center [305, 356] width 46 height 22
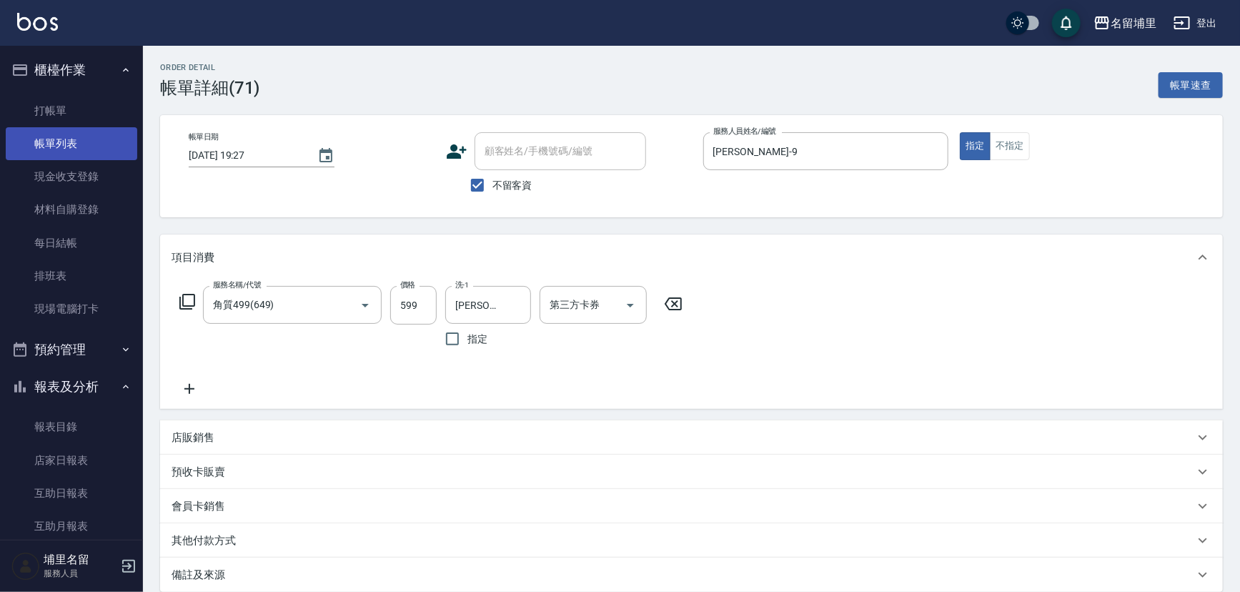
click at [70, 149] on link "帳單列表" at bounding box center [72, 143] width 132 height 33
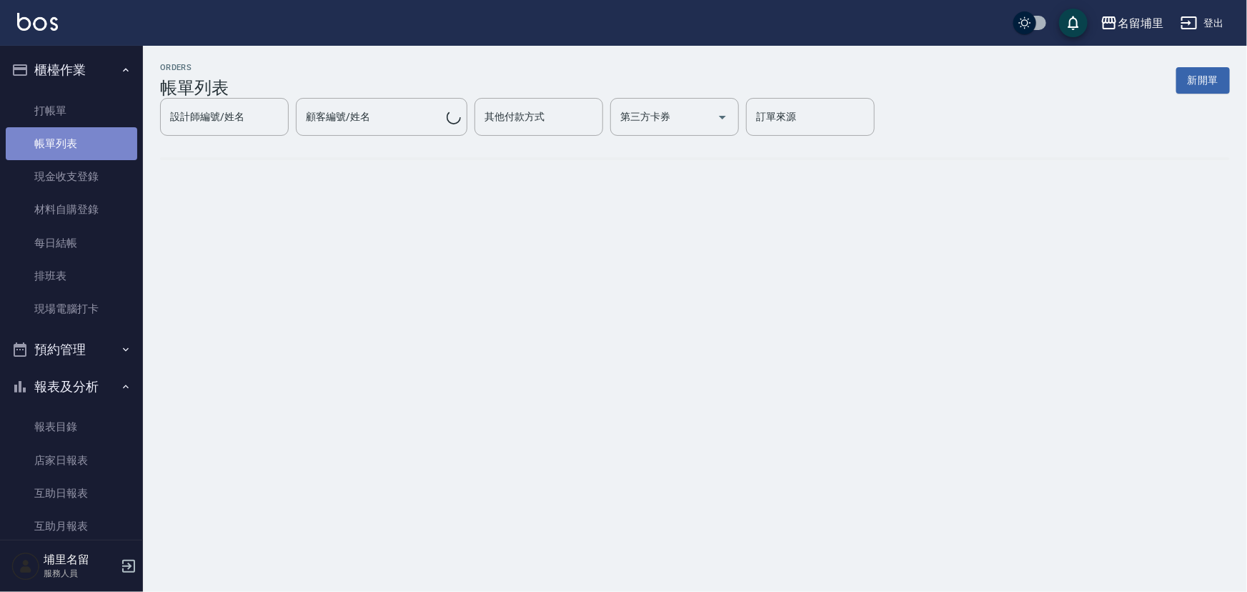
click at [89, 144] on link "帳單列表" at bounding box center [72, 143] width 132 height 33
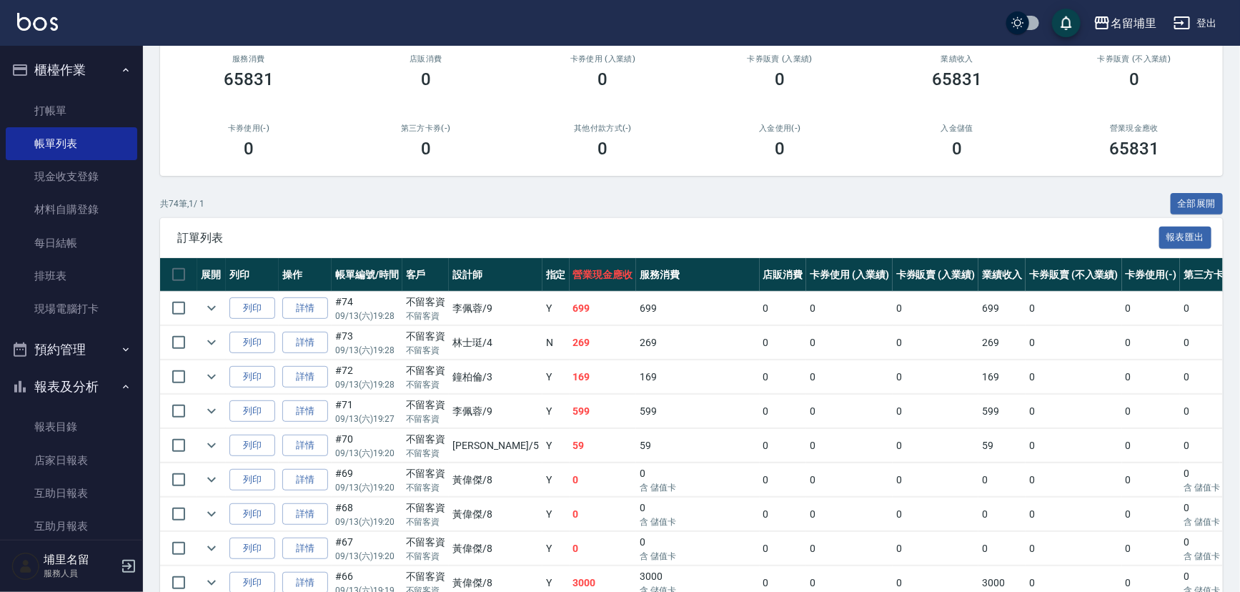
scroll to position [194, 0]
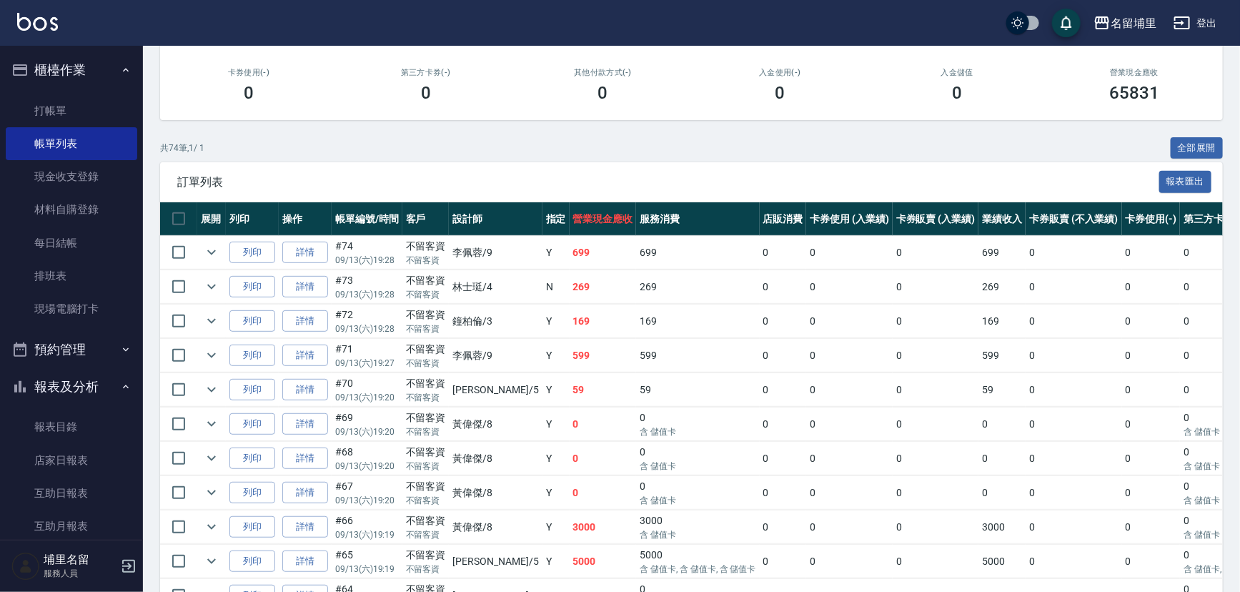
click at [570, 385] on td "59" at bounding box center [603, 390] width 67 height 34
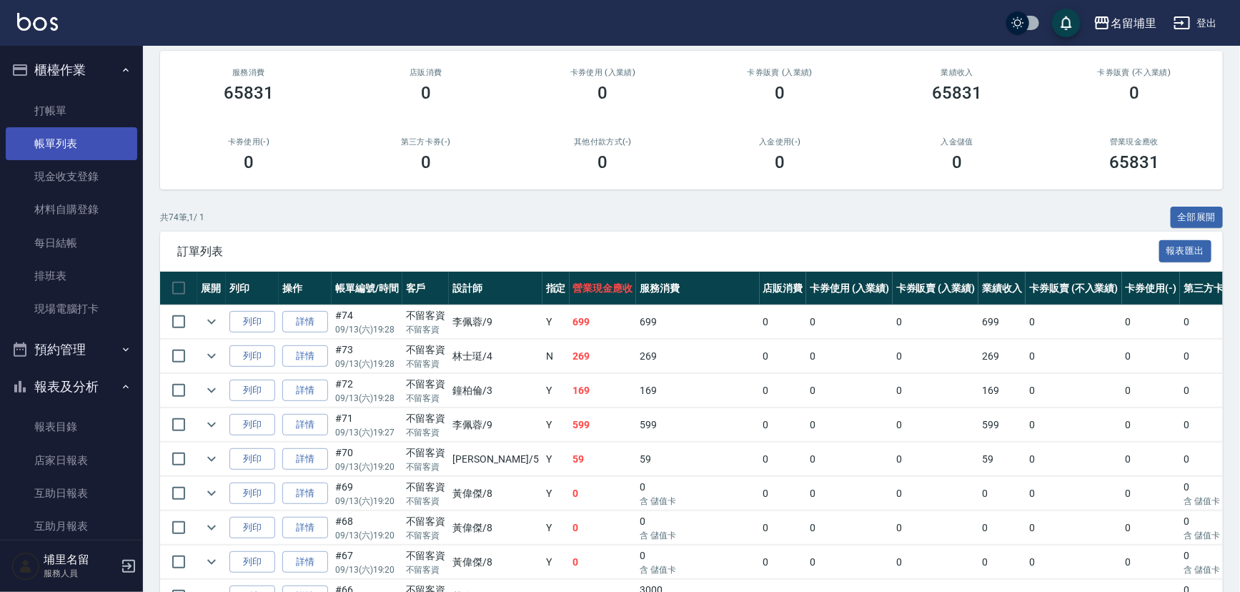
scroll to position [64, 0]
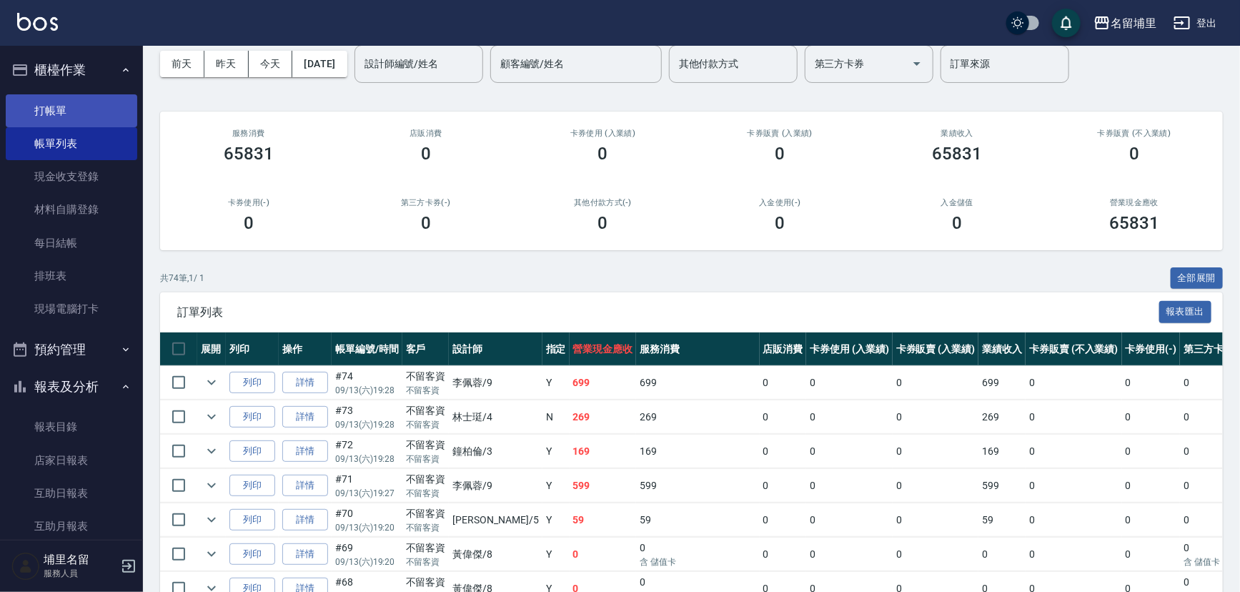
click at [71, 114] on link "打帳單" at bounding box center [72, 110] width 132 height 33
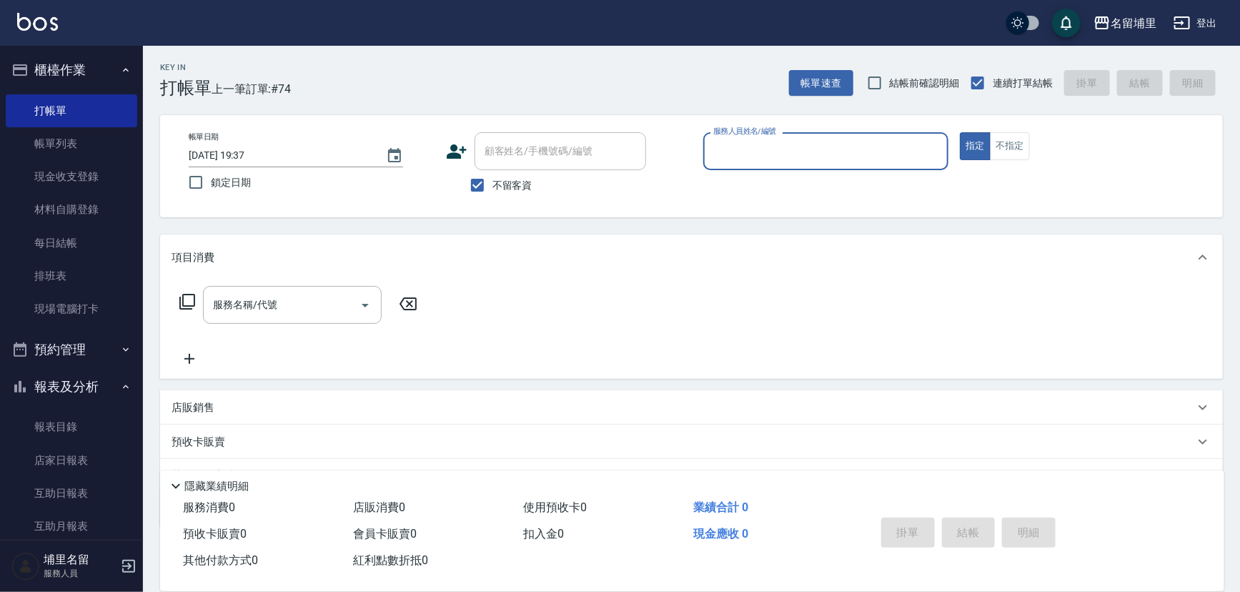
click at [781, 162] on input "服務人員姓名/編號" at bounding box center [826, 151] width 233 height 25
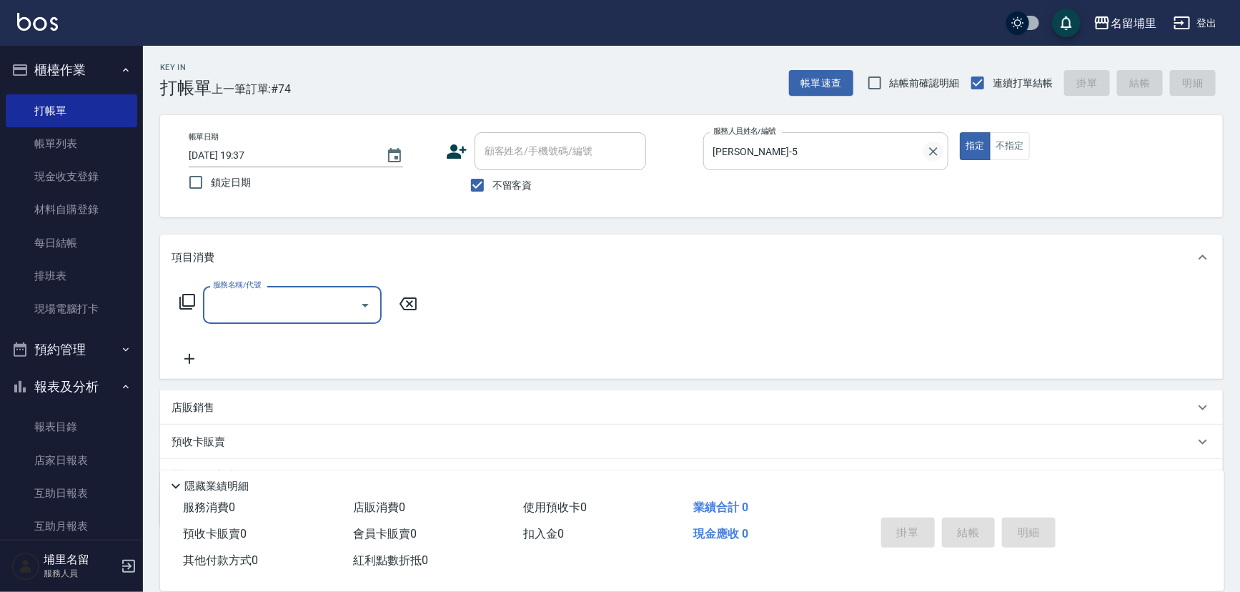
click at [933, 157] on icon "Clear" at bounding box center [933, 151] width 14 height 14
click at [363, 306] on icon "Open" at bounding box center [365, 305] width 17 height 17
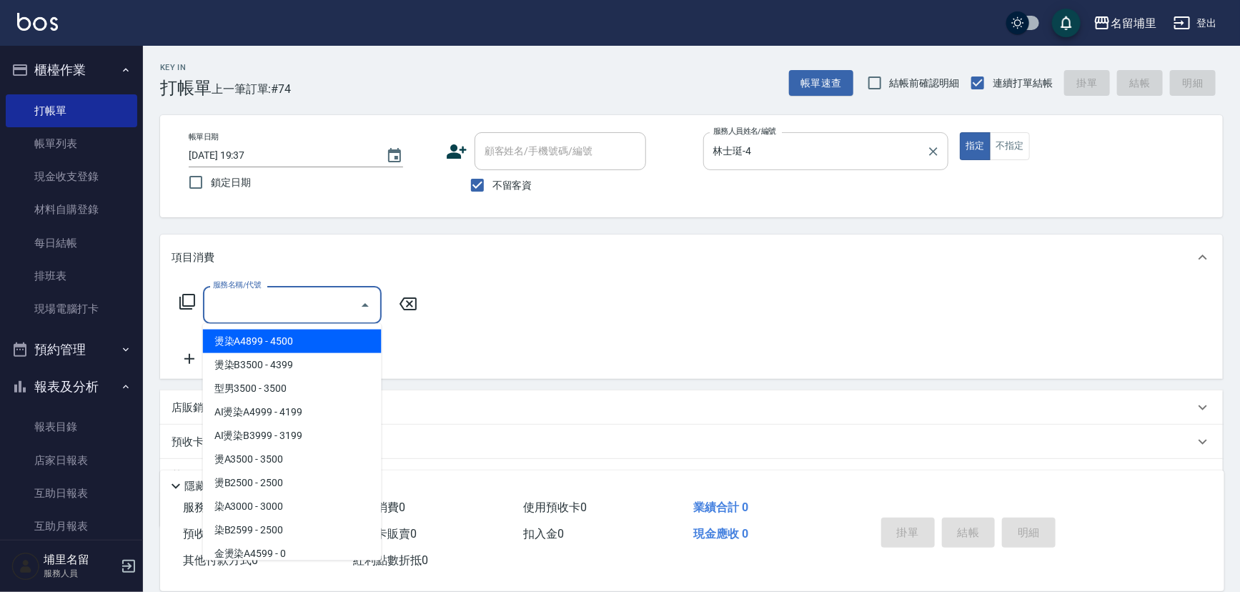
click at [294, 310] on input "服務名稱/代號" at bounding box center [281, 304] width 144 height 25
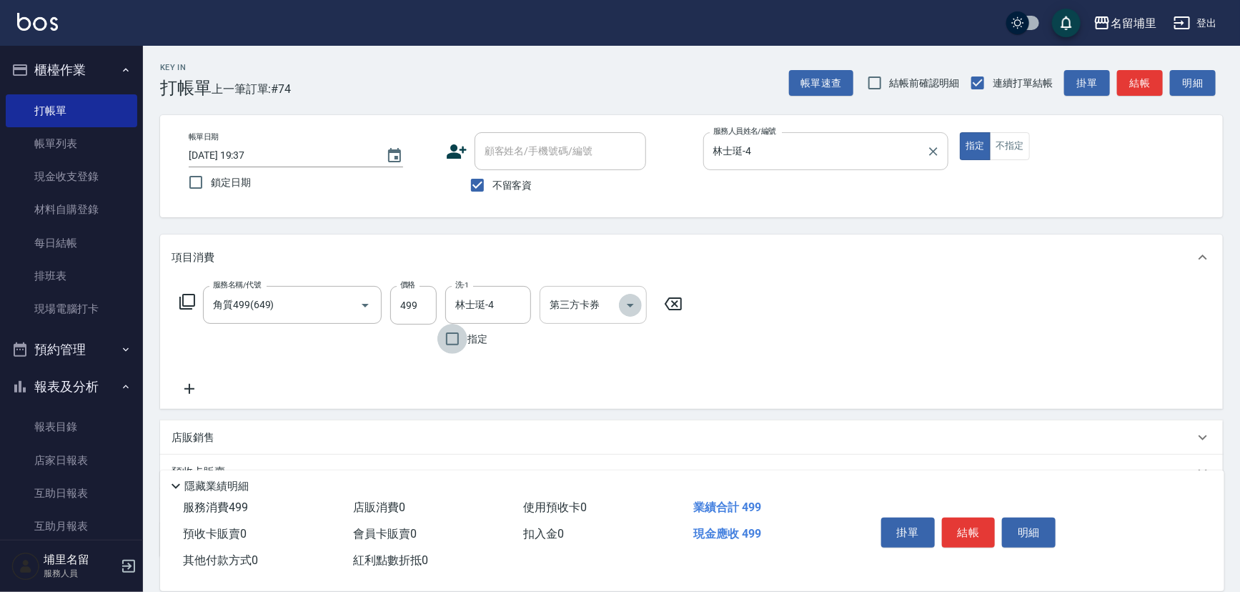
click at [639, 304] on button "Open" at bounding box center [630, 305] width 23 height 23
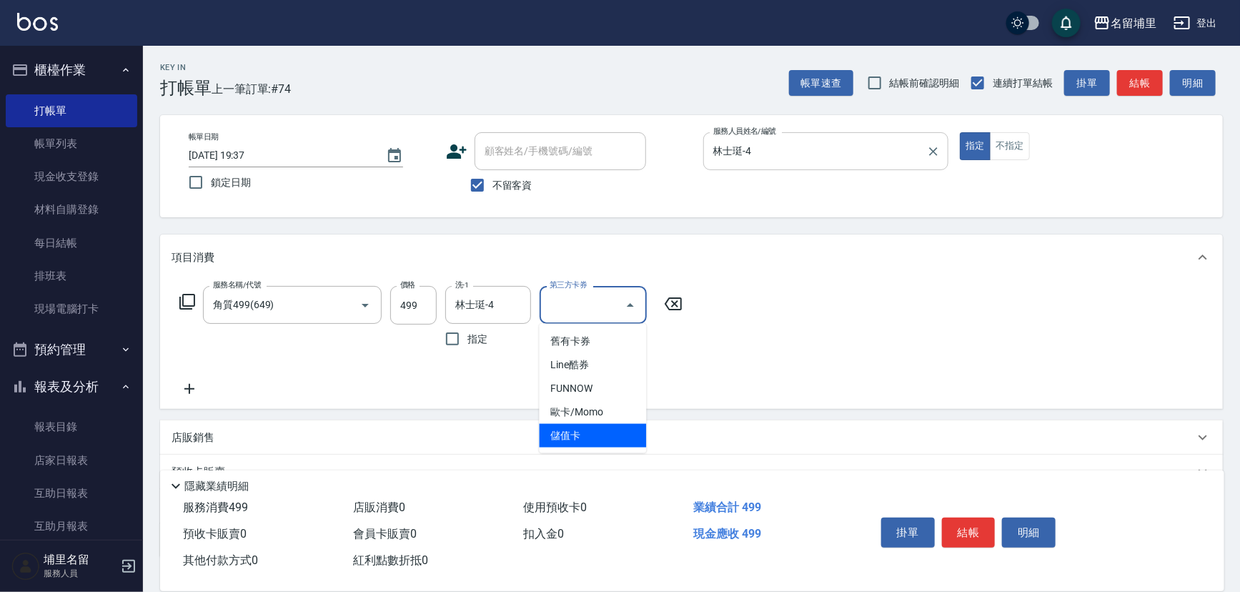
click at [607, 436] on span "儲值卡" at bounding box center [593, 436] width 107 height 24
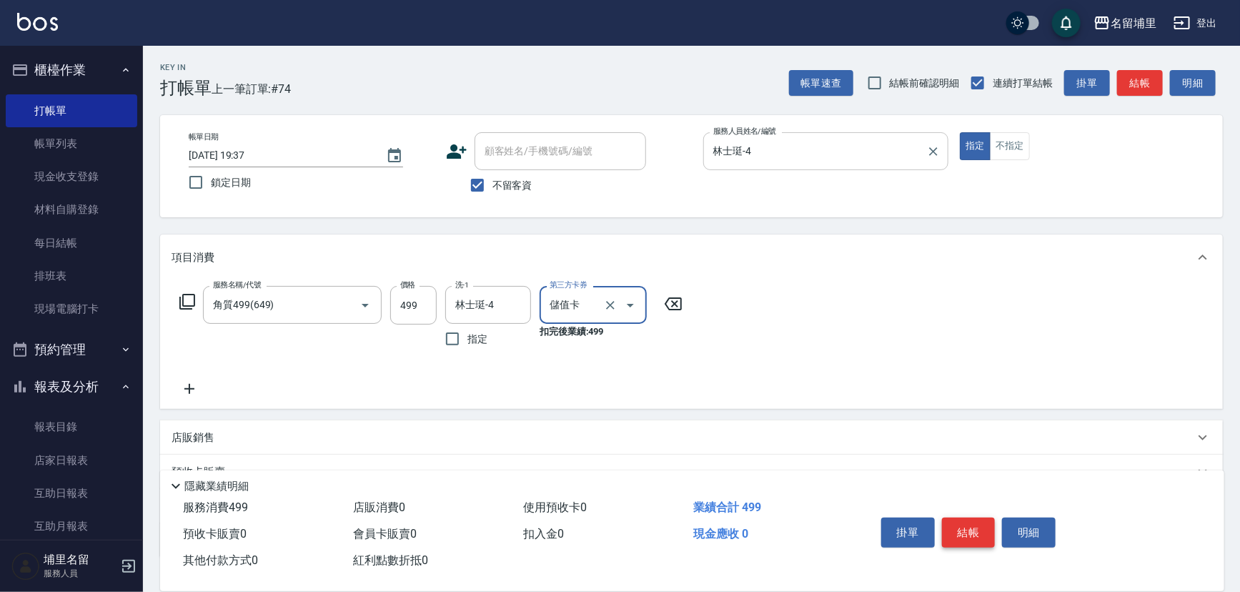
click at [959, 524] on button "結帳" at bounding box center [969, 532] width 54 height 30
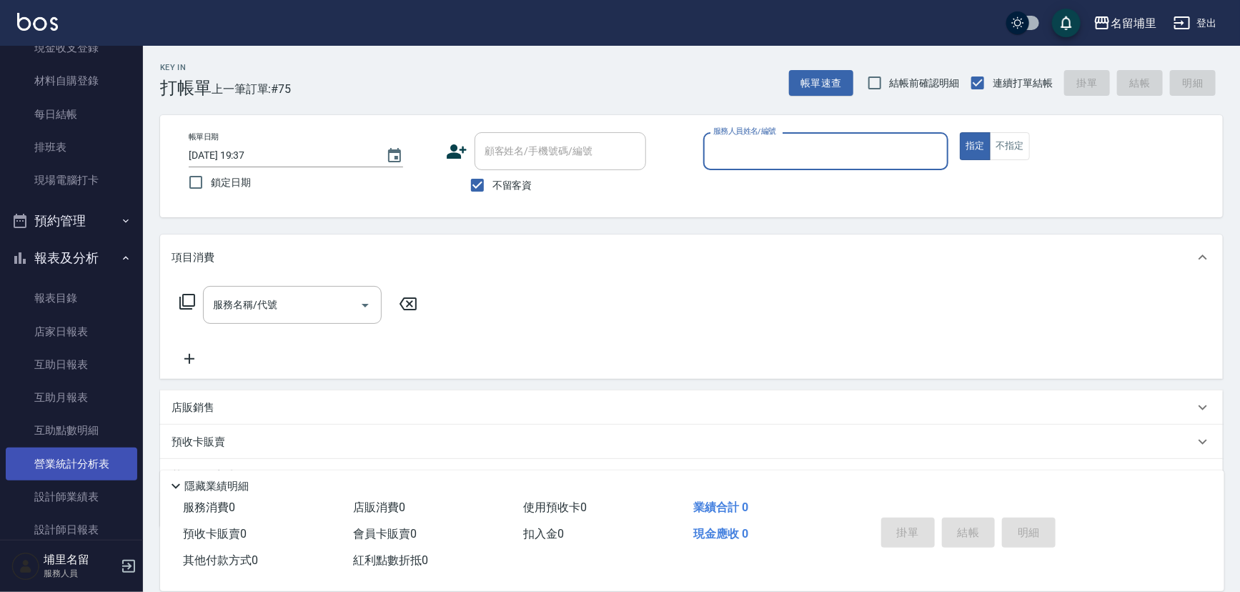
scroll to position [129, 0]
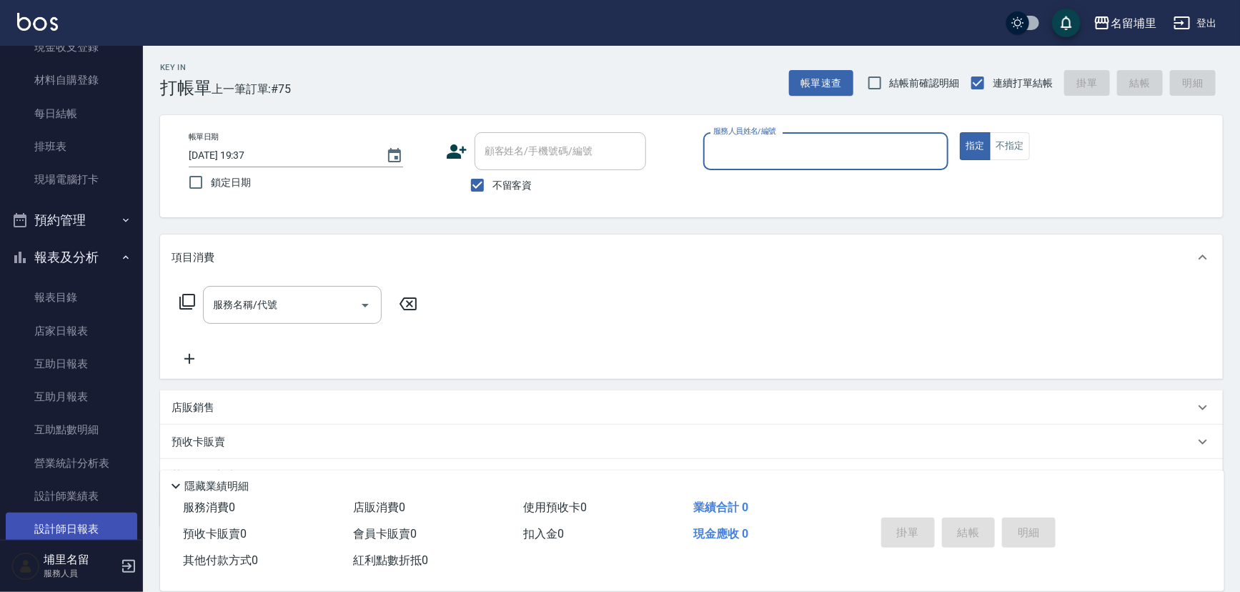
click at [94, 519] on link "設計師日報表" at bounding box center [72, 528] width 132 height 33
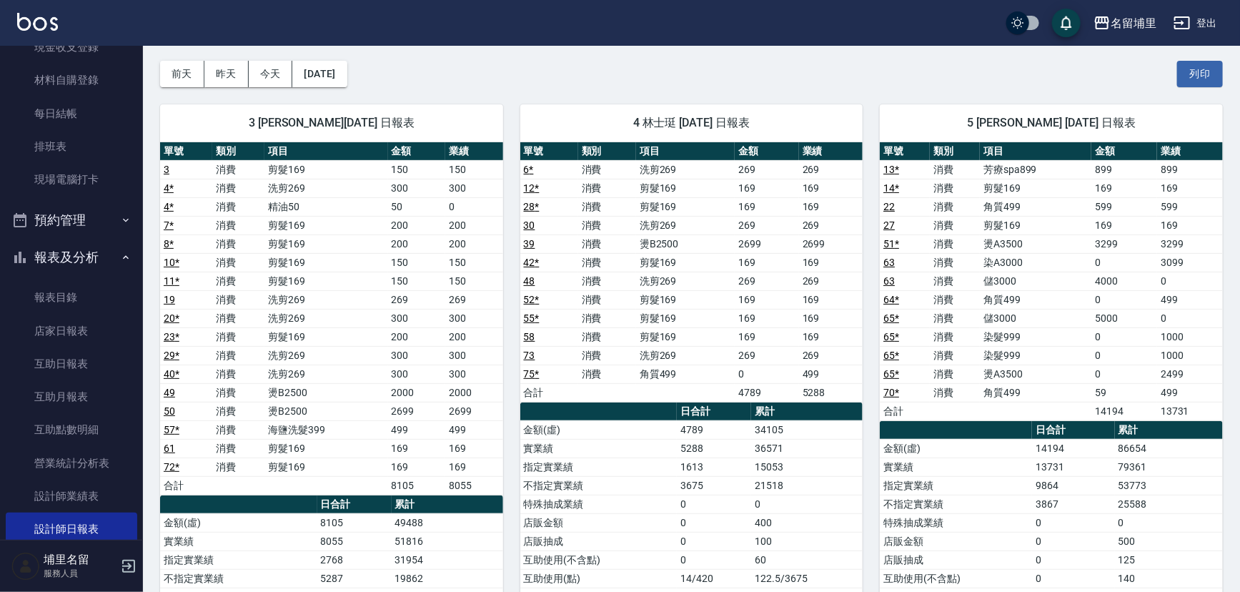
scroll to position [129, 0]
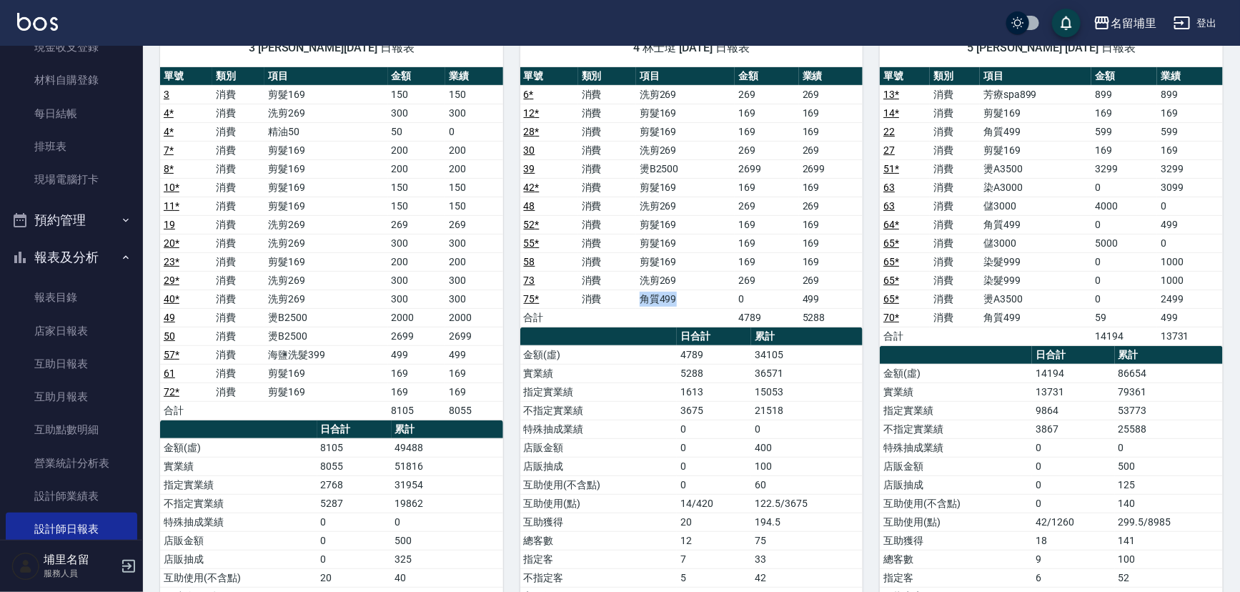
drag, startPoint x: 685, startPoint y: 299, endPoint x: 606, endPoint y: 303, distance: 79.4
click at [606, 303] on tr "75 * 消費 角質499 0 499" at bounding box center [691, 298] width 343 height 19
click at [606, 303] on td "消費" at bounding box center [607, 298] width 58 height 19
drag, startPoint x: 612, startPoint y: 297, endPoint x: 725, endPoint y: 299, distance: 113.0
click at [725, 299] on tr "75 * 消費 角質499 0 499" at bounding box center [691, 298] width 343 height 19
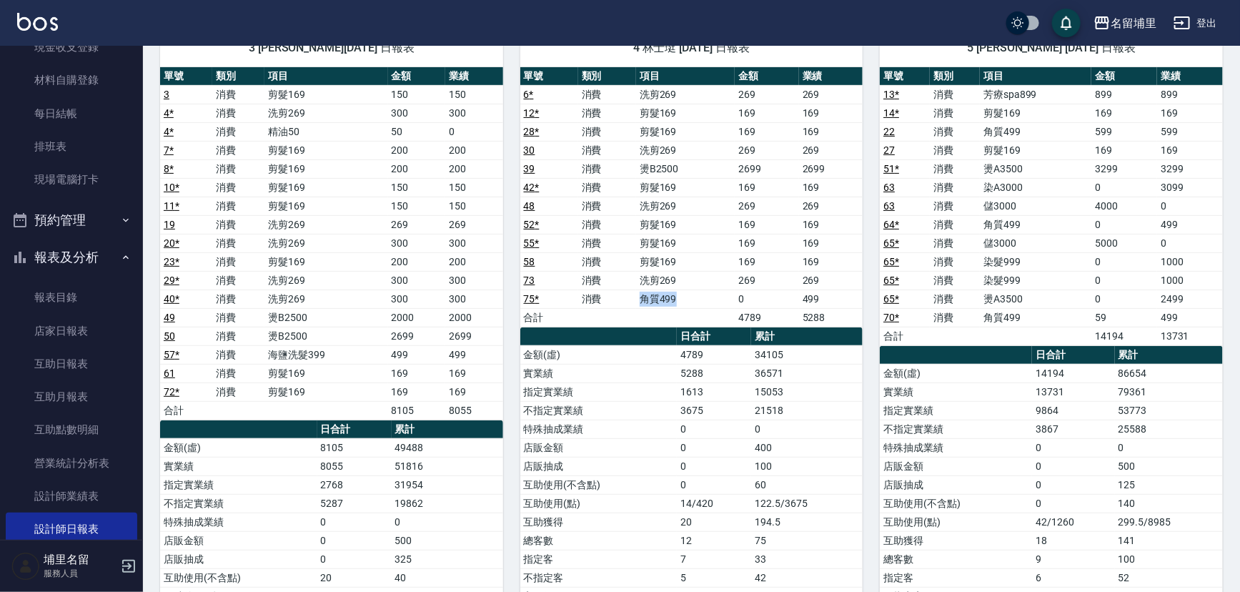
click at [725, 299] on td "角質499" at bounding box center [685, 298] width 99 height 19
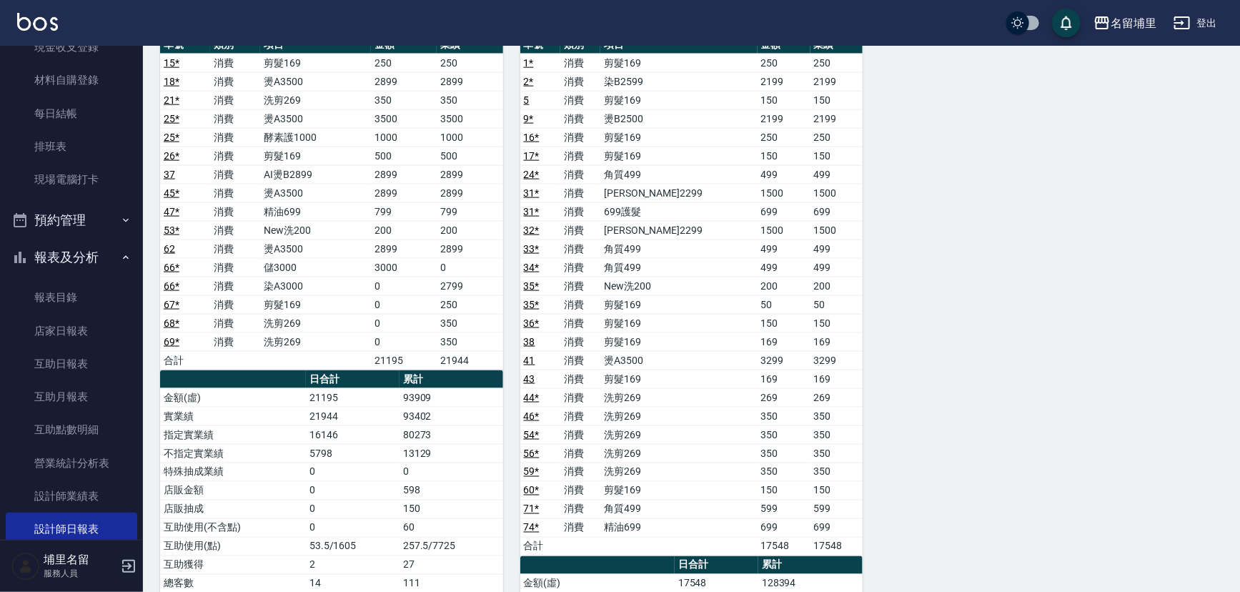
scroll to position [909, 0]
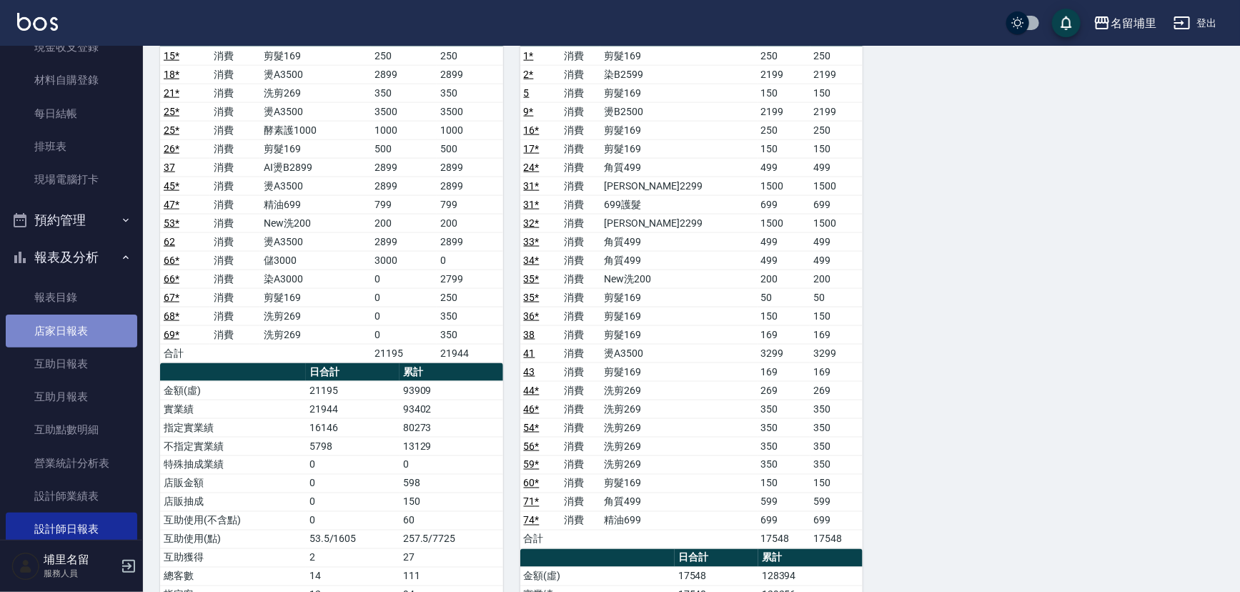
click at [80, 317] on link "店家日報表" at bounding box center [72, 331] width 132 height 33
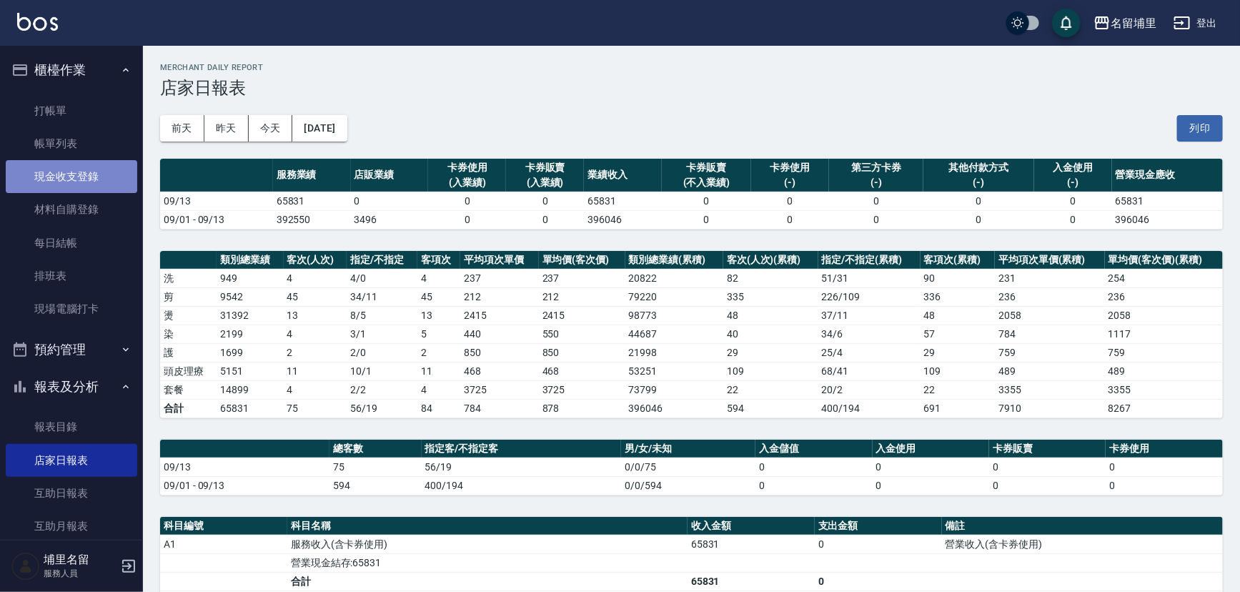
click at [93, 161] on link "現金收支登錄" at bounding box center [72, 176] width 132 height 33
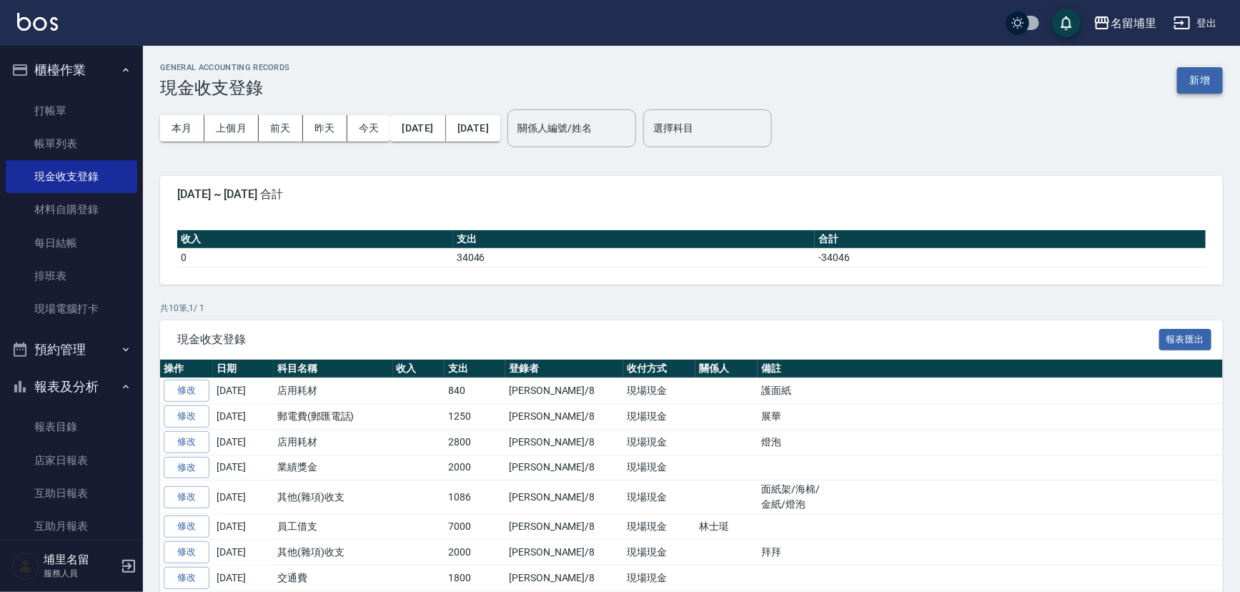
click at [1201, 79] on button "新增" at bounding box center [1200, 80] width 46 height 26
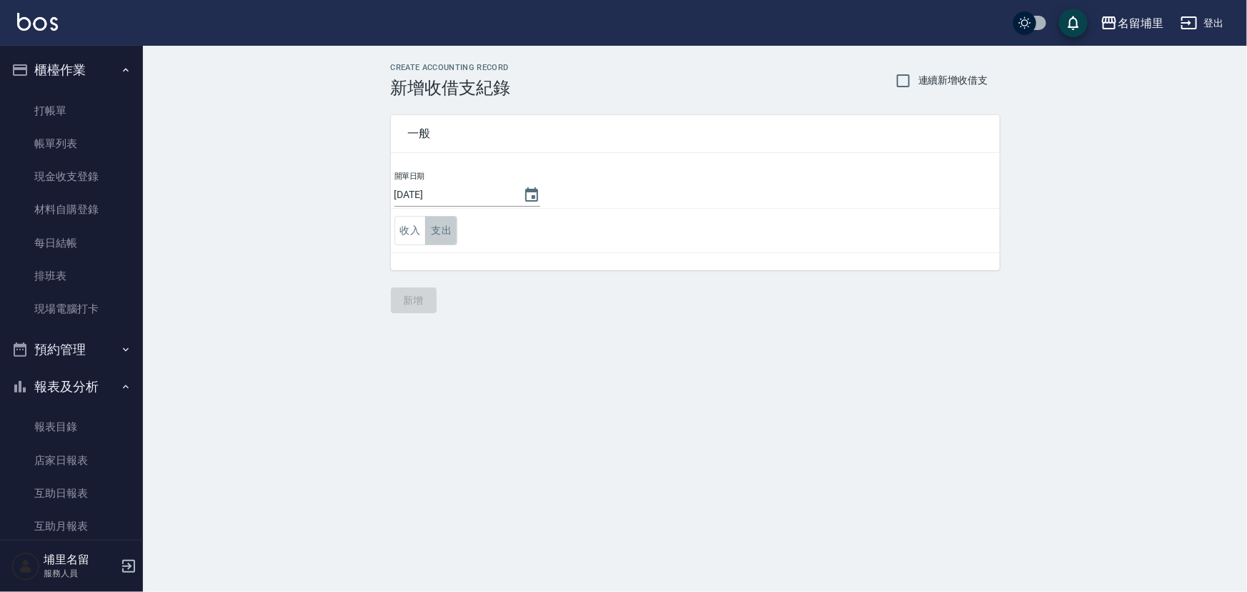
click at [447, 237] on button "支出" at bounding box center [441, 230] width 32 height 29
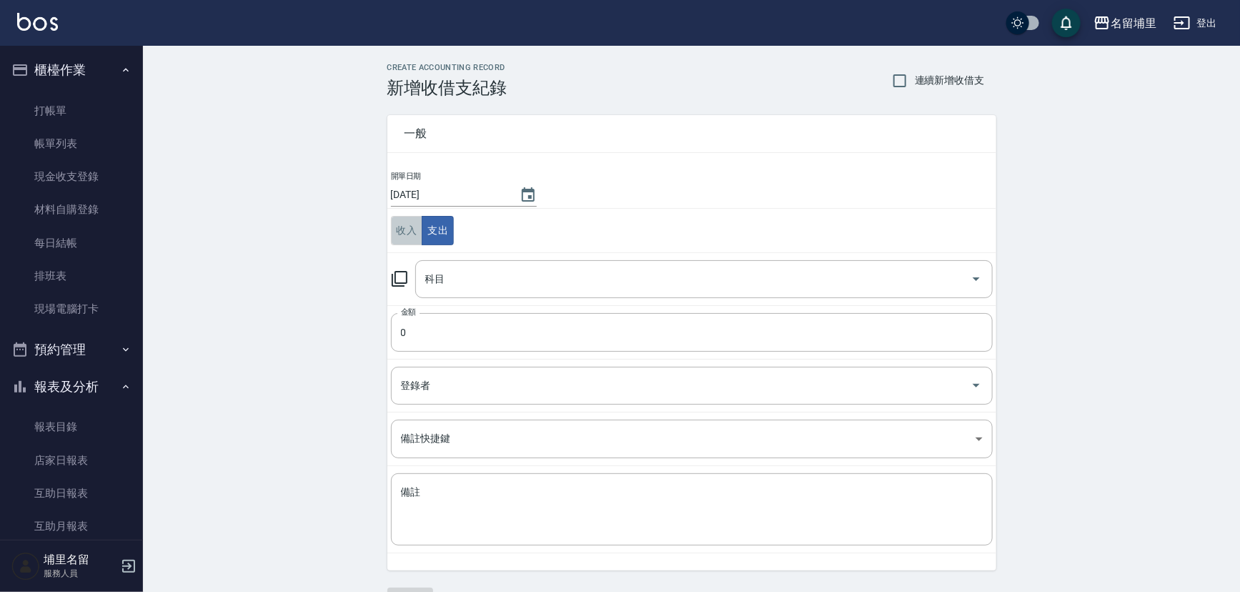
click at [405, 222] on button "收入" at bounding box center [407, 230] width 32 height 29
click at [491, 286] on input "科目" at bounding box center [693, 279] width 543 height 25
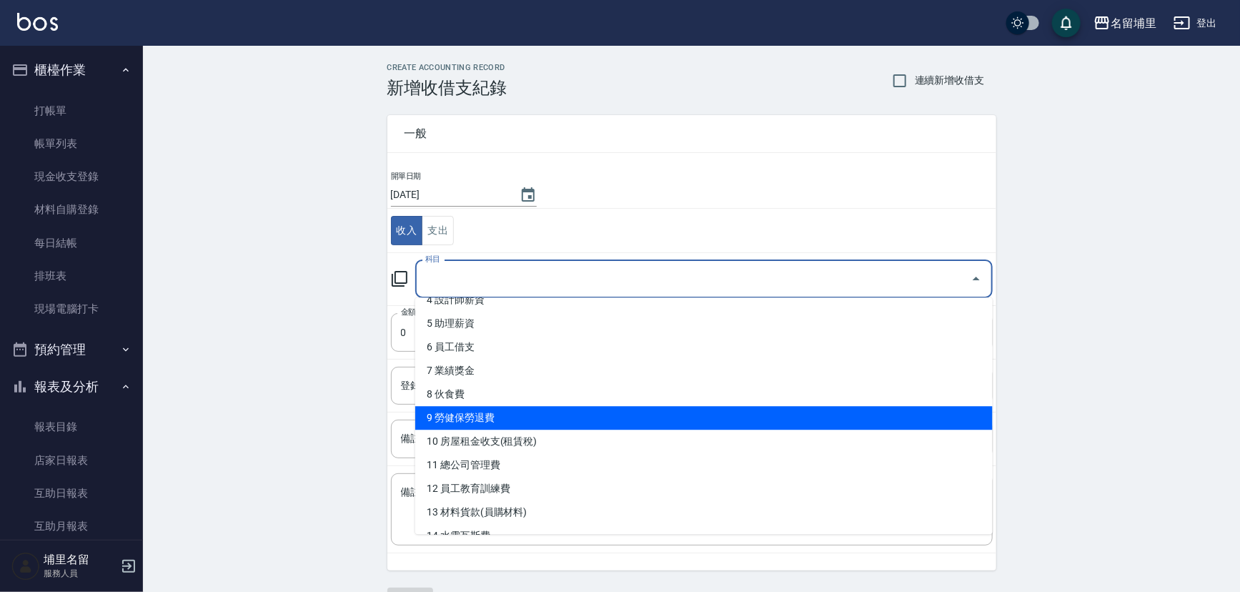
scroll to position [129, 0]
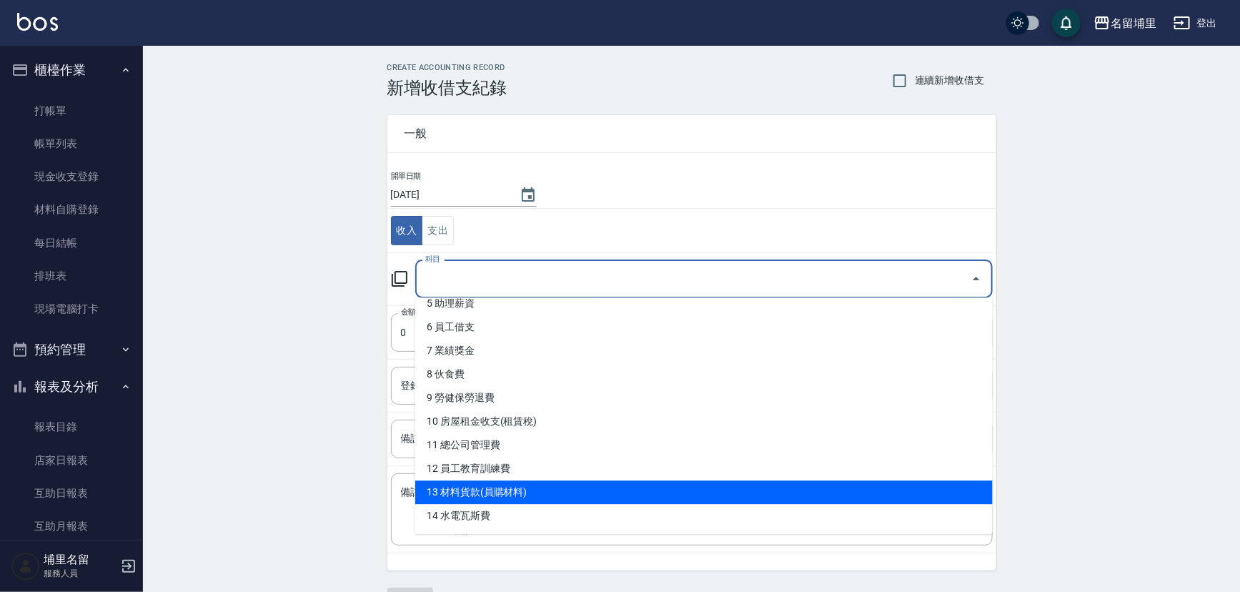
click at [548, 487] on li "13 材料貨款(員購材料)" at bounding box center [704, 492] width 578 height 24
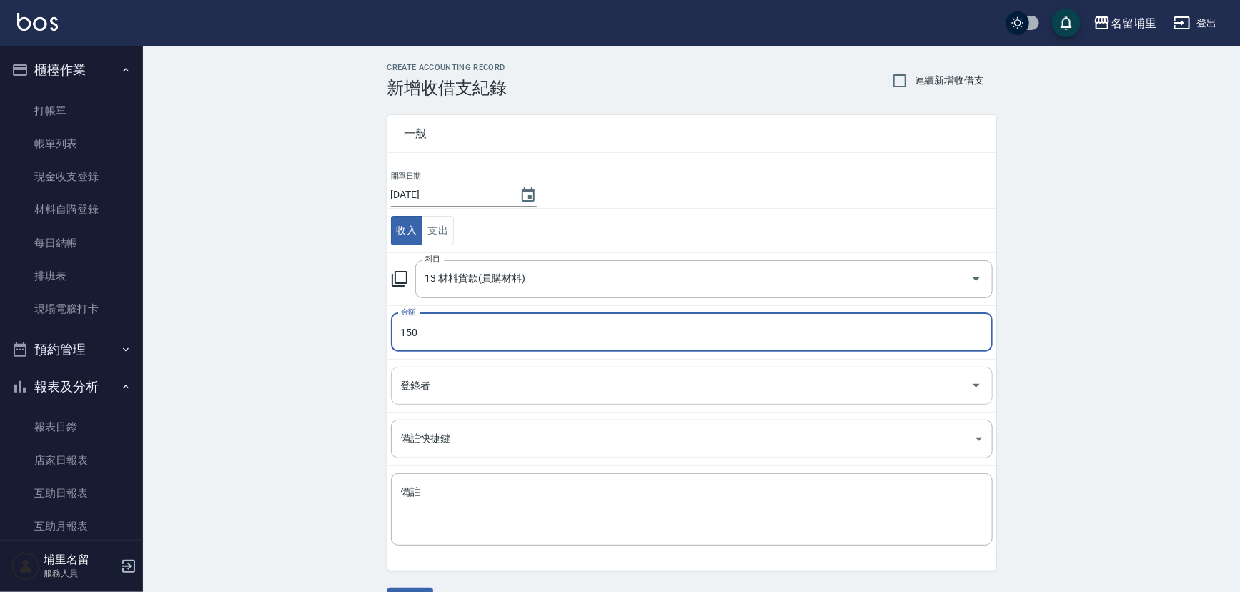
click at [440, 383] on input "登錄者" at bounding box center [681, 385] width 568 height 25
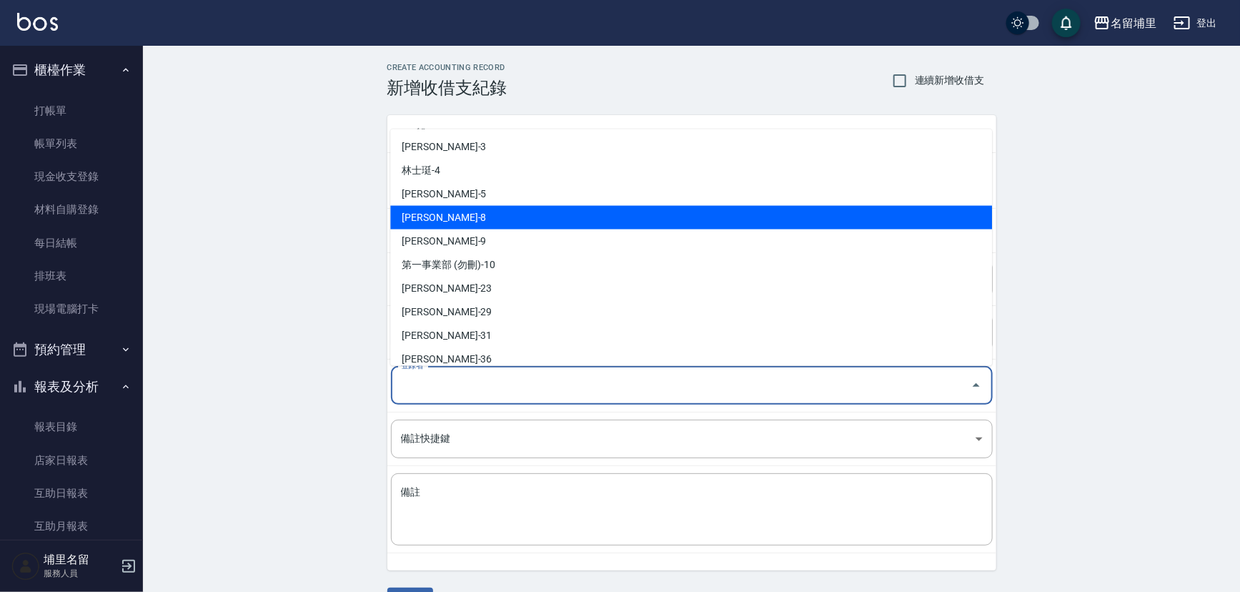
click at [482, 222] on li "[PERSON_NAME]-8" at bounding box center [691, 217] width 602 height 24
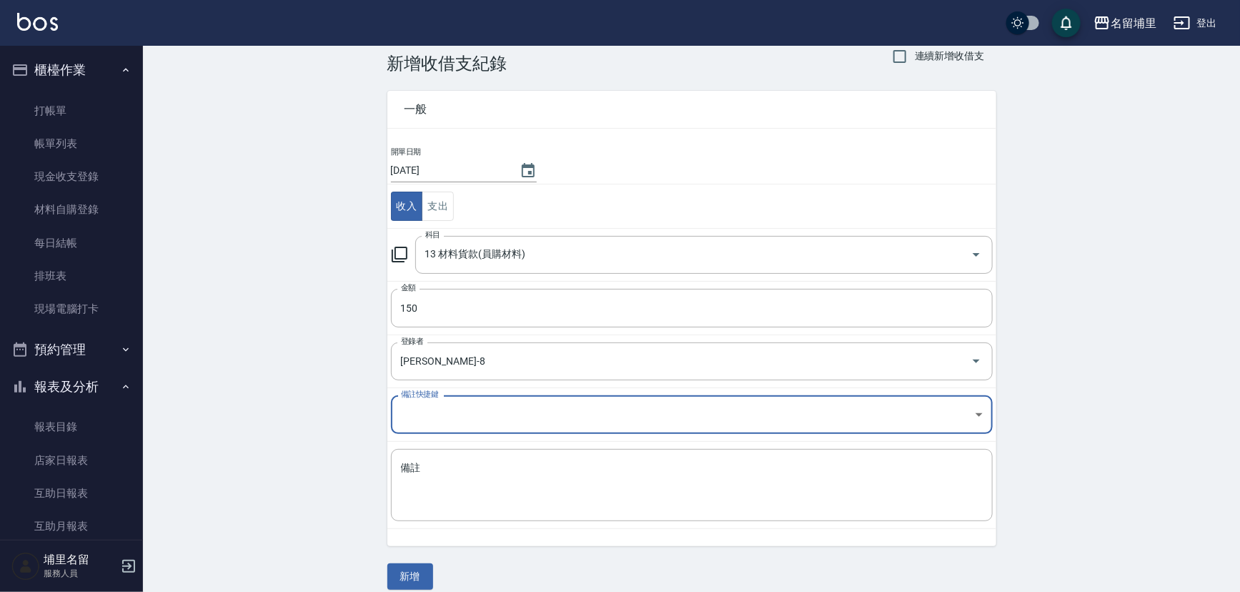
scroll to position [38, 0]
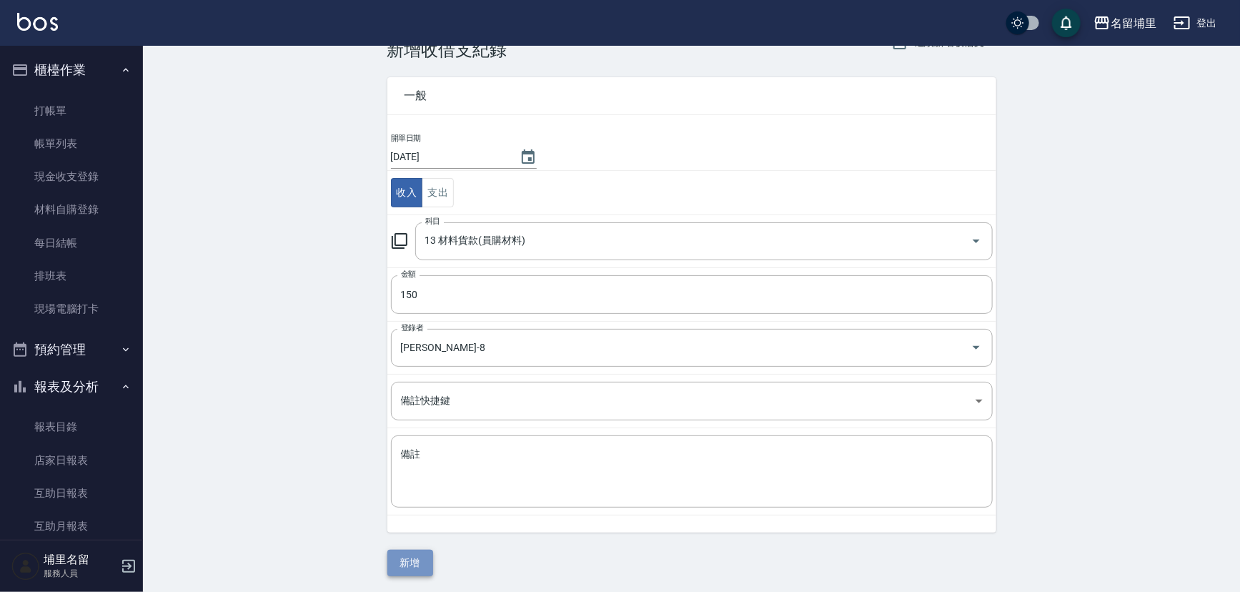
click at [417, 558] on button "新增" at bounding box center [410, 563] width 46 height 26
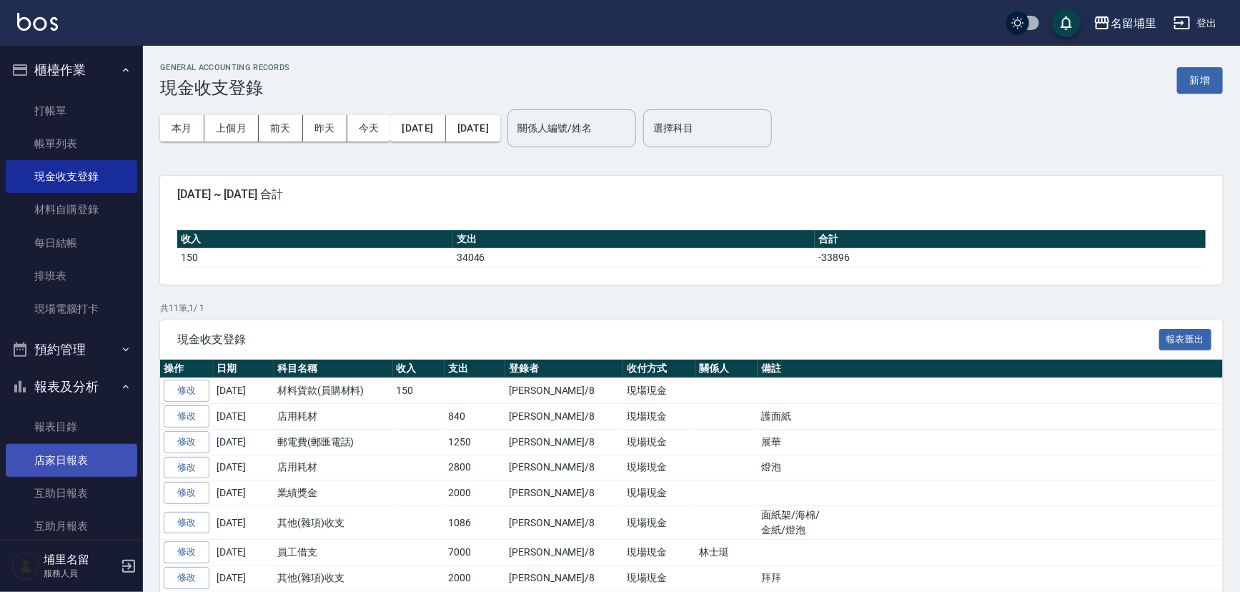
click at [76, 462] on link "店家日報表" at bounding box center [72, 460] width 132 height 33
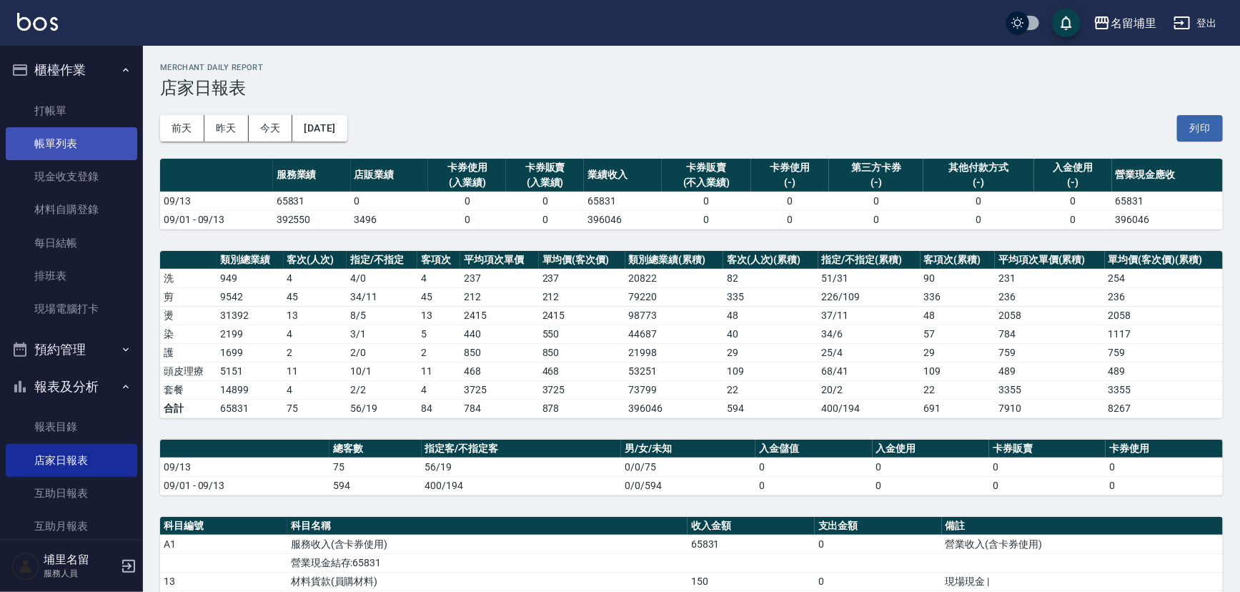
drag, startPoint x: 78, startPoint y: 143, endPoint x: 86, endPoint y: 138, distance: 9.3
click at [78, 143] on link "帳單列表" at bounding box center [72, 143] width 132 height 33
click at [63, 145] on link "帳單列表" at bounding box center [72, 143] width 132 height 33
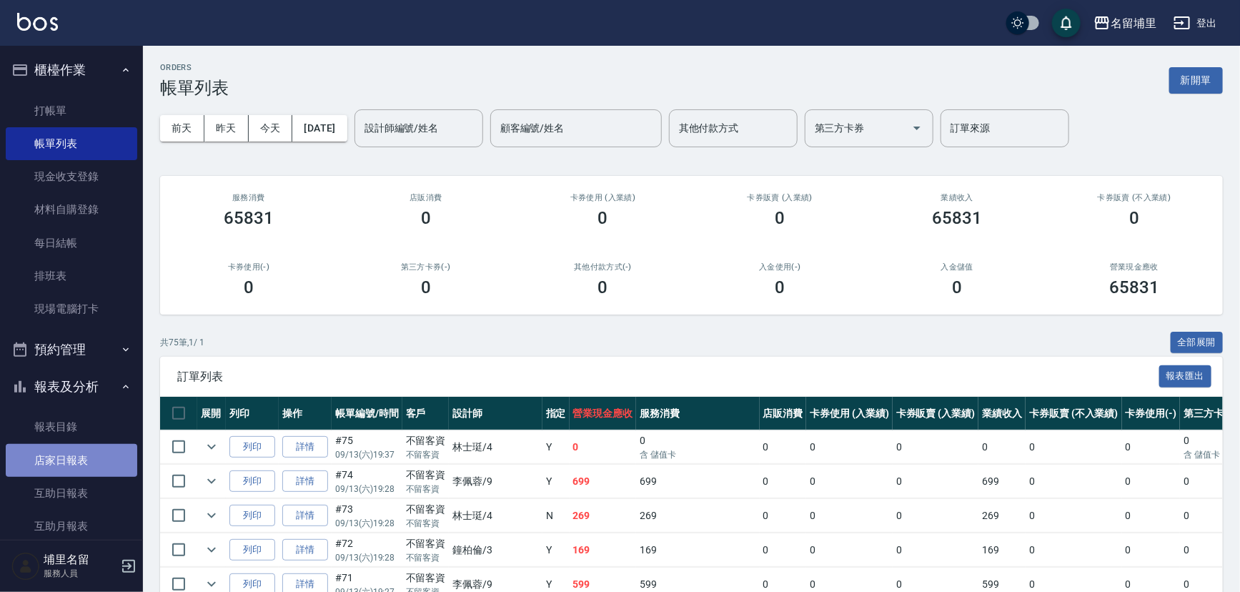
click at [79, 453] on link "店家日報表" at bounding box center [72, 460] width 132 height 33
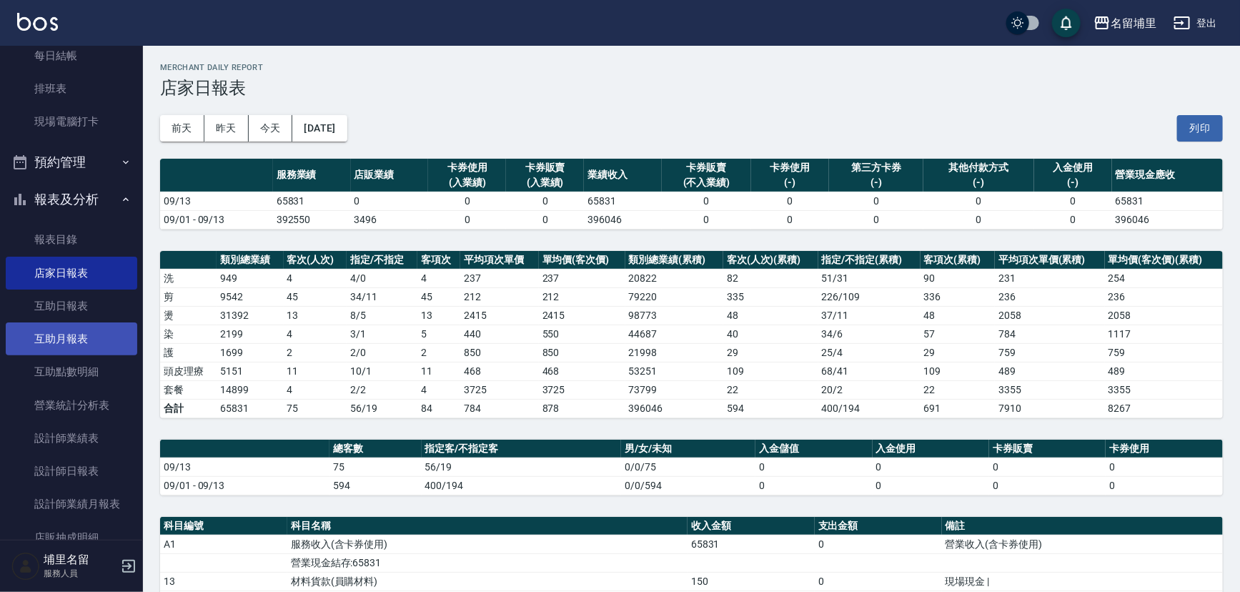
scroll to position [194, 0]
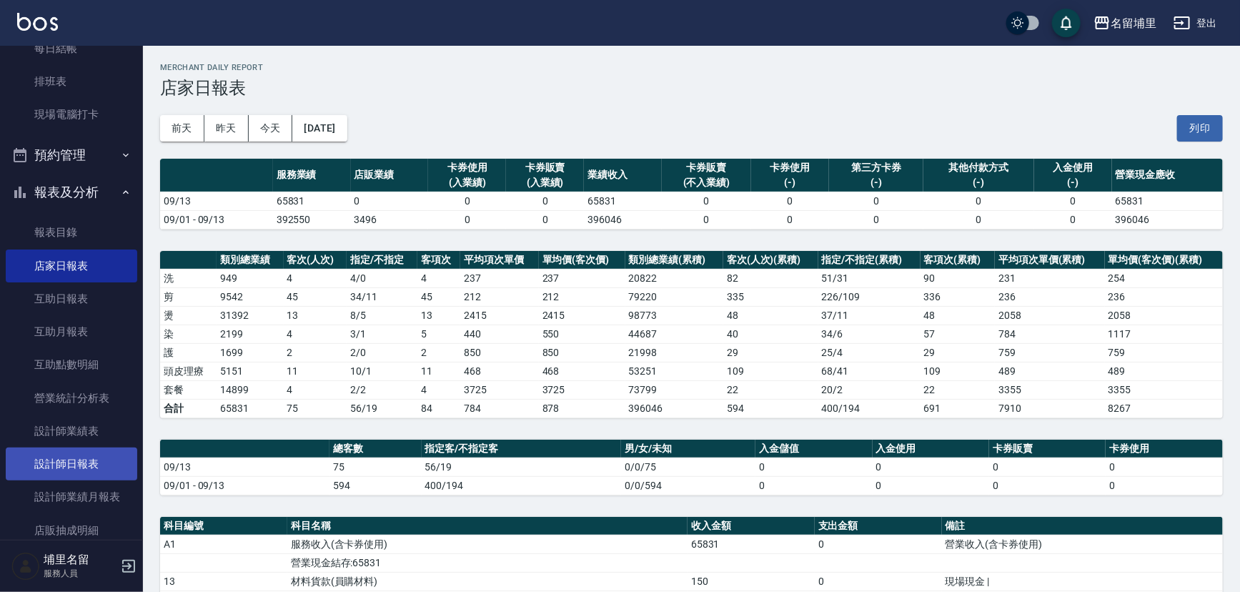
click at [73, 468] on link "設計師日報表" at bounding box center [72, 463] width 132 height 33
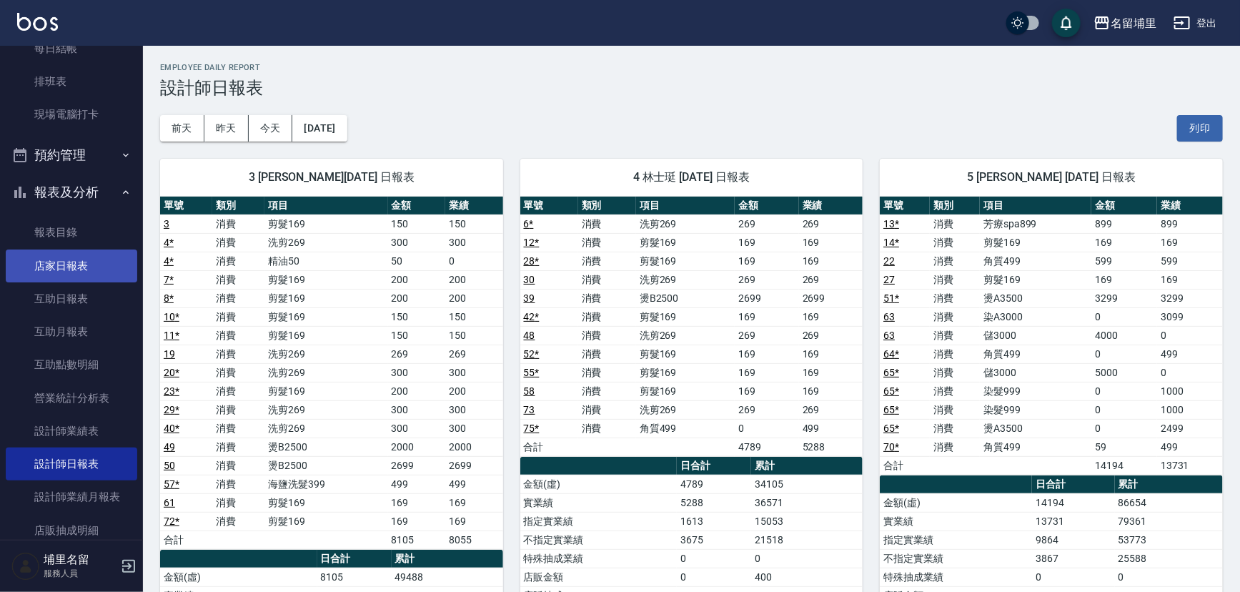
click at [84, 262] on link "店家日報表" at bounding box center [72, 265] width 132 height 33
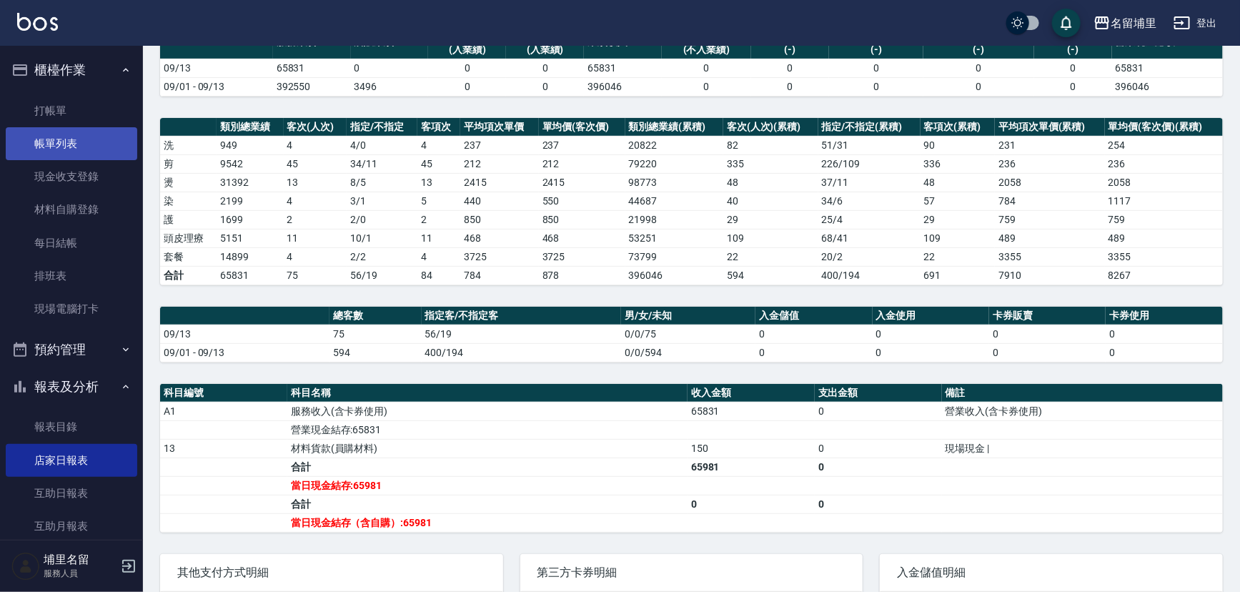
scroll to position [127, 0]
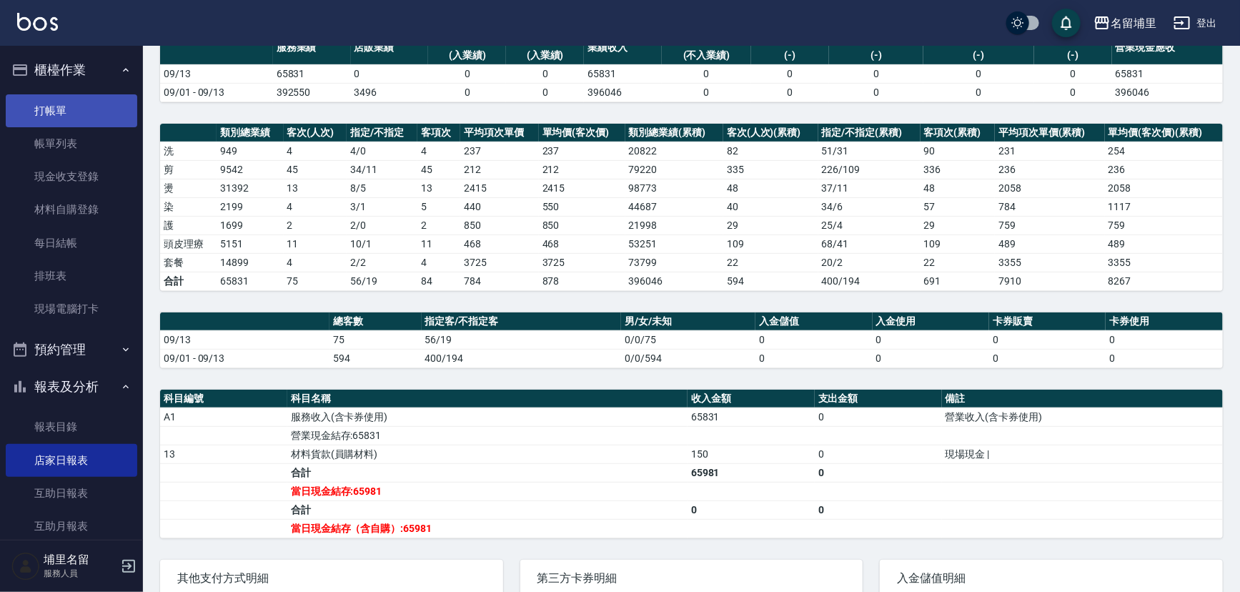
click at [71, 114] on link "打帳單" at bounding box center [72, 110] width 132 height 33
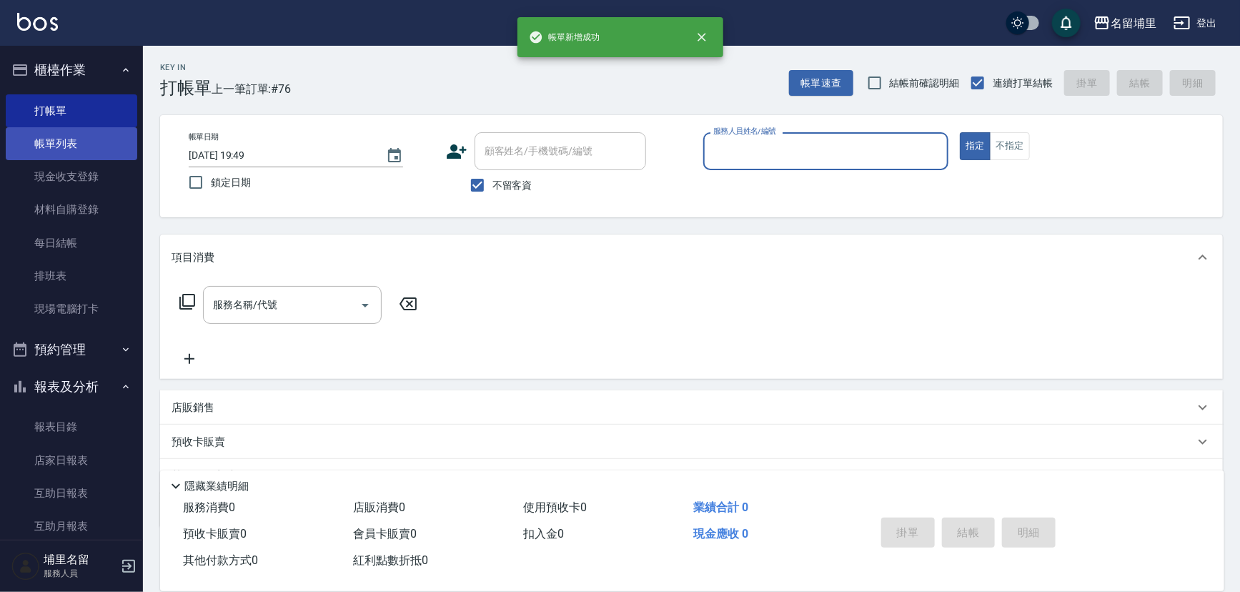
click at [50, 142] on link "帳單列表" at bounding box center [72, 143] width 132 height 33
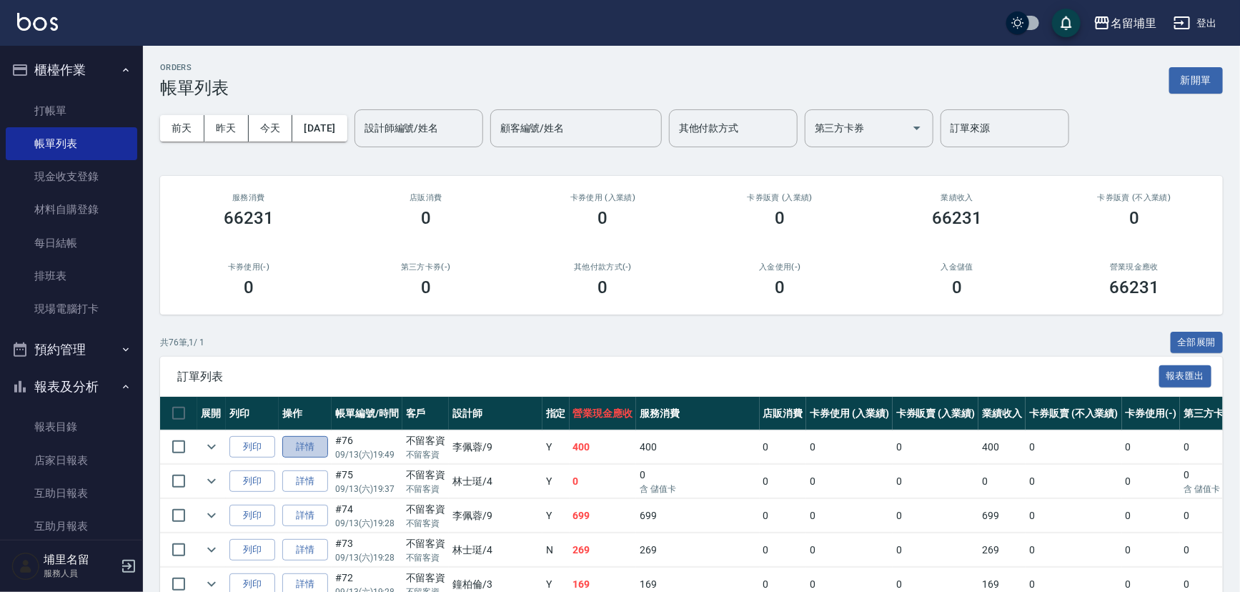
click at [307, 450] on link "詳情" at bounding box center [305, 447] width 46 height 22
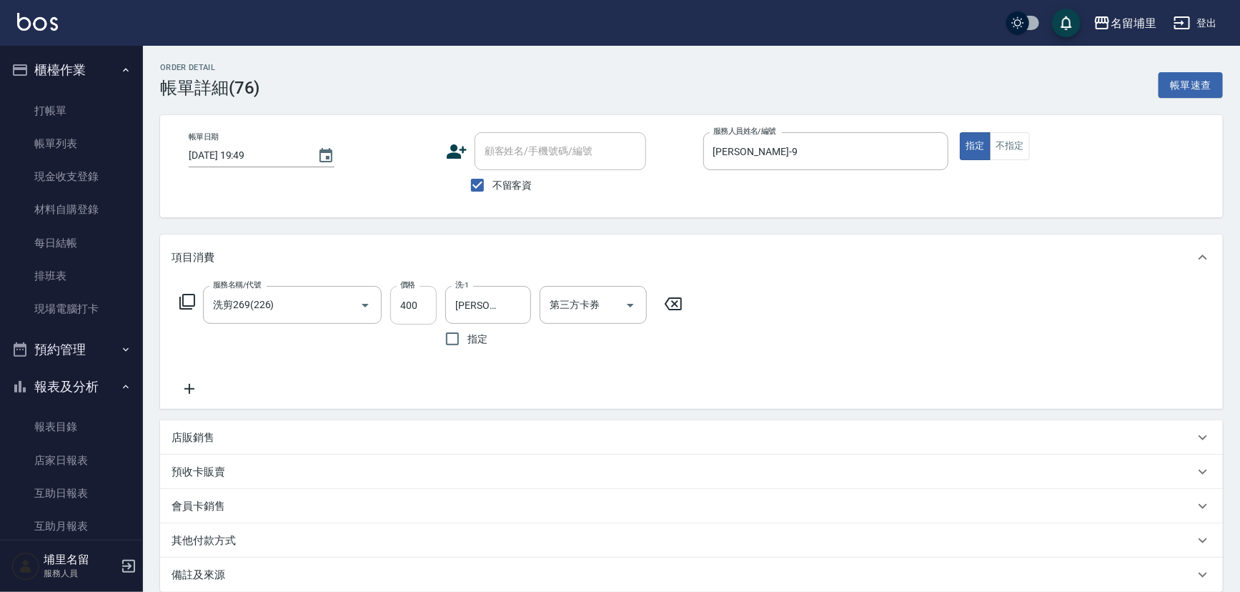
click at [430, 302] on input "400" at bounding box center [413, 305] width 46 height 39
click at [343, 308] on icon "Clear" at bounding box center [345, 305] width 14 height 14
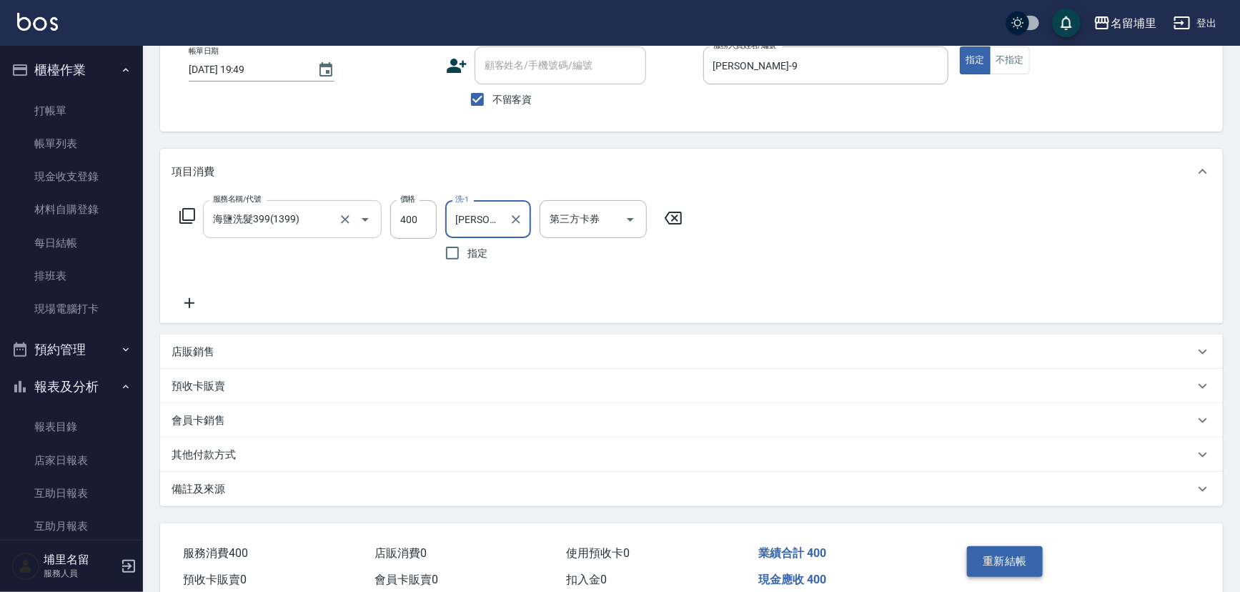
scroll to position [151, 0]
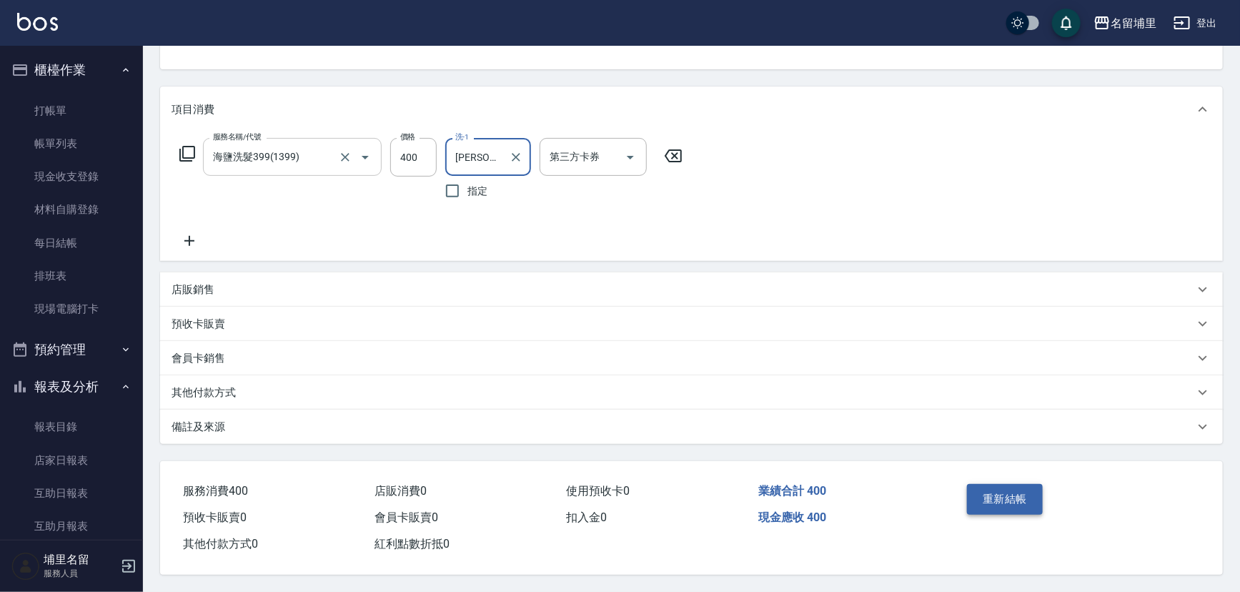
click at [1006, 494] on button "重新結帳" at bounding box center [1005, 499] width 76 height 30
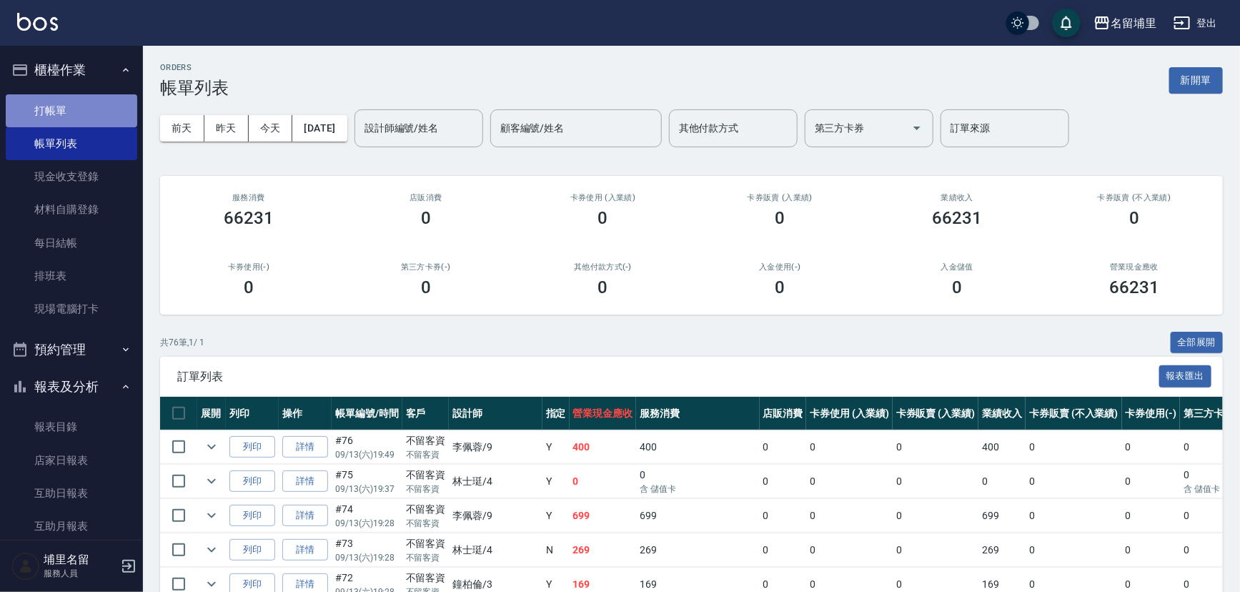
drag, startPoint x: 86, startPoint y: 120, endPoint x: 106, endPoint y: 114, distance: 20.3
click at [86, 120] on link "打帳單" at bounding box center [72, 110] width 132 height 33
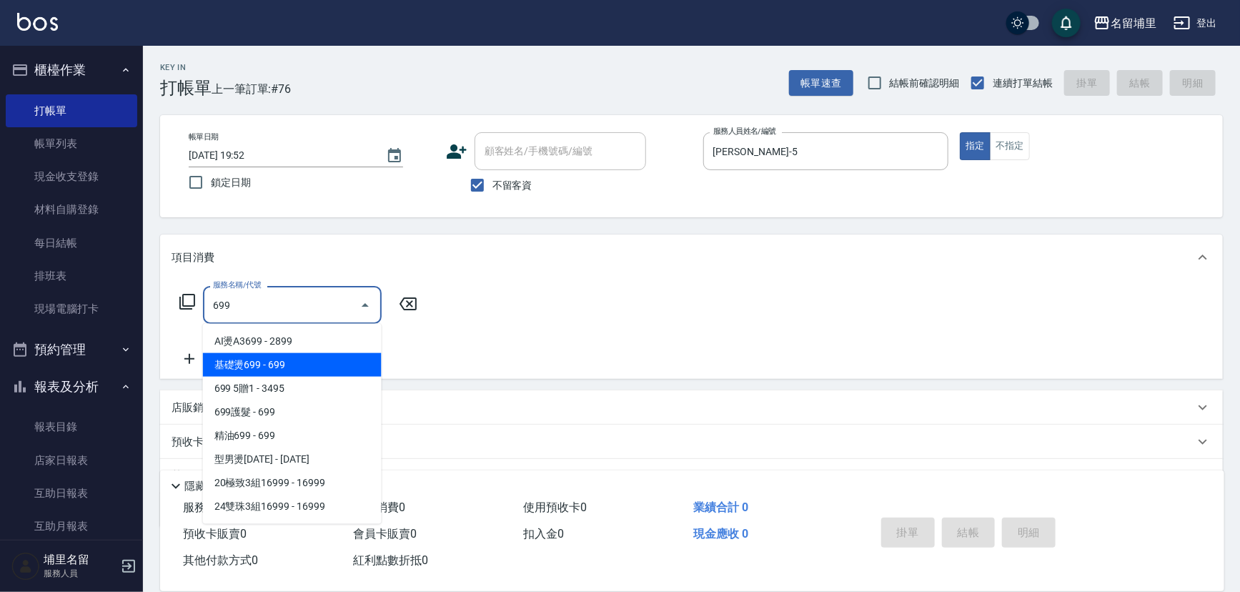
click at [301, 362] on span "基礎燙699 - 699" at bounding box center [292, 365] width 179 height 24
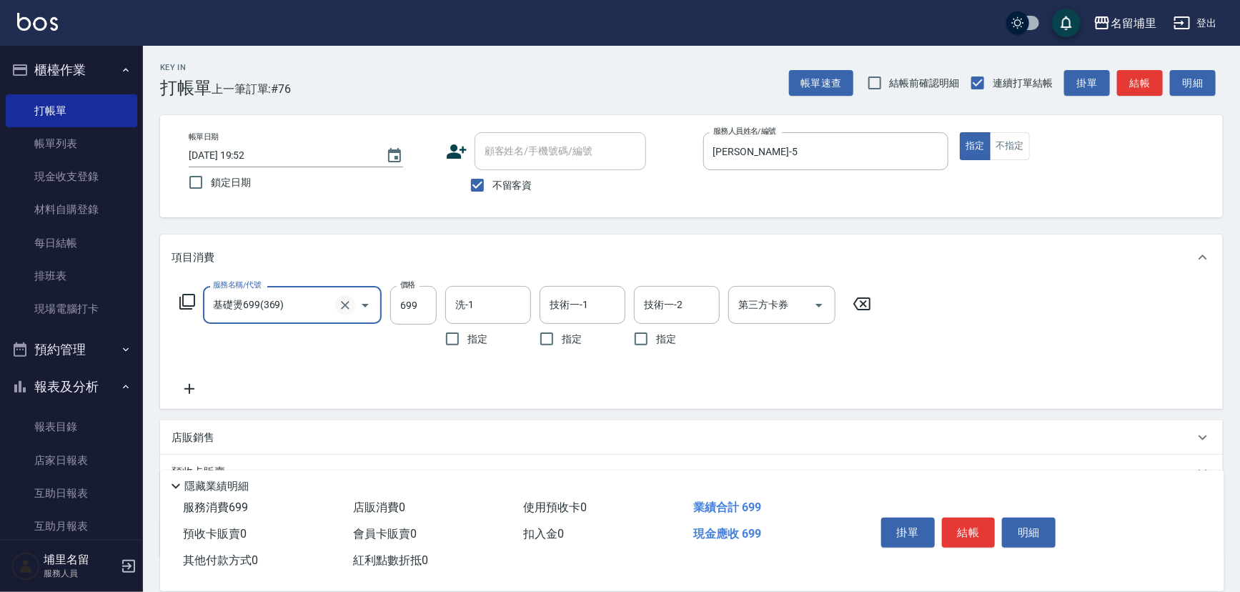
click at [345, 308] on icon "Clear" at bounding box center [345, 305] width 14 height 14
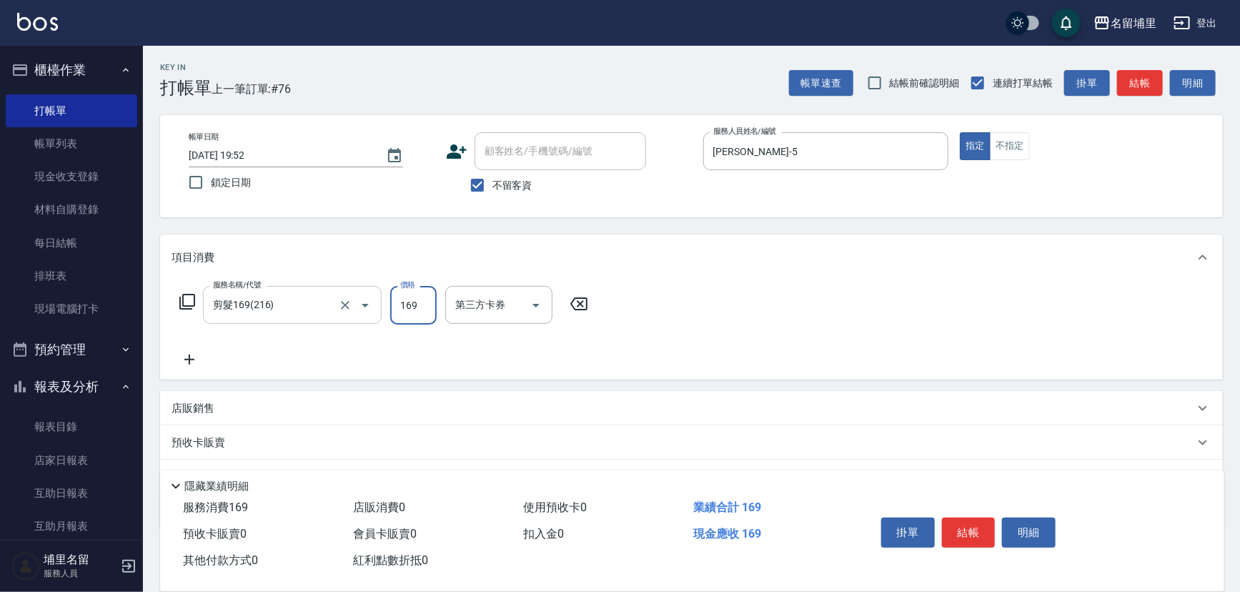
click at [345, 308] on icon "Clear" at bounding box center [345, 305] width 14 height 14
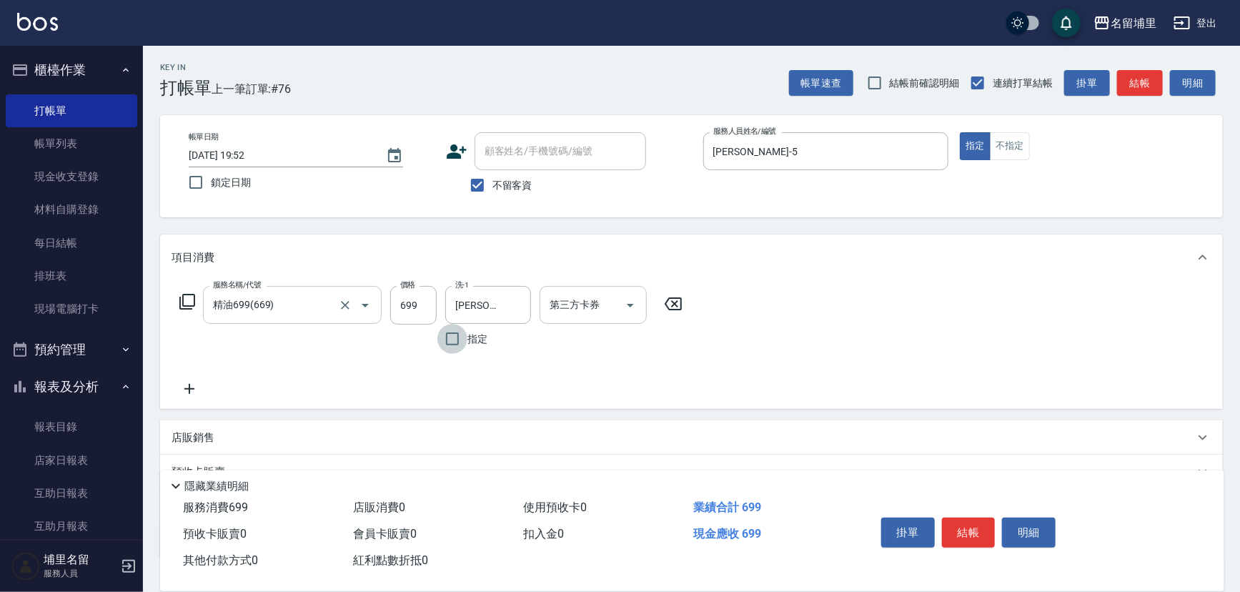
click at [638, 311] on icon "Open" at bounding box center [630, 305] width 17 height 17
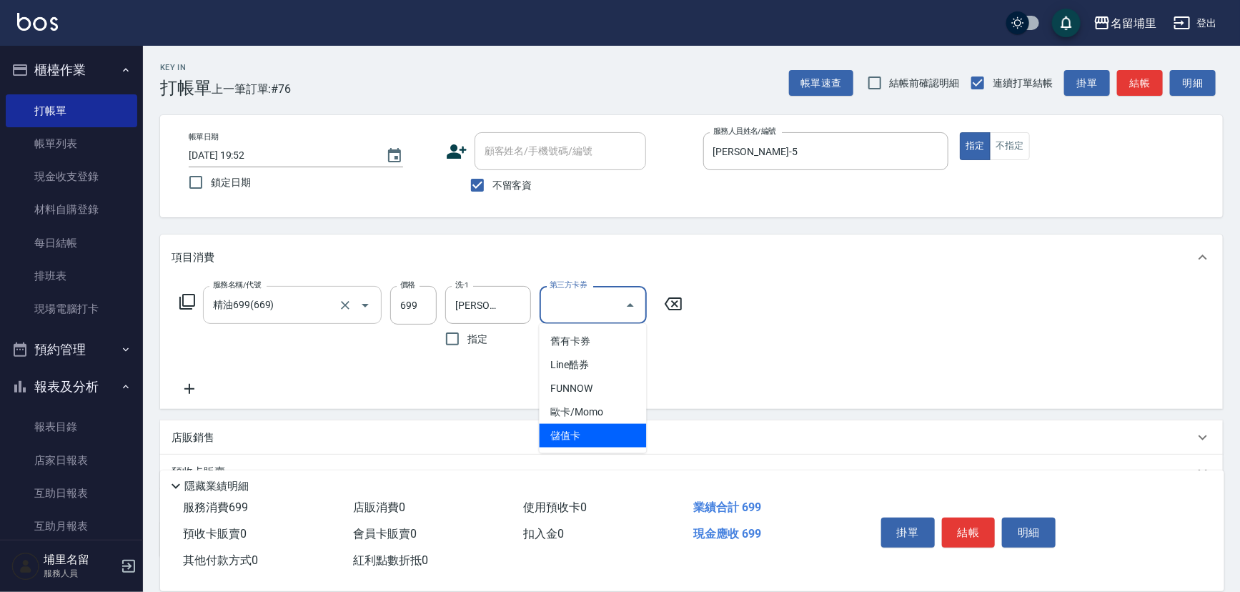
drag, startPoint x: 615, startPoint y: 432, endPoint x: 728, endPoint y: 432, distance: 112.9
click at [615, 432] on span "儲值卡" at bounding box center [593, 436] width 107 height 24
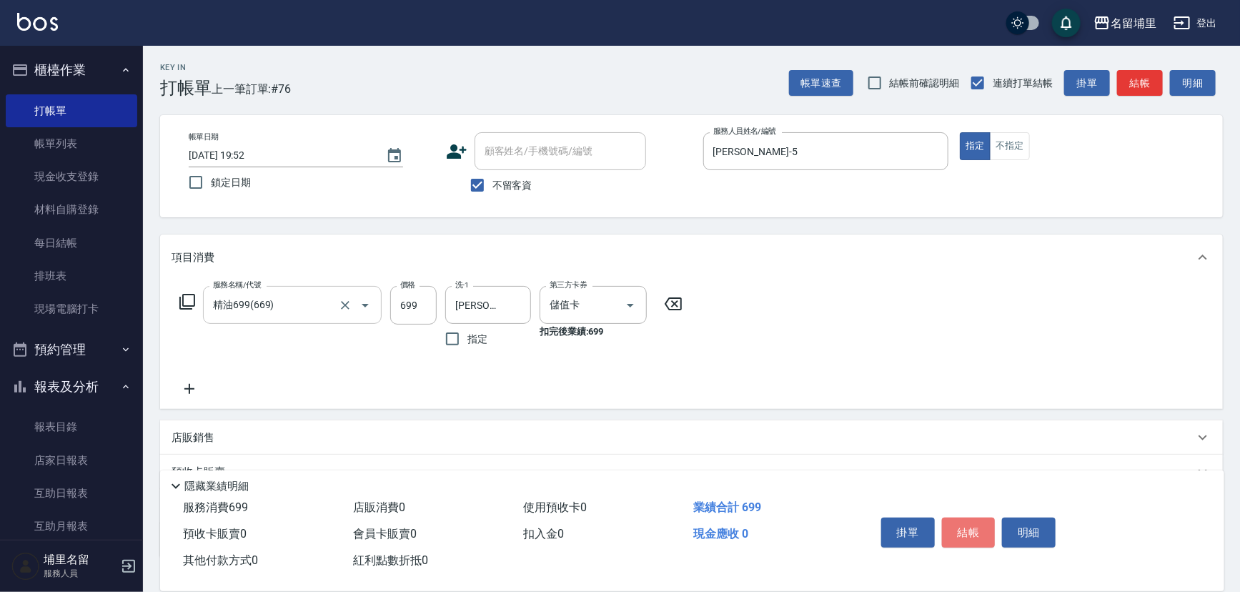
drag, startPoint x: 984, startPoint y: 528, endPoint x: 896, endPoint y: 495, distance: 93.9
click at [984, 529] on button "結帳" at bounding box center [969, 532] width 54 height 30
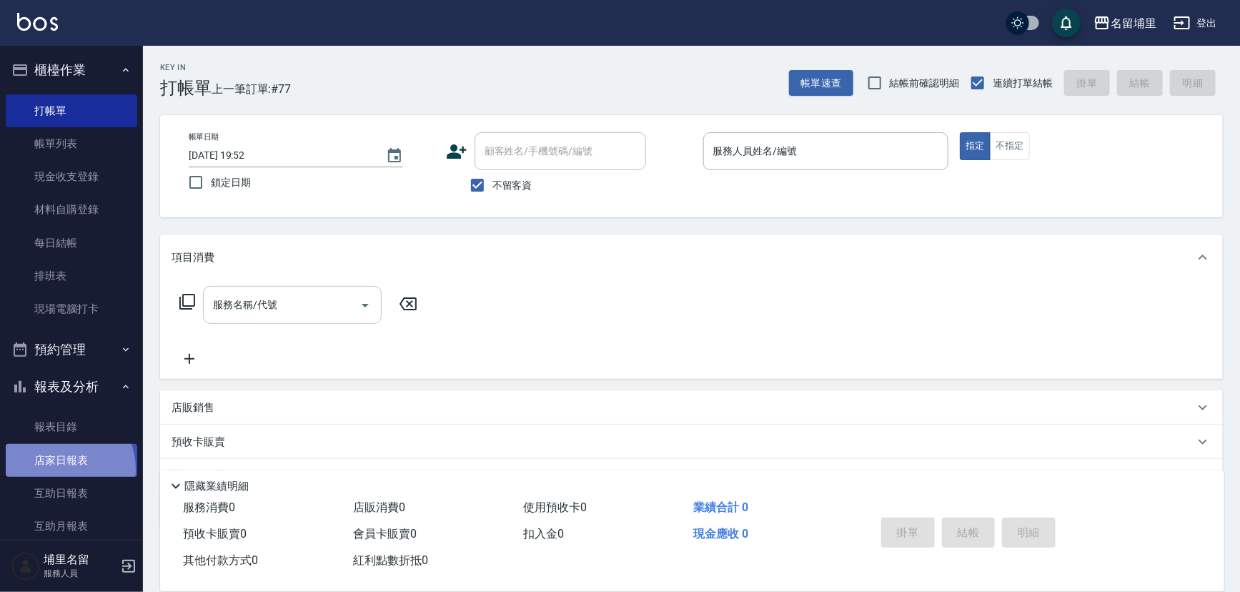
click at [58, 469] on link "店家日報表" at bounding box center [72, 460] width 132 height 33
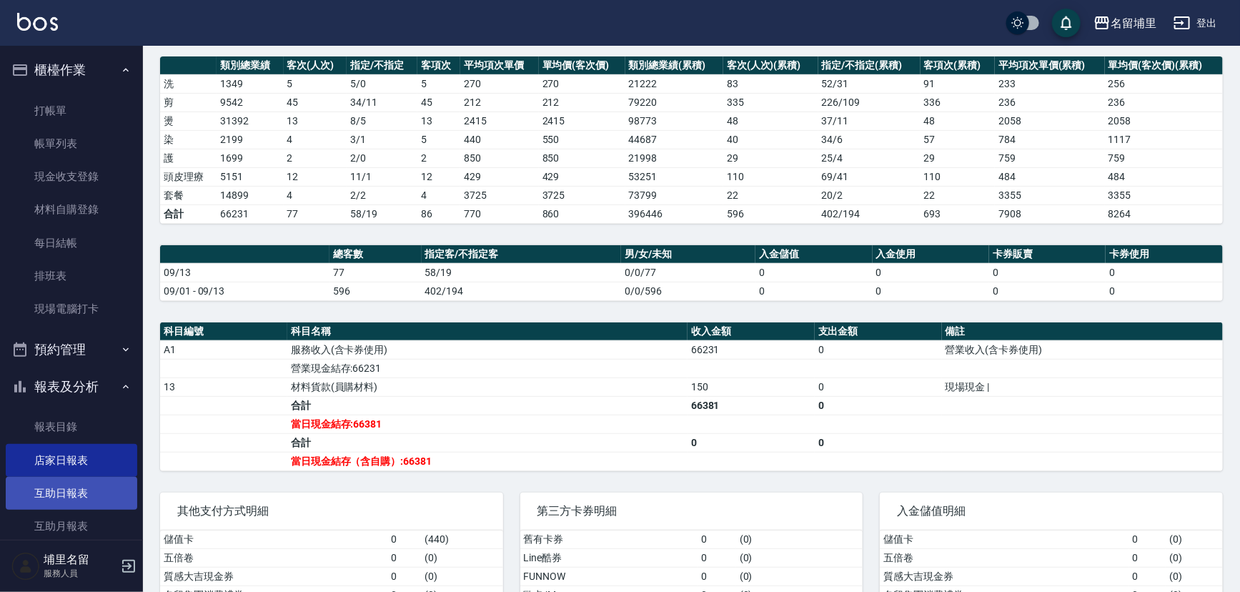
scroll to position [259, 0]
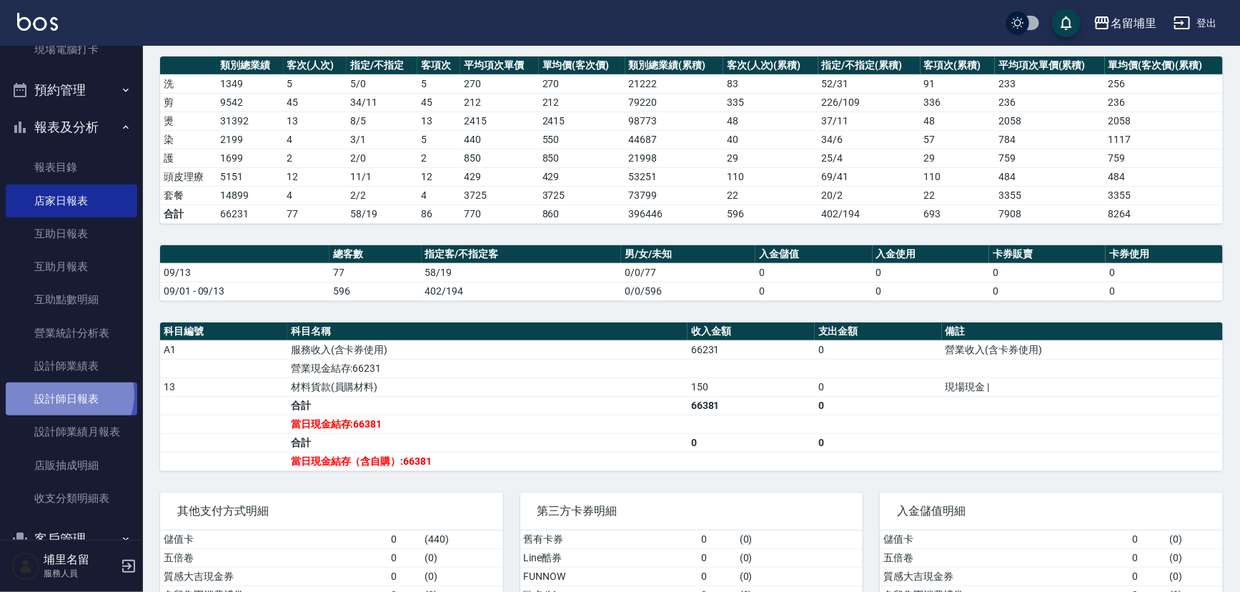
click at [65, 393] on link "設計師日報表" at bounding box center [72, 398] width 132 height 33
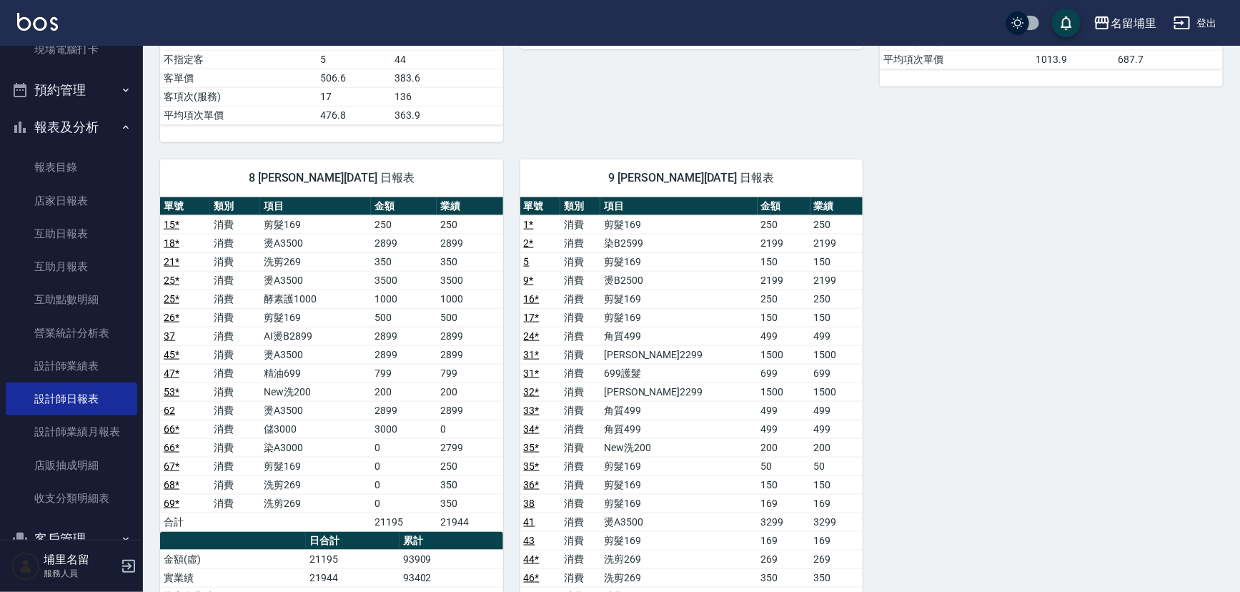
scroll to position [909, 0]
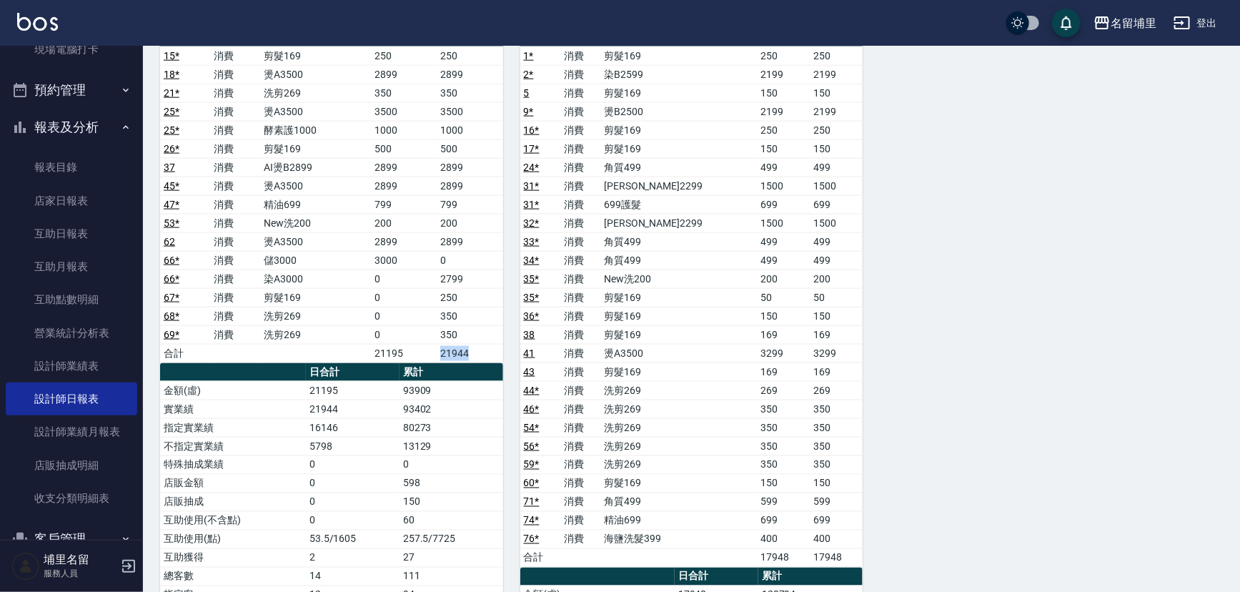
drag, startPoint x: 434, startPoint y: 347, endPoint x: 478, endPoint y: 347, distance: 44.3
click at [478, 347] on tr "合計 21195 21944" at bounding box center [331, 353] width 343 height 19
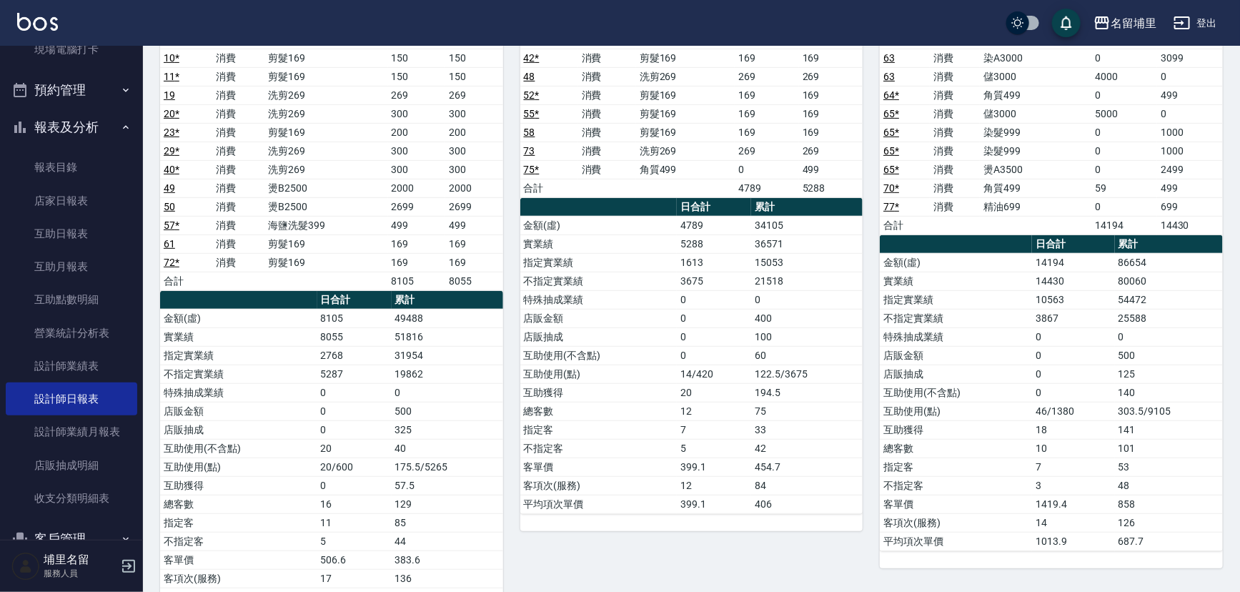
scroll to position [0, 0]
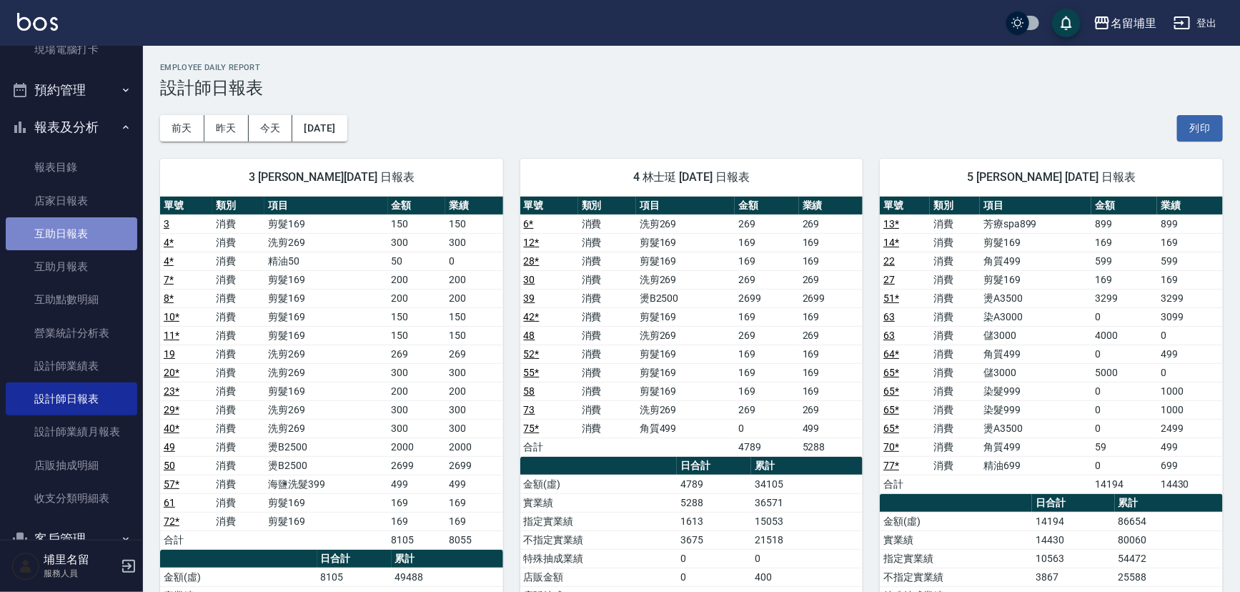
click at [96, 232] on link "互助日報表" at bounding box center [72, 233] width 132 height 33
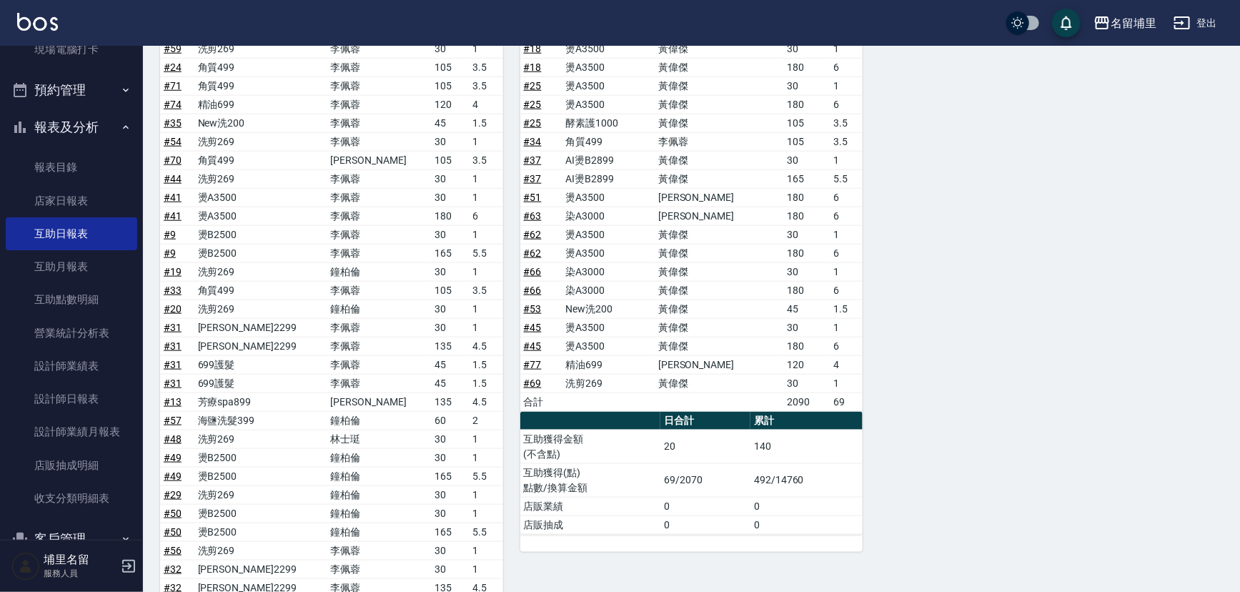
scroll to position [877, 0]
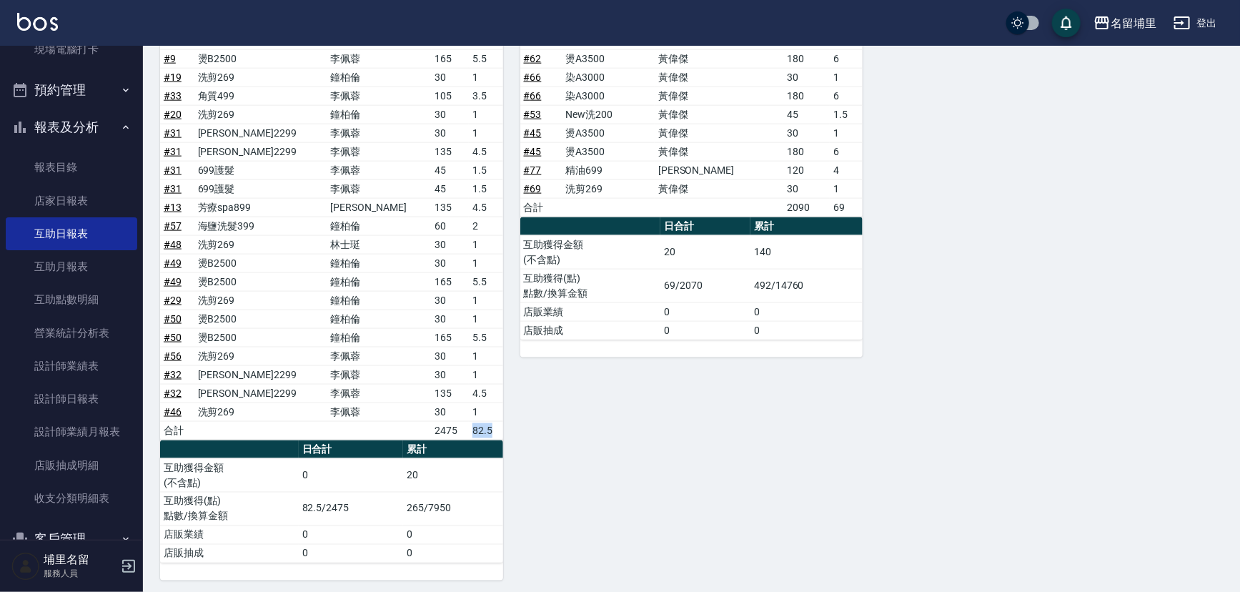
drag, startPoint x: 454, startPoint y: 432, endPoint x: 486, endPoint y: 425, distance: 33.1
click at [486, 425] on td "82.5" at bounding box center [486, 430] width 34 height 19
click at [755, 483] on div "45 [PERSON_NAME][DATE] 互助報表 # 項目 設計師 金額 點 # 63 染A3000 [PERSON_NAME] 30 1 # 4 洗剪…" at bounding box center [683, 148] width 360 height 864
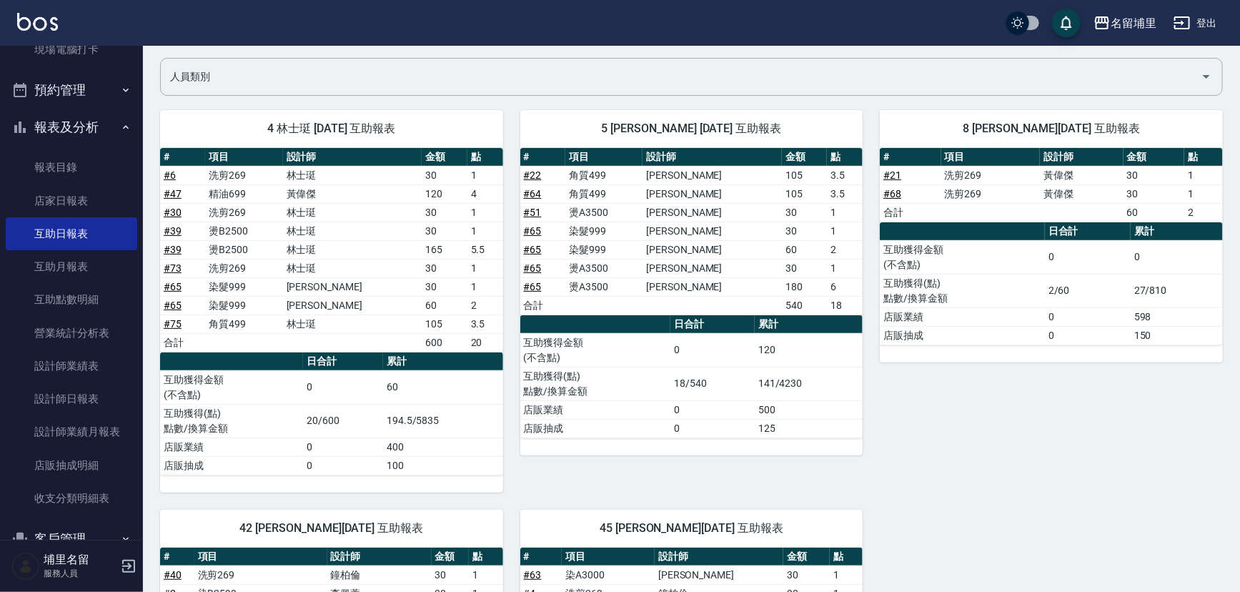
scroll to position [0, 0]
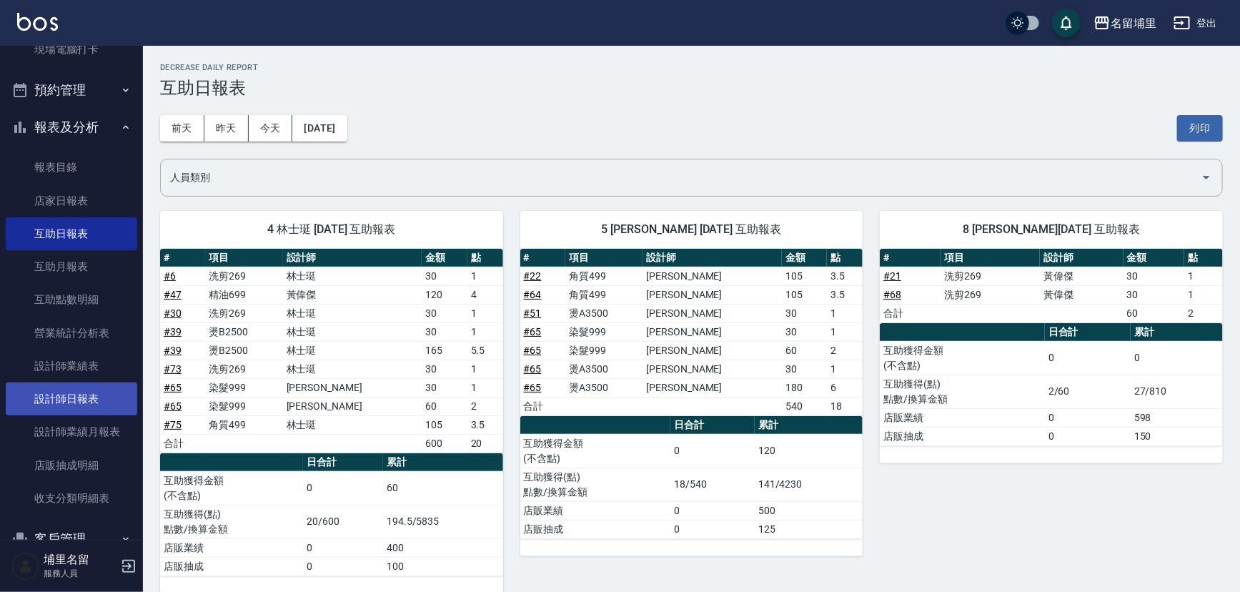
click at [88, 397] on link "設計師日報表" at bounding box center [72, 398] width 132 height 33
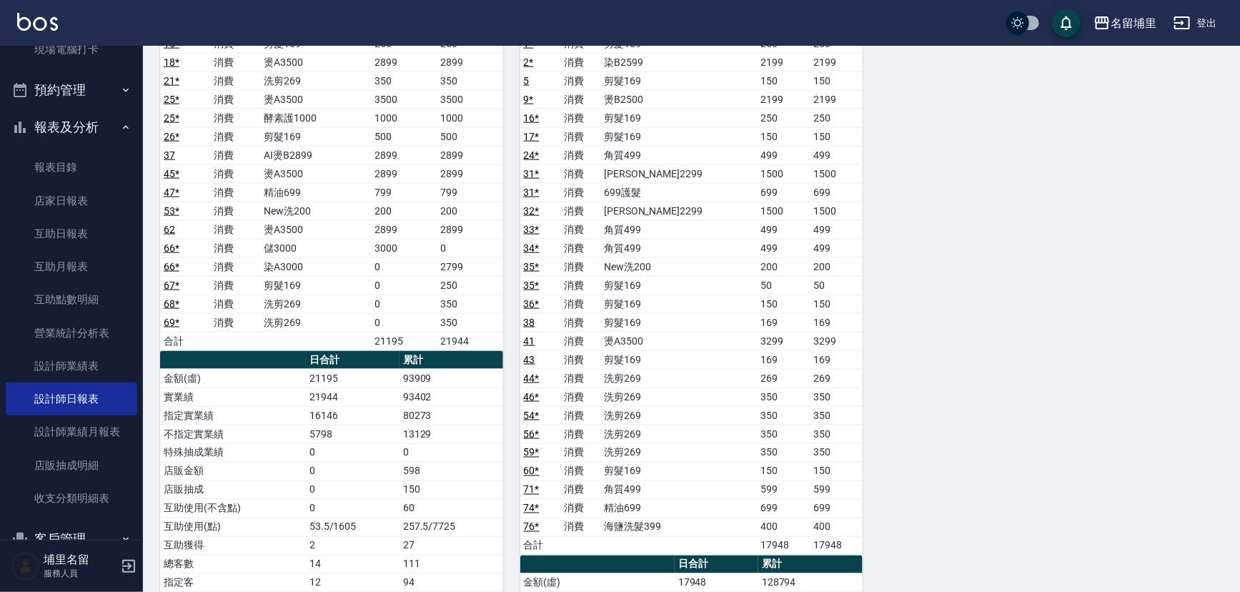
scroll to position [909, 0]
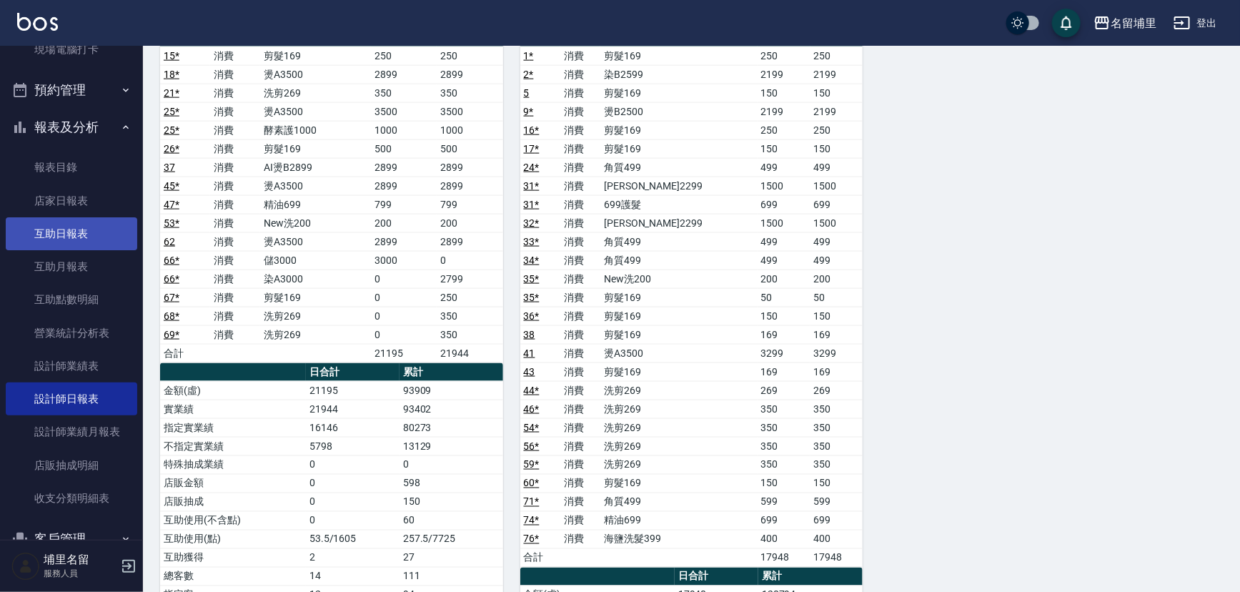
click at [64, 234] on link "互助日報表" at bounding box center [72, 233] width 132 height 33
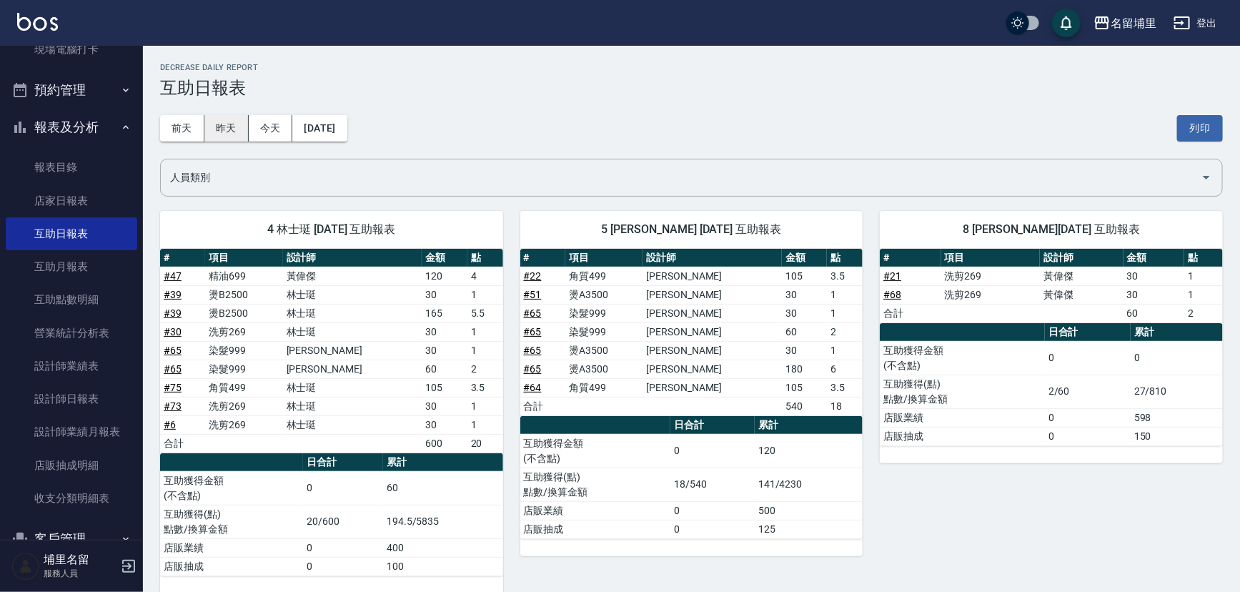
click at [239, 135] on button "昨天" at bounding box center [226, 128] width 44 height 26
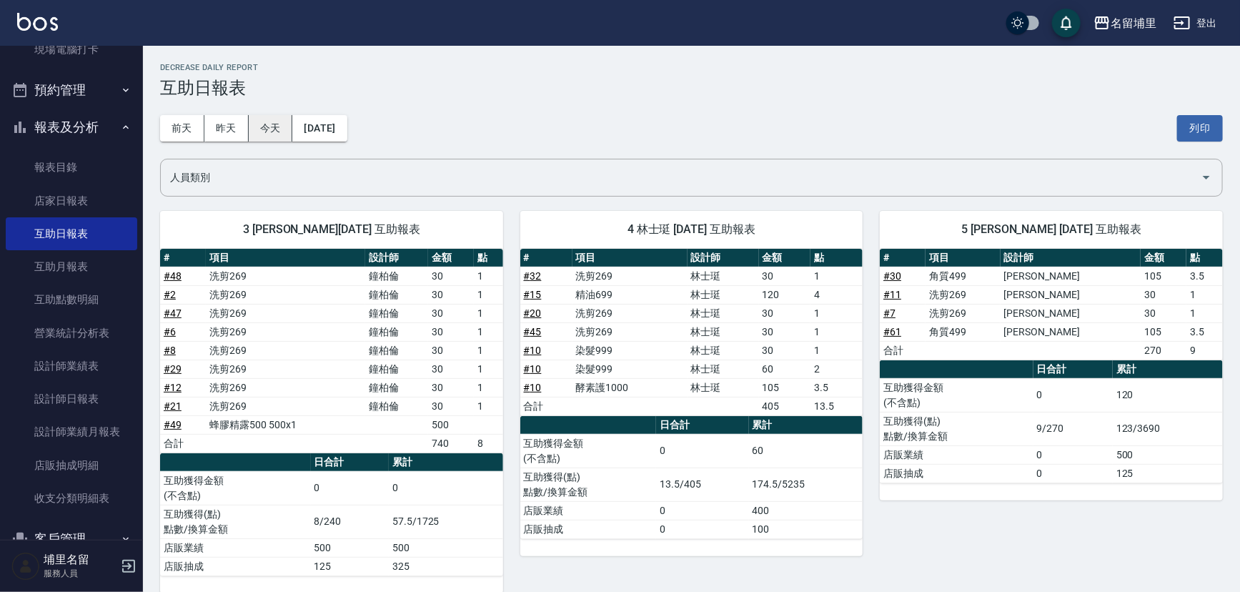
click at [276, 134] on button "今天" at bounding box center [271, 128] width 44 height 26
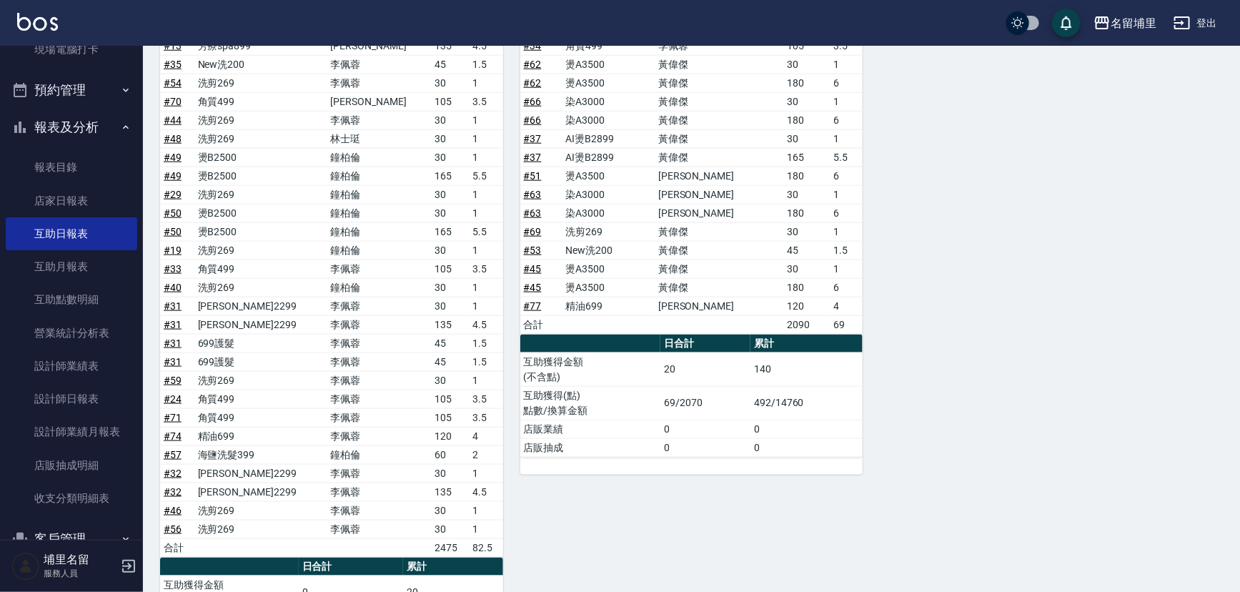
scroll to position [877, 0]
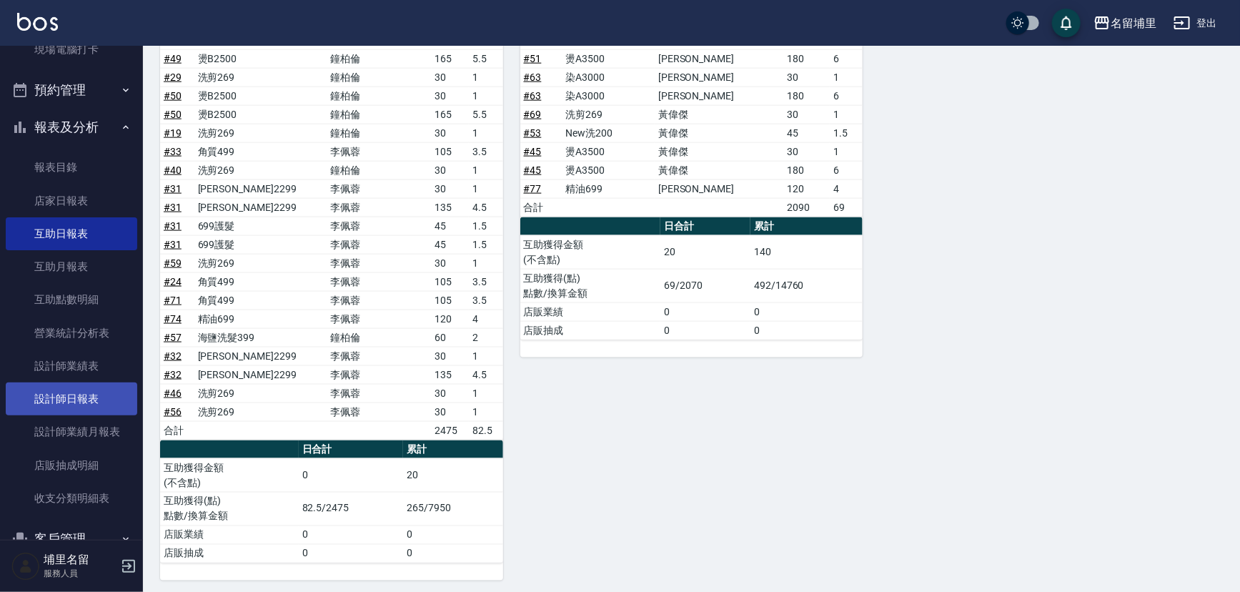
click at [75, 395] on link "設計師日報表" at bounding box center [72, 398] width 132 height 33
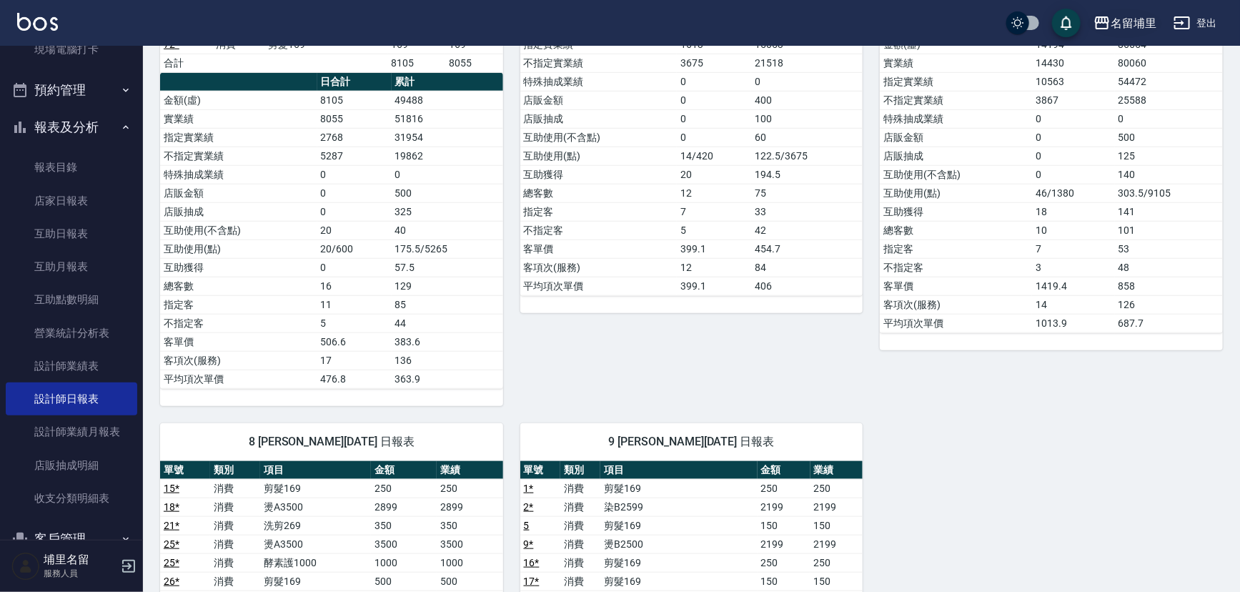
scroll to position [650, 0]
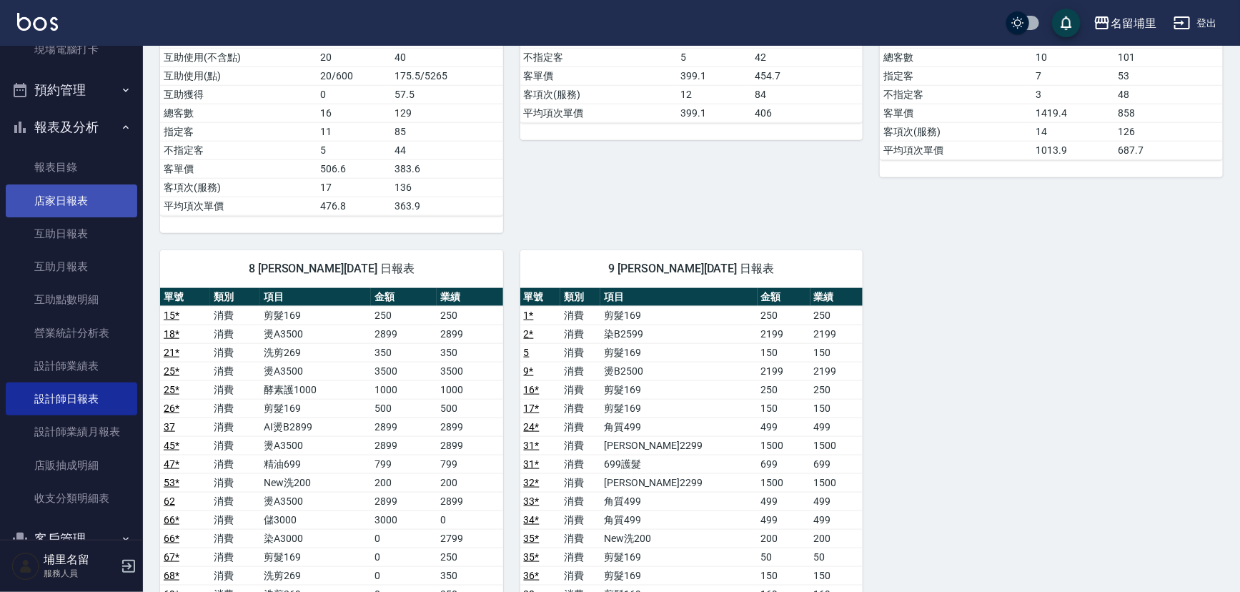
click at [84, 208] on link "店家日報表" at bounding box center [72, 200] width 132 height 33
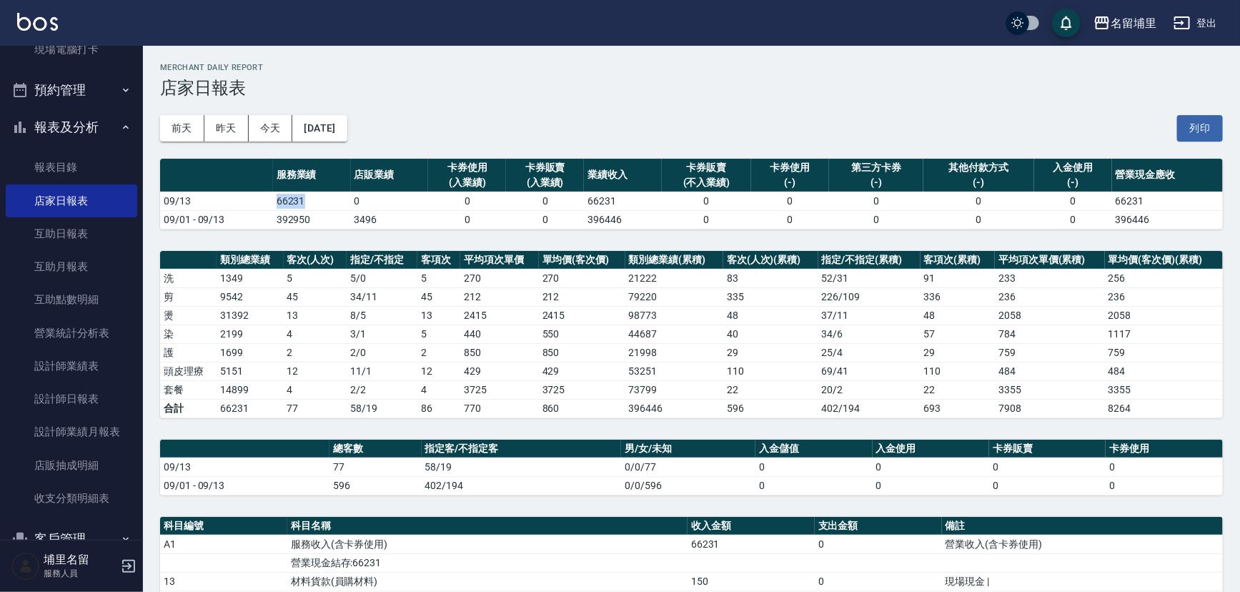
drag, startPoint x: 266, startPoint y: 202, endPoint x: 309, endPoint y: 200, distance: 42.9
click at [309, 200] on tr "09/13 66231 0 0 0 66231 0 0 0 0 0 66231" at bounding box center [691, 201] width 1063 height 19
click at [309, 200] on td "66231" at bounding box center [312, 201] width 78 height 19
drag, startPoint x: 309, startPoint y: 200, endPoint x: 264, endPoint y: 202, distance: 44.4
click at [264, 202] on tr "09/13 66231 0 0 0 66231 0 0 0 0 0 66231" at bounding box center [691, 201] width 1063 height 19
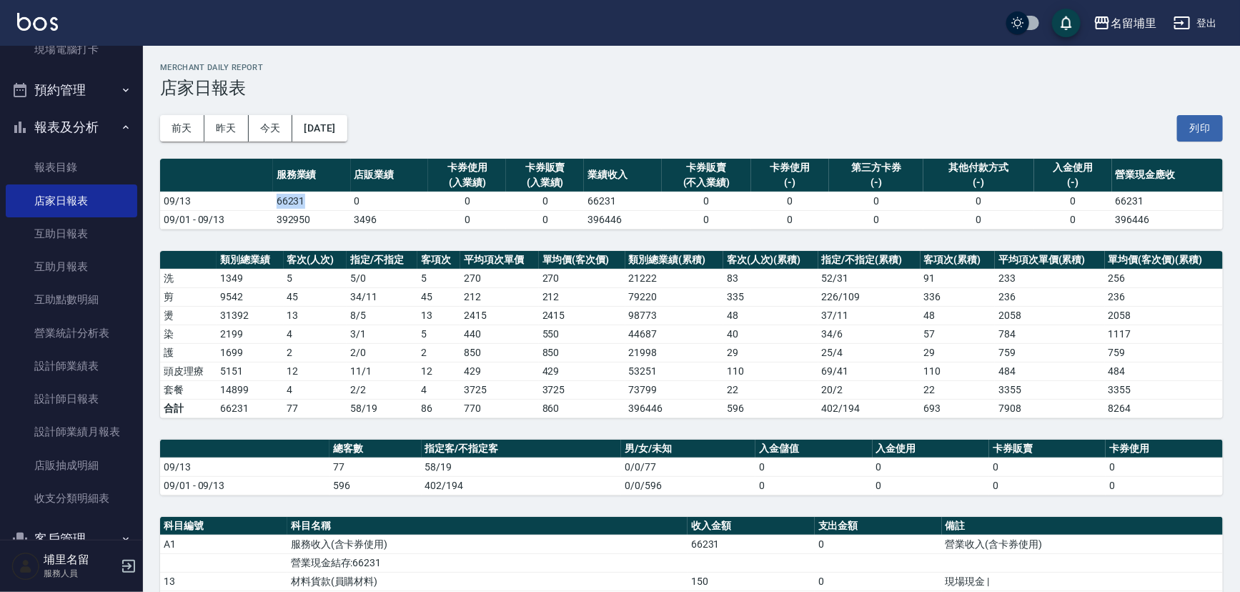
click at [264, 202] on td "09/13" at bounding box center [216, 201] width 113 height 19
drag, startPoint x: 264, startPoint y: 202, endPoint x: 320, endPoint y: 202, distance: 55.8
click at [320, 202] on tr "09/13 66231 0 0 0 66231 0 0 0 0 0 66231" at bounding box center [691, 201] width 1063 height 19
click at [320, 202] on td "66231" at bounding box center [312, 201] width 78 height 19
drag, startPoint x: 320, startPoint y: 202, endPoint x: 262, endPoint y: 203, distance: 57.9
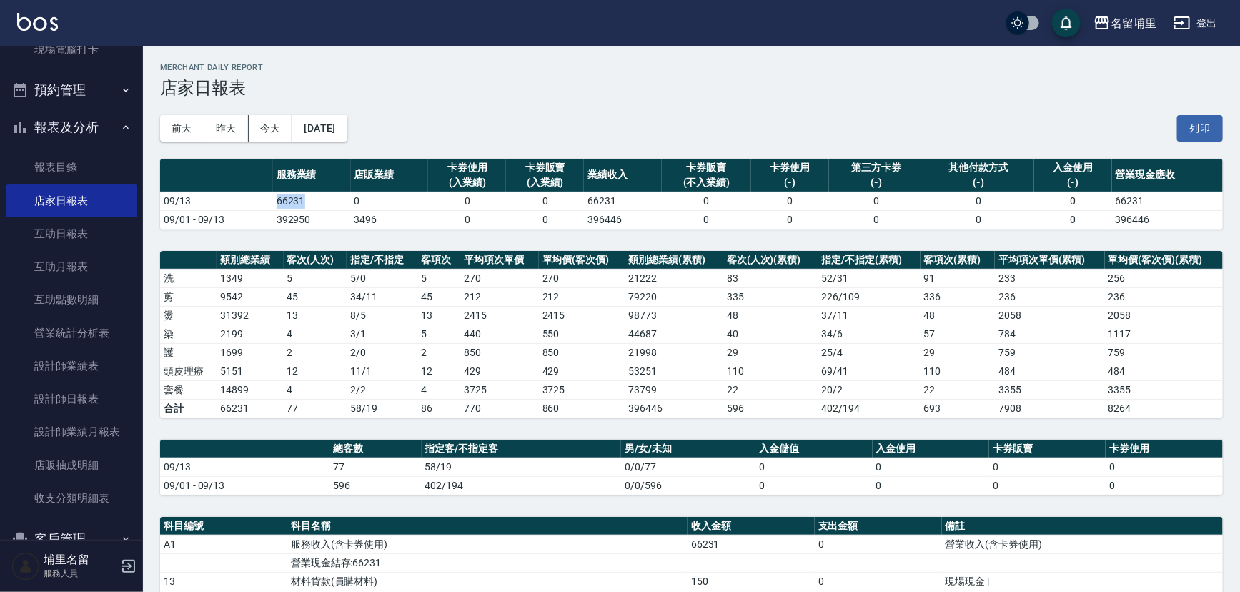
click at [262, 203] on tr "09/13 66231 0 0 0 66231 0 0 0 0 0 66231" at bounding box center [691, 201] width 1063 height 19
click at [262, 203] on td "09/13" at bounding box center [216, 201] width 113 height 19
drag, startPoint x: 354, startPoint y: 202, endPoint x: 380, endPoint y: 202, distance: 26.4
click at [380, 202] on td "0" at bounding box center [390, 201] width 78 height 19
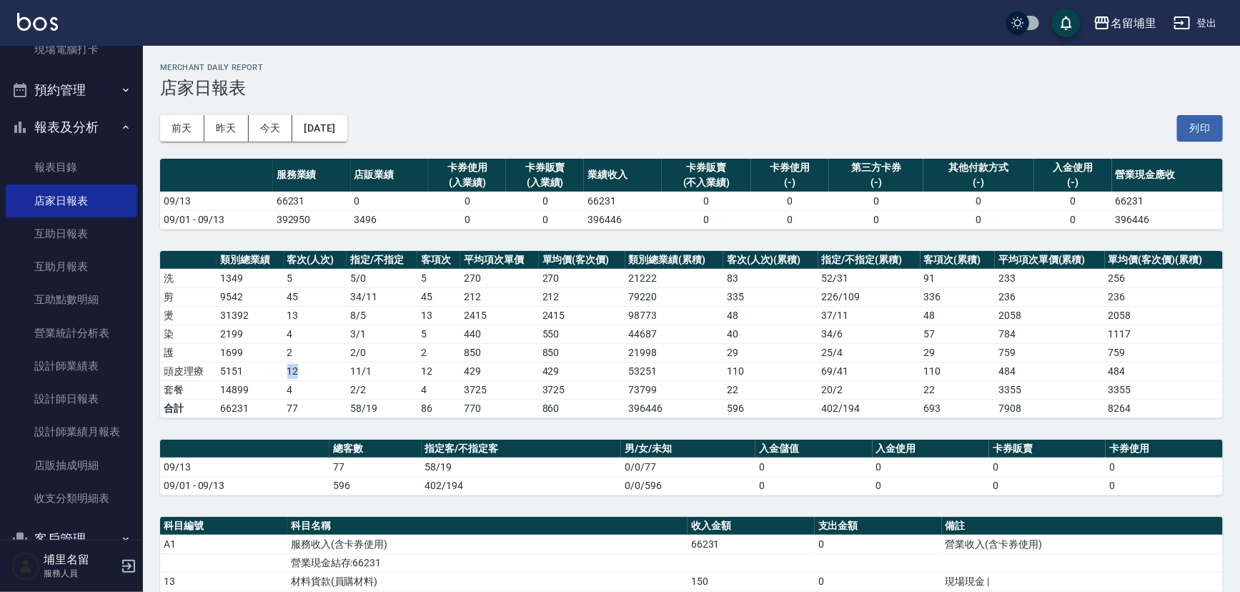
drag, startPoint x: 317, startPoint y: 368, endPoint x: 286, endPoint y: 372, distance: 31.7
click at [286, 372] on td "12" at bounding box center [315, 371] width 63 height 19
click at [285, 372] on td "12" at bounding box center [315, 371] width 63 height 19
click at [62, 242] on link "互助日報表" at bounding box center [72, 233] width 132 height 33
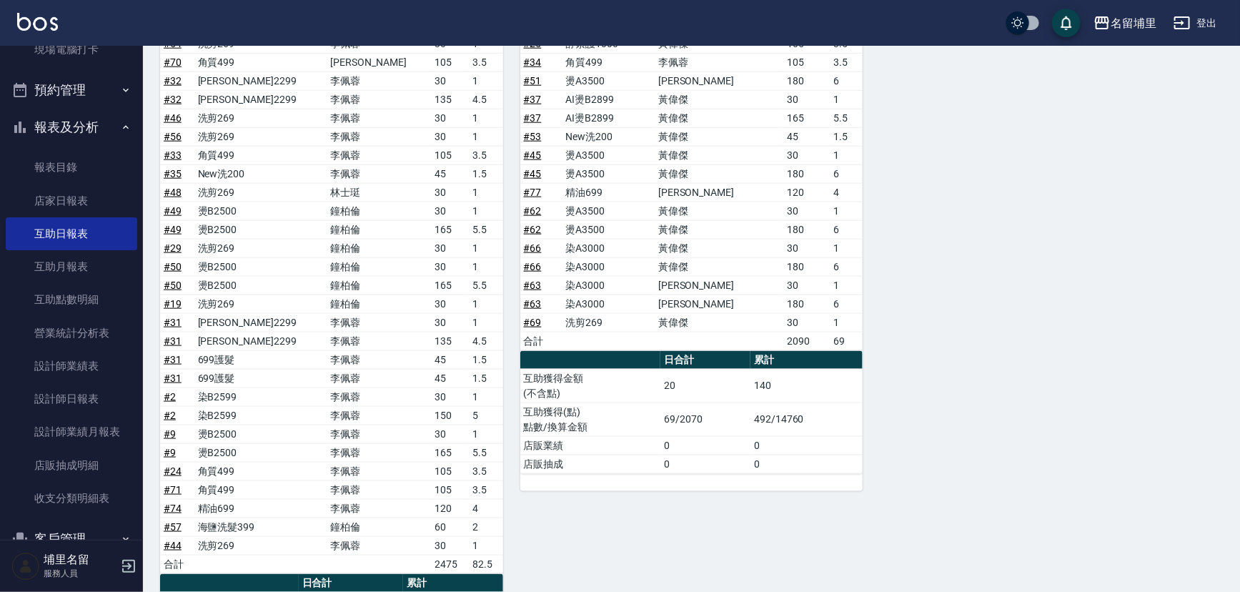
scroll to position [877, 0]
